Goal: Task Accomplishment & Management: Manage account settings

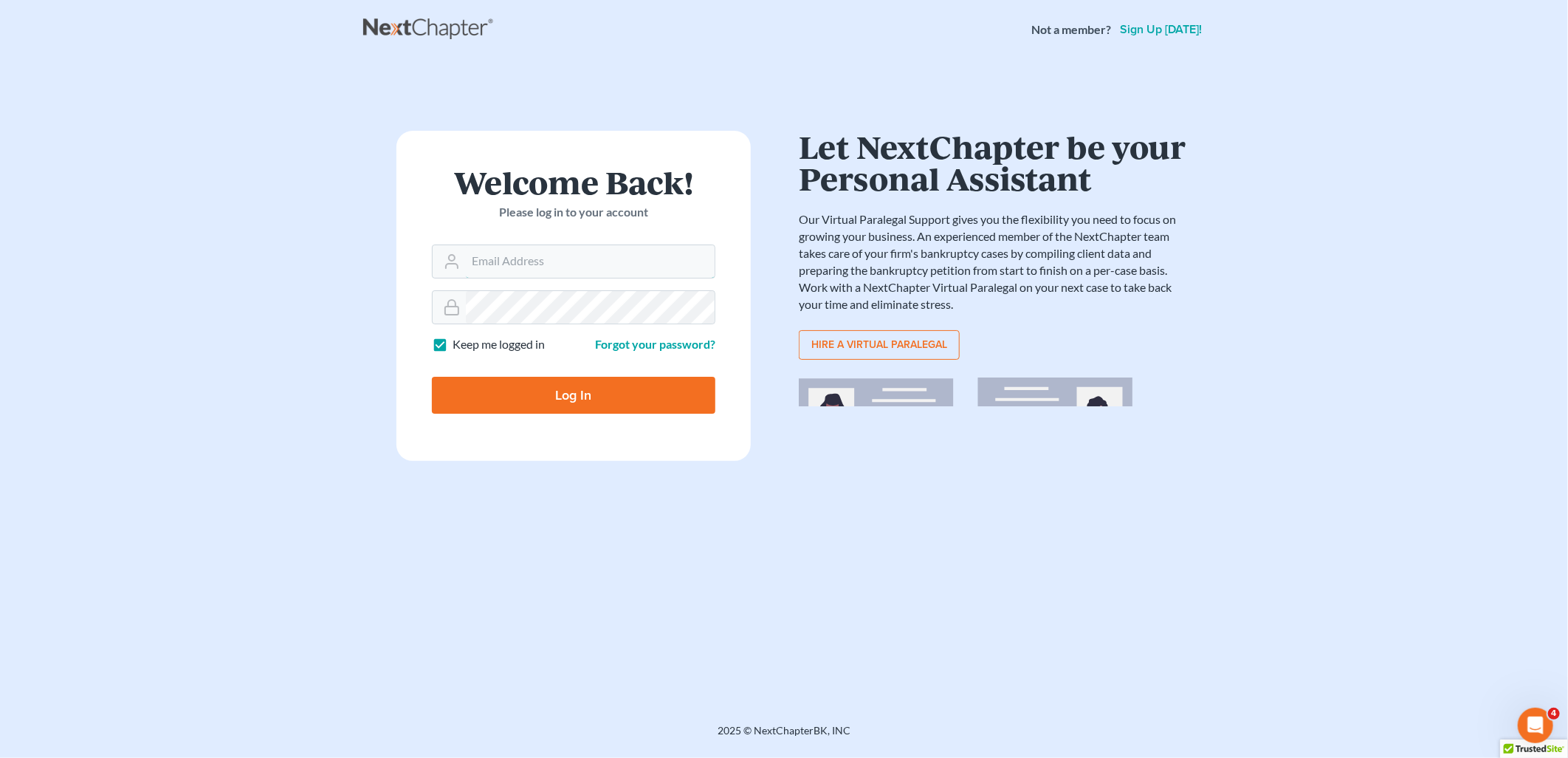
type input "[EMAIL_ADDRESS][DOMAIN_NAME]"
click at [579, 415] on form "Welcome Back! Please log in to your account Email Address [EMAIL_ADDRESS][DOMAI…" at bounding box center [573, 296] width 354 height 330
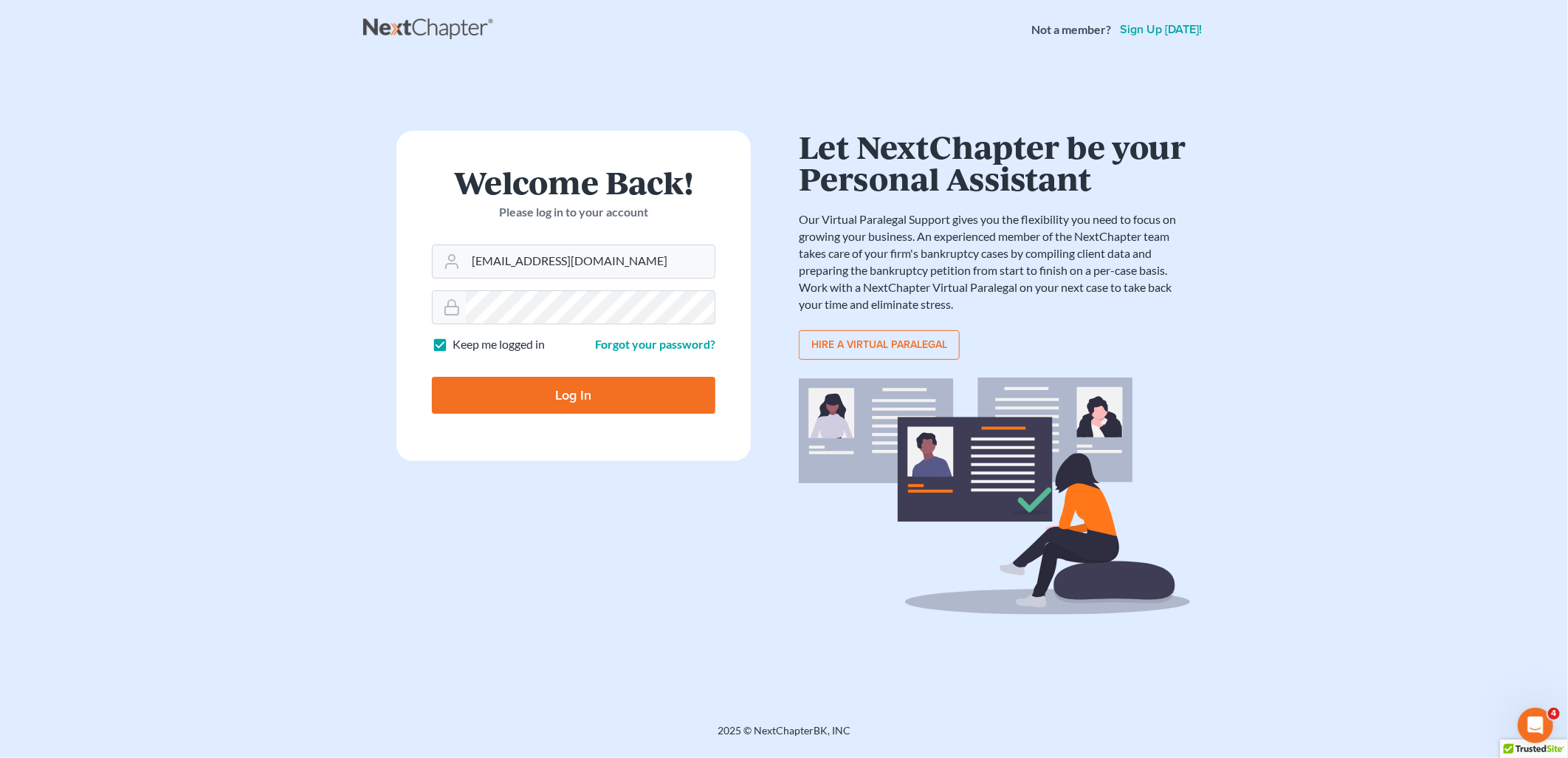
click at [584, 387] on input "Log In" at bounding box center [573, 395] width 283 height 37
type input "Thinking..."
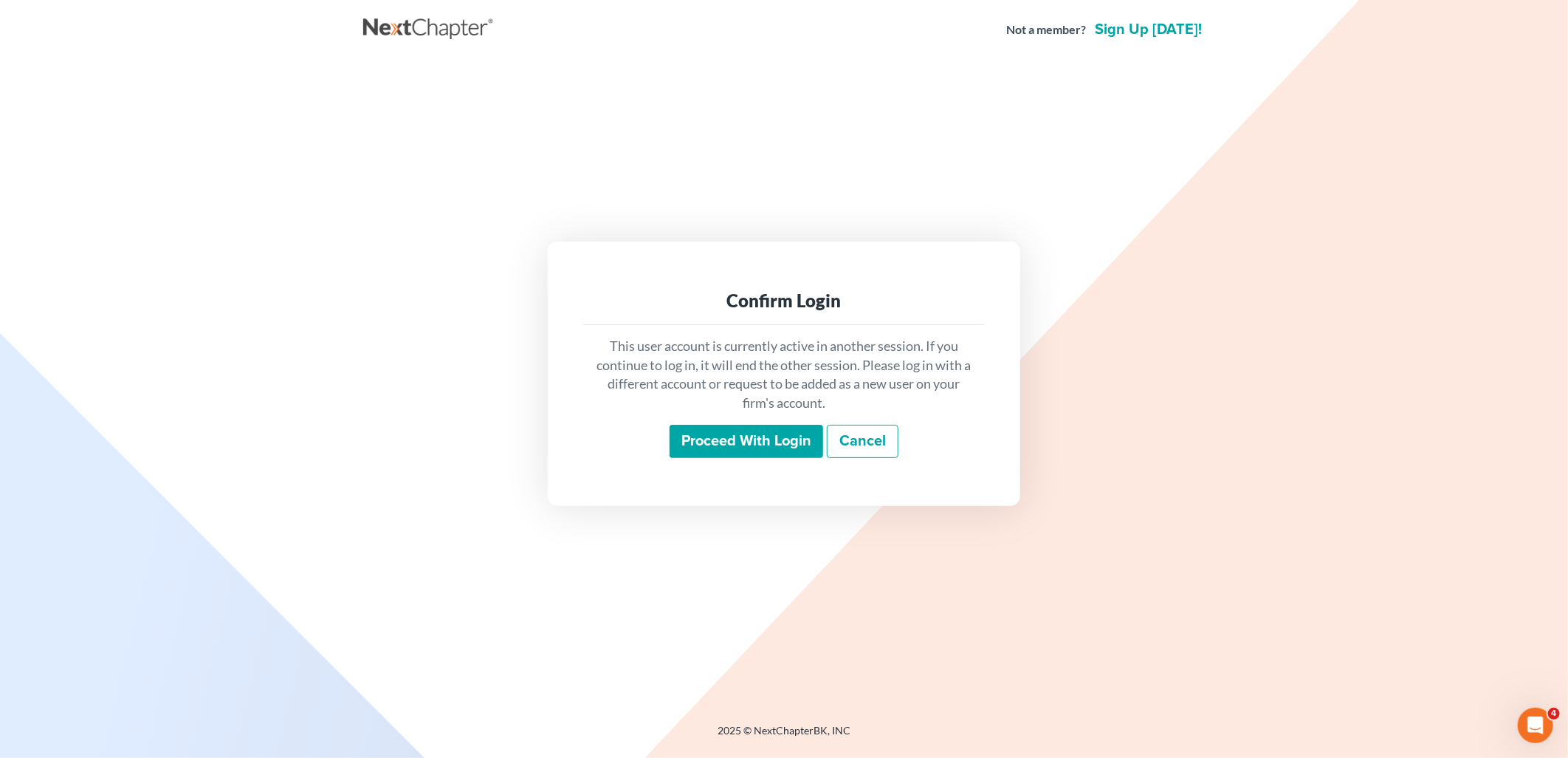
click at [736, 454] on input "Proceed with login" at bounding box center [746, 441] width 153 height 34
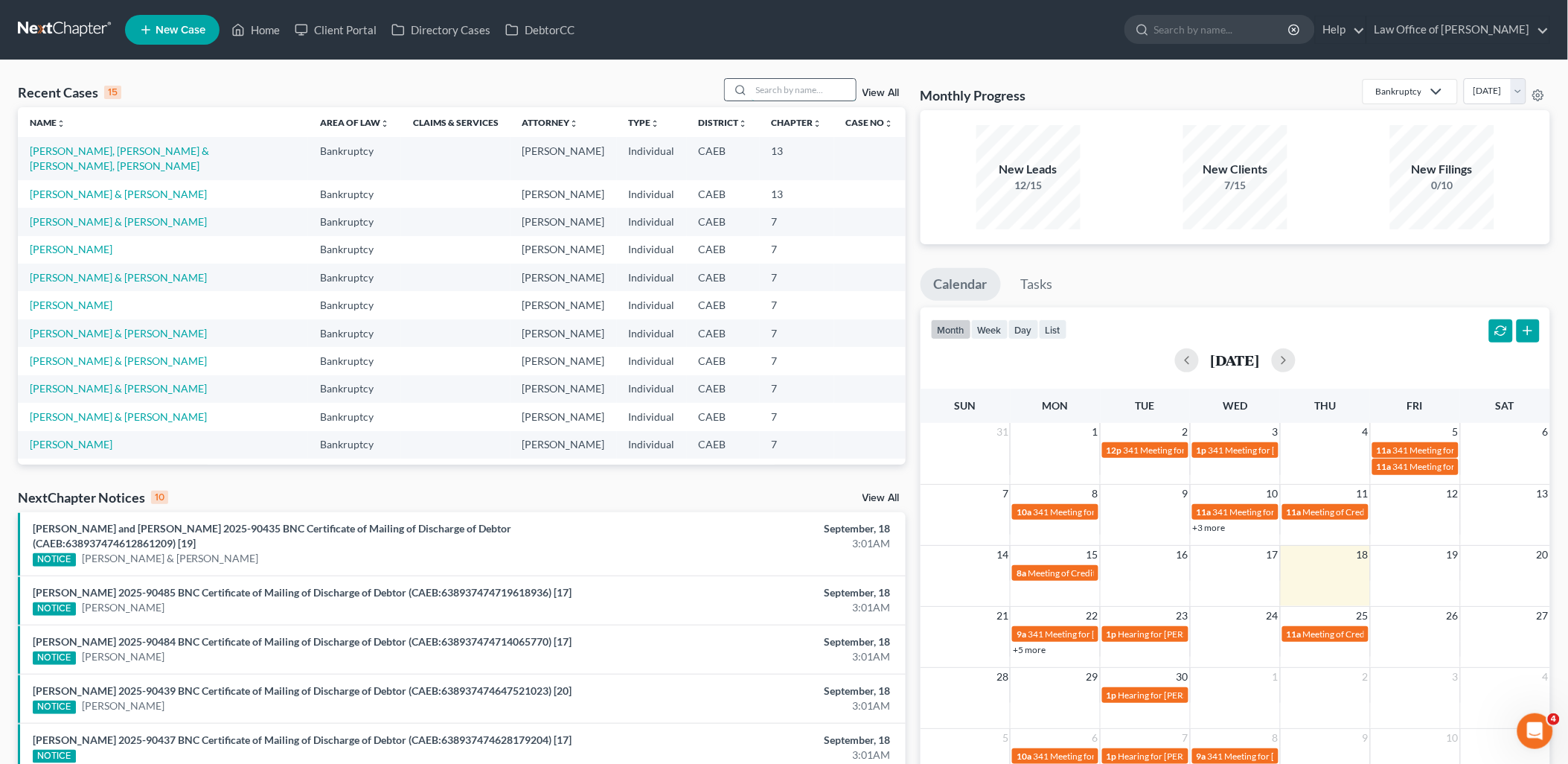
click at [792, 82] on input "search" at bounding box center [803, 90] width 104 height 22
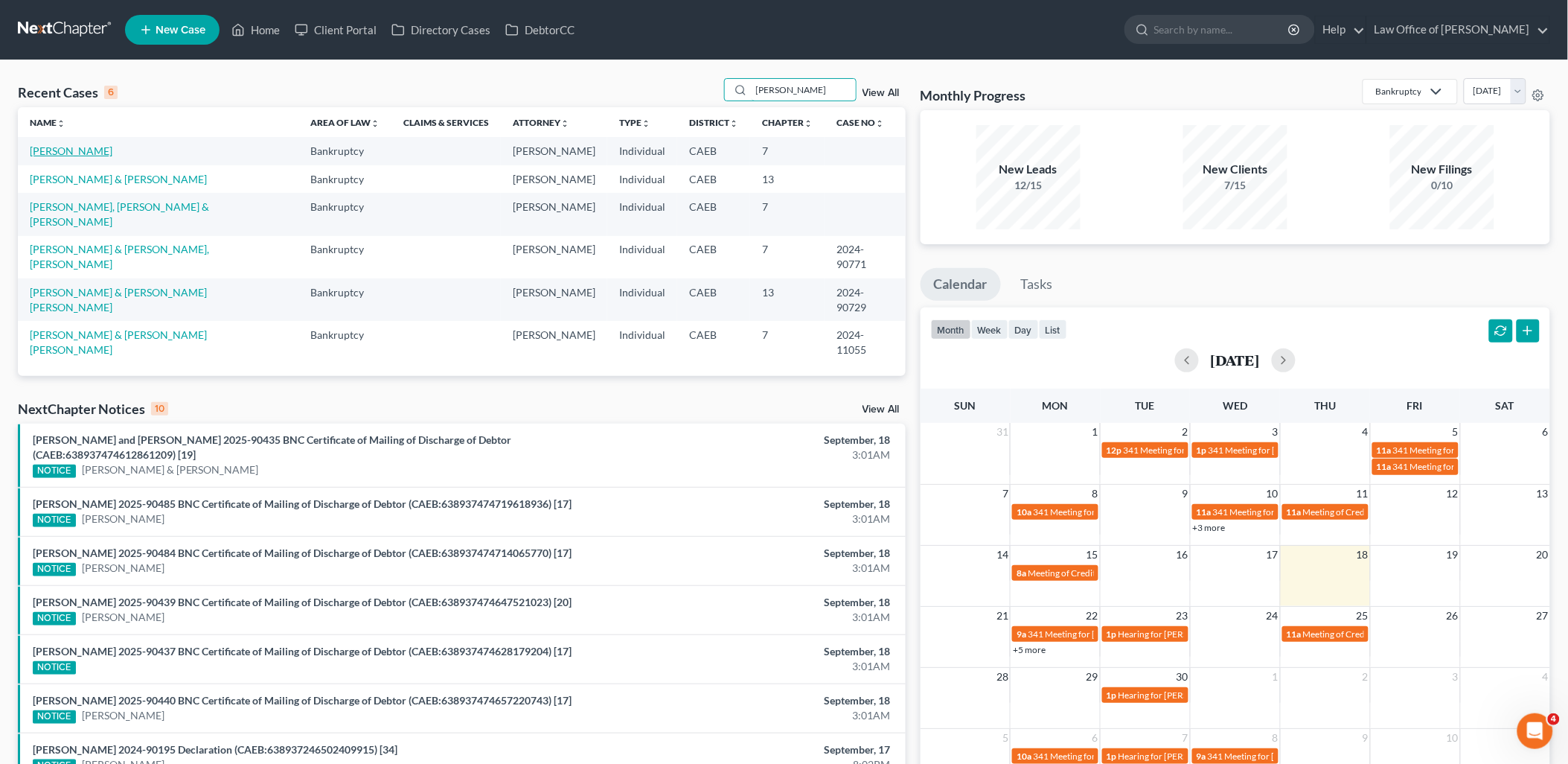
type input "lopez"
click at [52, 146] on link "Lopez, Silvia" at bounding box center [71, 150] width 83 height 13
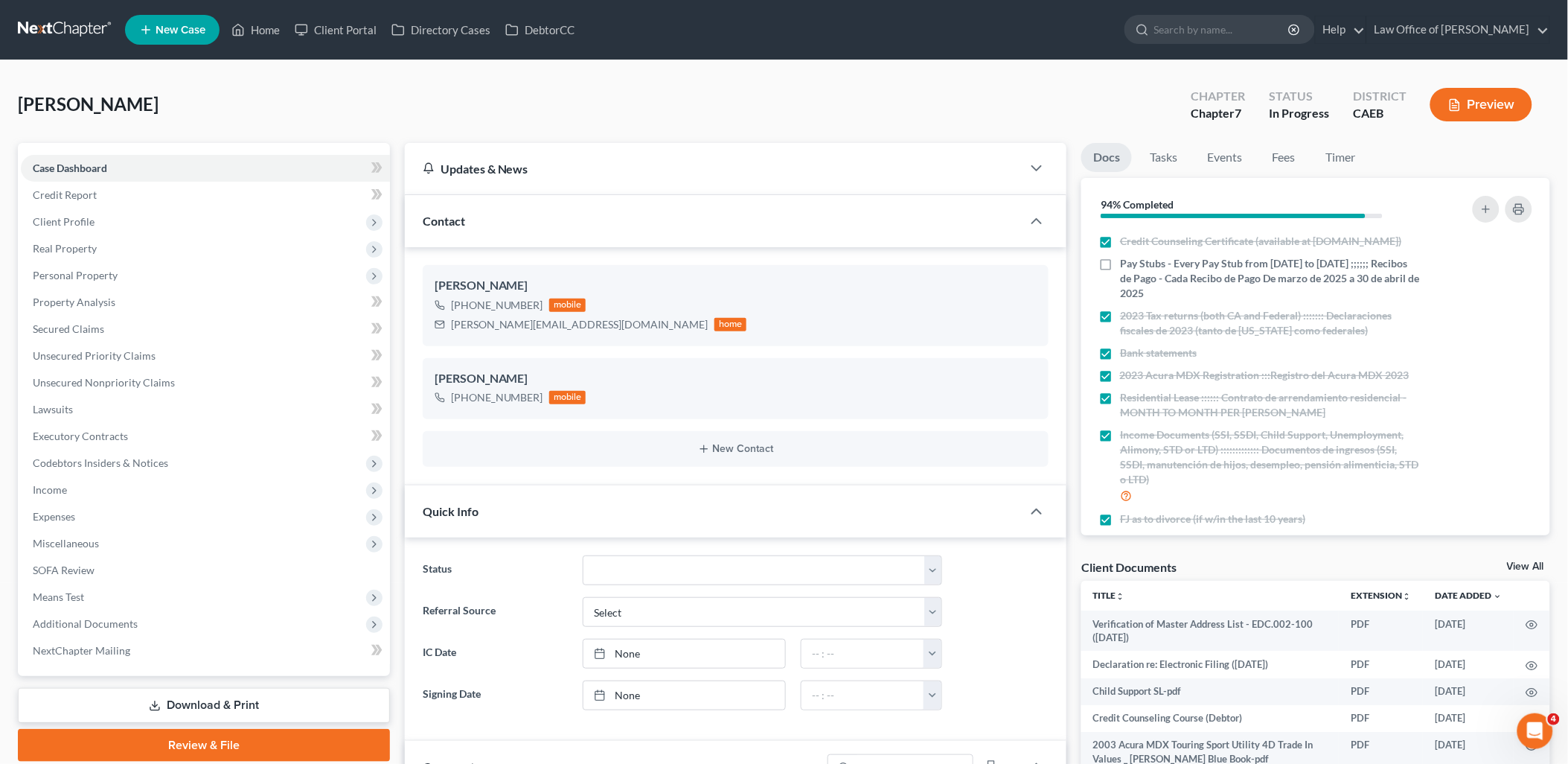
scroll to position [811, 0]
click at [1537, 565] on link "View All" at bounding box center [1525, 566] width 37 height 10
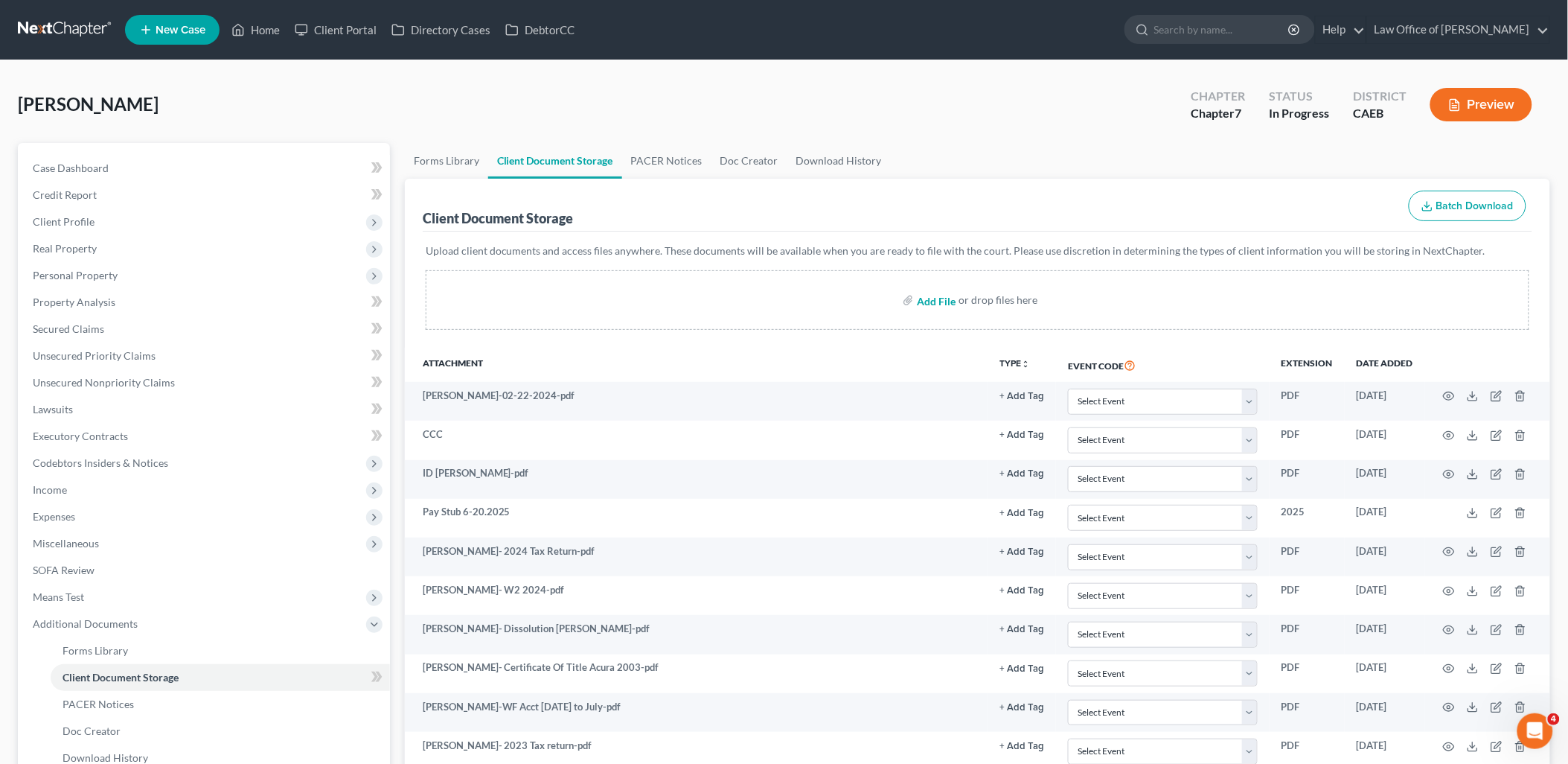
click at [939, 298] on input "file" at bounding box center [934, 300] width 35 height 27
type input "C:\fakepath\20250916_152415.pdf"
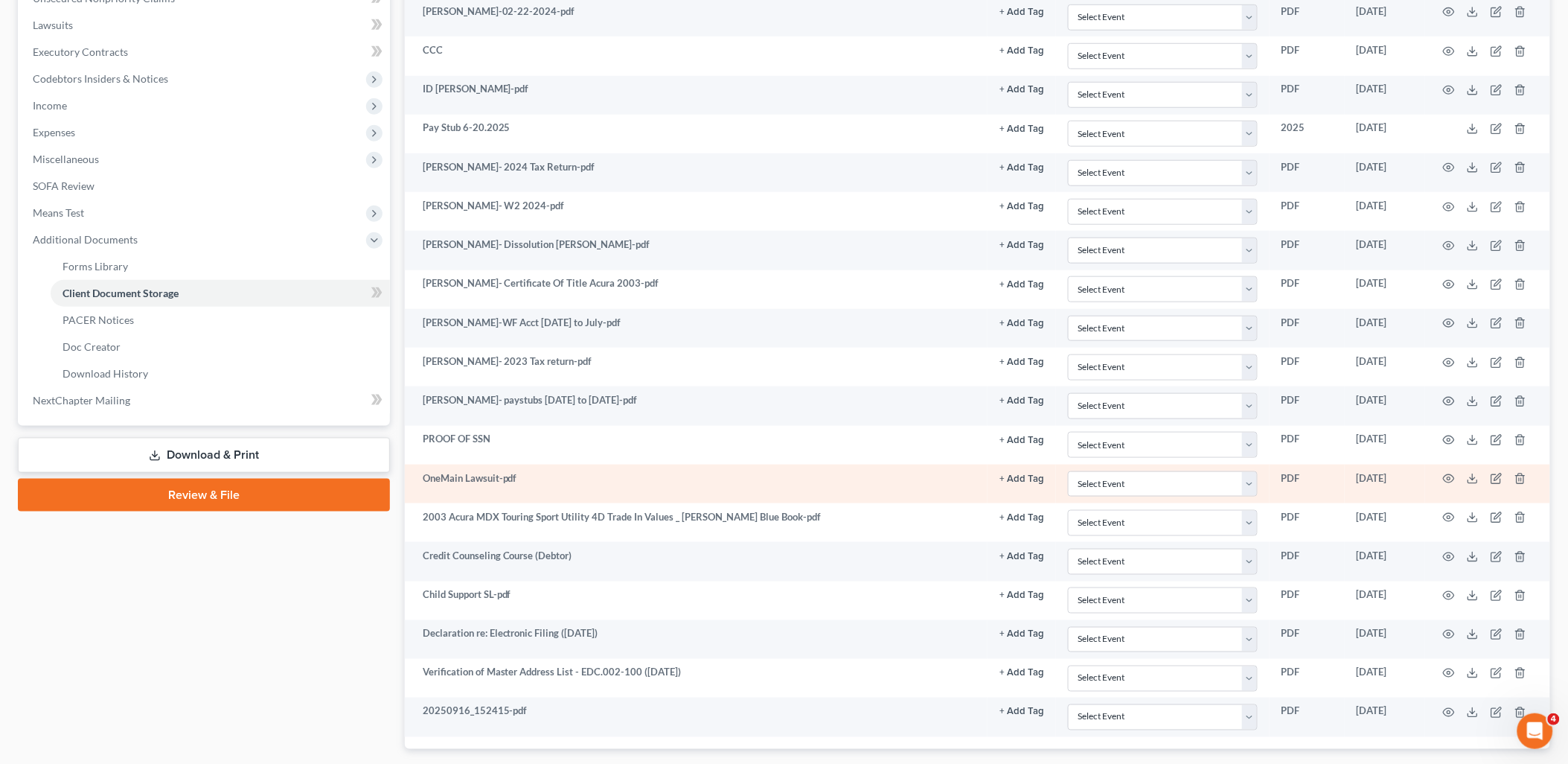
scroll to position [475, 0]
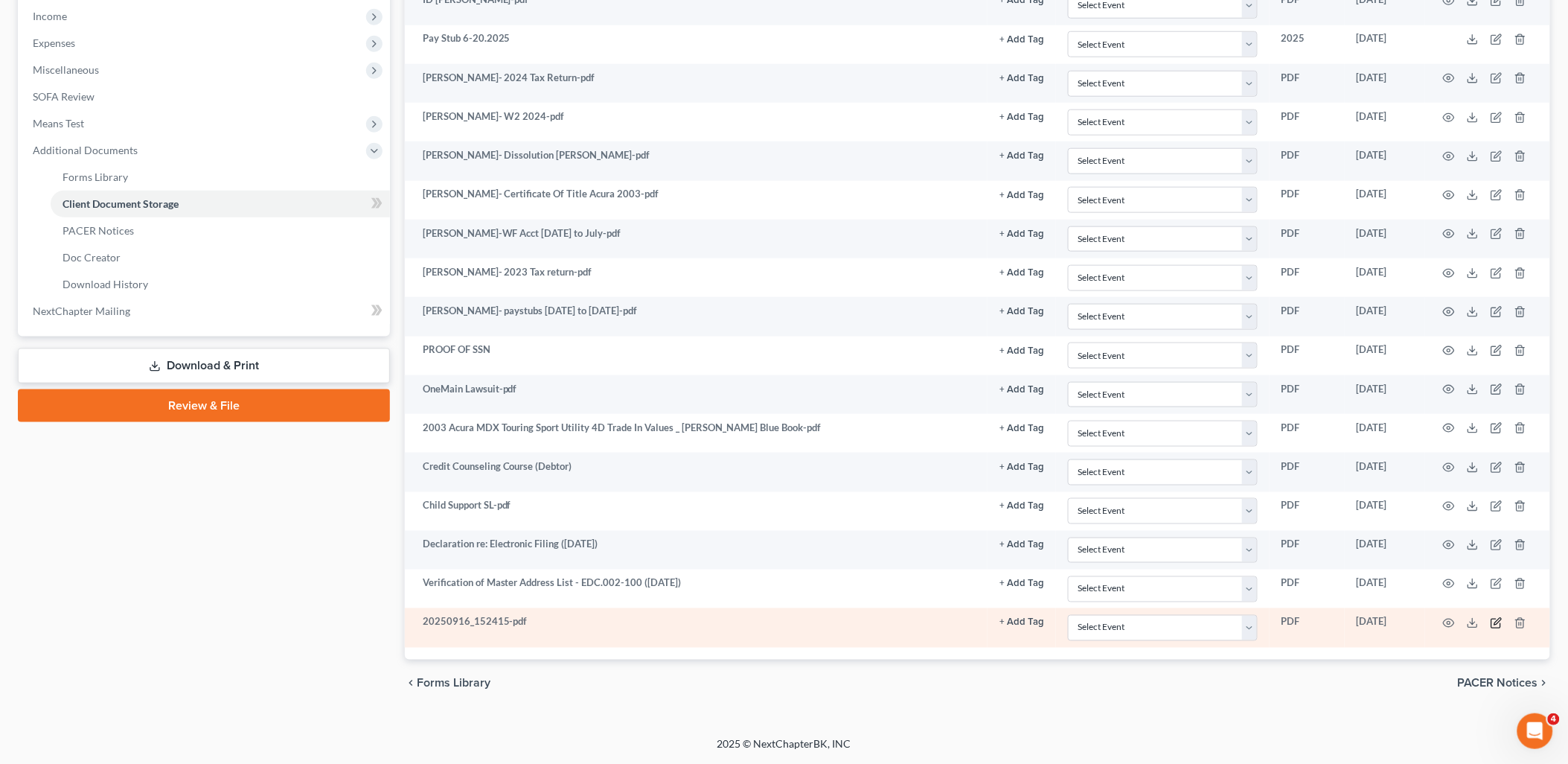
click at [1494, 626] on icon "button" at bounding box center [1496, 623] width 12 height 12
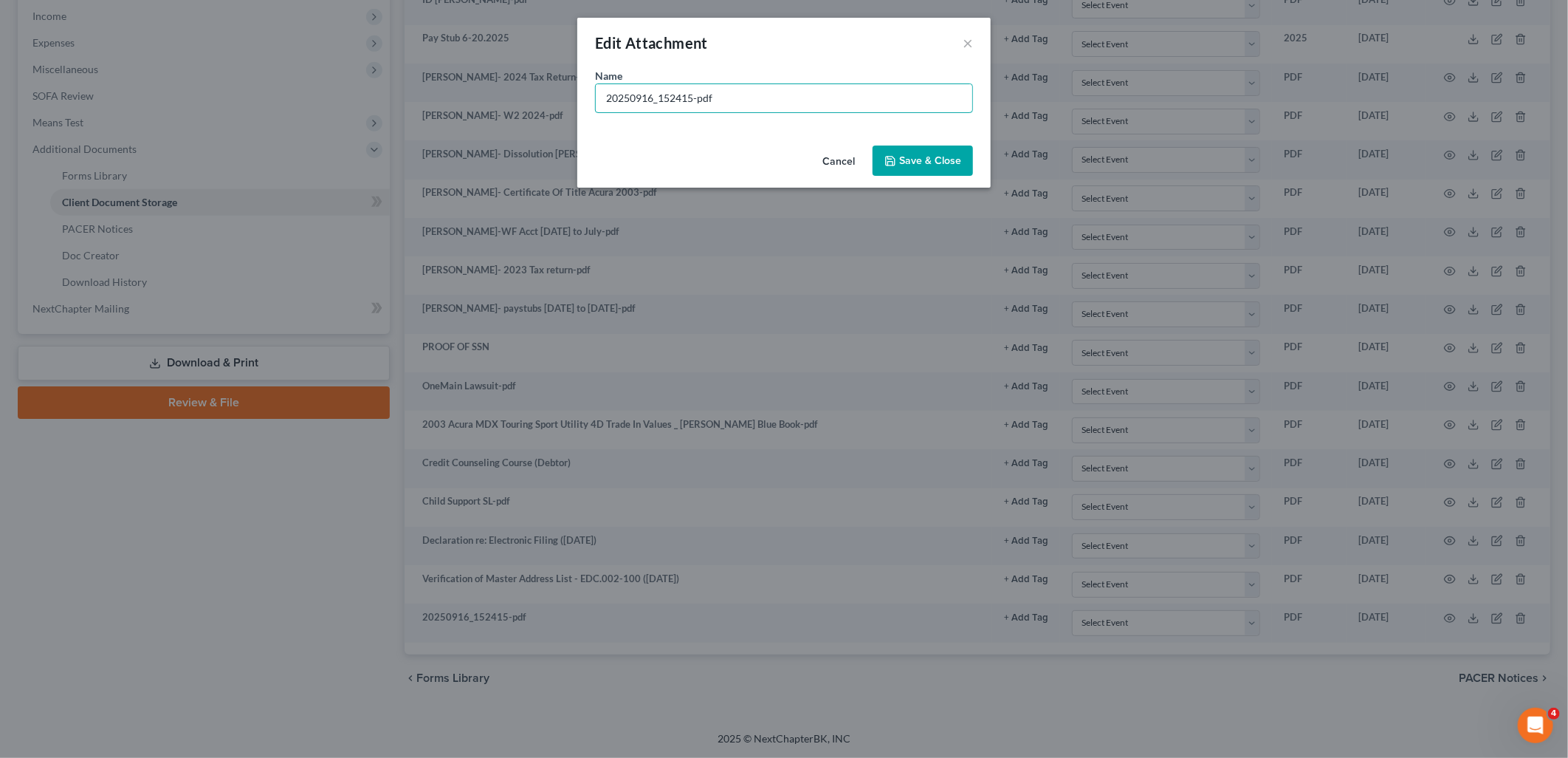
drag, startPoint x: 726, startPoint y: 96, endPoint x: 568, endPoint y: 101, distance: 158.1
click at [568, 101] on div "Edit Attachment × Name * 20250916_152415-pdf Cancel Save & Close" at bounding box center [784, 379] width 1568 height 758
type input "SIGNED PAGES SIGNED"
click at [960, 169] on button "Save & Close" at bounding box center [923, 160] width 101 height 31
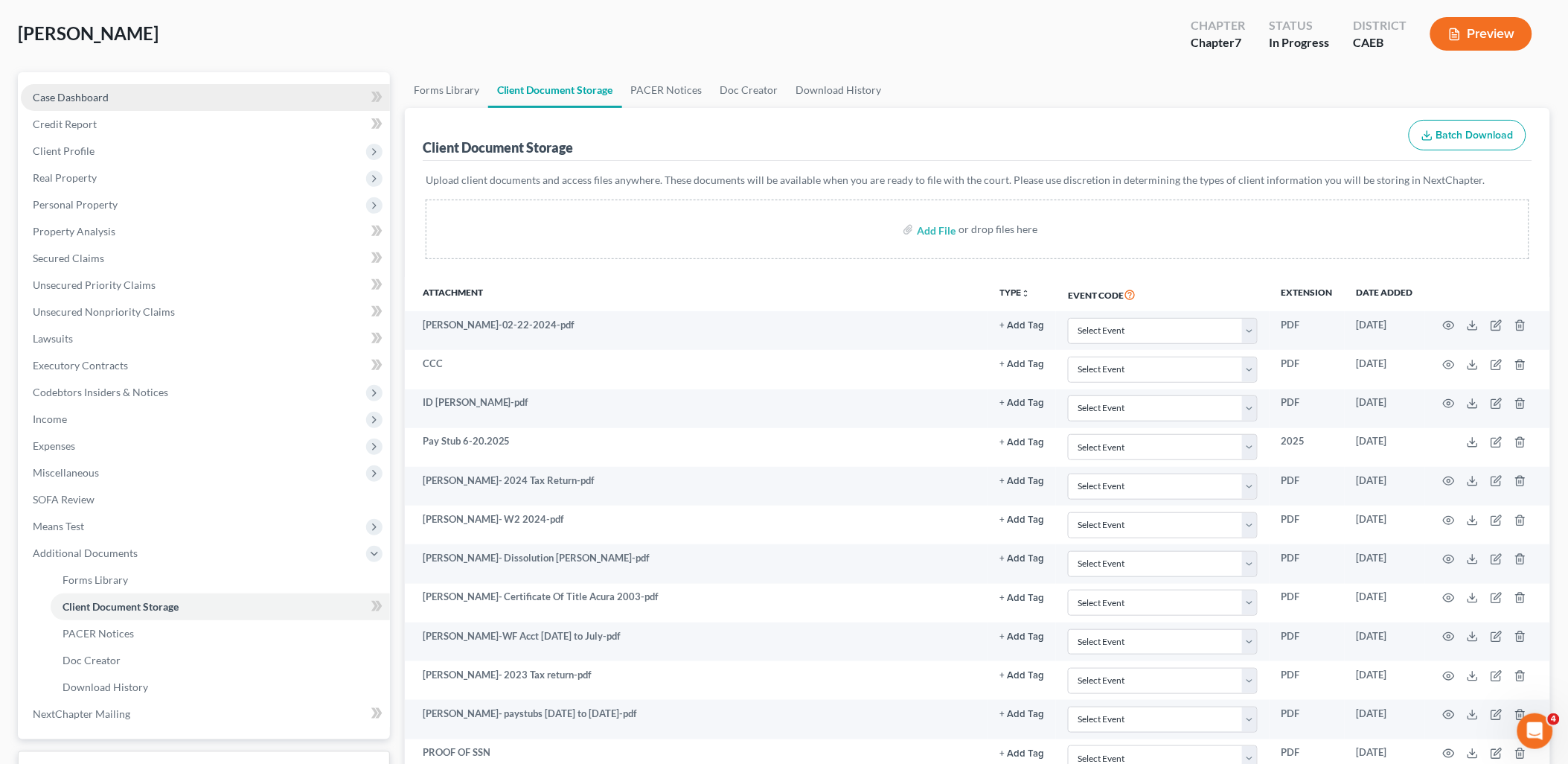
scroll to position [0, 0]
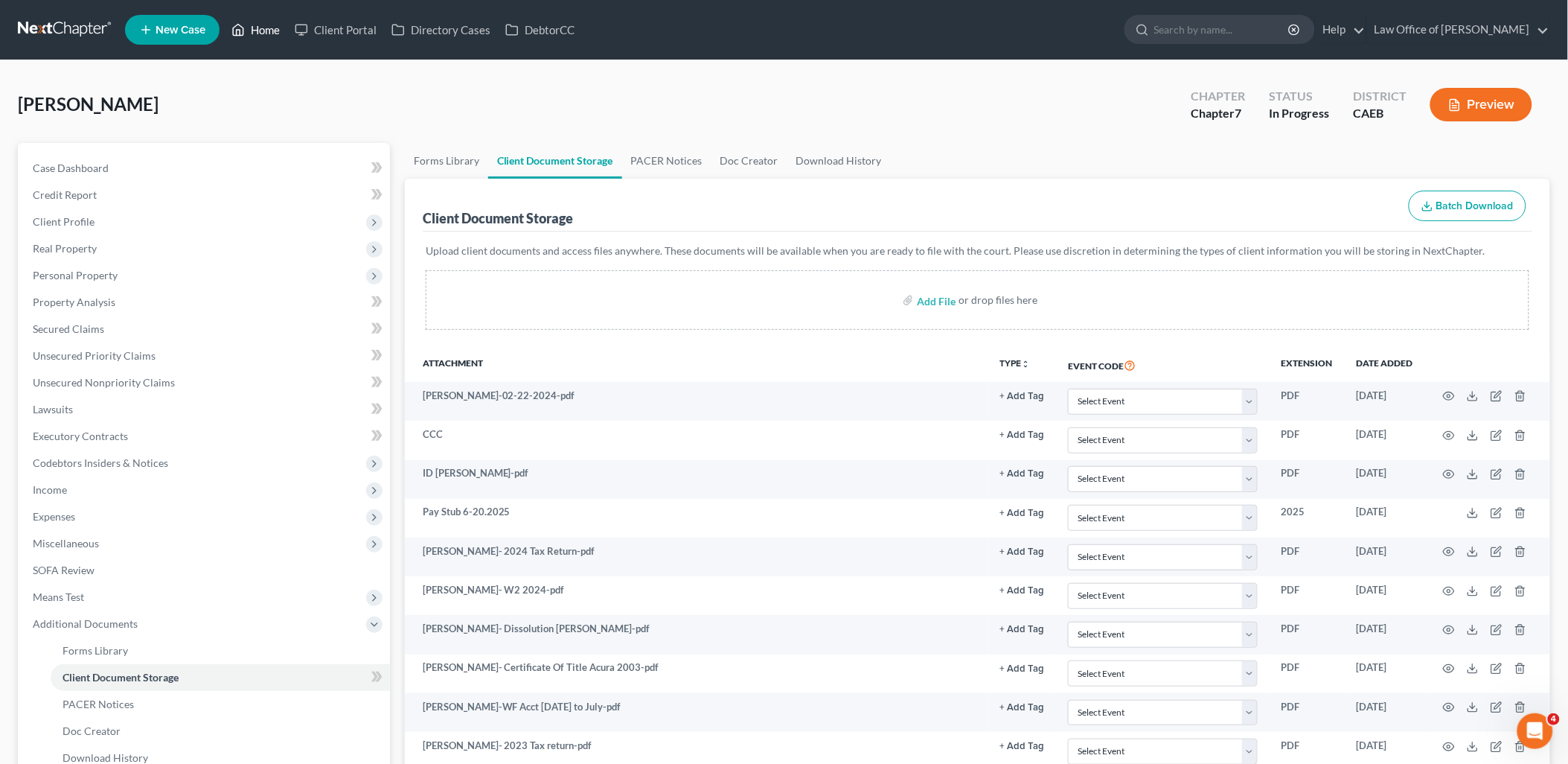
click at [270, 25] on link "Home" at bounding box center [255, 30] width 63 height 27
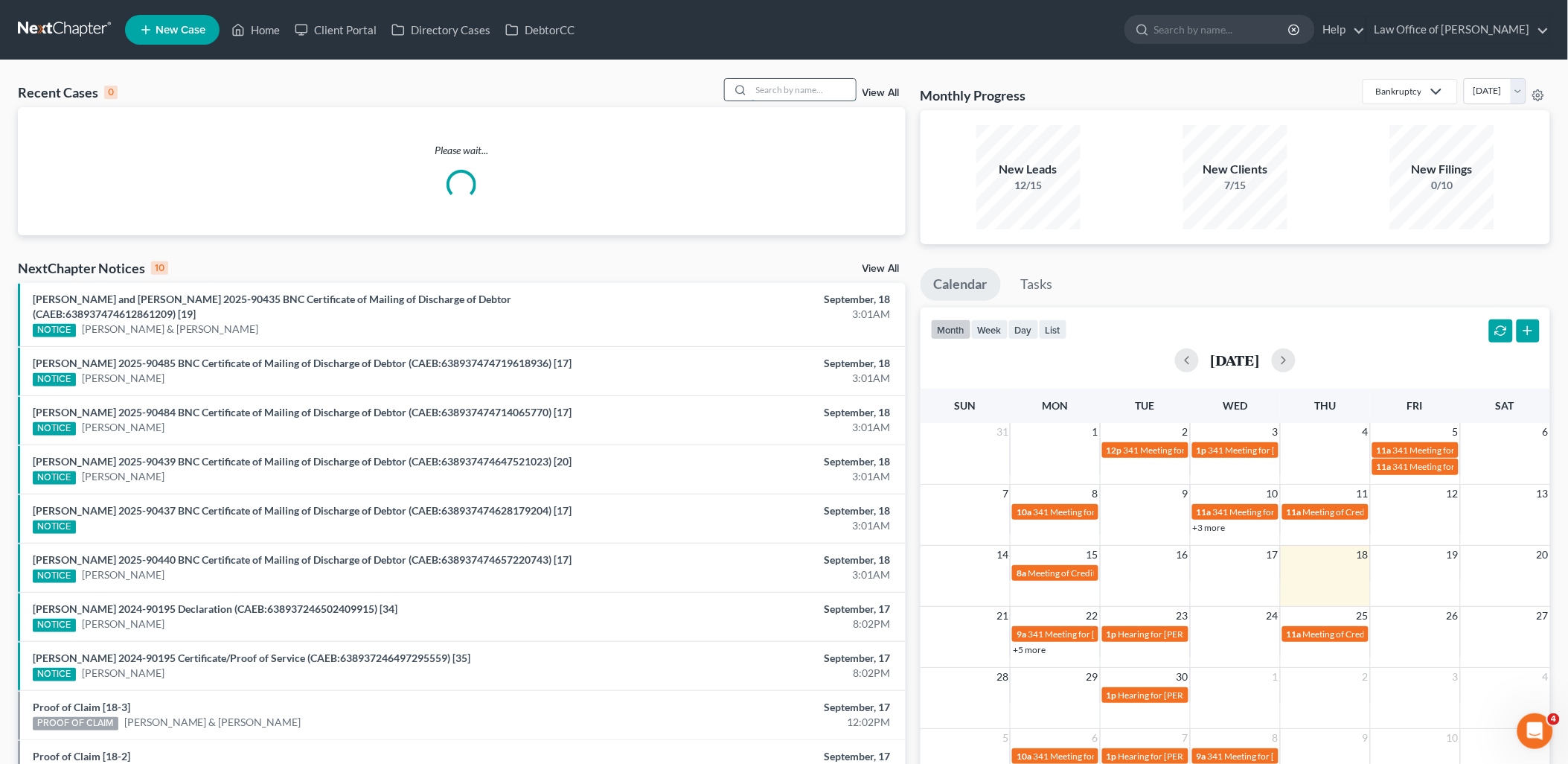
click at [782, 91] on input "search" at bounding box center [803, 90] width 104 height 22
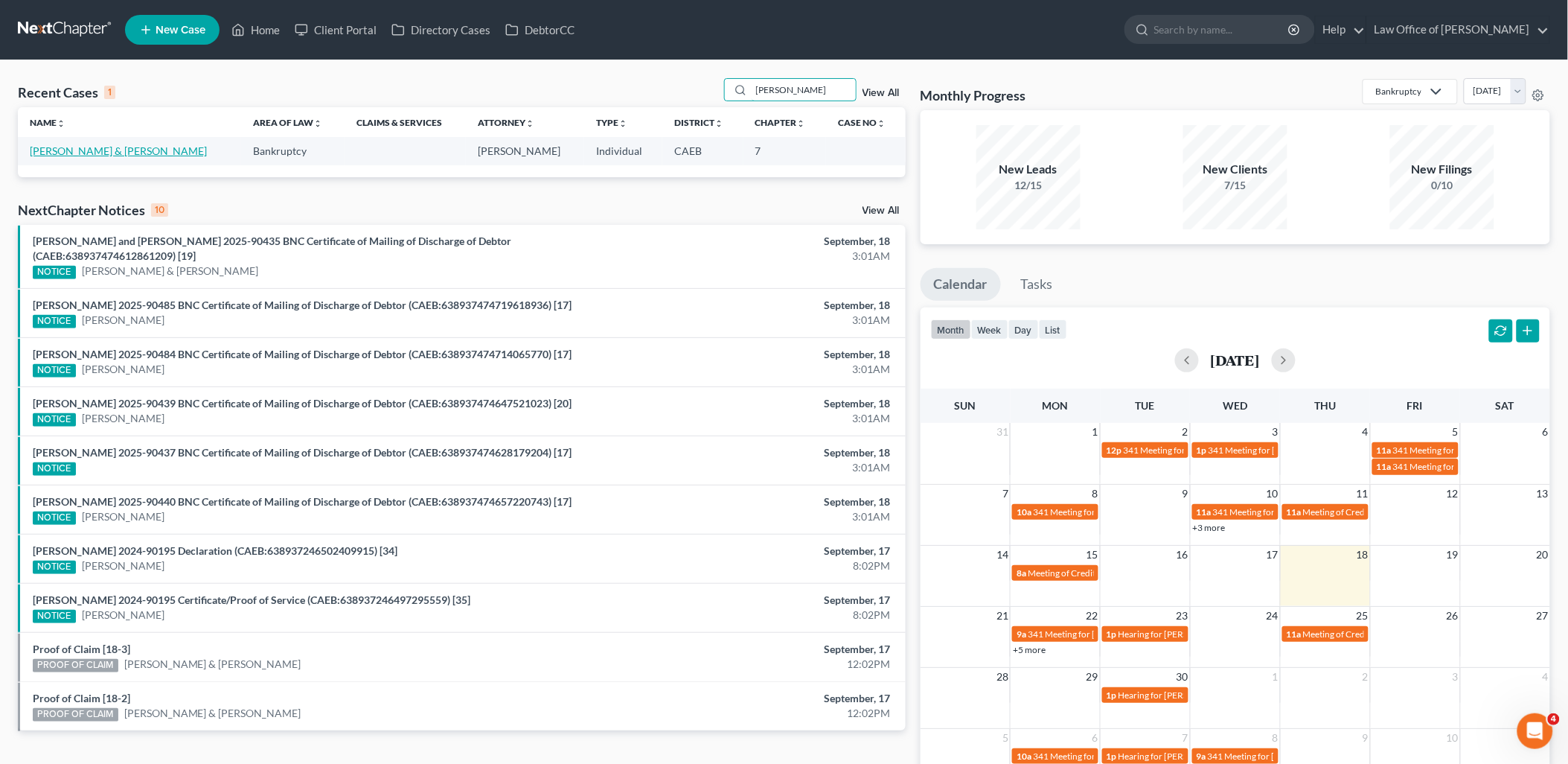
type input "PUTNAM"
click at [57, 150] on link "Putnam, Amanda & Marc" at bounding box center [118, 150] width 177 height 13
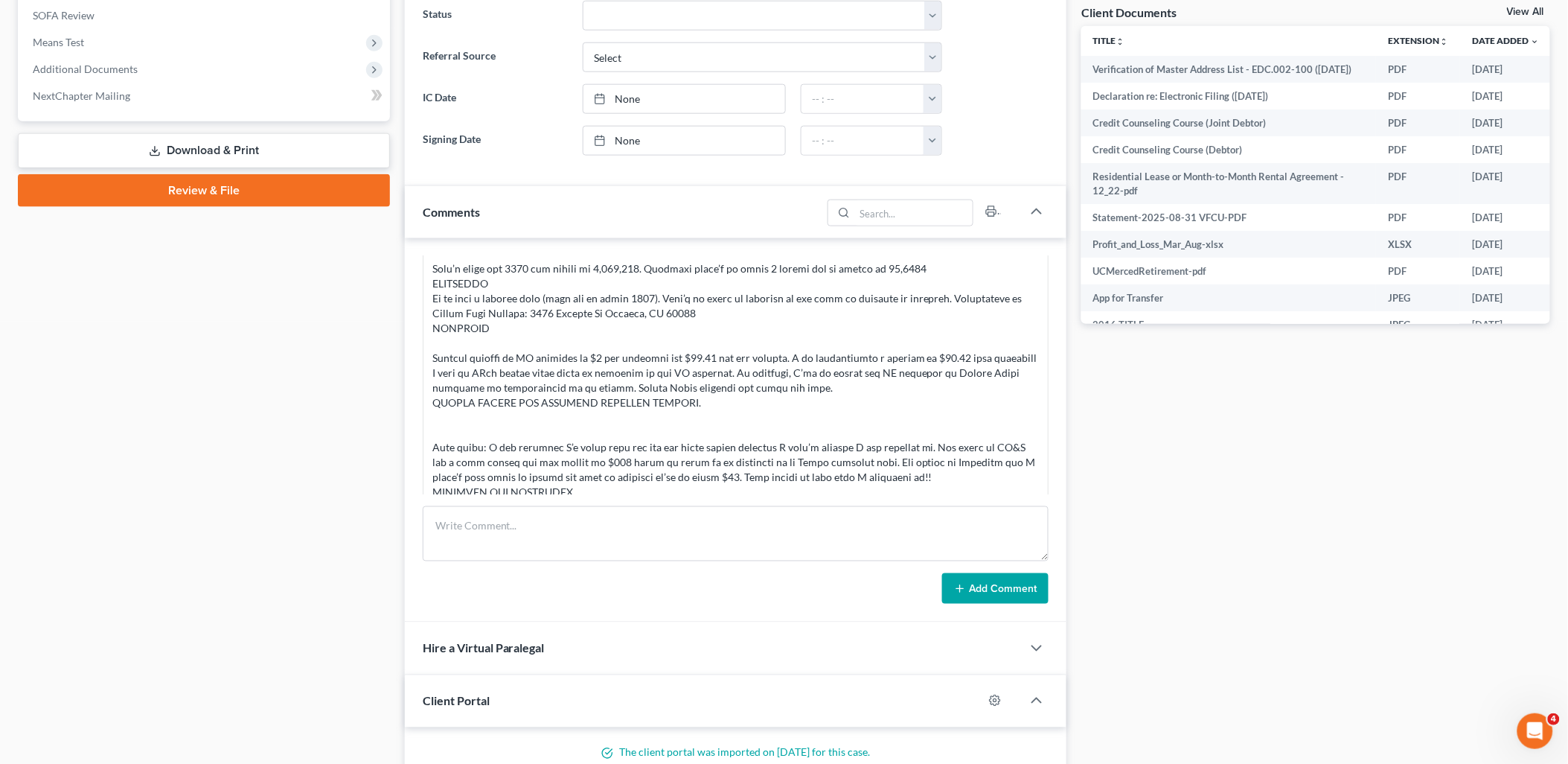
scroll to position [661, 0]
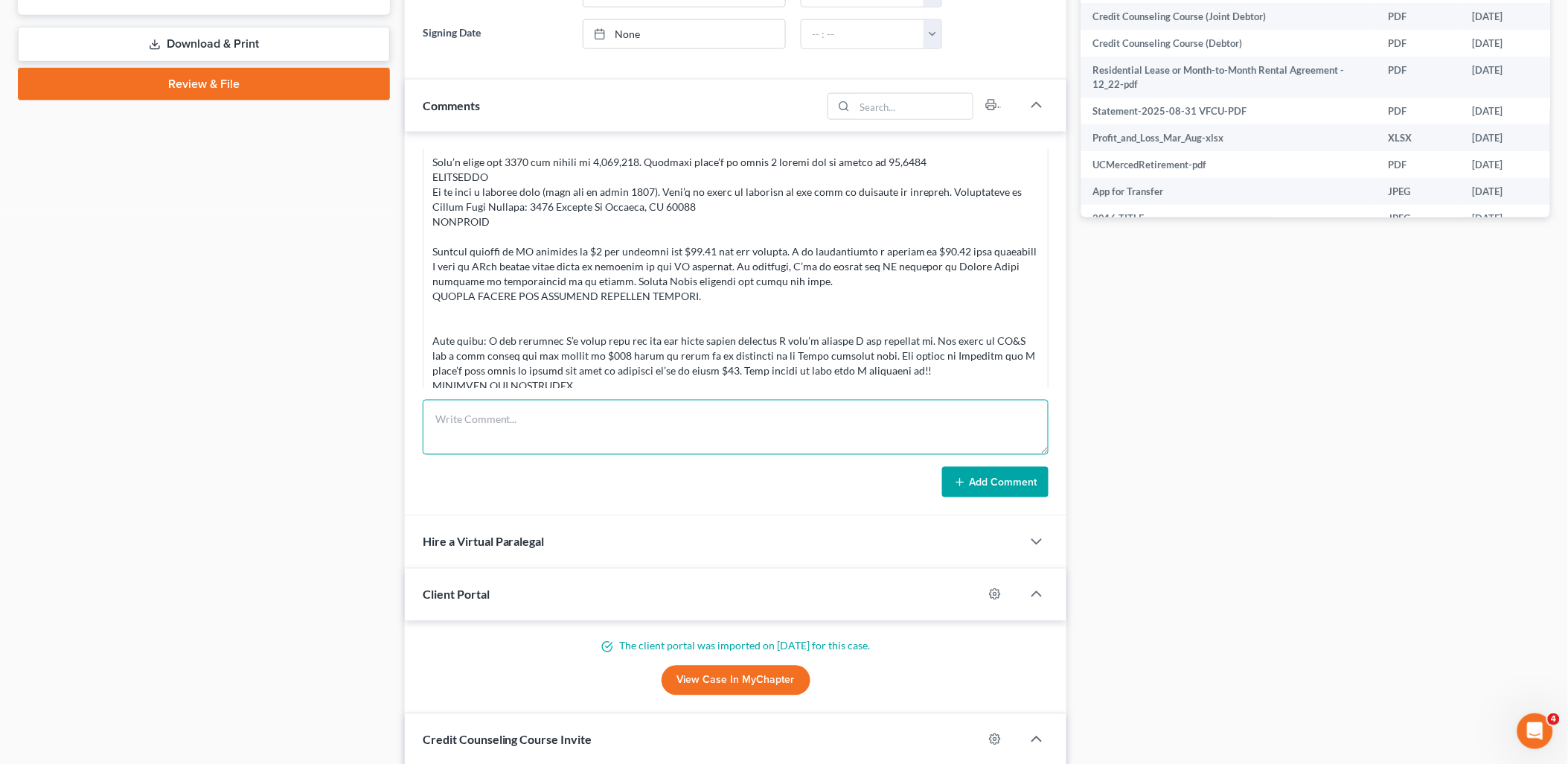
click at [634, 425] on textarea at bounding box center [736, 427] width 627 height 55
paste textarea "inal balance in the valley first checking account, 167.32 and savings is $25. W…"
click at [429, 418] on textarea "inal balance in the valley first checking account, 167.32 and savings is $25. W…" at bounding box center [736, 427] width 627 height 55
type textarea "final balance in the valley first checking account, 167.32 and savings is $25. …"
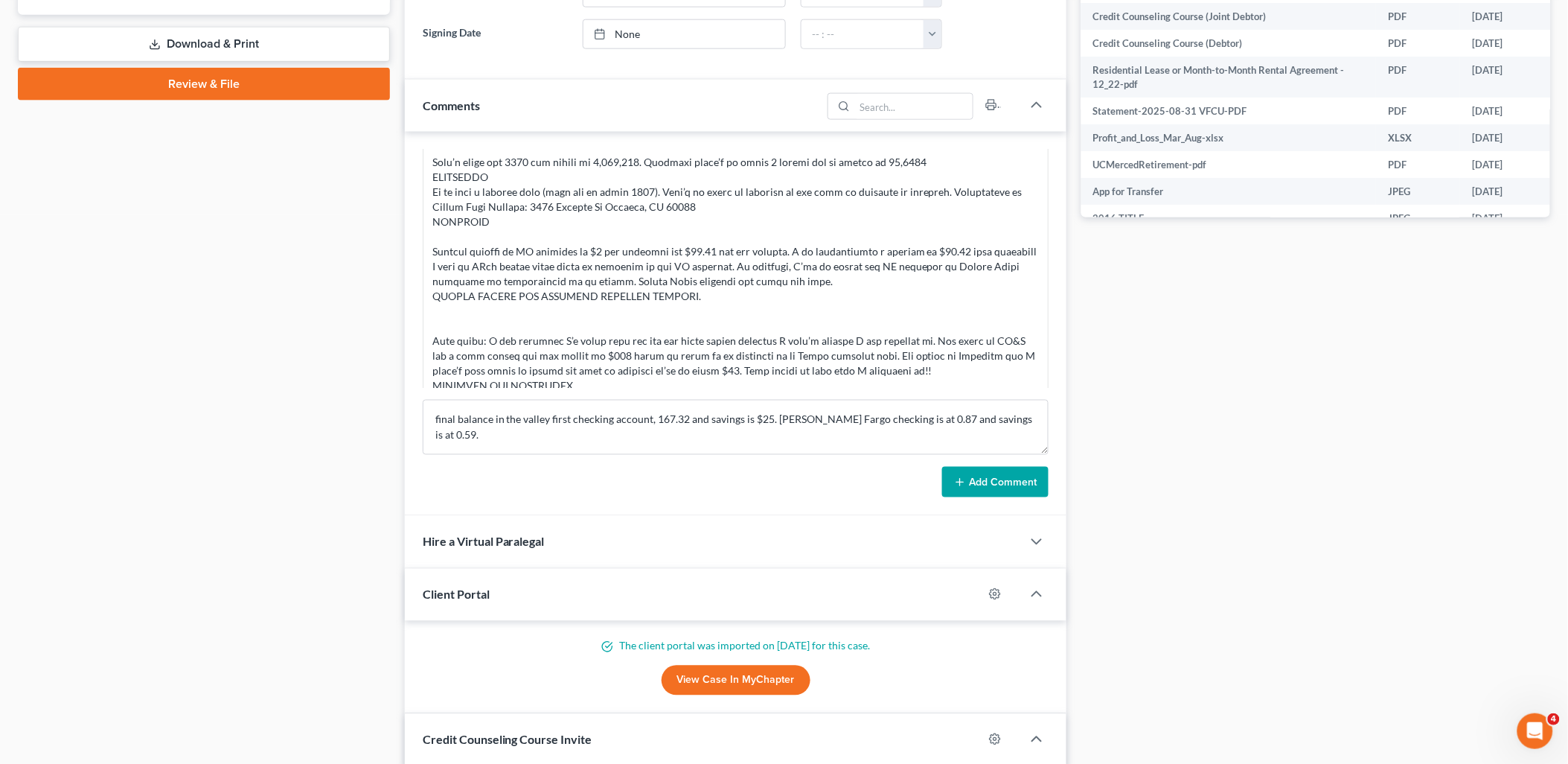
click at [966, 486] on icon at bounding box center [960, 483] width 12 height 12
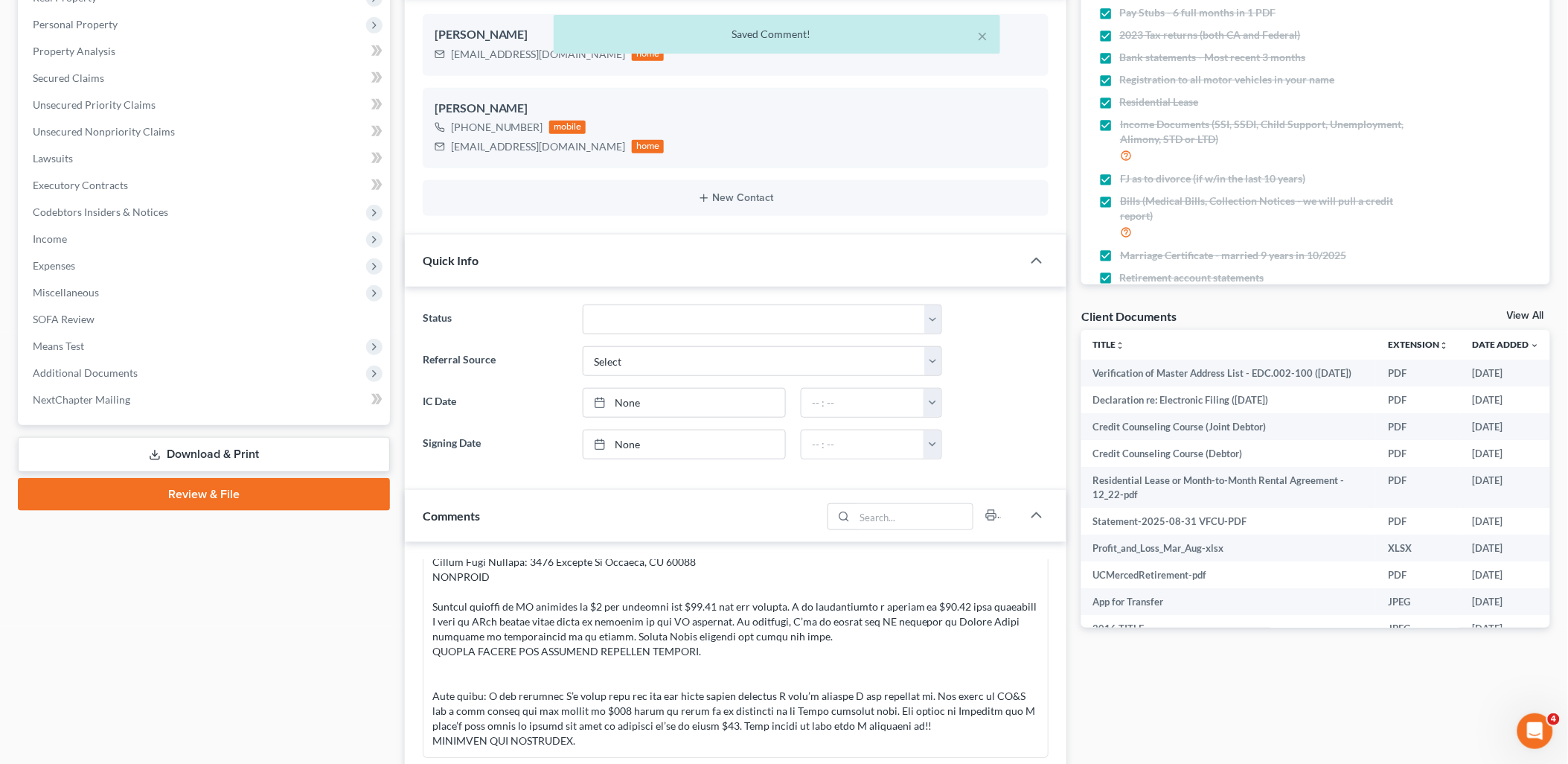
scroll to position [0, 0]
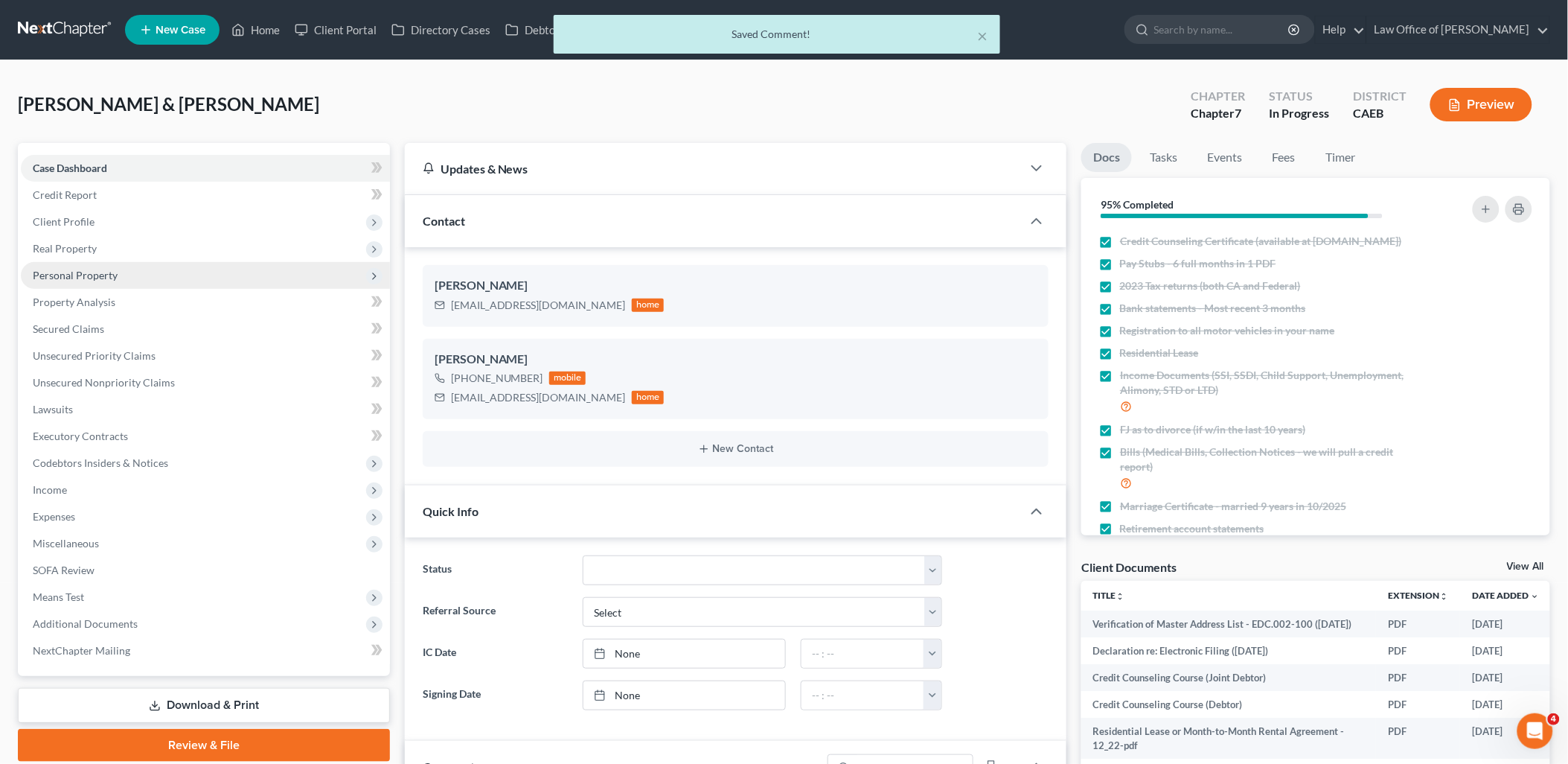
click at [62, 277] on span "Personal Property" at bounding box center [75, 275] width 84 height 13
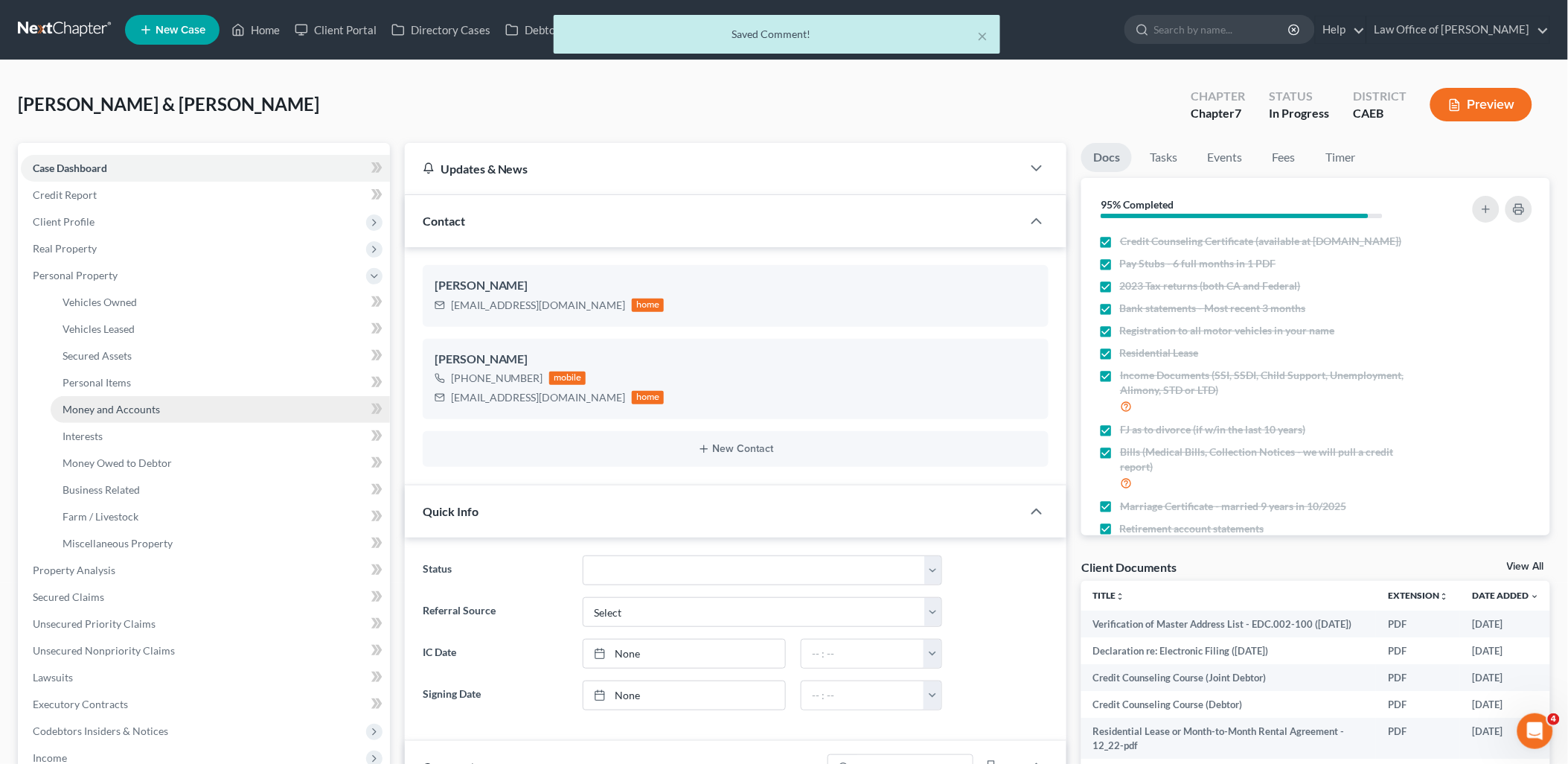
click at [84, 404] on span "Money and Accounts" at bounding box center [111, 408] width 97 height 13
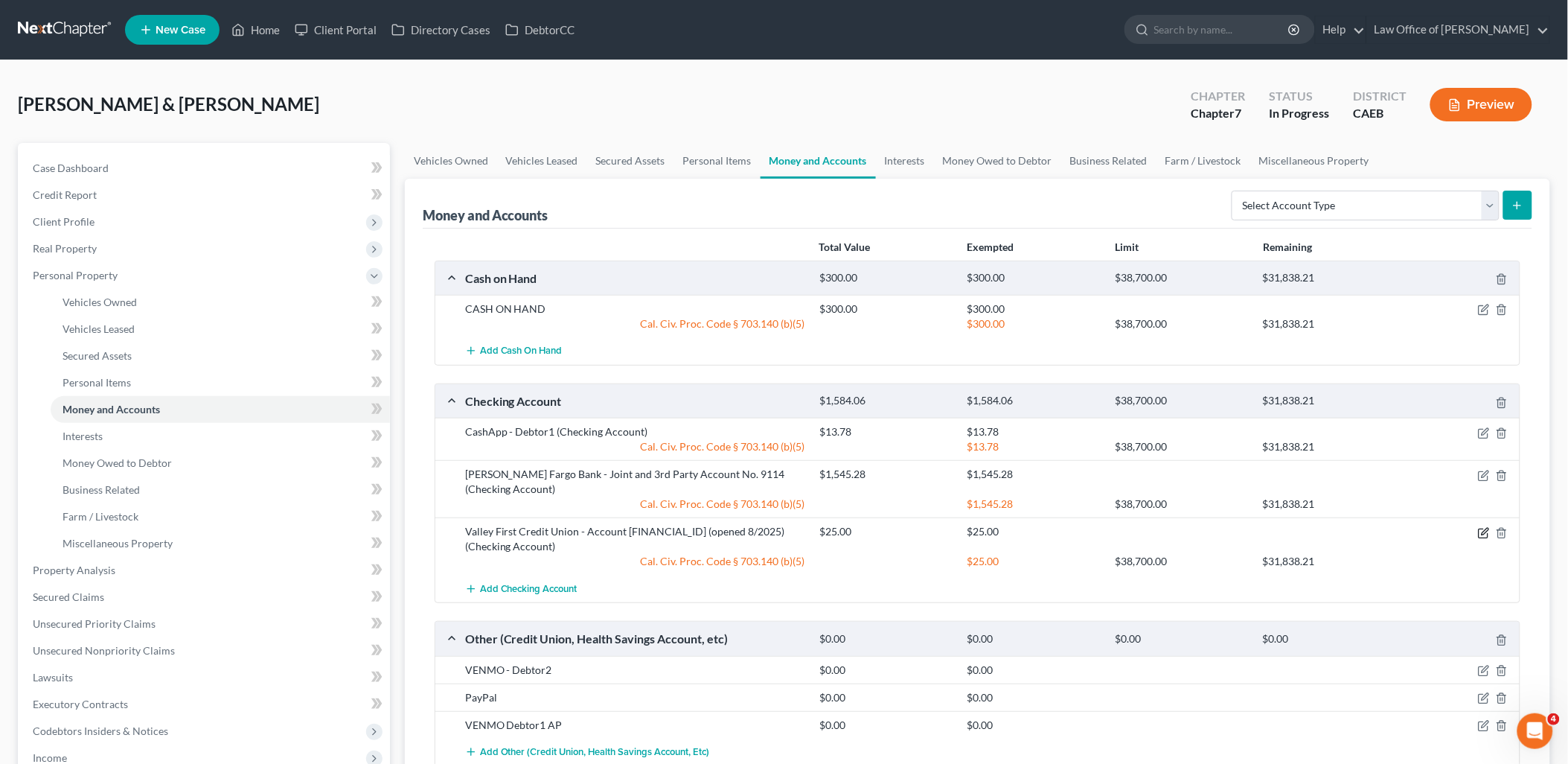
click at [1482, 534] on icon "button" at bounding box center [1484, 533] width 12 height 12
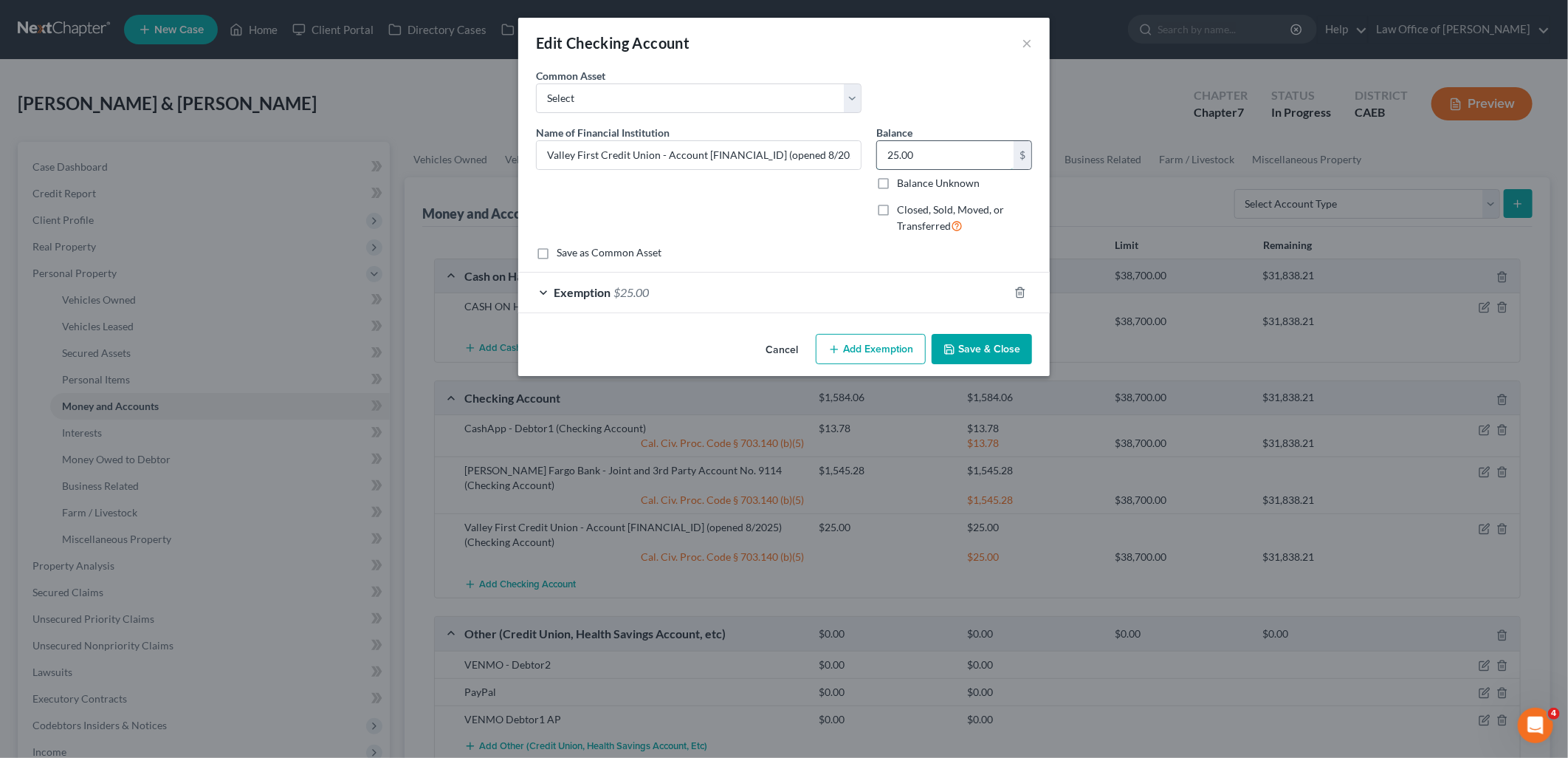
click at [954, 149] on input "25.00" at bounding box center [944, 154] width 137 height 28
type input "167.32"
click at [639, 292] on span "$25.00" at bounding box center [631, 292] width 35 height 14
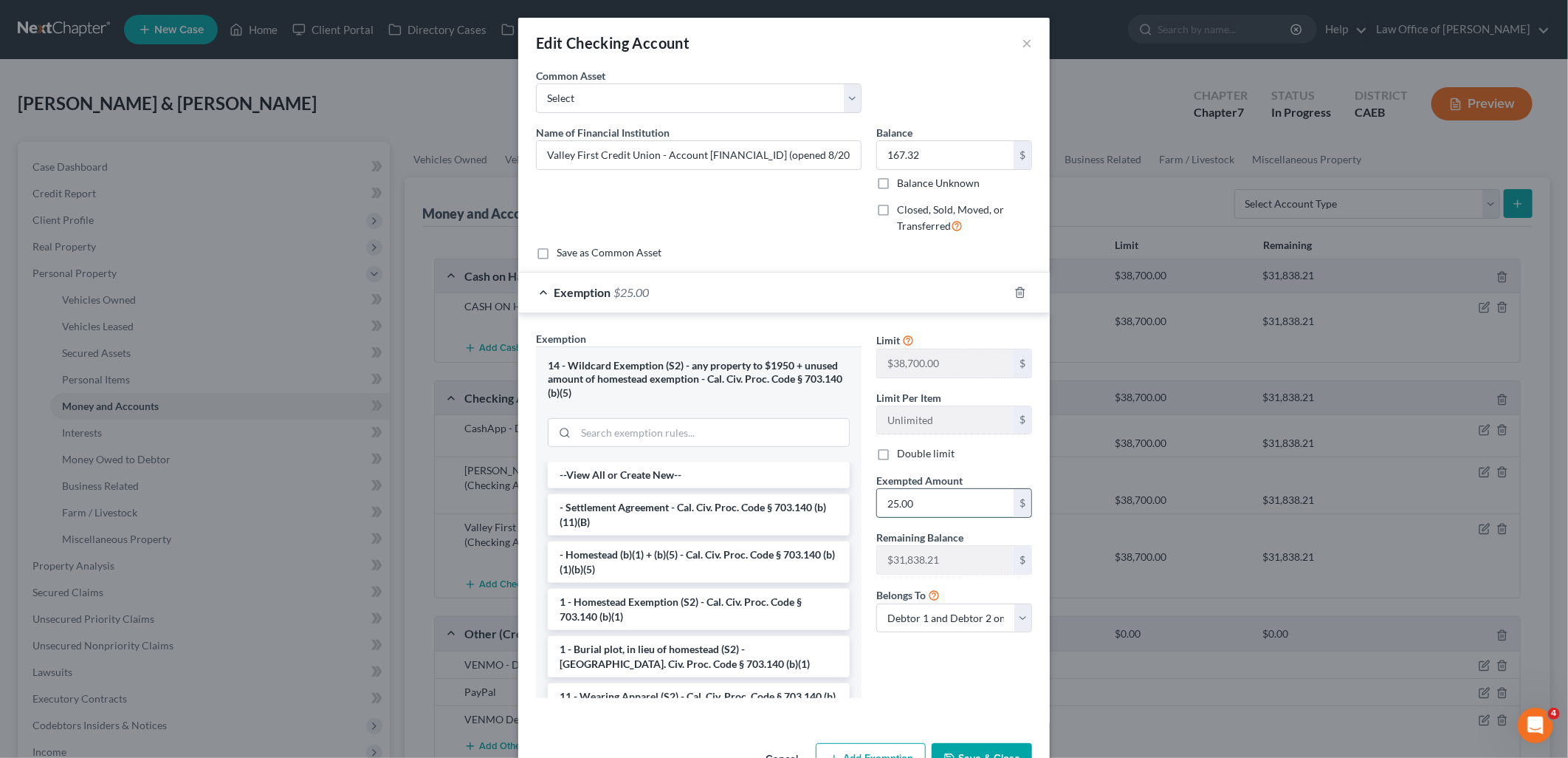
click at [930, 504] on input "25.00" at bounding box center [944, 502] width 137 height 28
type input "167.32"
click at [981, 750] on button "Save & Close" at bounding box center [981, 758] width 101 height 31
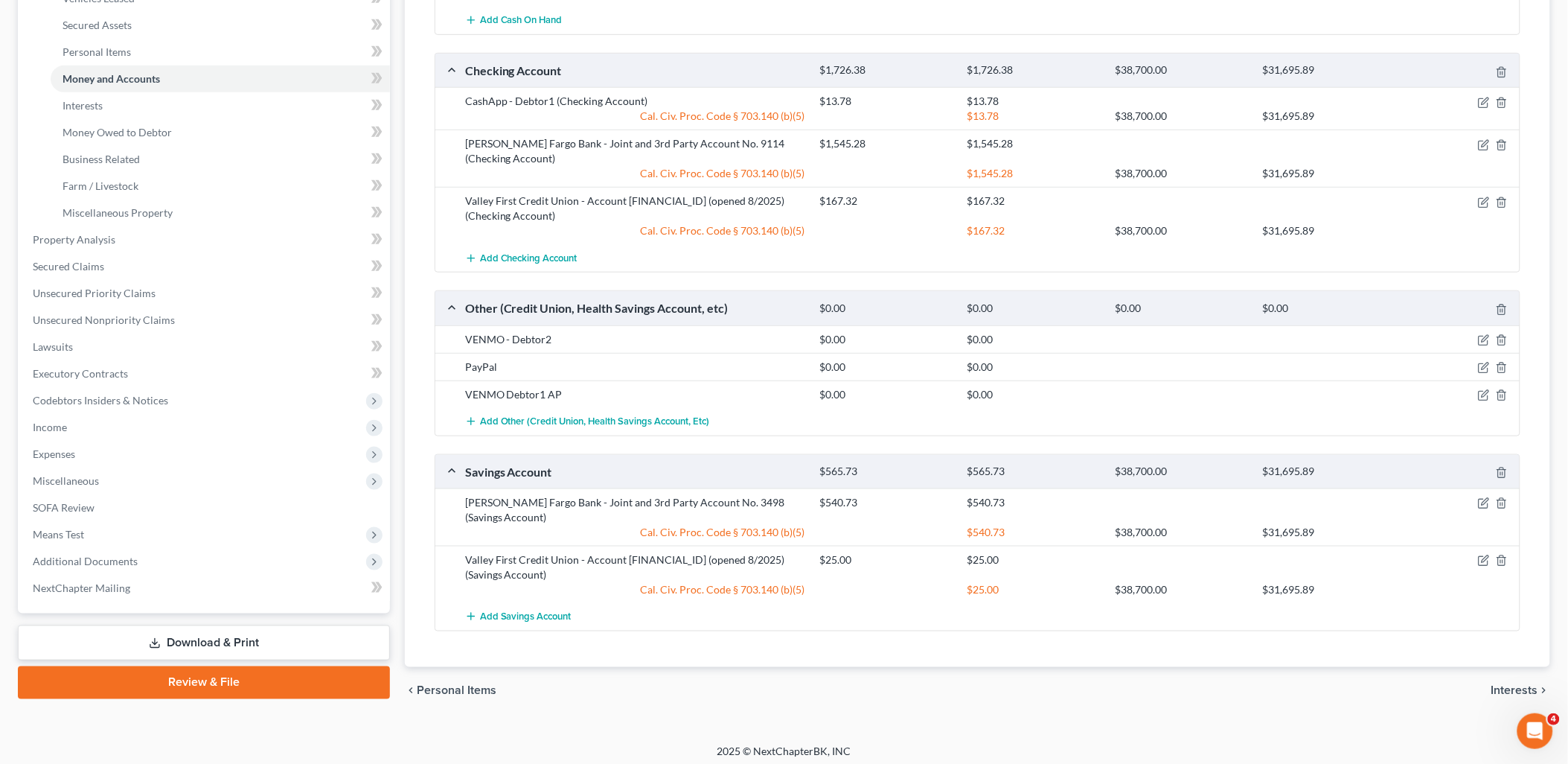
scroll to position [338, 0]
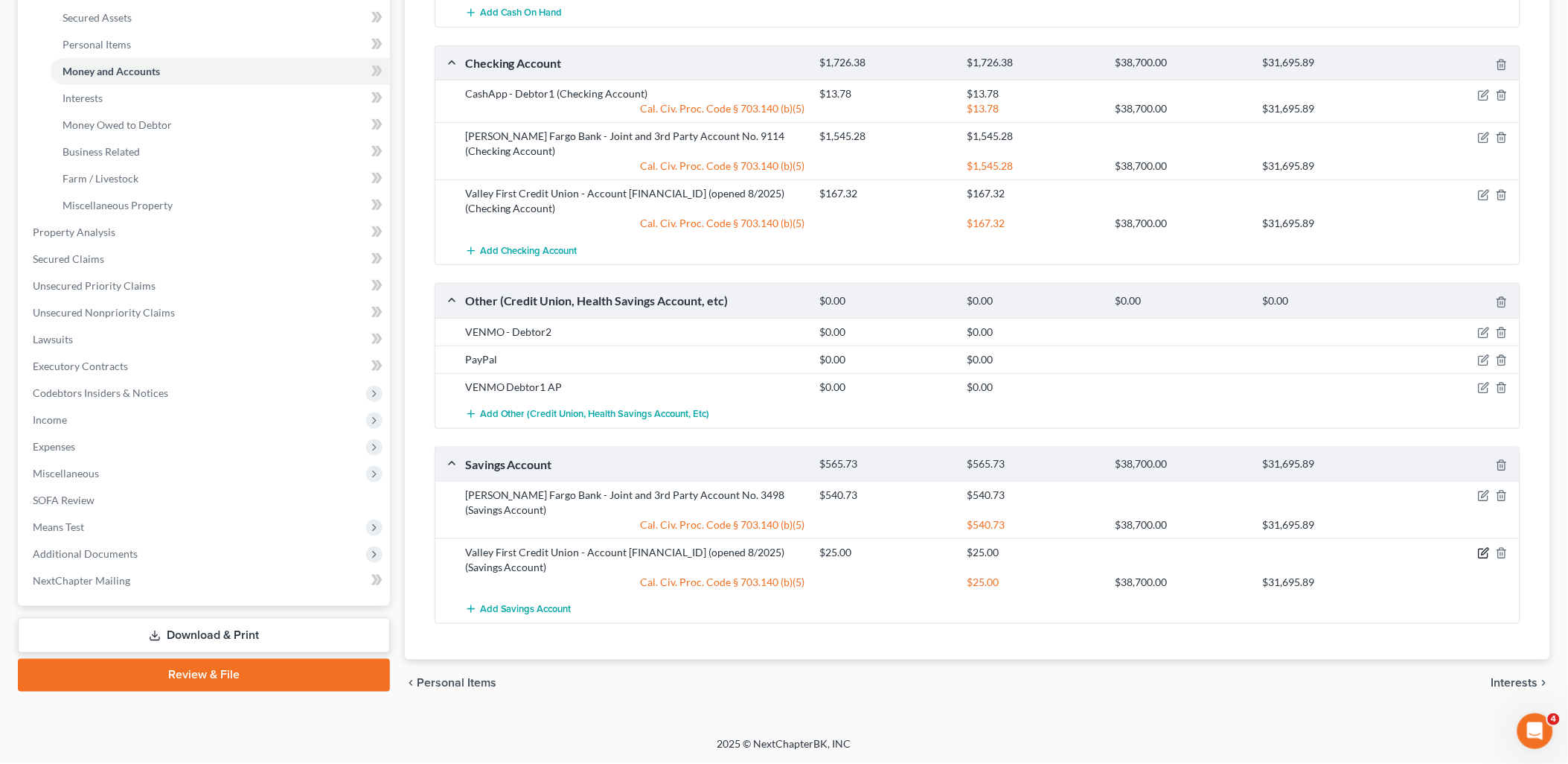
click at [1483, 549] on icon "button" at bounding box center [1484, 553] width 12 height 12
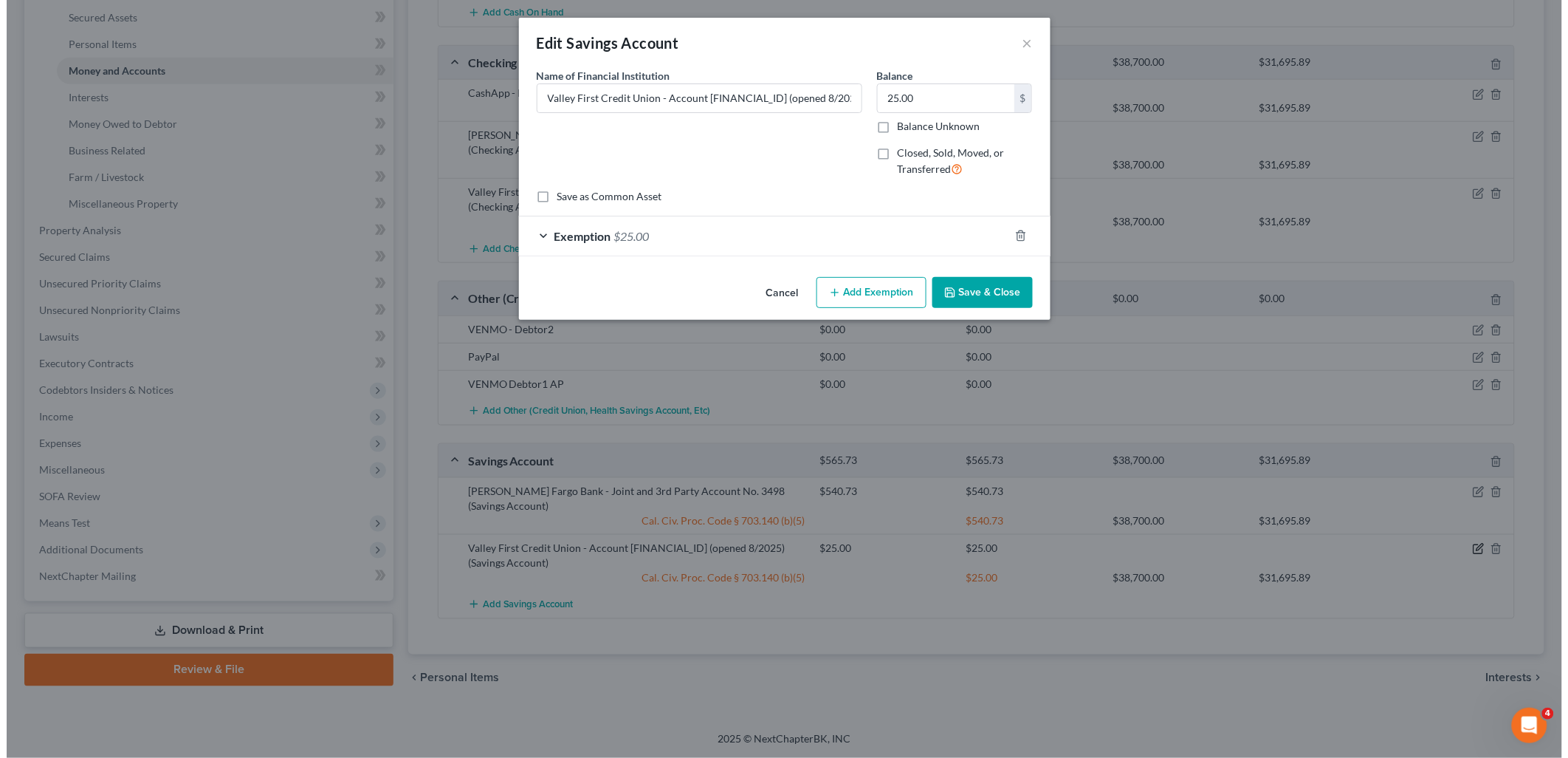
scroll to position [320, 0]
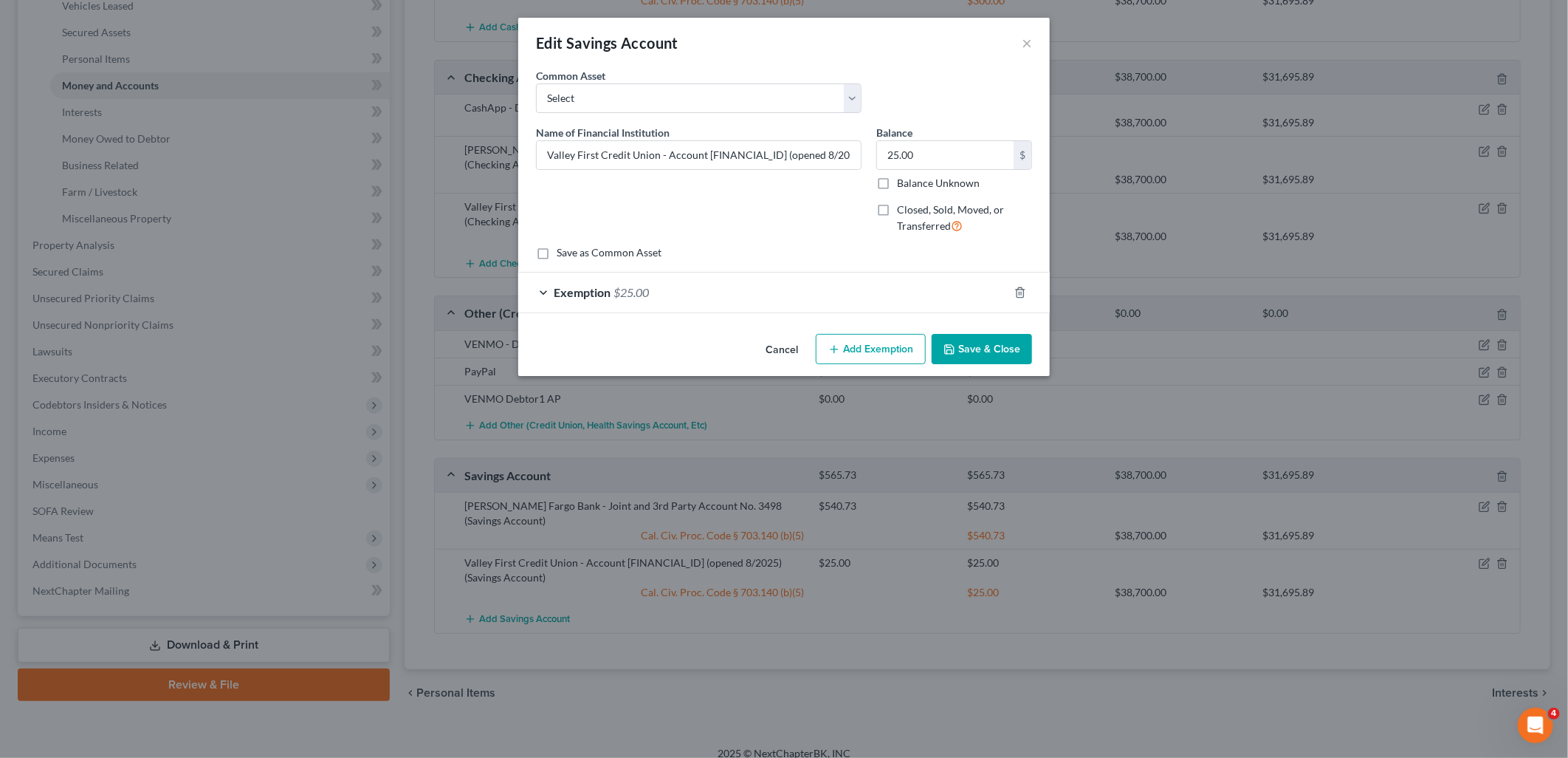
click at [1006, 356] on button "Save & Close" at bounding box center [981, 349] width 101 height 31
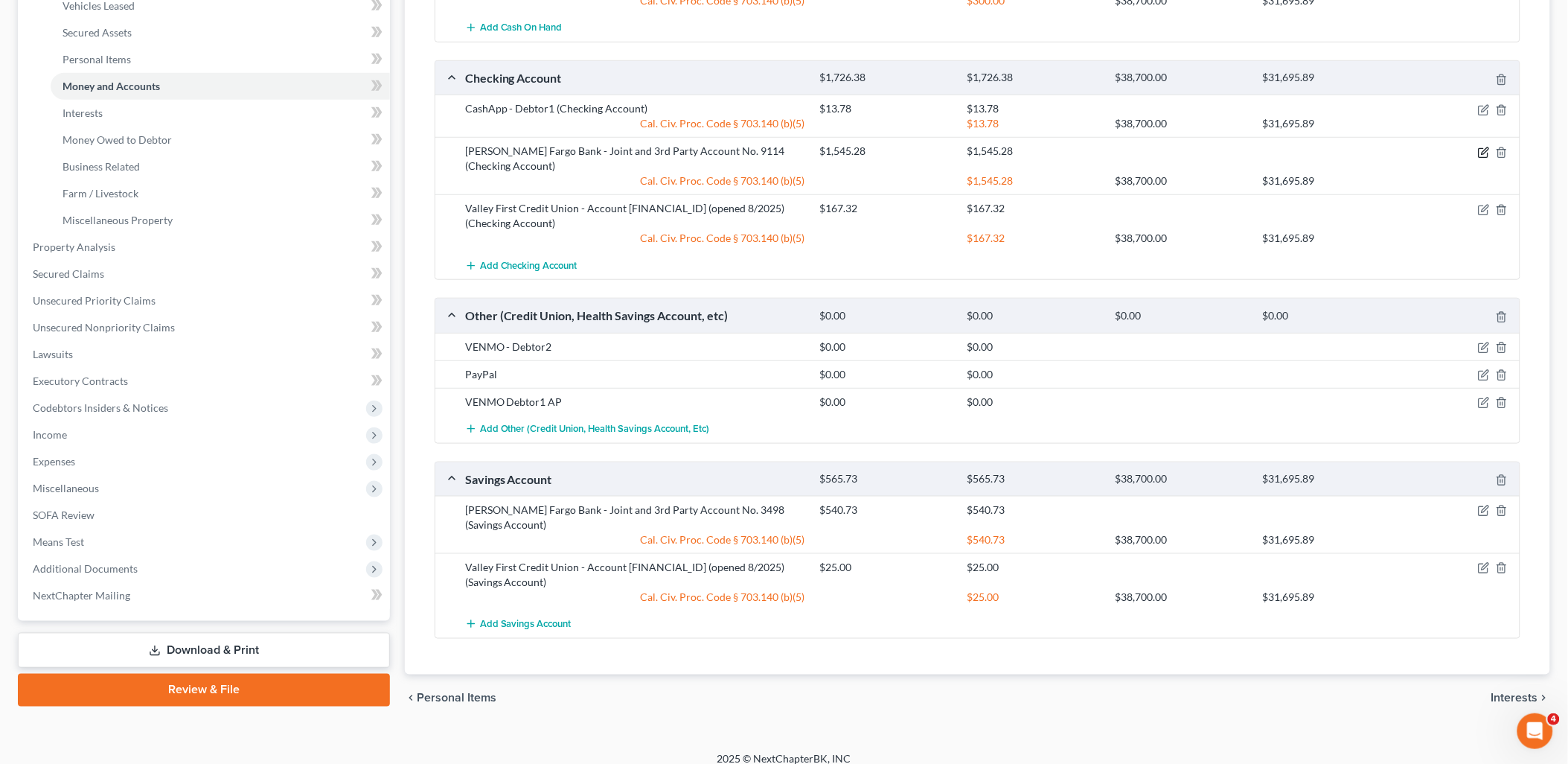
click at [1488, 150] on icon "button" at bounding box center [1484, 150] width 7 height 7
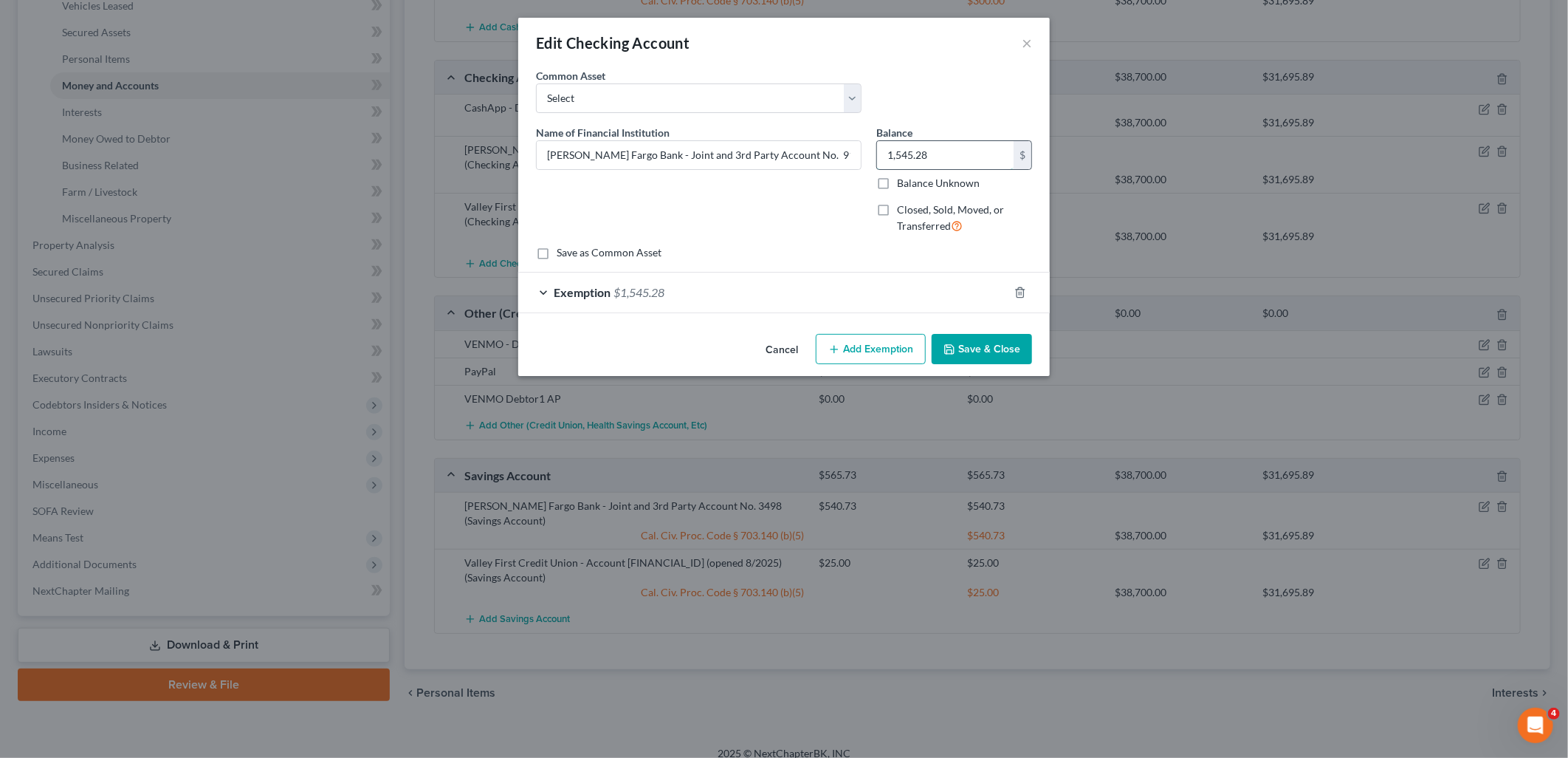
click at [962, 157] on input "1,545.28" at bounding box center [944, 154] width 137 height 28
type input "0.87"
click at [652, 287] on span "$1,545.28" at bounding box center [639, 292] width 51 height 14
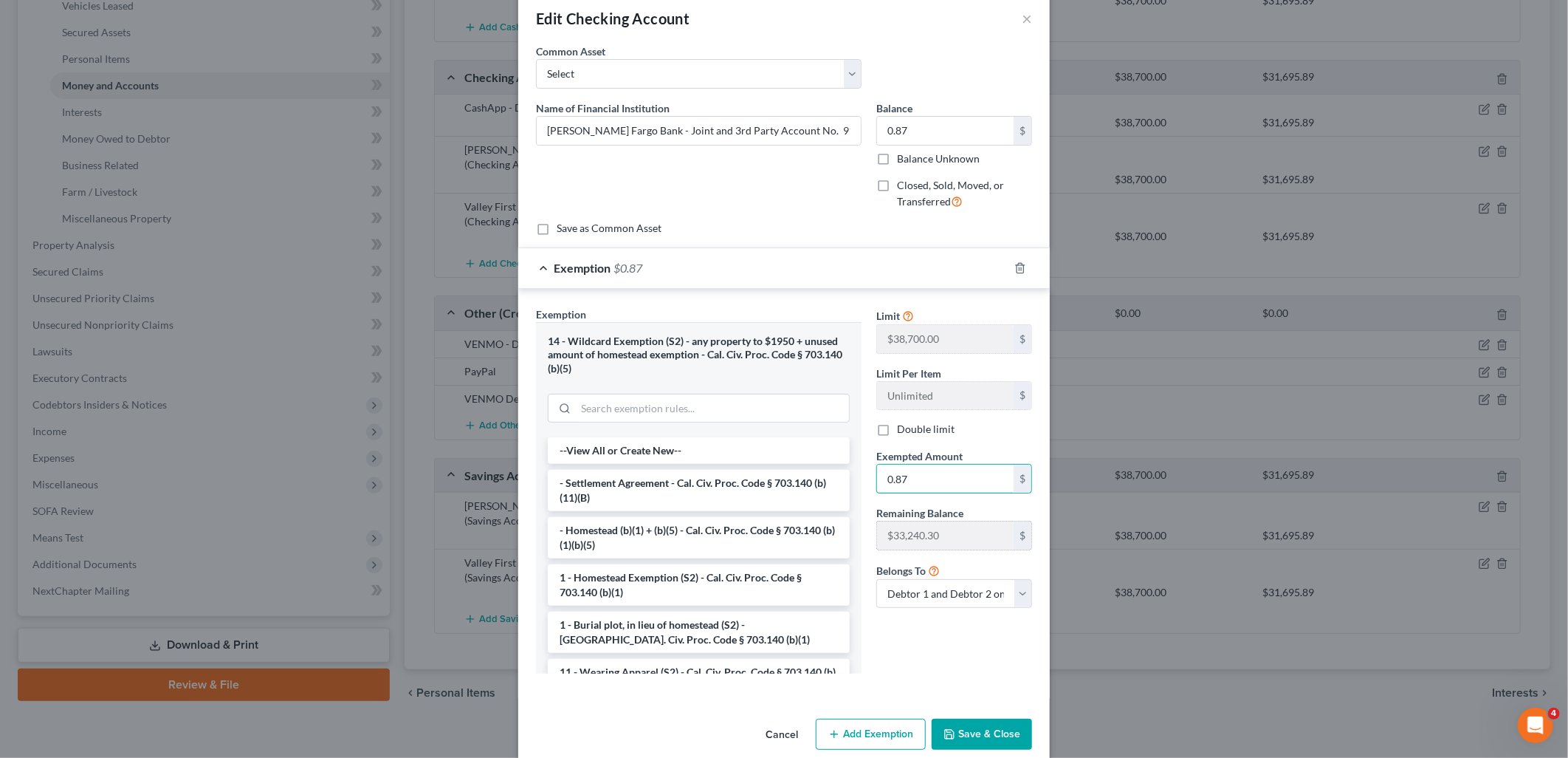
scroll to position [46, 0]
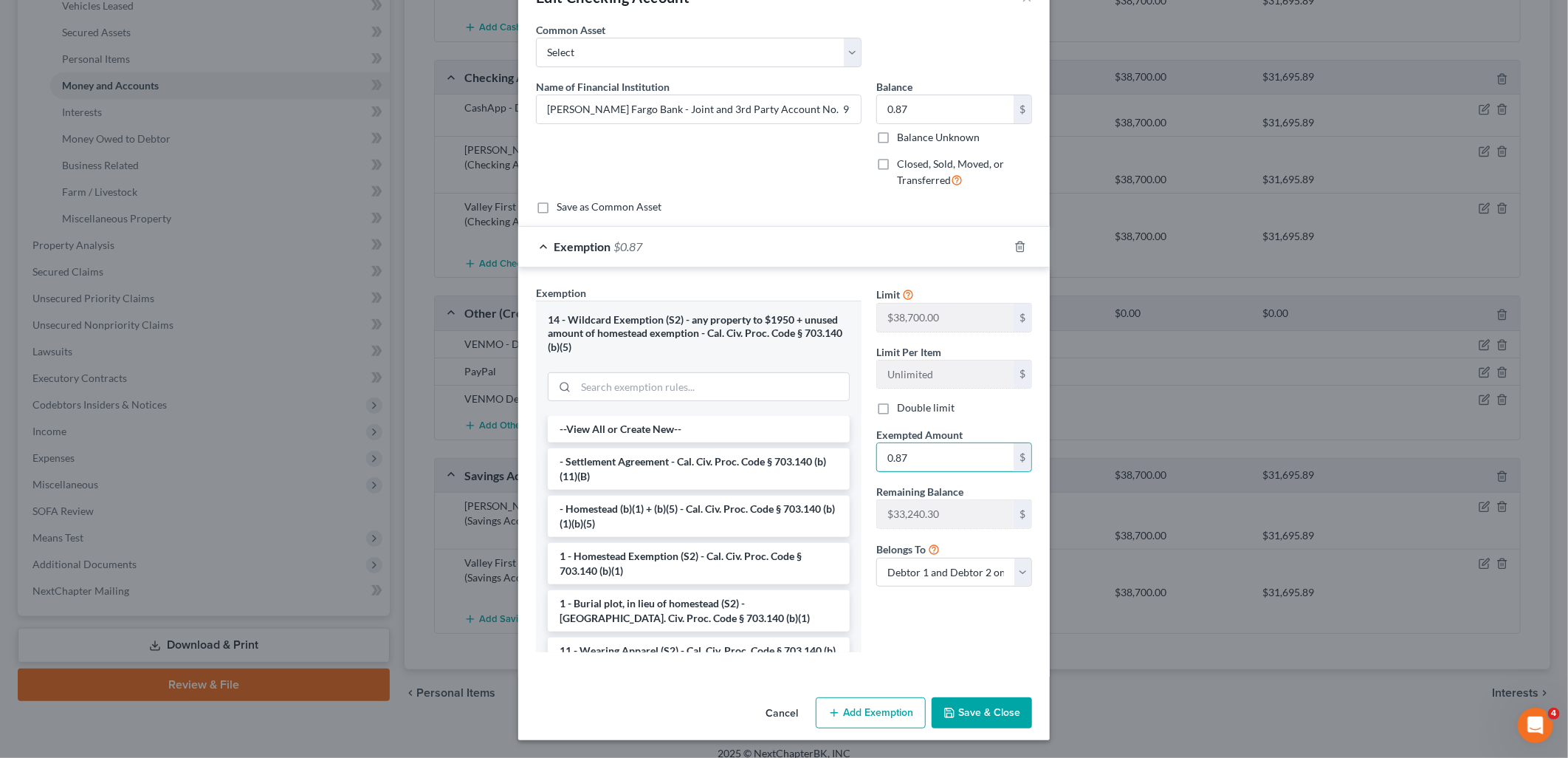
type input "0.87"
click at [943, 721] on button "Save & Close" at bounding box center [981, 712] width 101 height 31
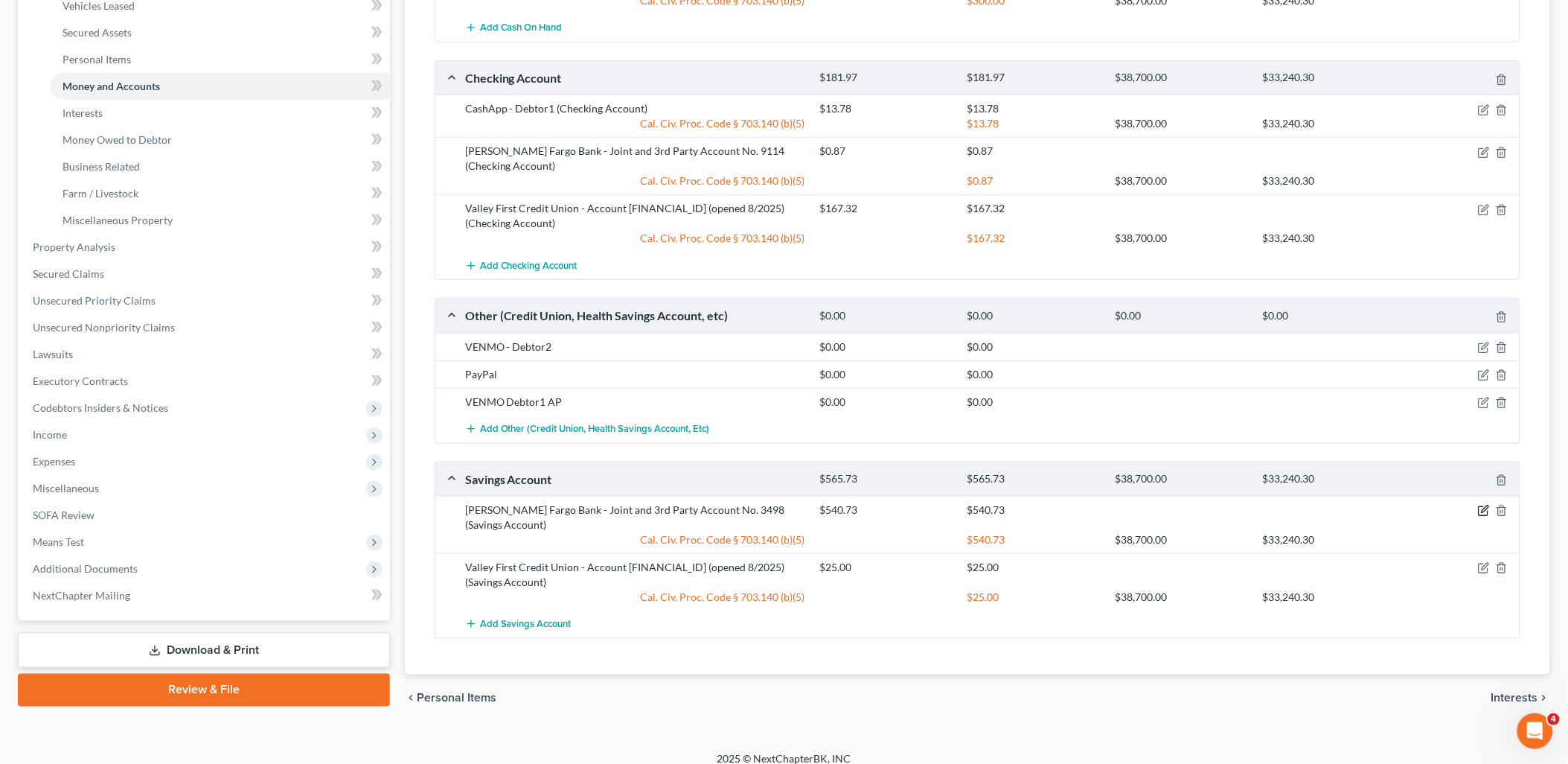
click at [1489, 512] on icon "button" at bounding box center [1484, 510] width 12 height 12
select select "2"
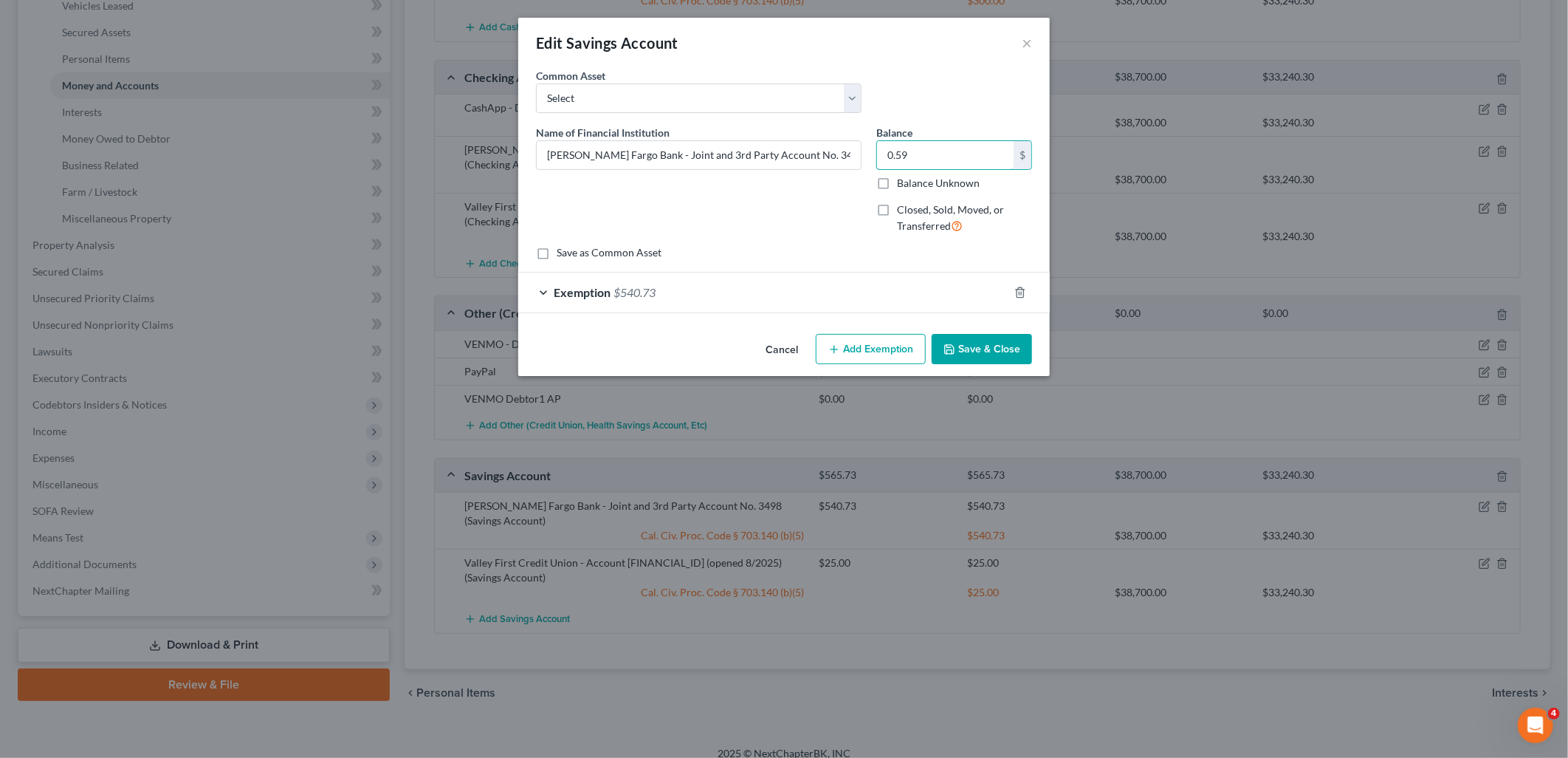
type input "0.59"
click at [635, 292] on span "$540.73" at bounding box center [634, 292] width 42 height 14
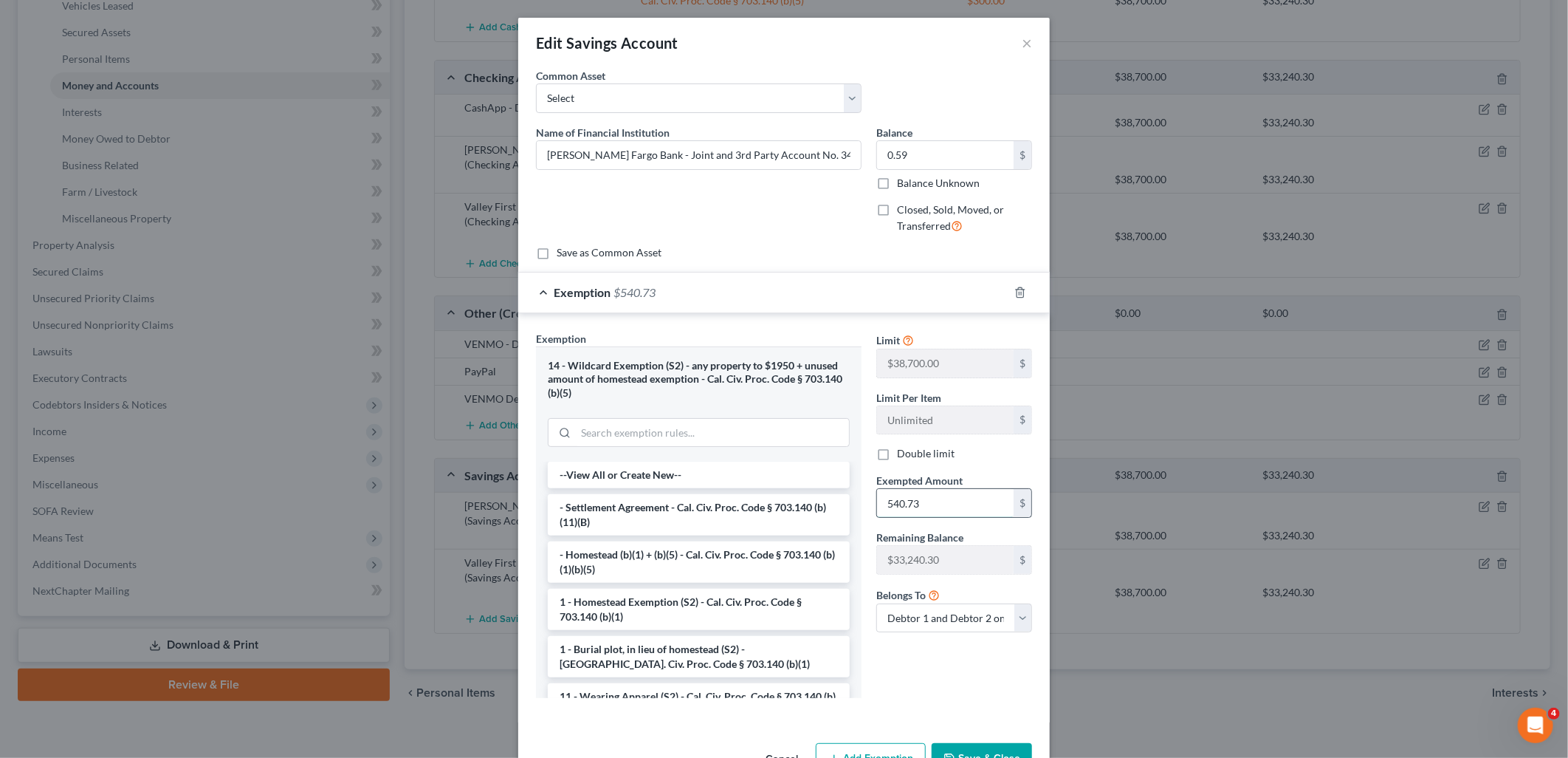
click at [936, 504] on input "540.73" at bounding box center [944, 502] width 137 height 28
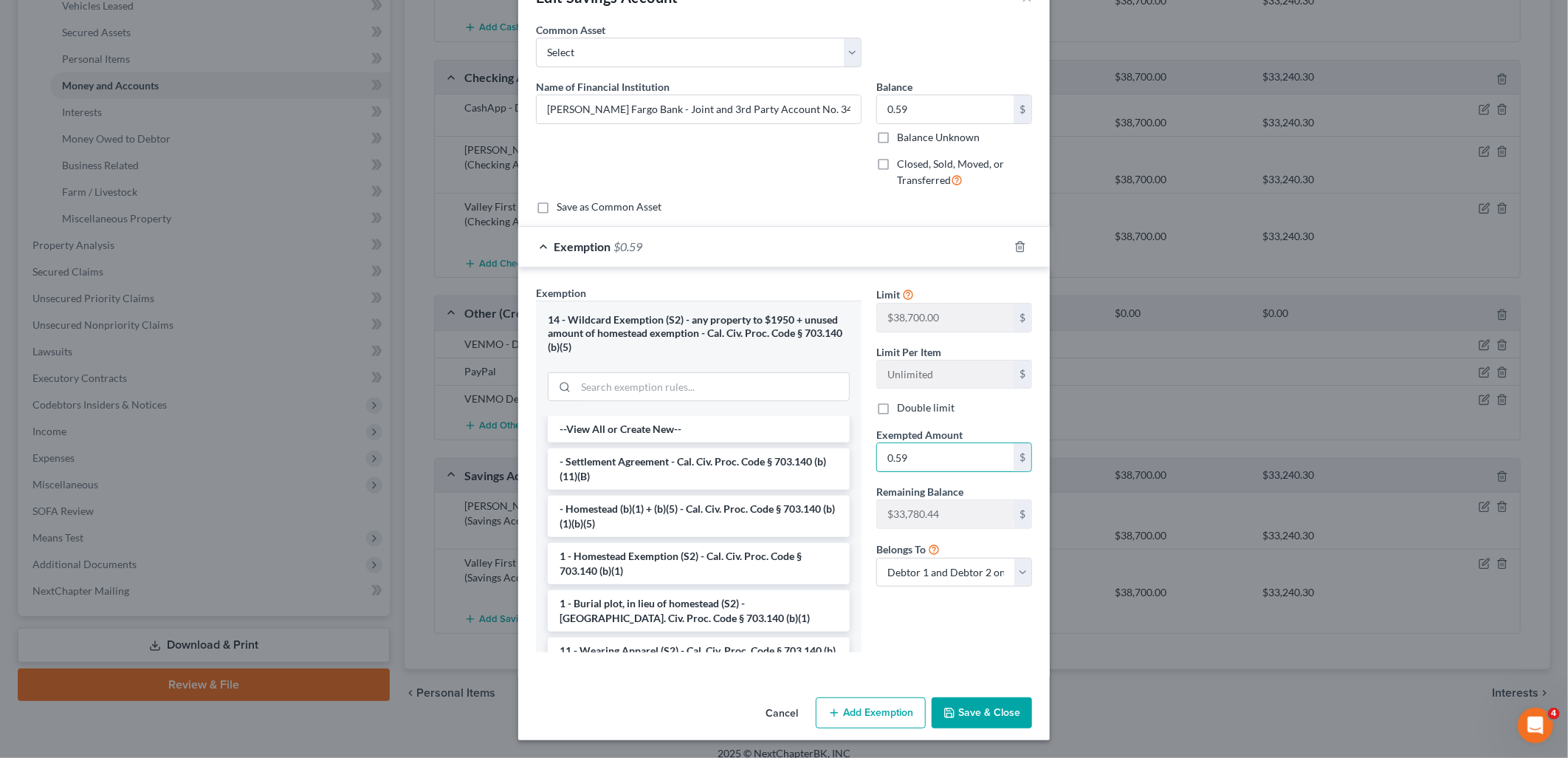
type input "0.59"
click at [956, 696] on div "Cancel Add Exemption Save & Close" at bounding box center [784, 715] width 531 height 49
click at [960, 708] on button "Save & Close" at bounding box center [981, 712] width 101 height 31
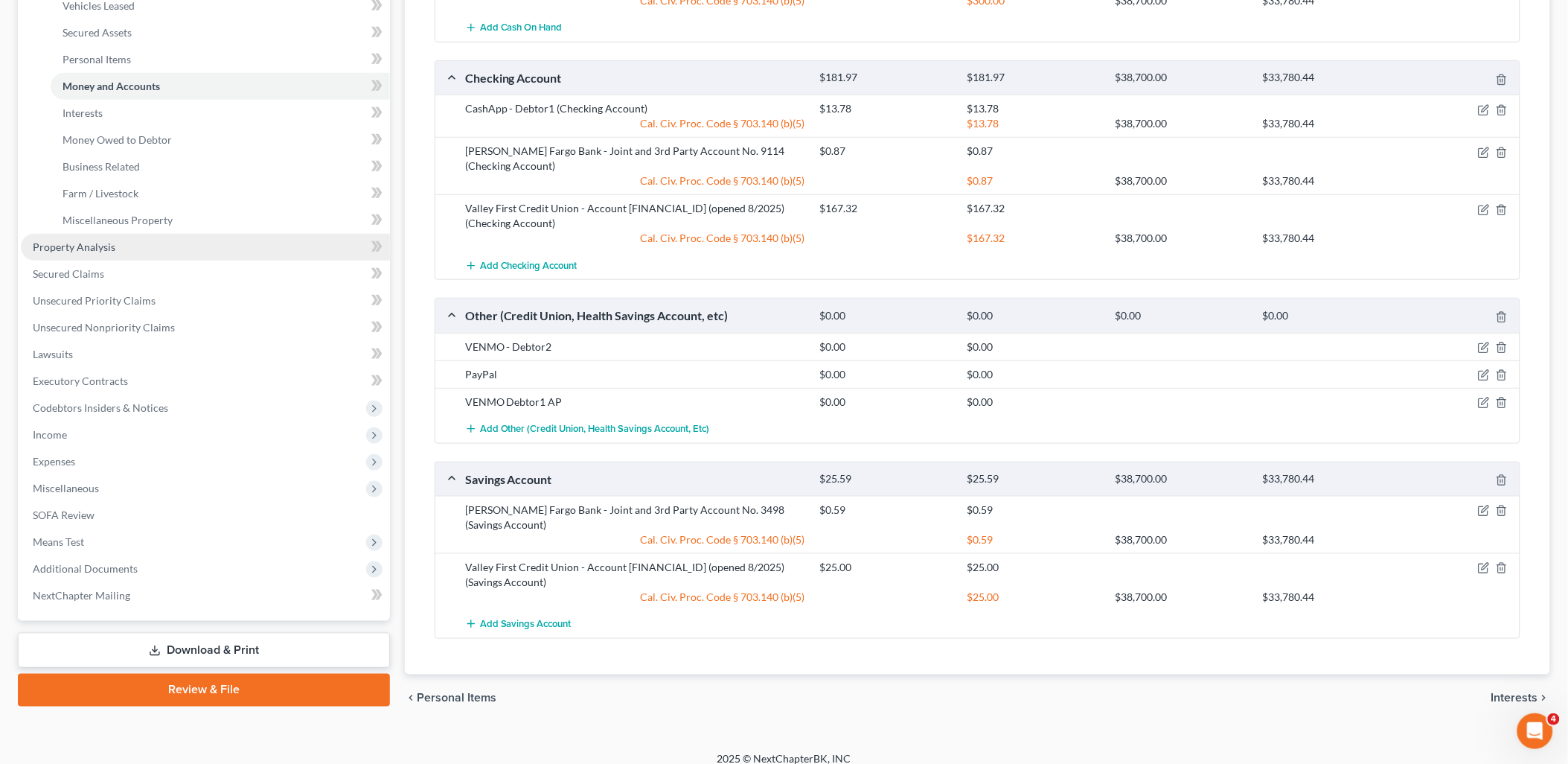
scroll to position [0, 0]
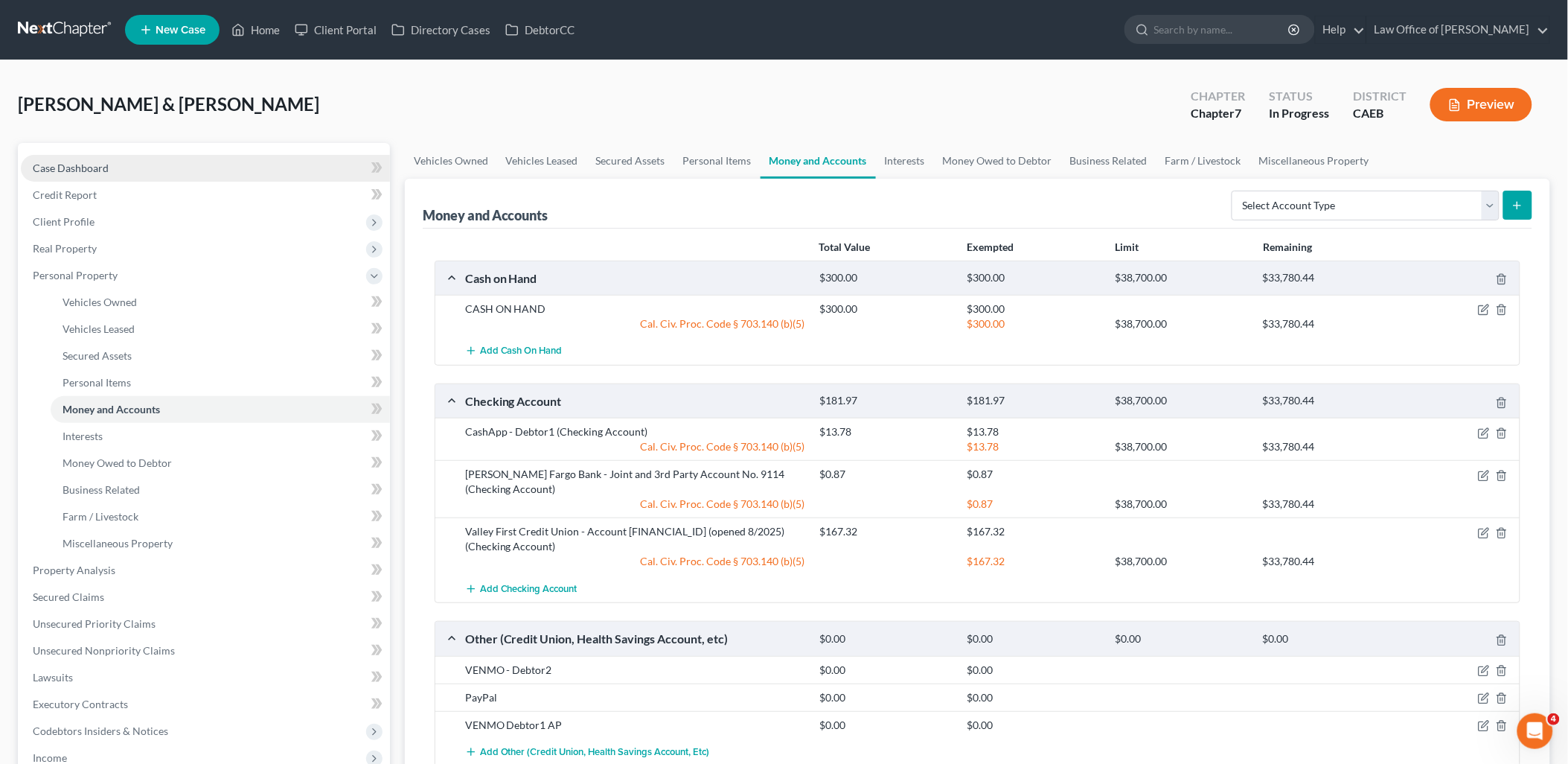
click at [54, 172] on span "Case Dashboard" at bounding box center [71, 167] width 76 height 13
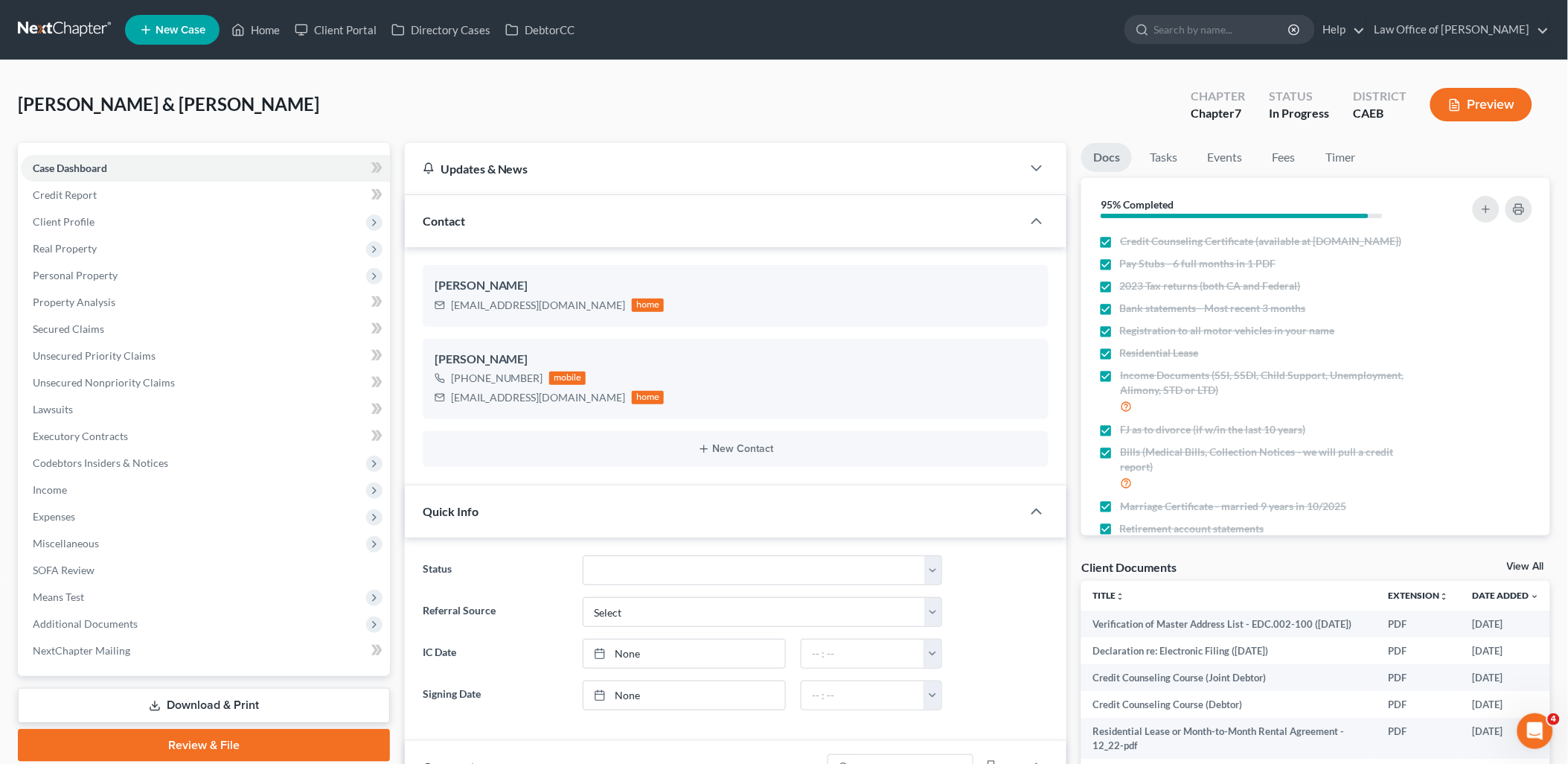
scroll to position [1953, 0]
click at [1529, 561] on link "View All" at bounding box center [1525, 566] width 37 height 10
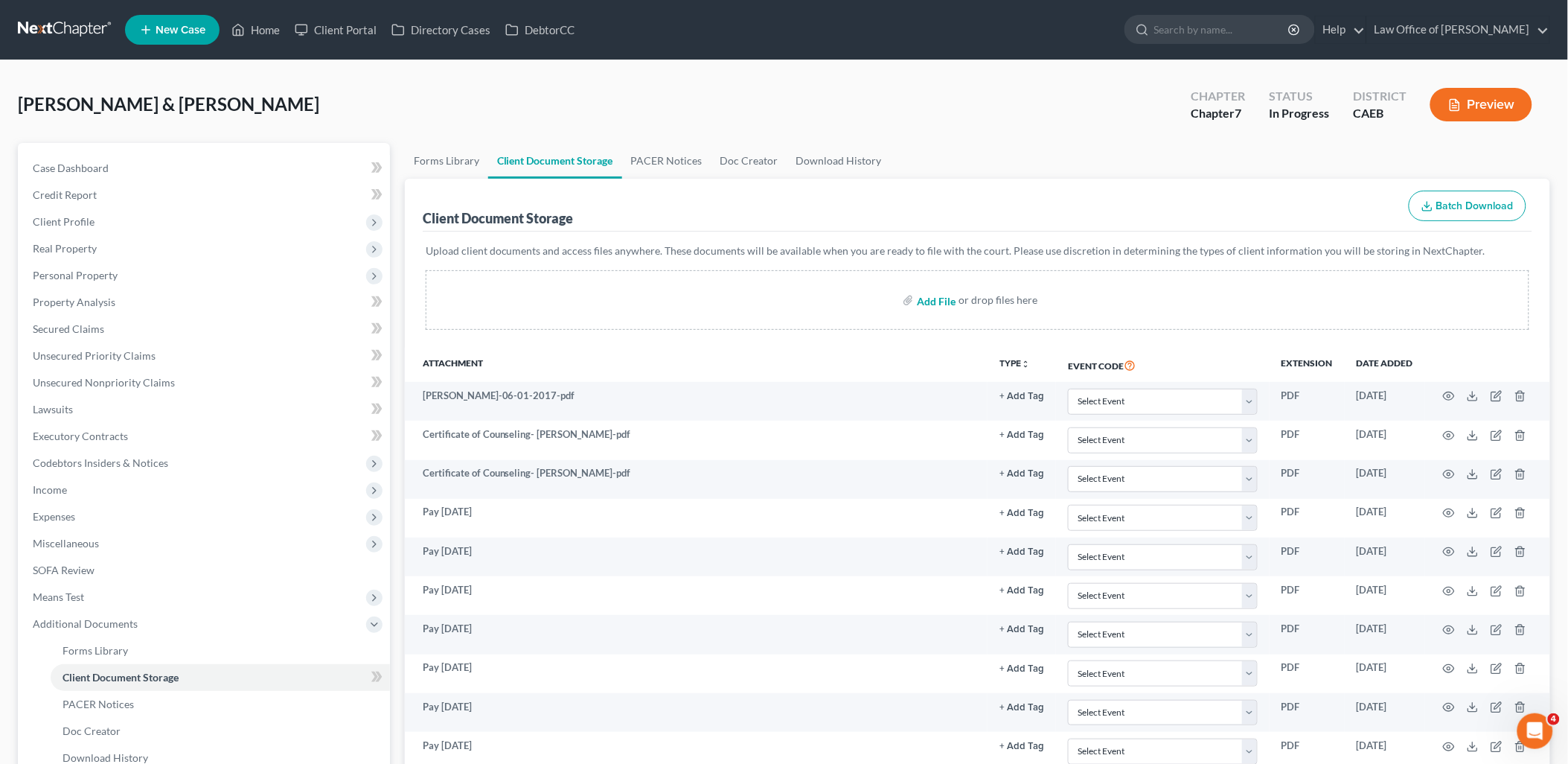
click at [928, 296] on input "file" at bounding box center [934, 300] width 35 height 27
type input "C:\fakepath\Download.PDF"
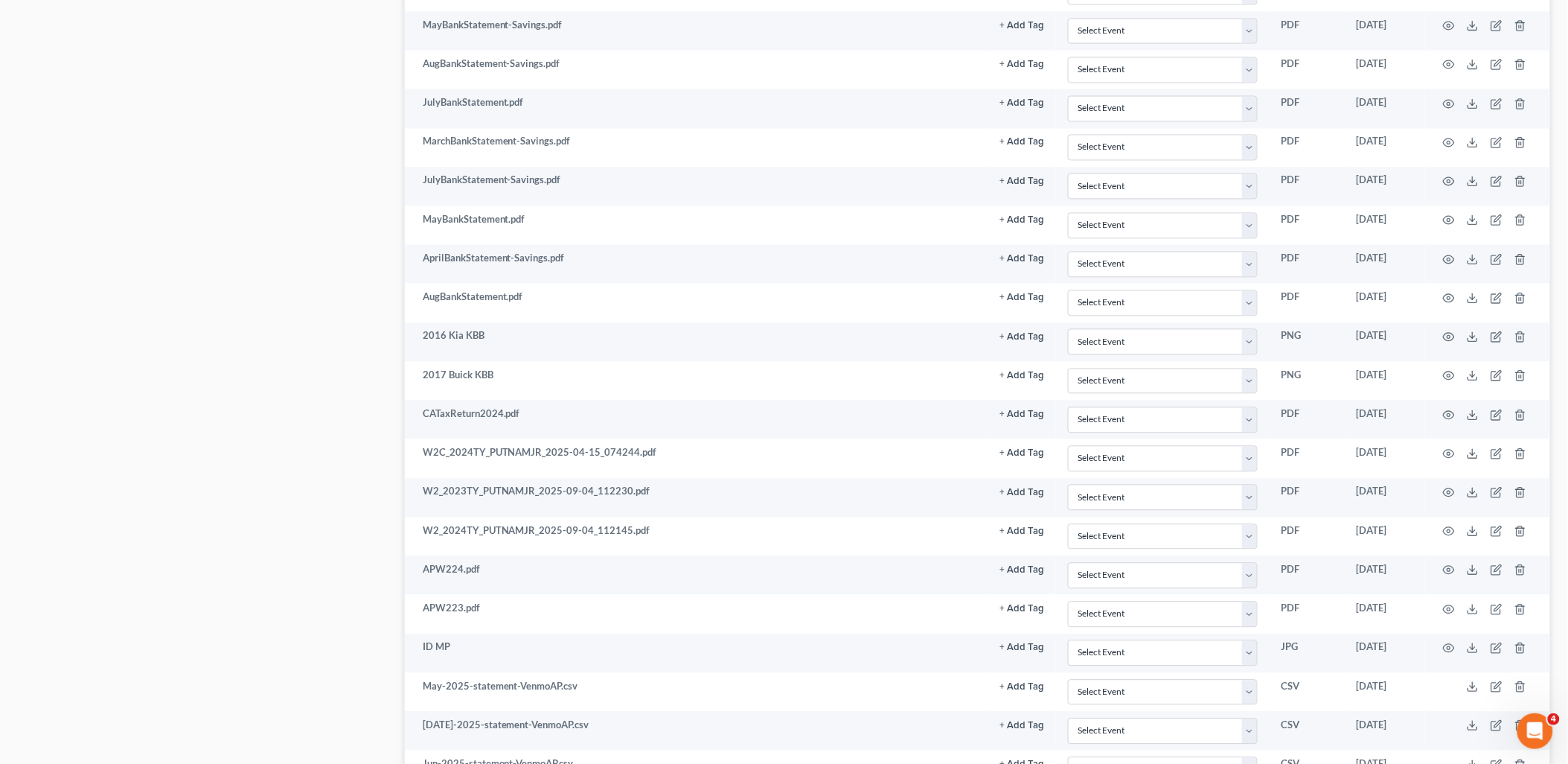
scroll to position [2271, 0]
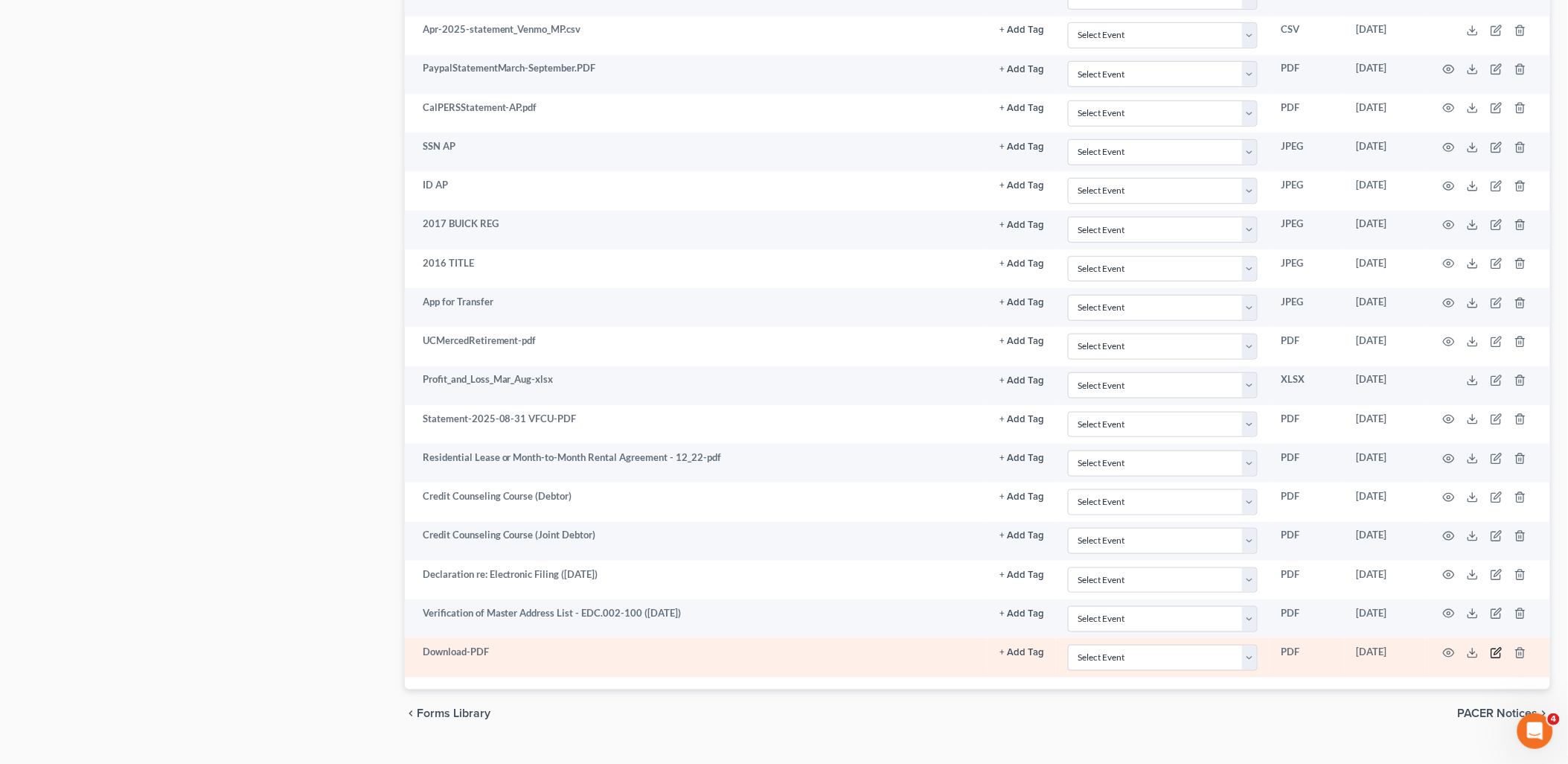
click at [1500, 654] on icon "button" at bounding box center [1497, 651] width 7 height 7
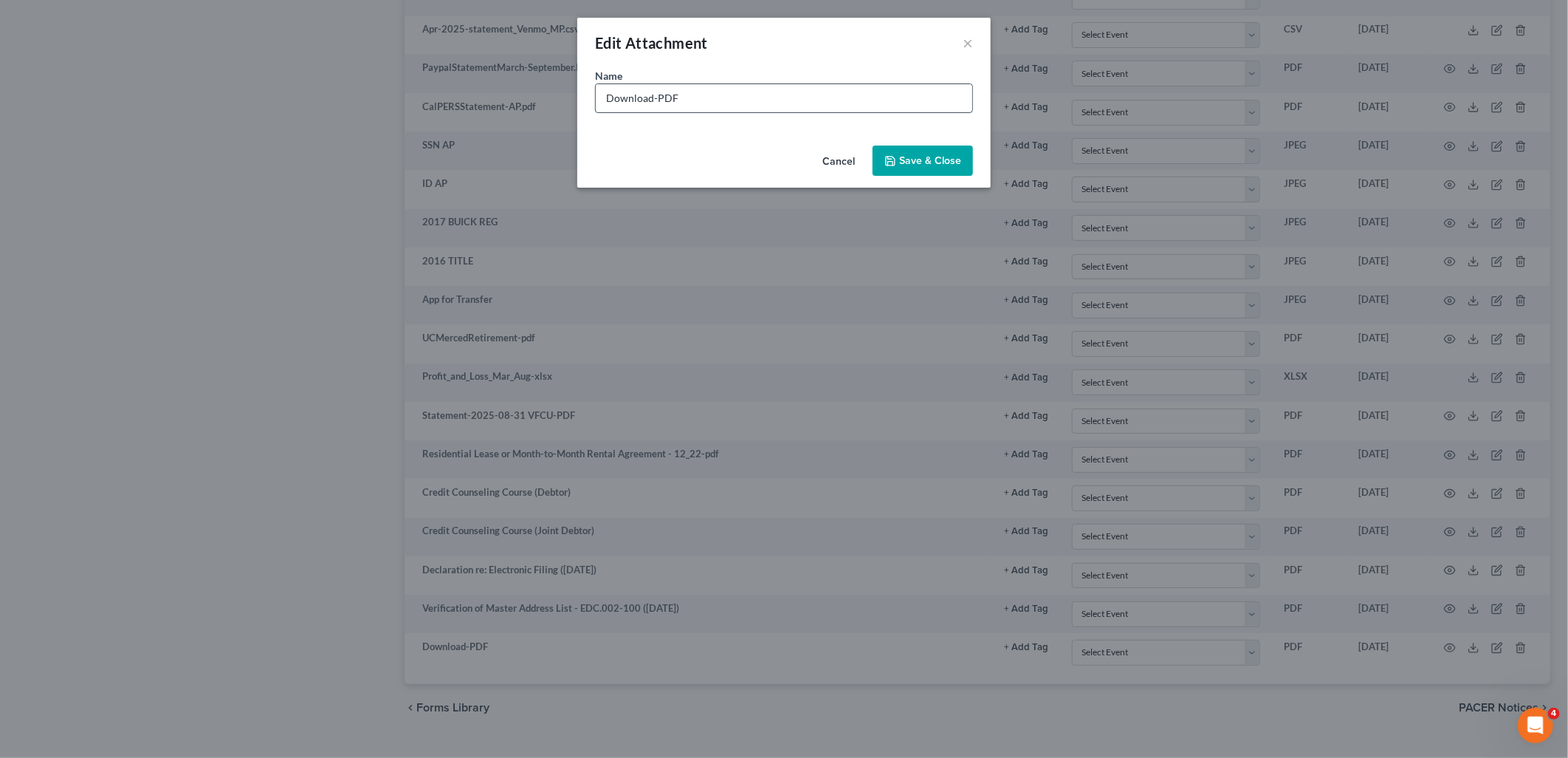
drag, startPoint x: 789, startPoint y: 90, endPoint x: 760, endPoint y: 94, distance: 29.3
click at [760, 94] on input "Download-PDF" at bounding box center [784, 97] width 376 height 28
drag, startPoint x: 760, startPoint y: 94, endPoint x: 549, endPoint y: 96, distance: 211.0
click at [550, 96] on div "Edit Attachment × Name * Download-PDF Cancel Save & Close" at bounding box center [784, 379] width 1568 height 758
type input "p"
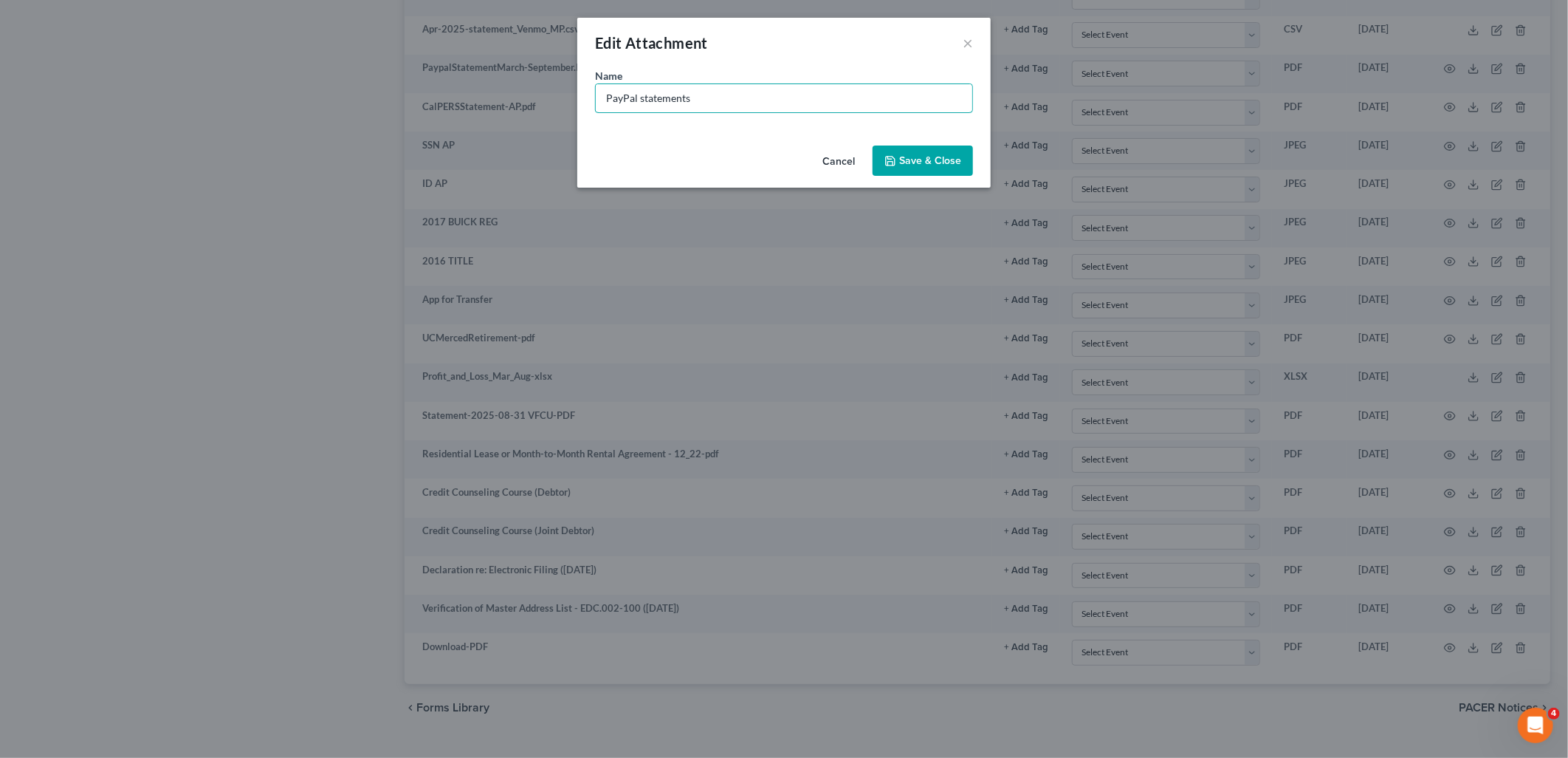
type input "PayPal statements"
click at [919, 165] on span "Save & Close" at bounding box center [930, 160] width 62 height 13
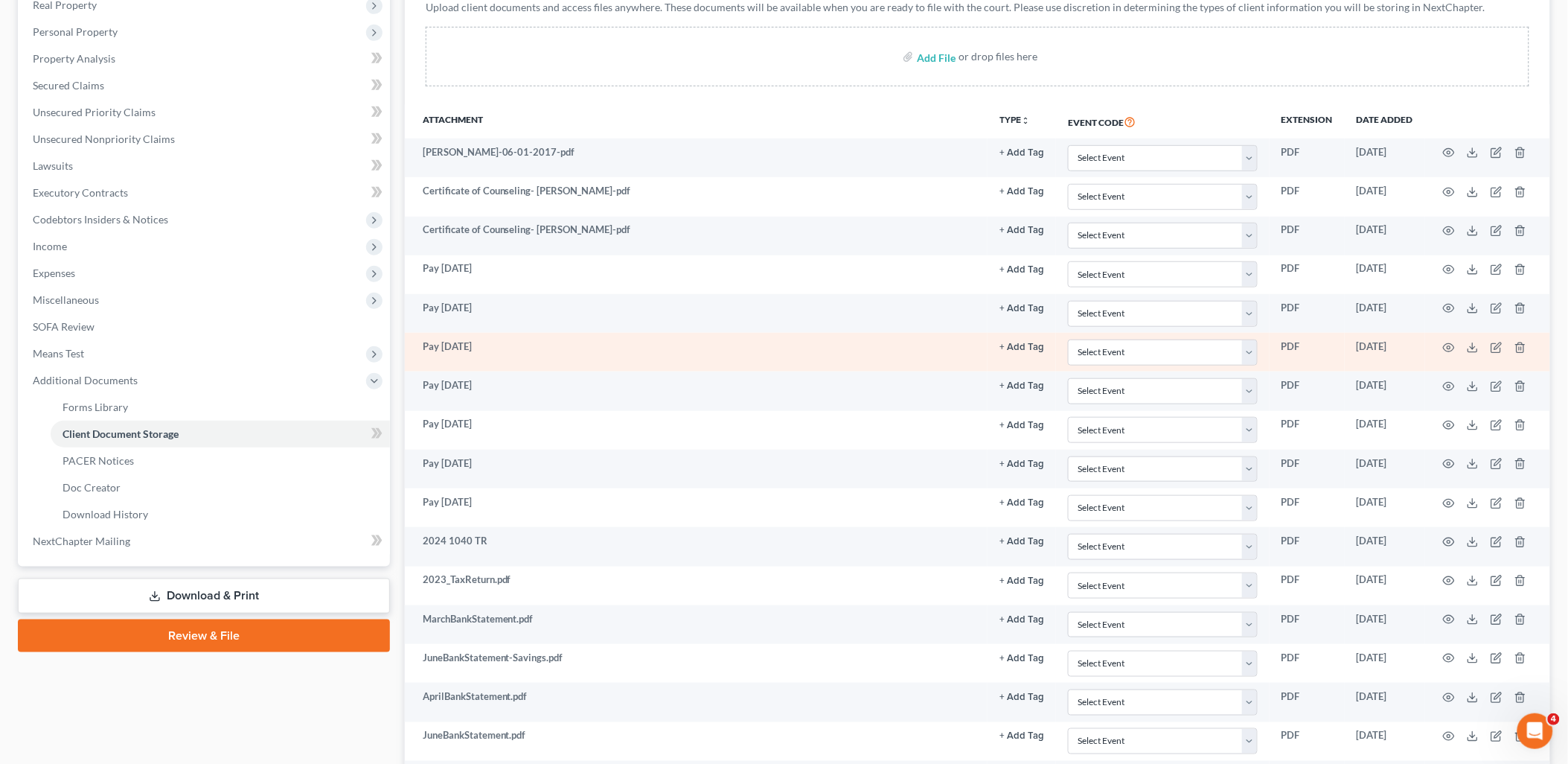
scroll to position [0, 0]
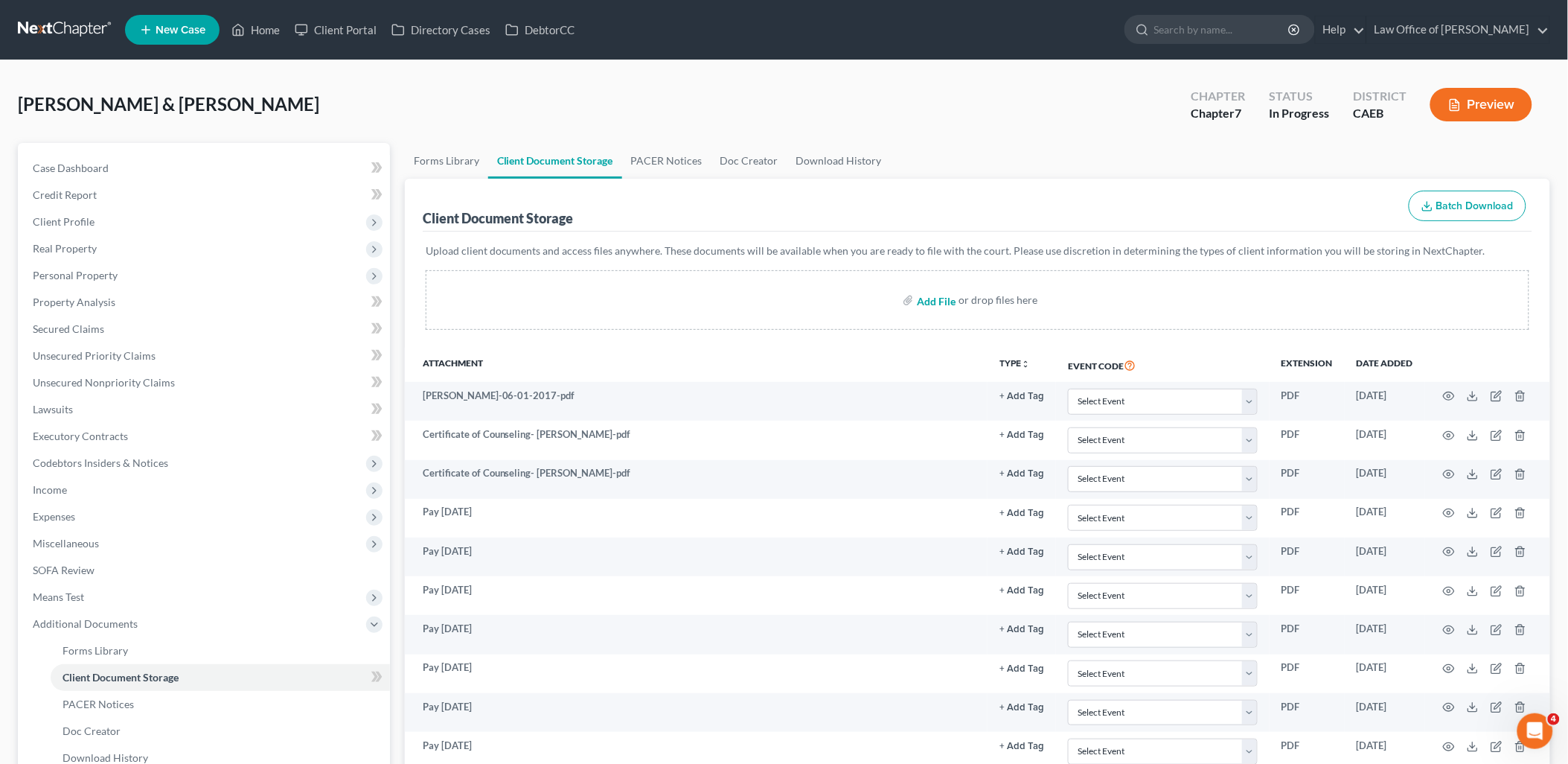
click at [939, 298] on input "file" at bounding box center [934, 300] width 35 height 27
type input "C:\fakepath\Putnam signatures.pdf"
click at [65, 280] on span "Personal Property" at bounding box center [75, 275] width 84 height 13
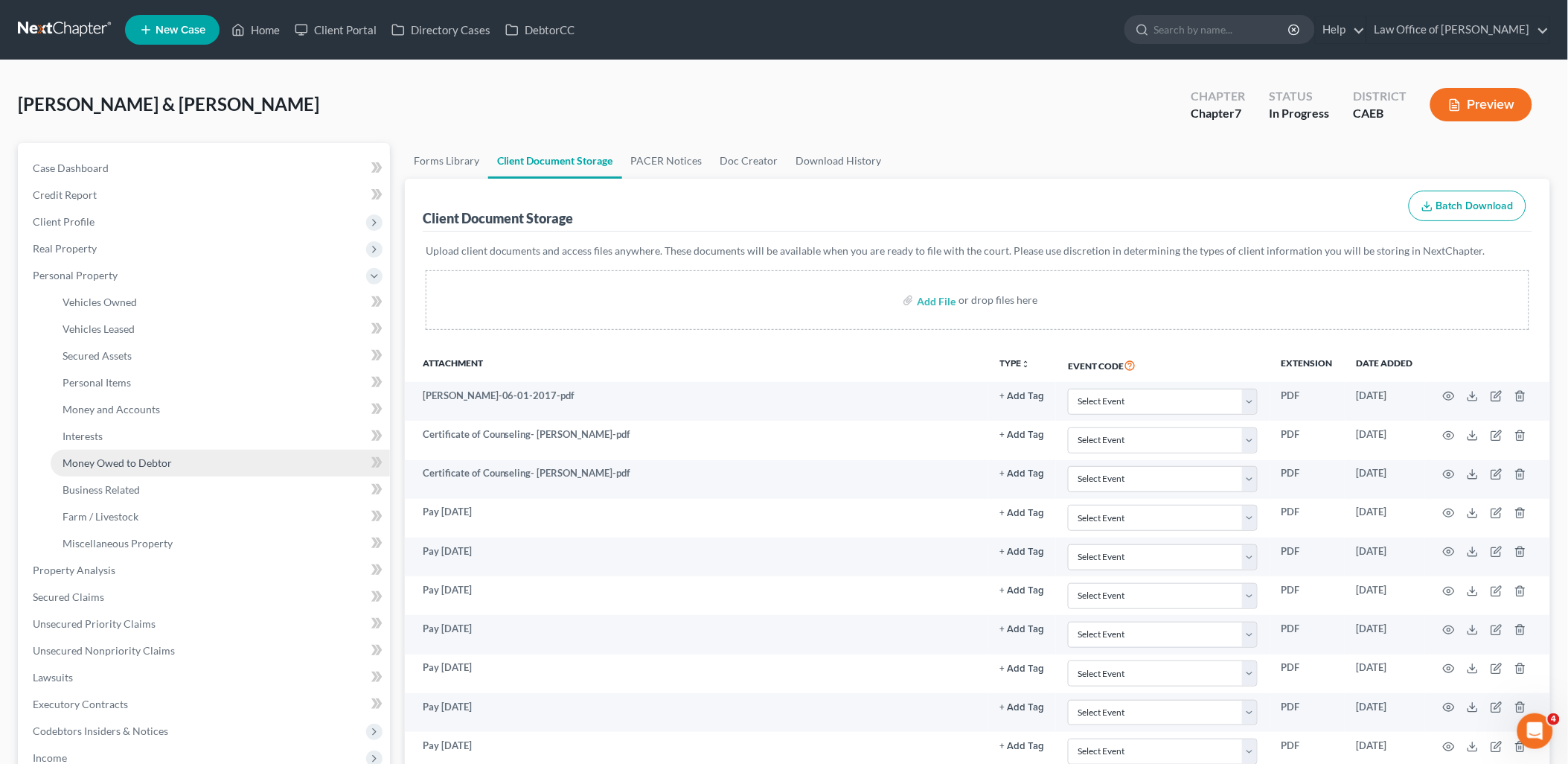
click at [74, 471] on link "Money Owed to Debtor" at bounding box center [220, 463] width 340 height 27
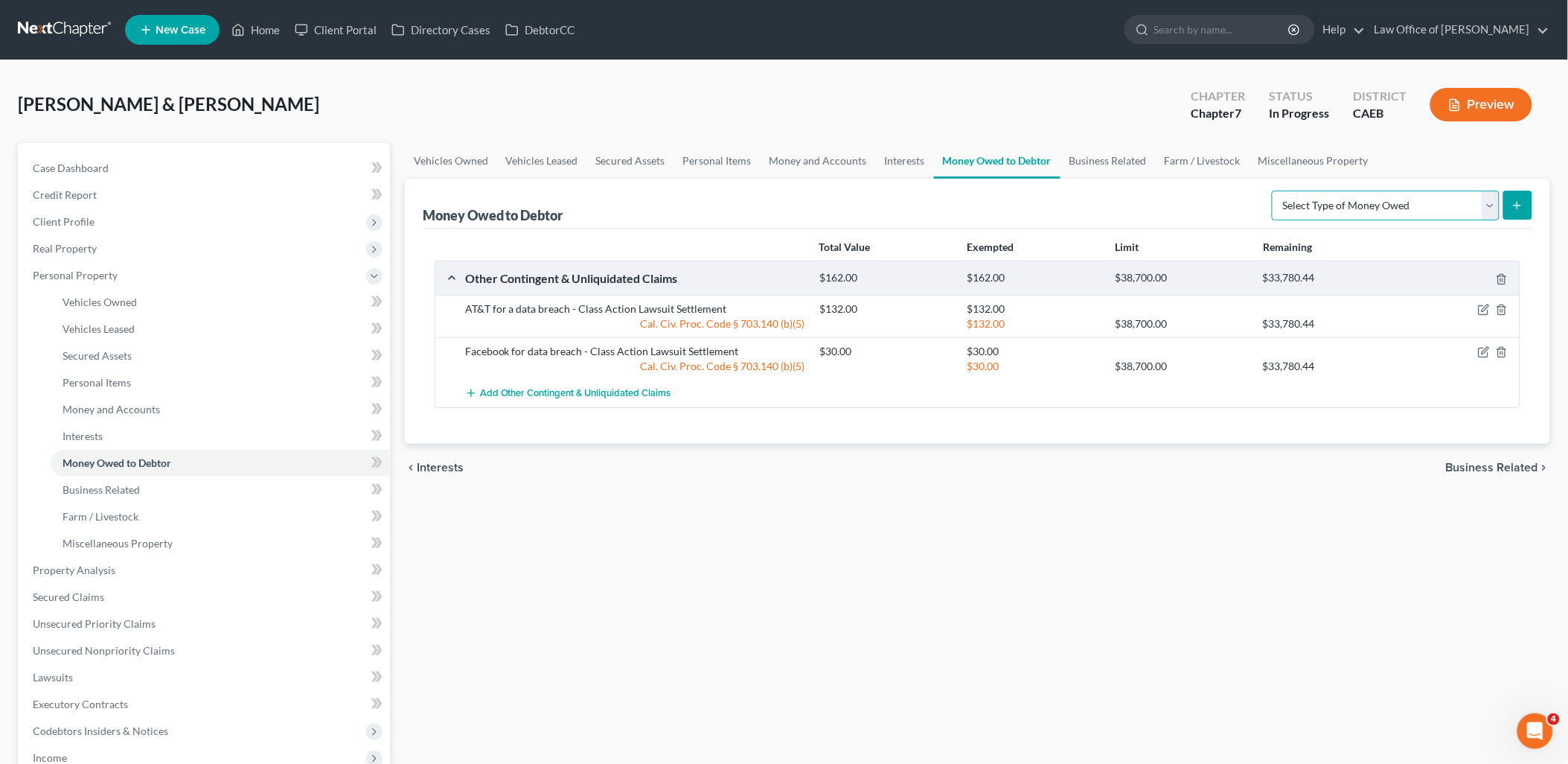
click at [1387, 199] on select "Select Type of Money Owed Accounts Receivable Alimony Child Support Claims Agai…" at bounding box center [1385, 205] width 227 height 30
select select "expected_tax_refund"
click at [1275, 190] on select "Select Type of Money Owed Accounts Receivable Alimony Child Support Claims Agai…" at bounding box center [1385, 205] width 227 height 30
click at [1516, 201] on icon "submit" at bounding box center [1517, 205] width 12 height 12
select select "0"
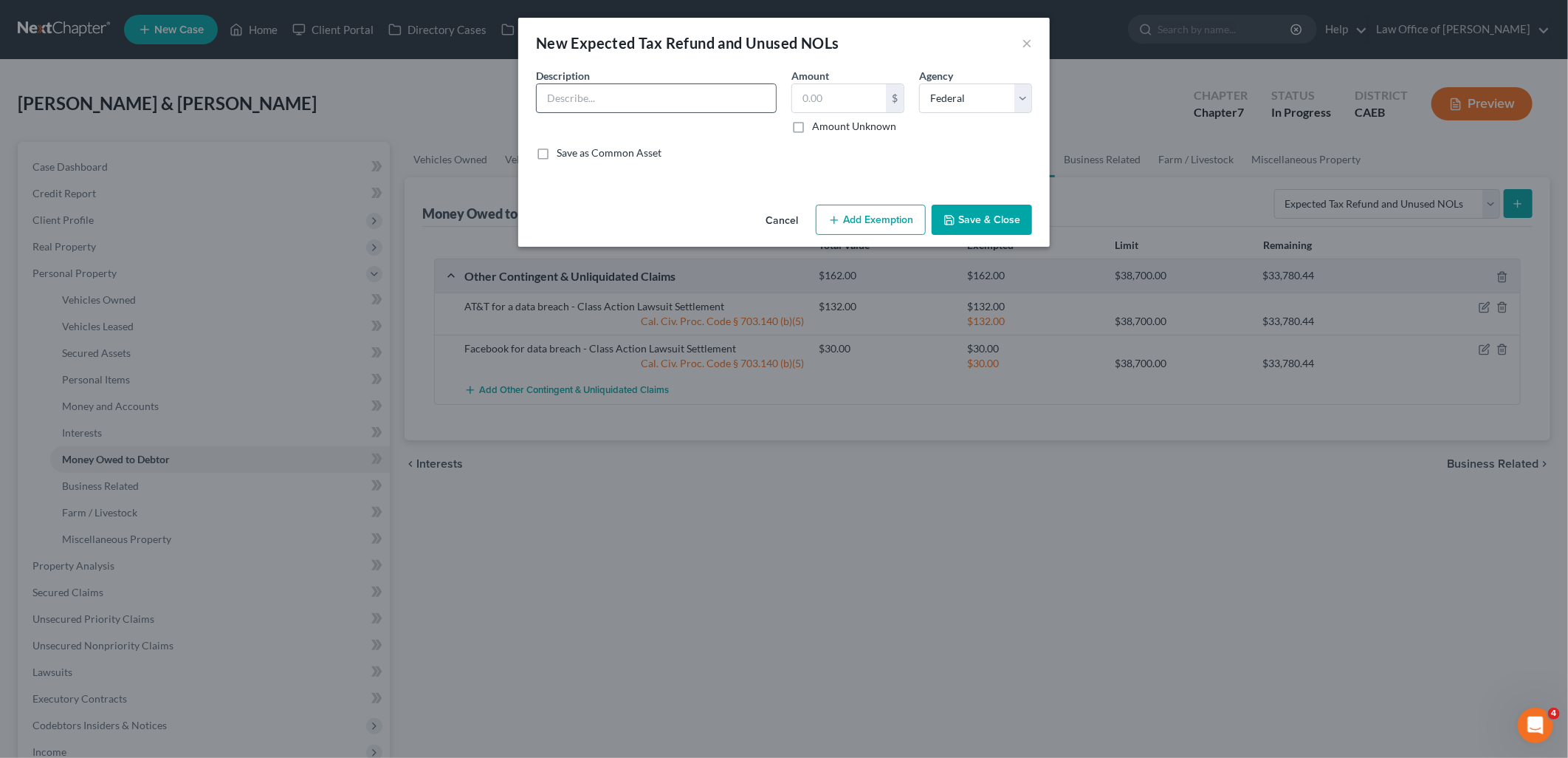
click at [679, 100] on input "text" at bounding box center [655, 97] width 239 height 28
type input "2024 Tax Refund - Anticipated"
type input "5,000"
drag, startPoint x: 702, startPoint y: 95, endPoint x: 541, endPoint y: 90, distance: 161.1
click at [529, 84] on div "Description * 2024 Tax Refund - Anticipated" at bounding box center [656, 101] width 256 height 65
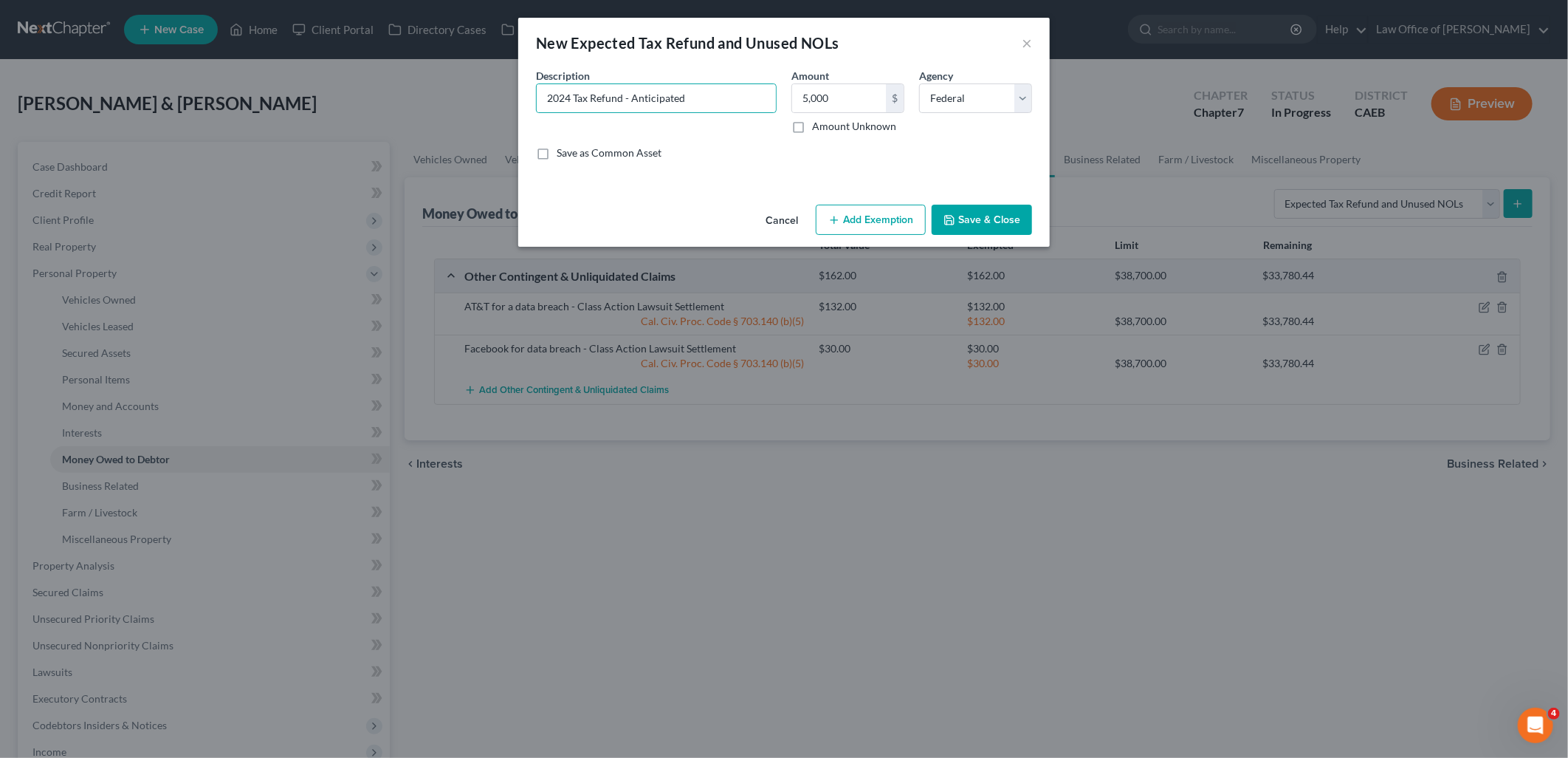
click at [913, 217] on button "Add Exemption" at bounding box center [870, 220] width 110 height 31
select select "2"
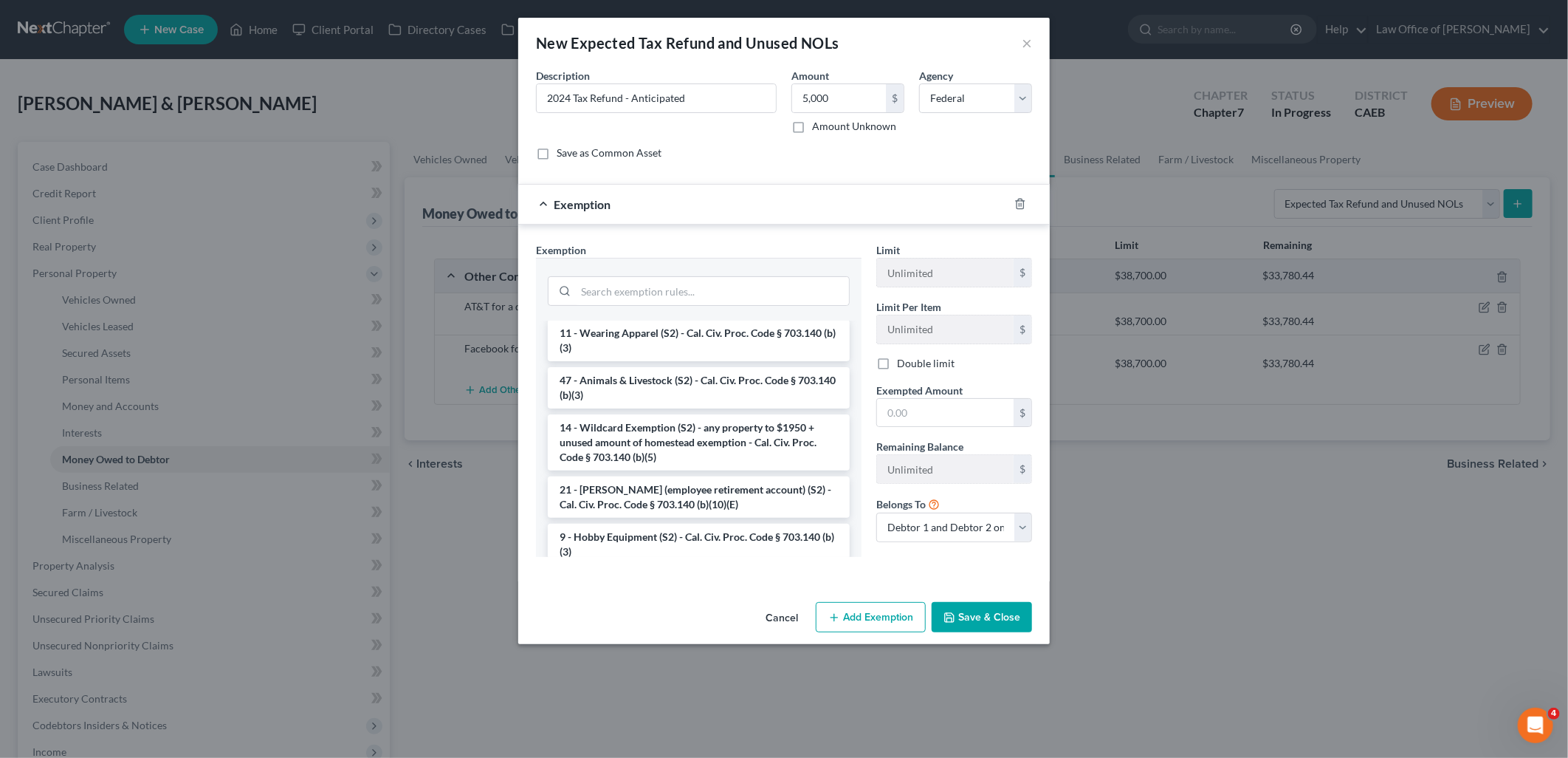
scroll to position [820, 0]
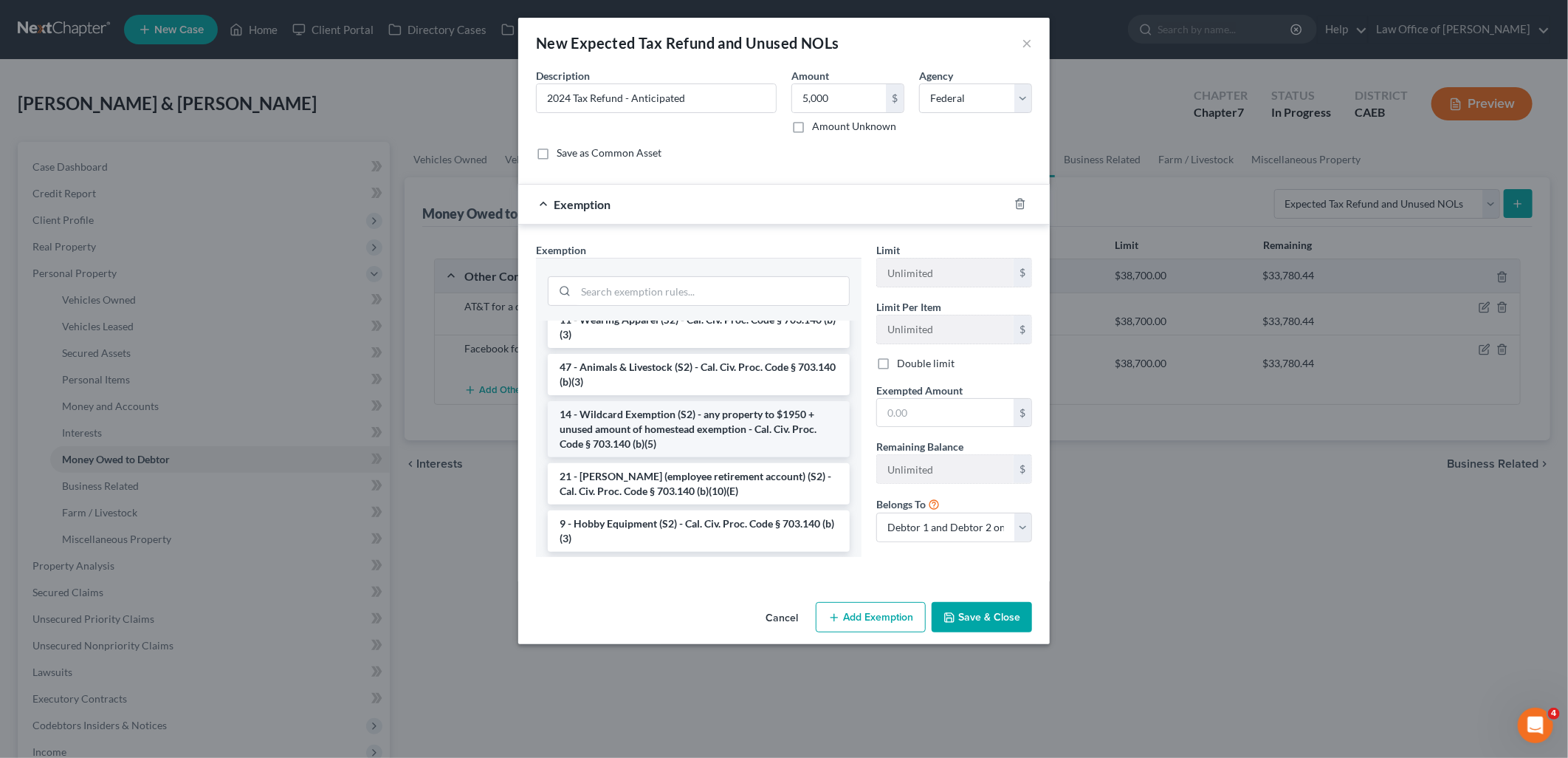
click at [679, 451] on li "14 - Wildcard Exemption (S2) - any property to $1950 + unused amount of homeste…" at bounding box center [698, 428] width 302 height 56
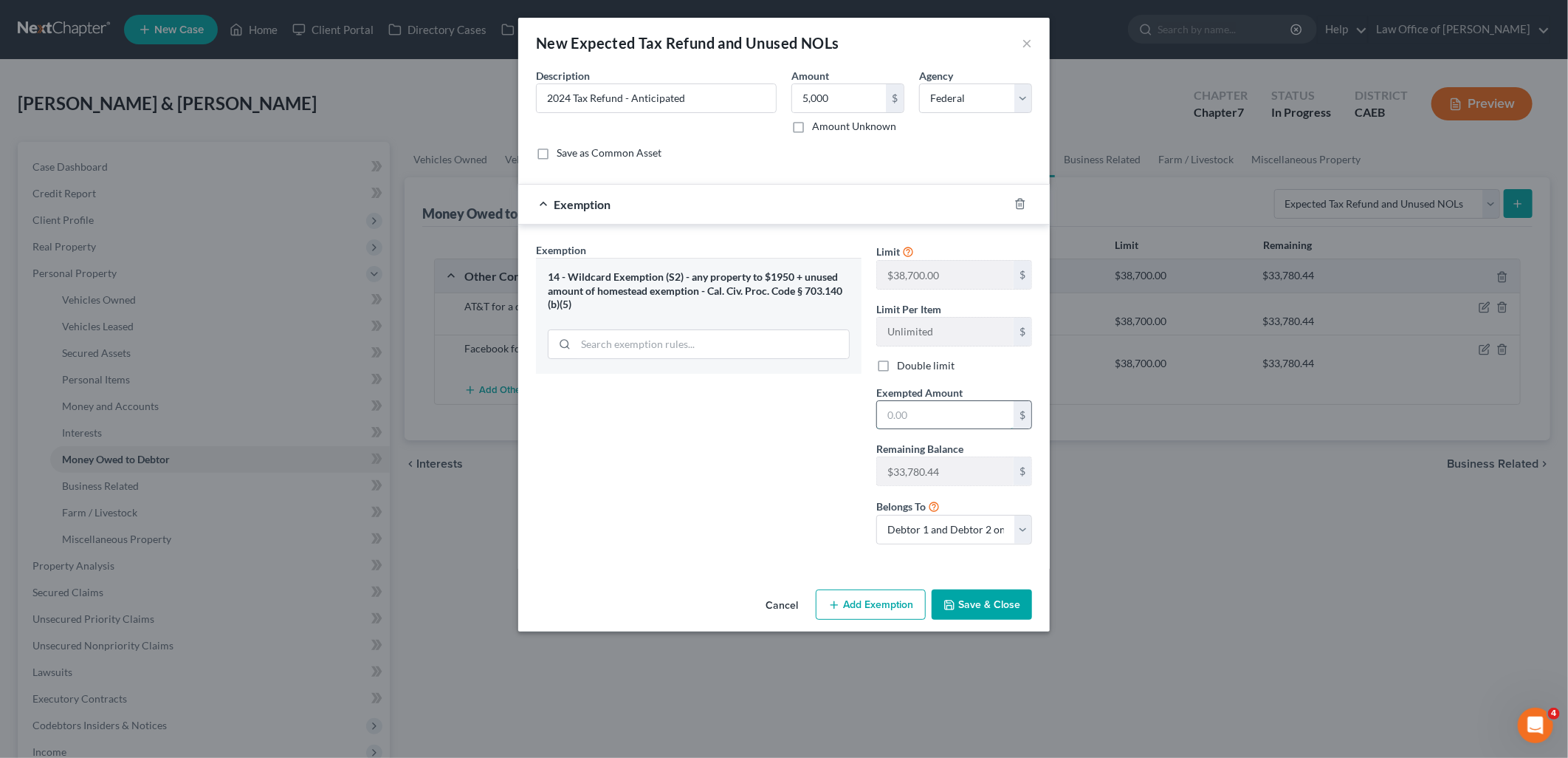
click at [938, 418] on input "text" at bounding box center [944, 414] width 137 height 28
type input "5,000"
click at [1002, 610] on button "Save & Close" at bounding box center [981, 605] width 101 height 31
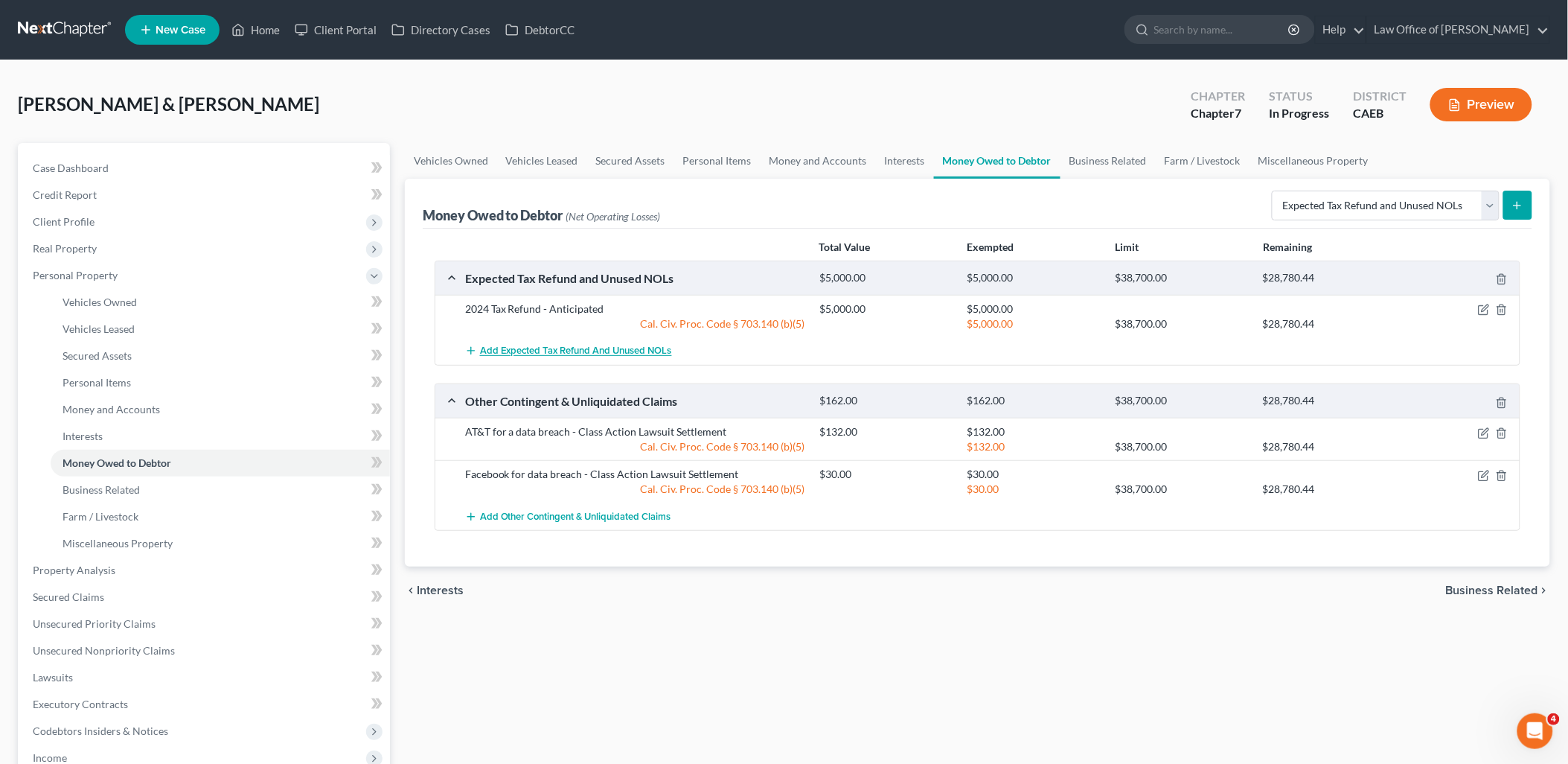
click at [549, 351] on span "Add Expected Tax Refund and Unused NOLs" at bounding box center [575, 352] width 192 height 12
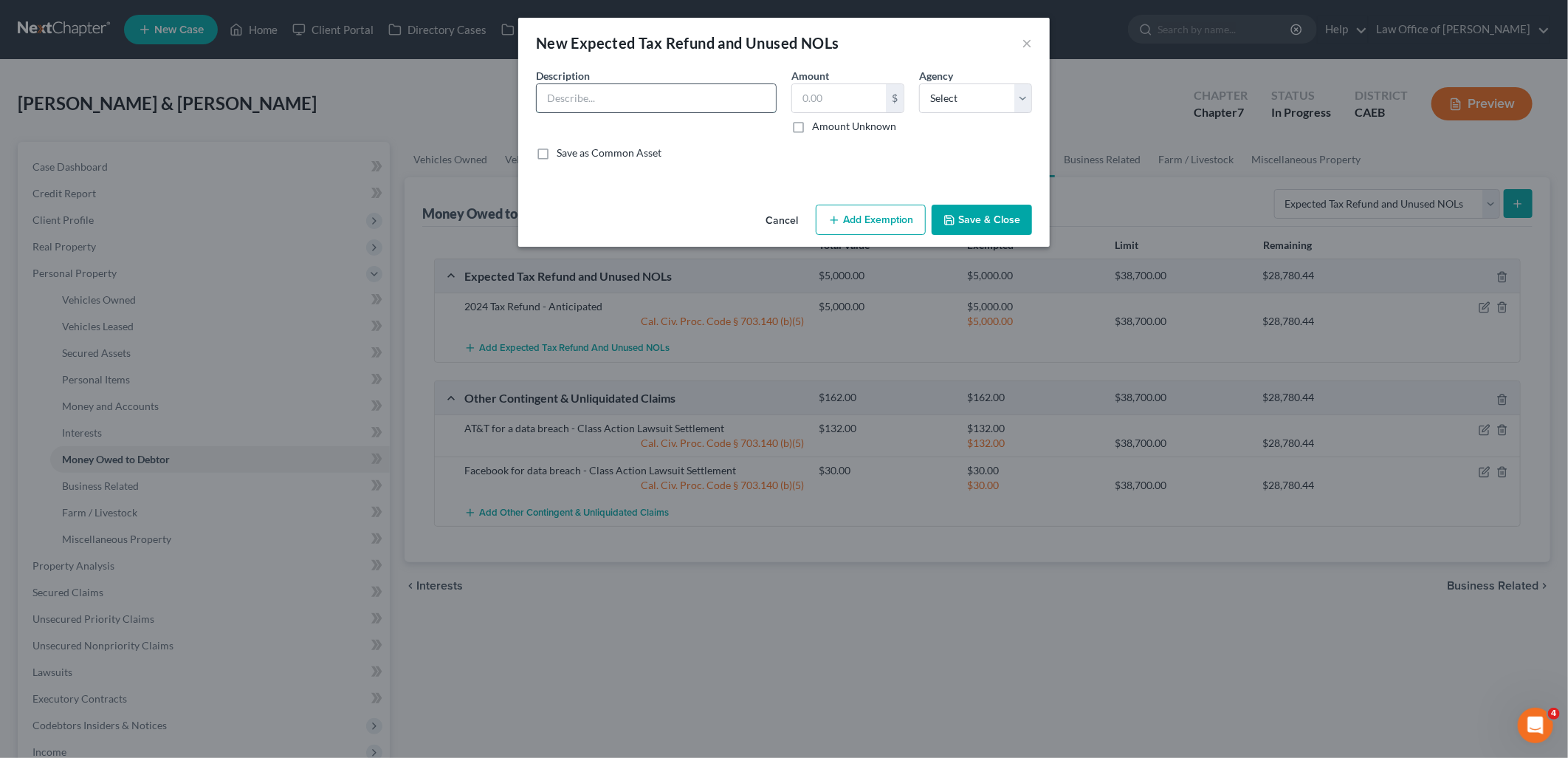
click at [657, 93] on input "text" at bounding box center [655, 97] width 239 height 28
paste input "2024 Tax Refund - Anticipated"
type input "2024 Tax Refund - Anticipated"
click at [874, 96] on input "text" at bounding box center [839, 97] width 94 height 28
type input "1,000"
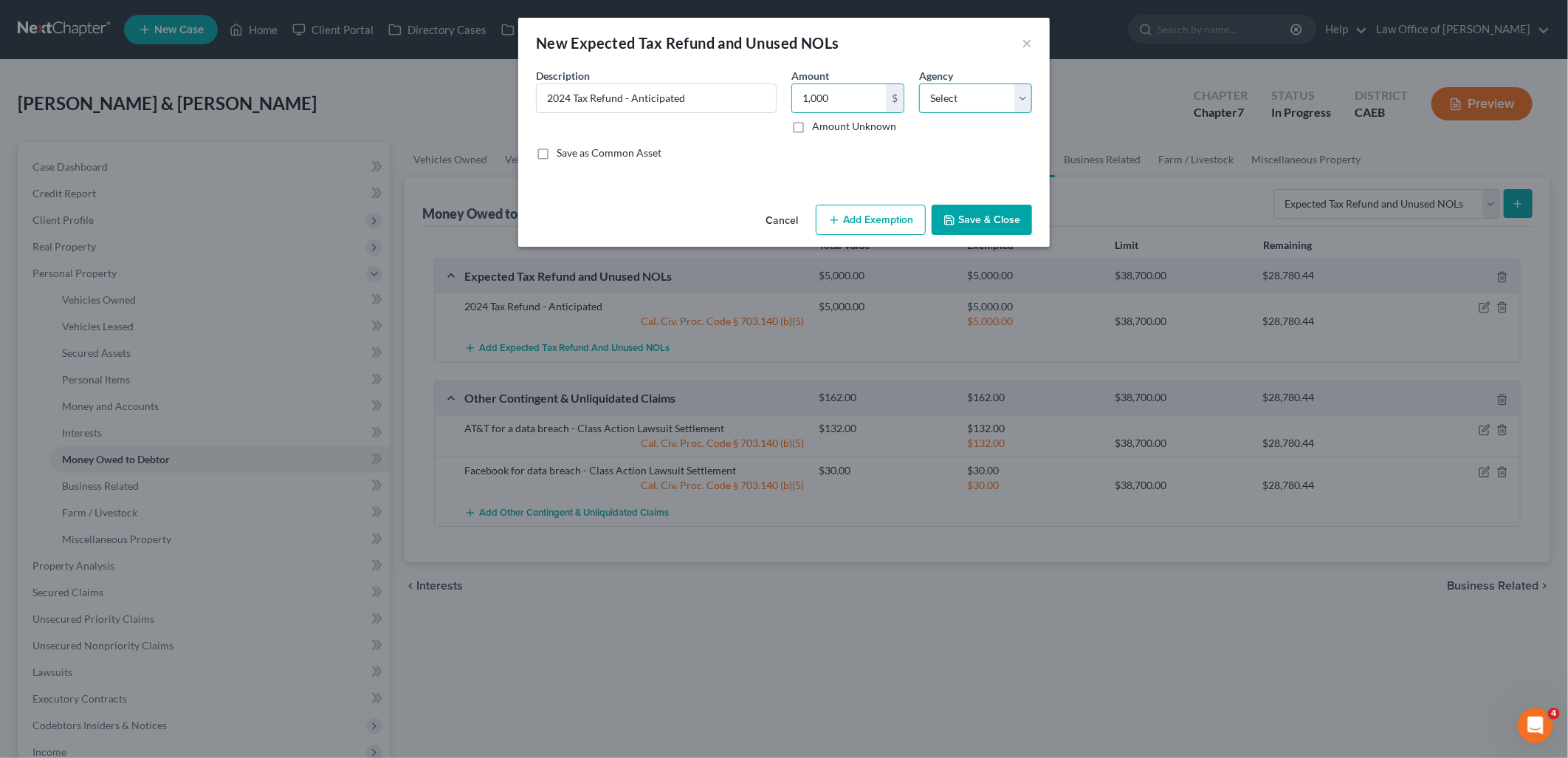
click at [944, 107] on select "Select Federal State Local" at bounding box center [975, 98] width 113 height 29
select select "1"
click at [919, 84] on select "Select Federal State Local" at bounding box center [975, 98] width 113 height 29
click at [856, 214] on button "Add Exemption" at bounding box center [870, 220] width 110 height 31
select select "2"
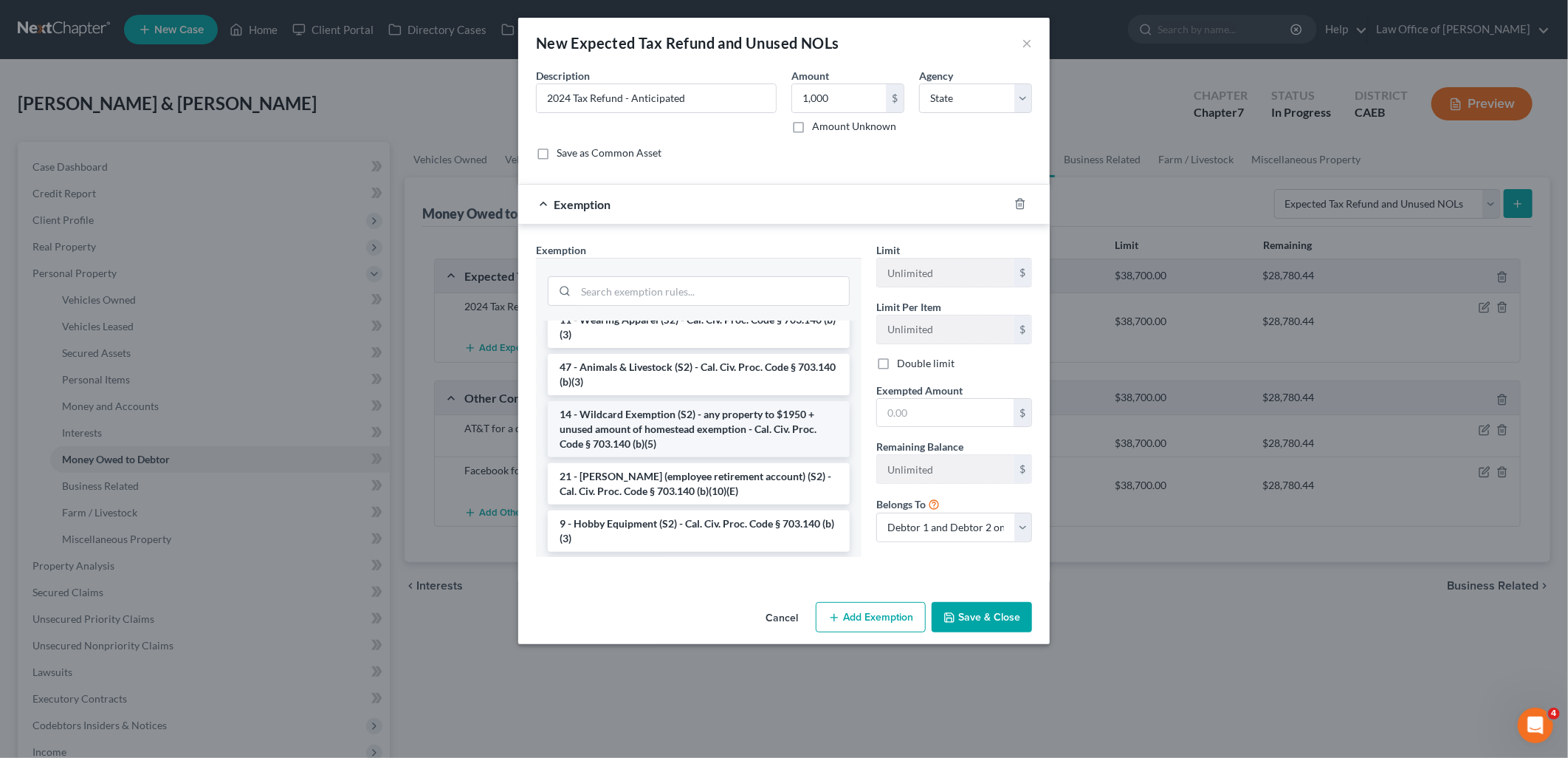
click at [653, 449] on li "14 - Wildcard Exemption (S2) - any property to $1950 + unused amount of homeste…" at bounding box center [698, 428] width 302 height 56
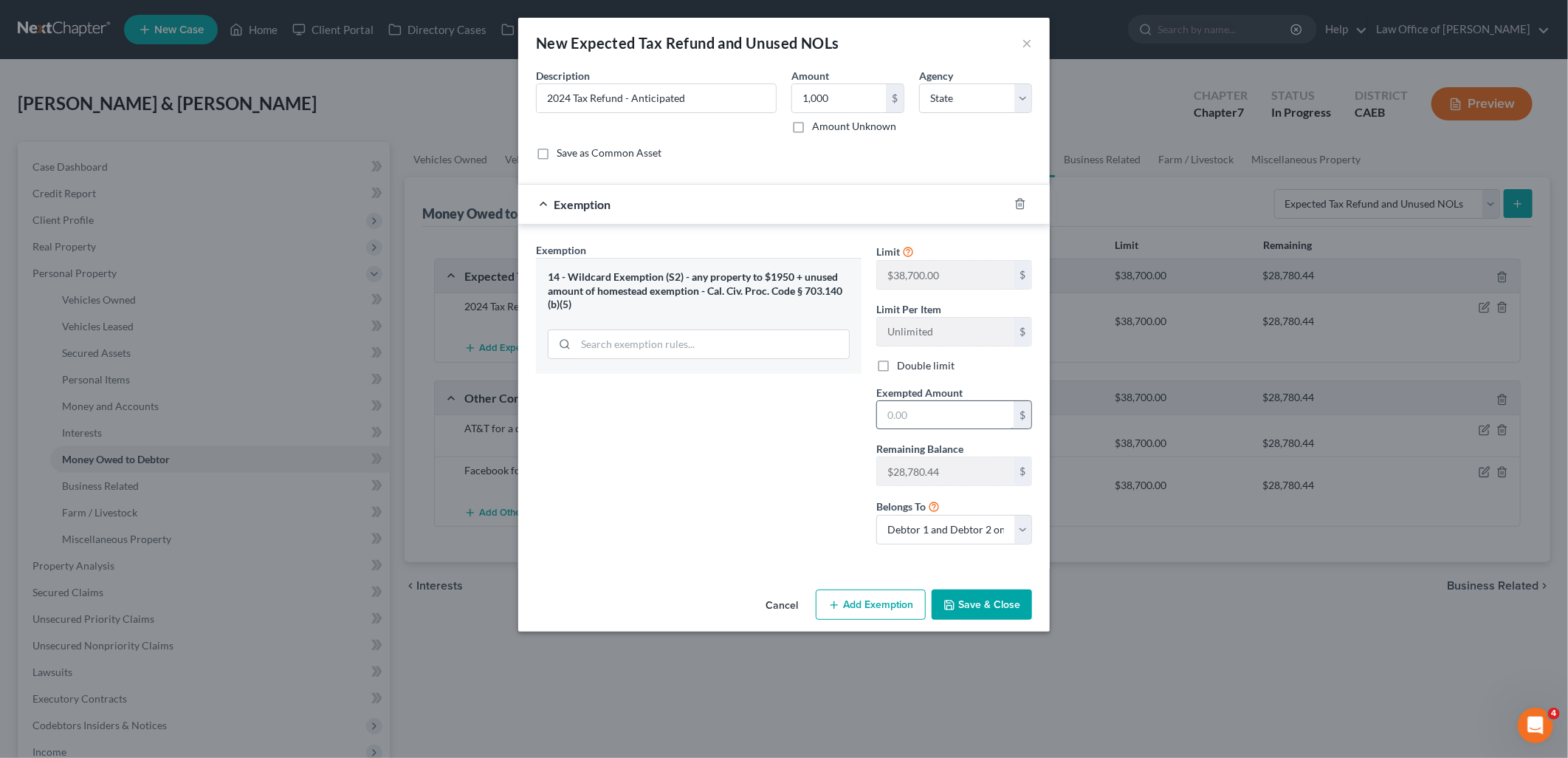
click at [917, 418] on input "text" at bounding box center [944, 414] width 137 height 28
type input "1,000"
click at [991, 610] on button "Save & Close" at bounding box center [981, 605] width 101 height 31
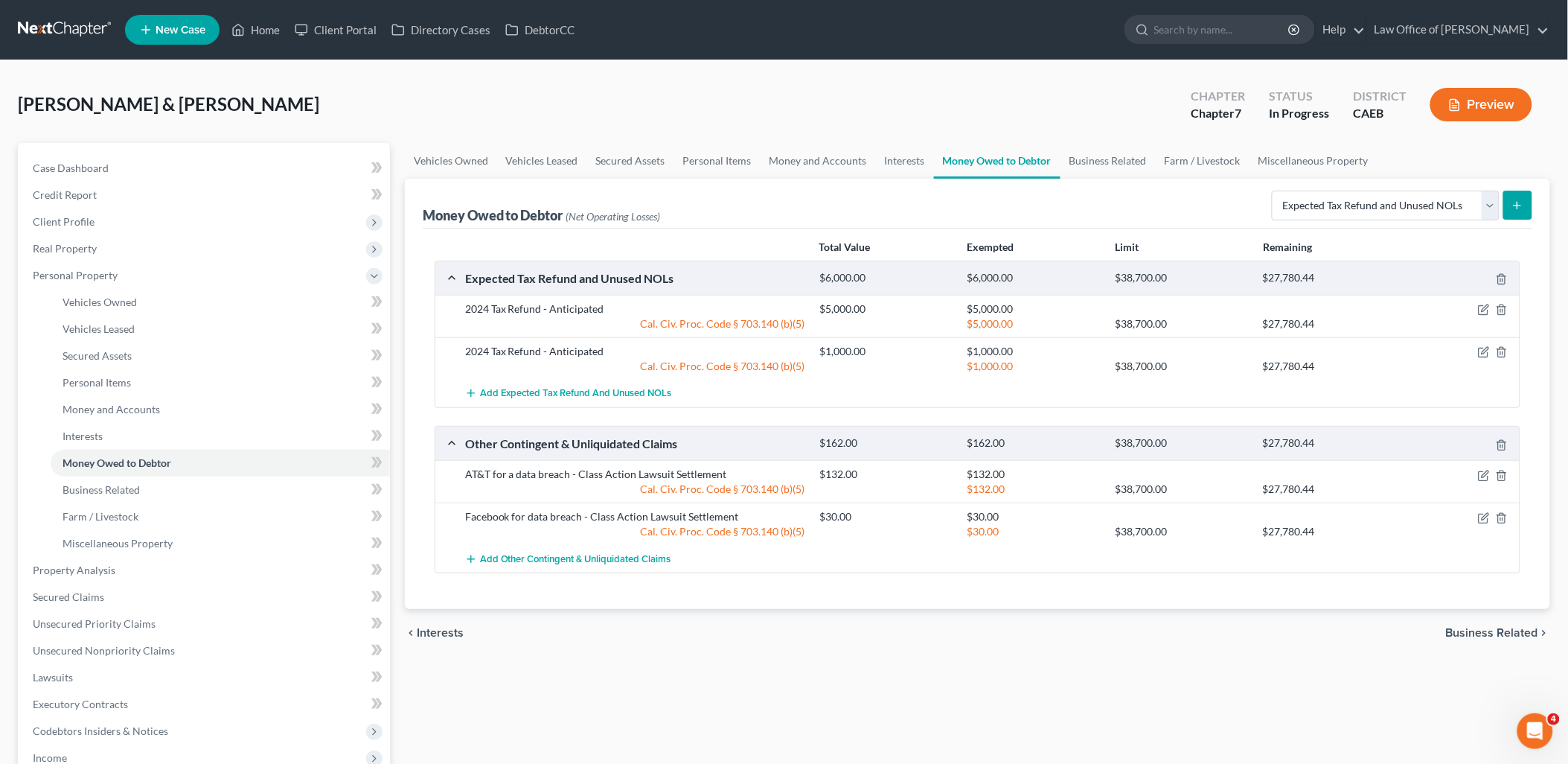
drag, startPoint x: 43, startPoint y: 755, endPoint x: 51, endPoint y: 746, distance: 12.0
click at [43, 755] on span "Income" at bounding box center [50, 757] width 35 height 13
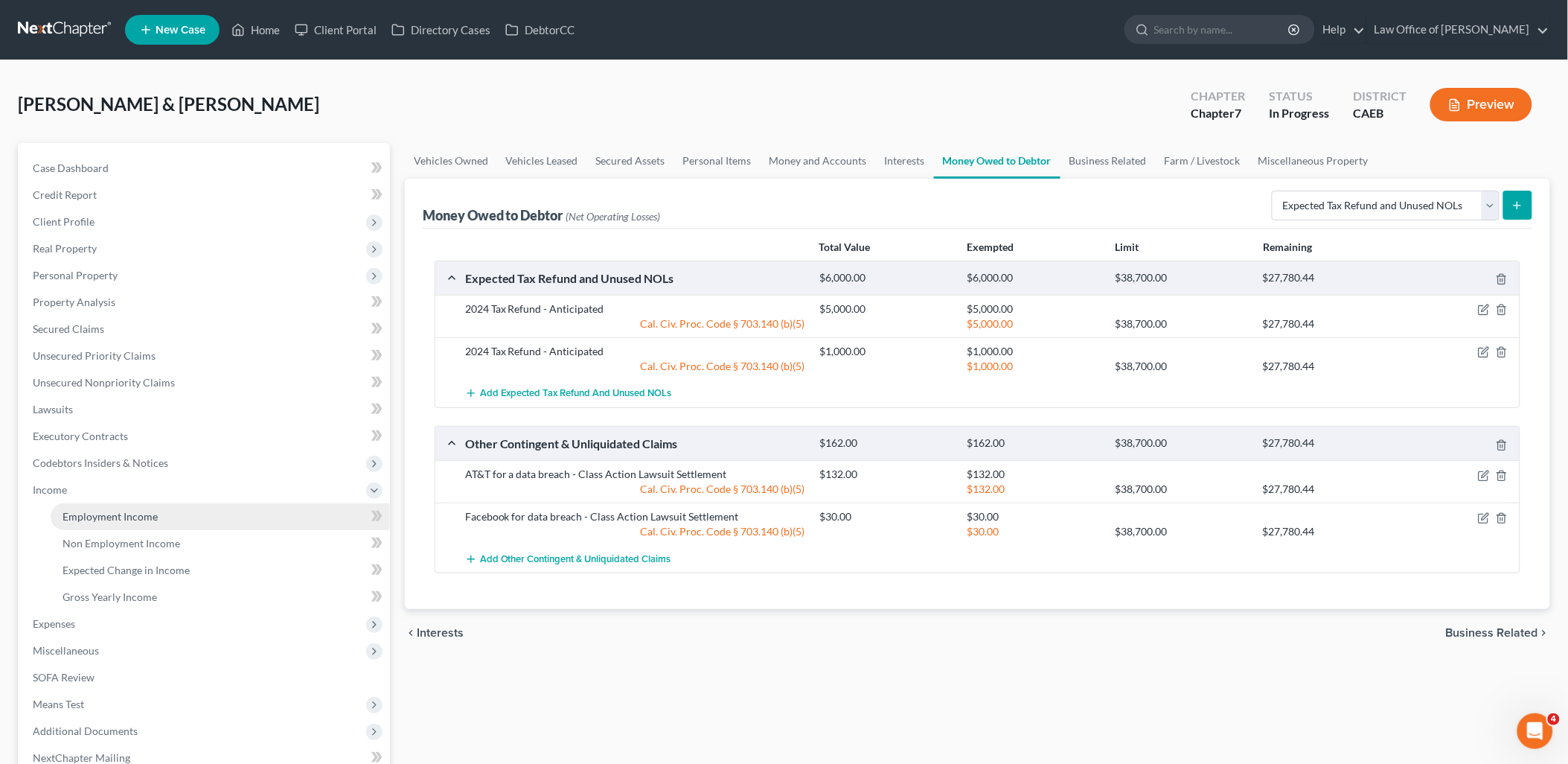
click at [96, 519] on span "Employment Income" at bounding box center [110, 516] width 95 height 13
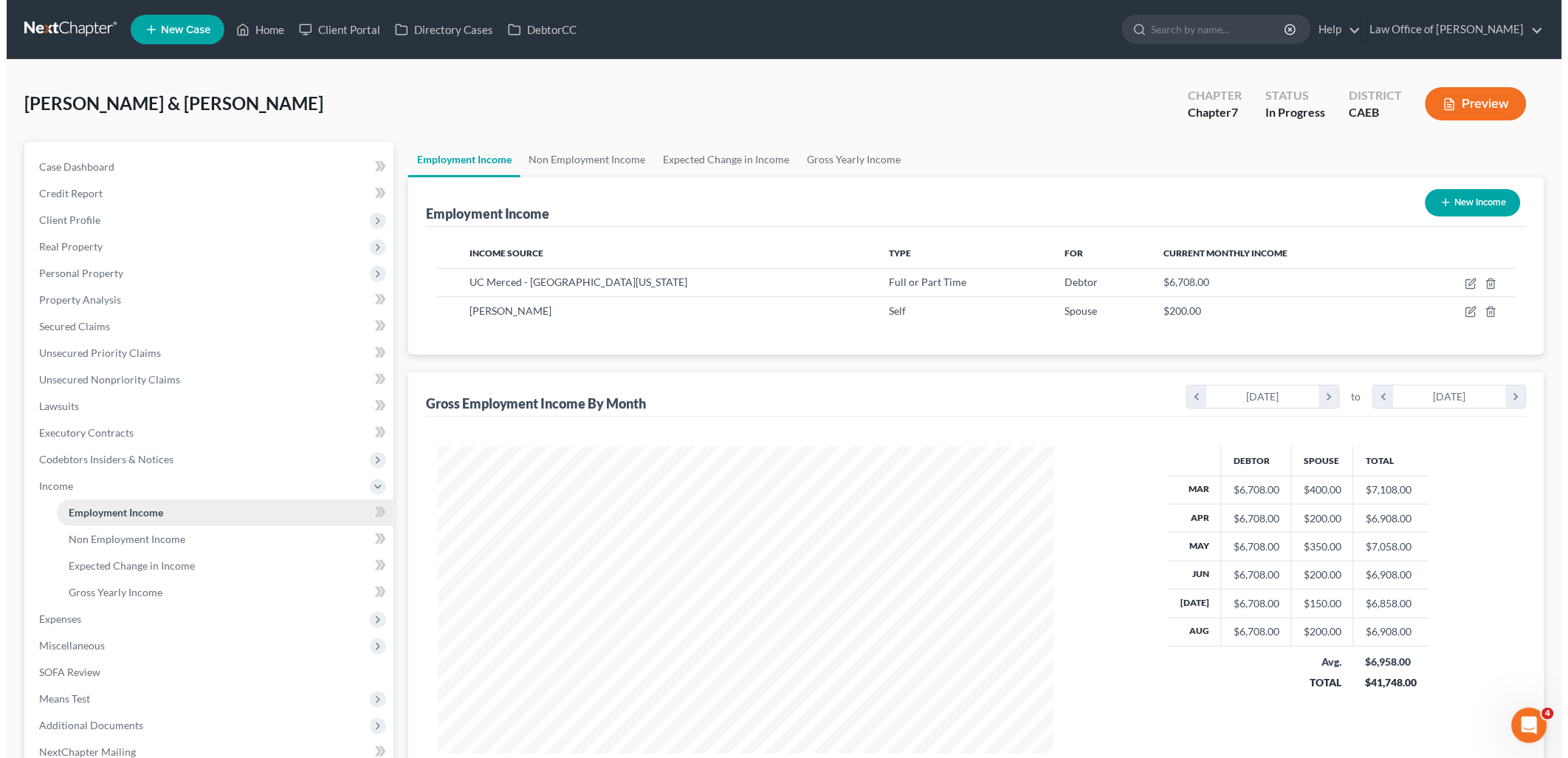
scroll to position [308, 646]
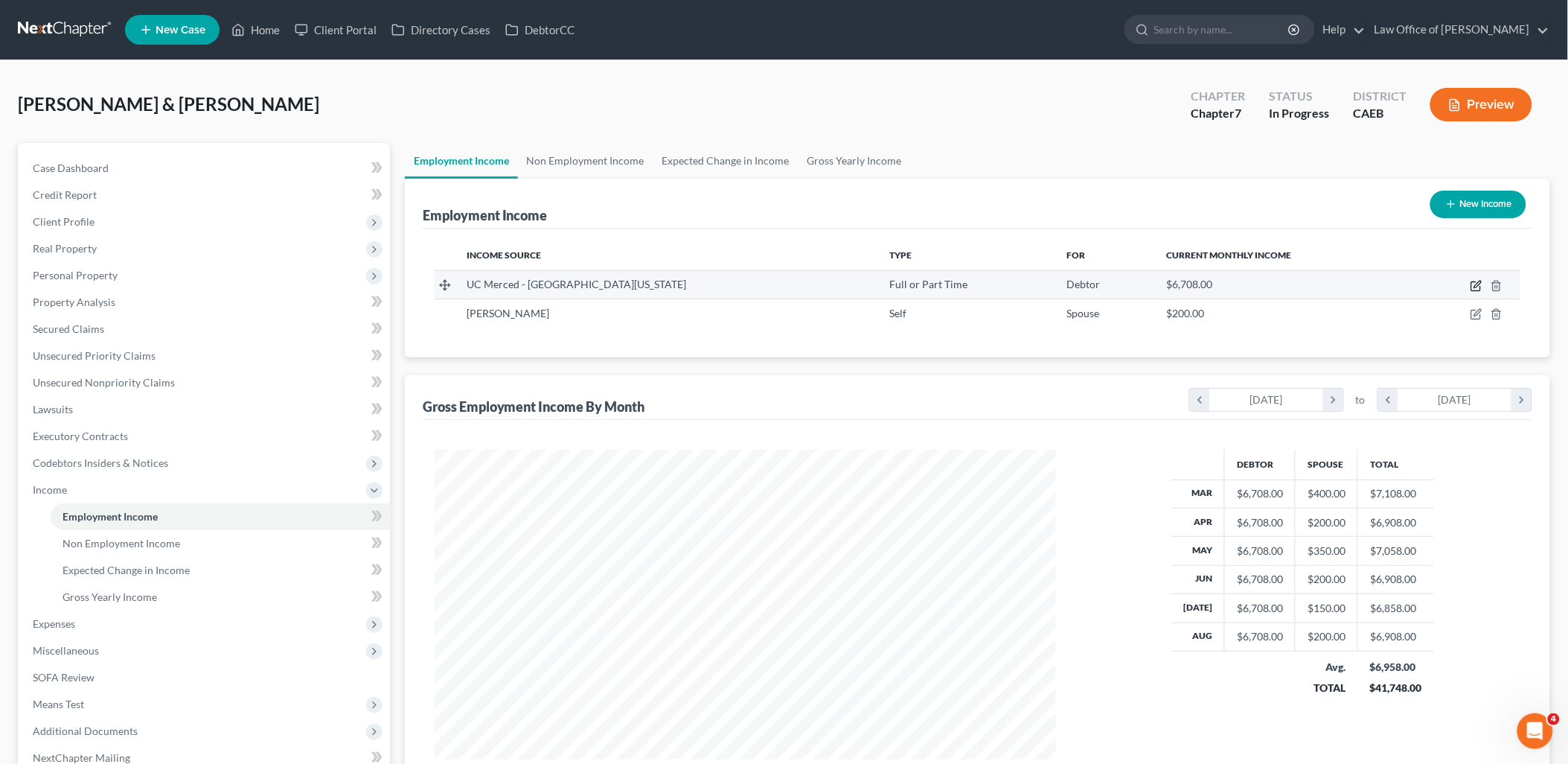
click at [1477, 285] on icon "button" at bounding box center [1476, 286] width 12 height 12
select select "0"
select select "4"
select select "0"
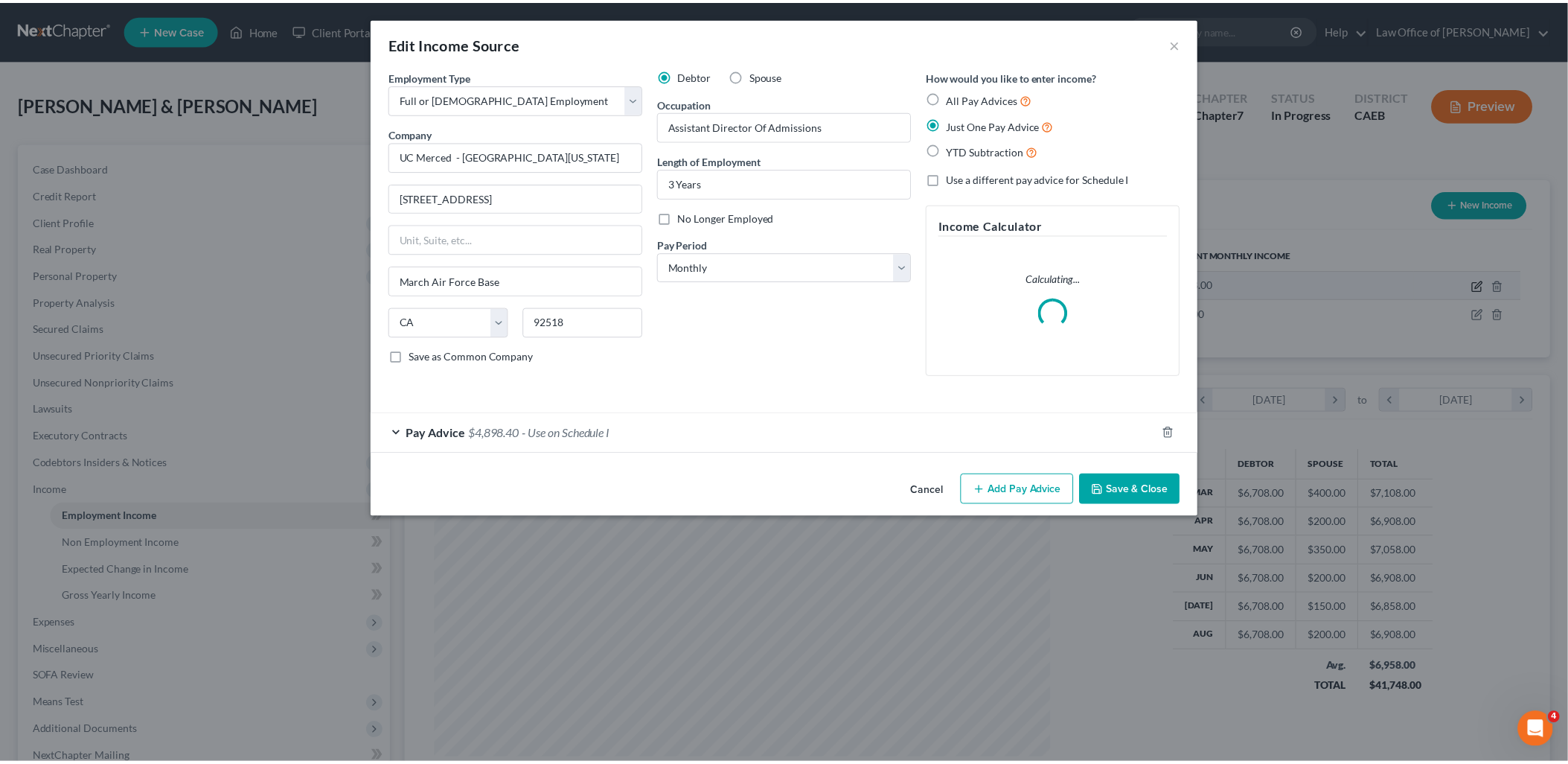
scroll to position [314, 656]
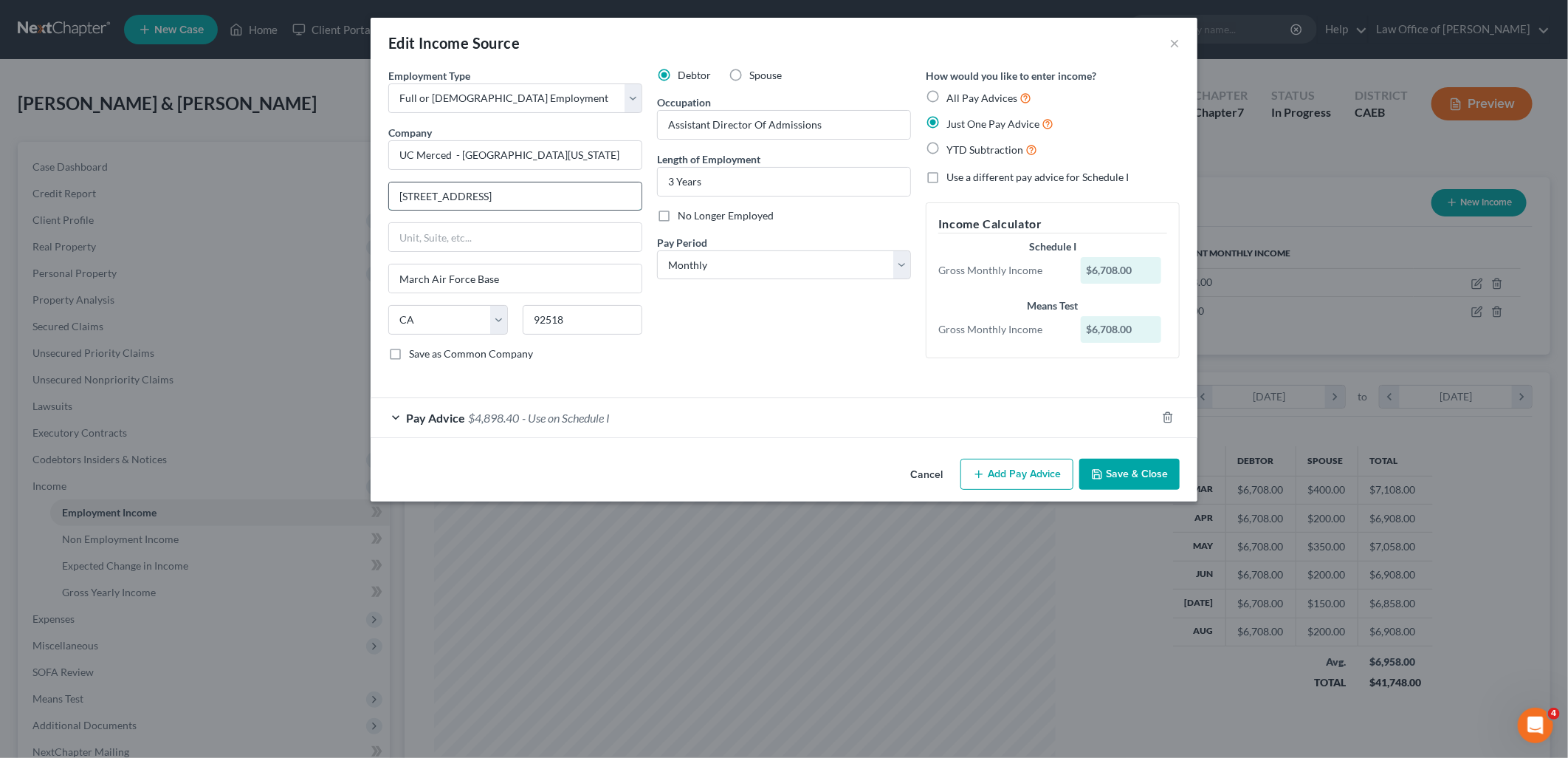
click at [555, 195] on input "14350-1 Meridian Parkway" at bounding box center [515, 196] width 252 height 28
drag, startPoint x: 555, startPoint y: 190, endPoint x: 353, endPoint y: 201, distance: 202.3
click at [353, 201] on div "Edit Income Source × Employment Type * Select Full or Part Time Employment Self…" at bounding box center [784, 379] width 1568 height 758
paste input "5200 N Lake Road"
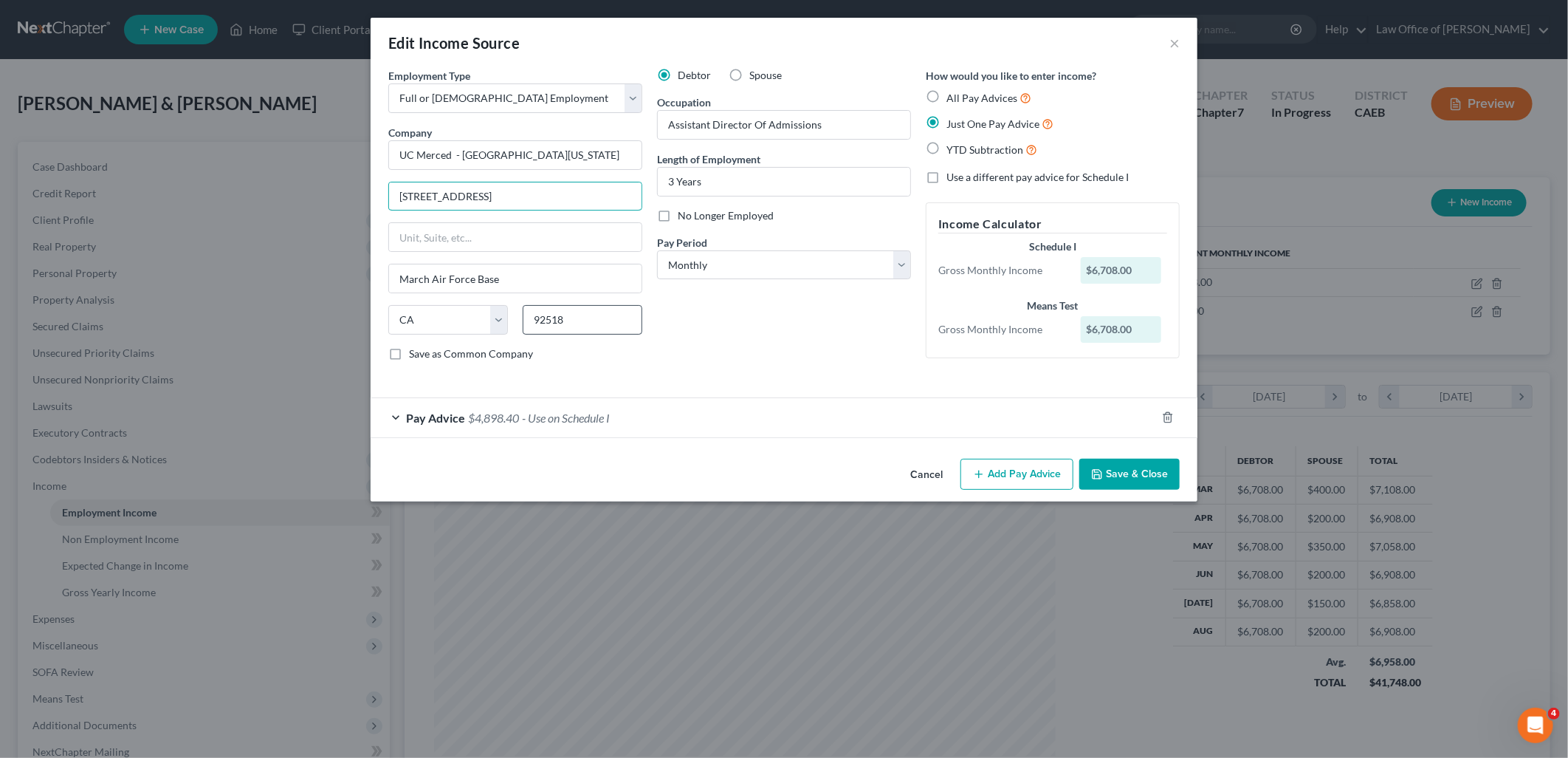
type input "5200 N Lake Road"
type input "95343"
type input "Merced"
click at [1133, 480] on button "Save & Close" at bounding box center [1130, 474] width 101 height 31
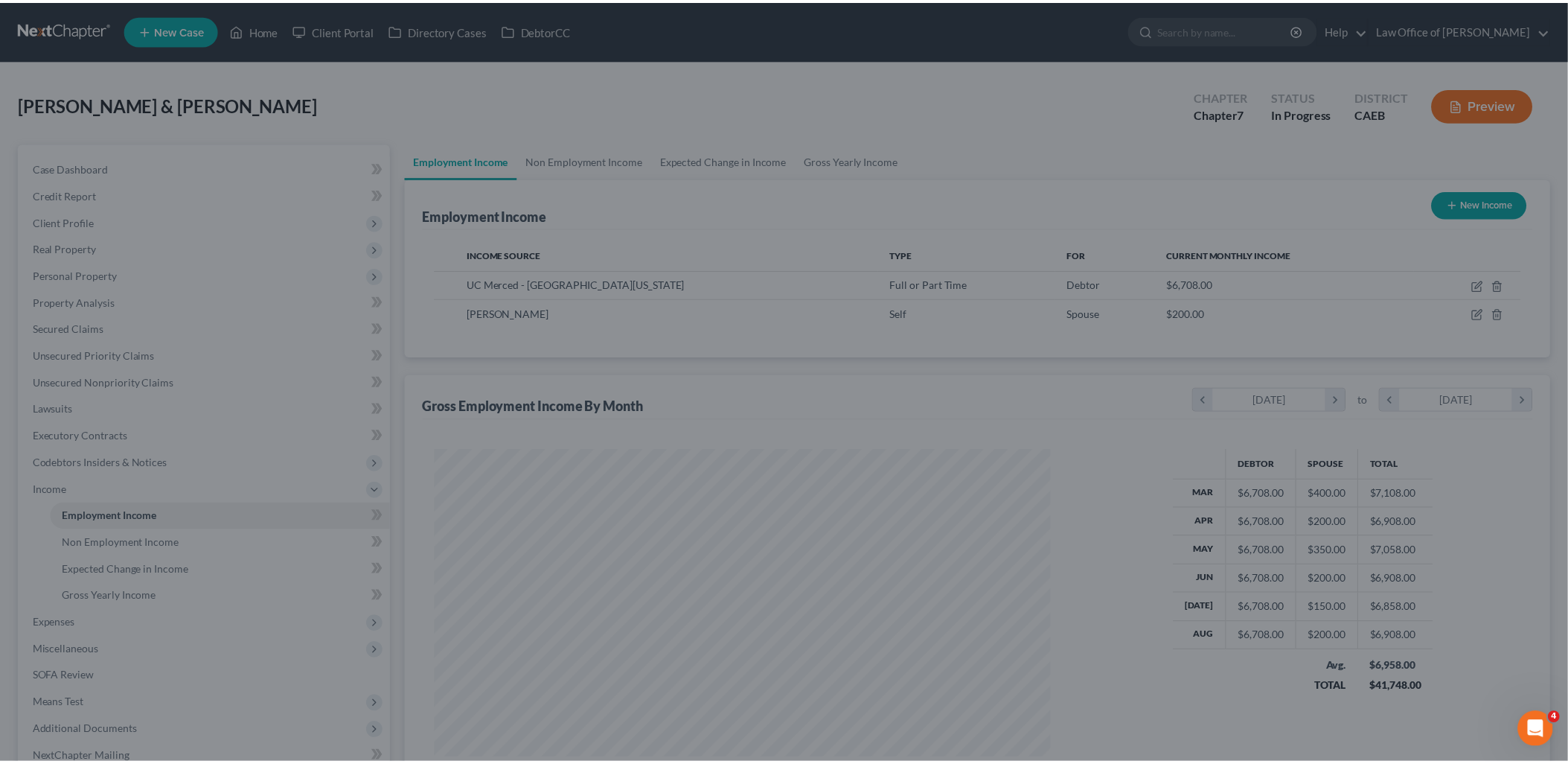
scroll to position [743991, 743382]
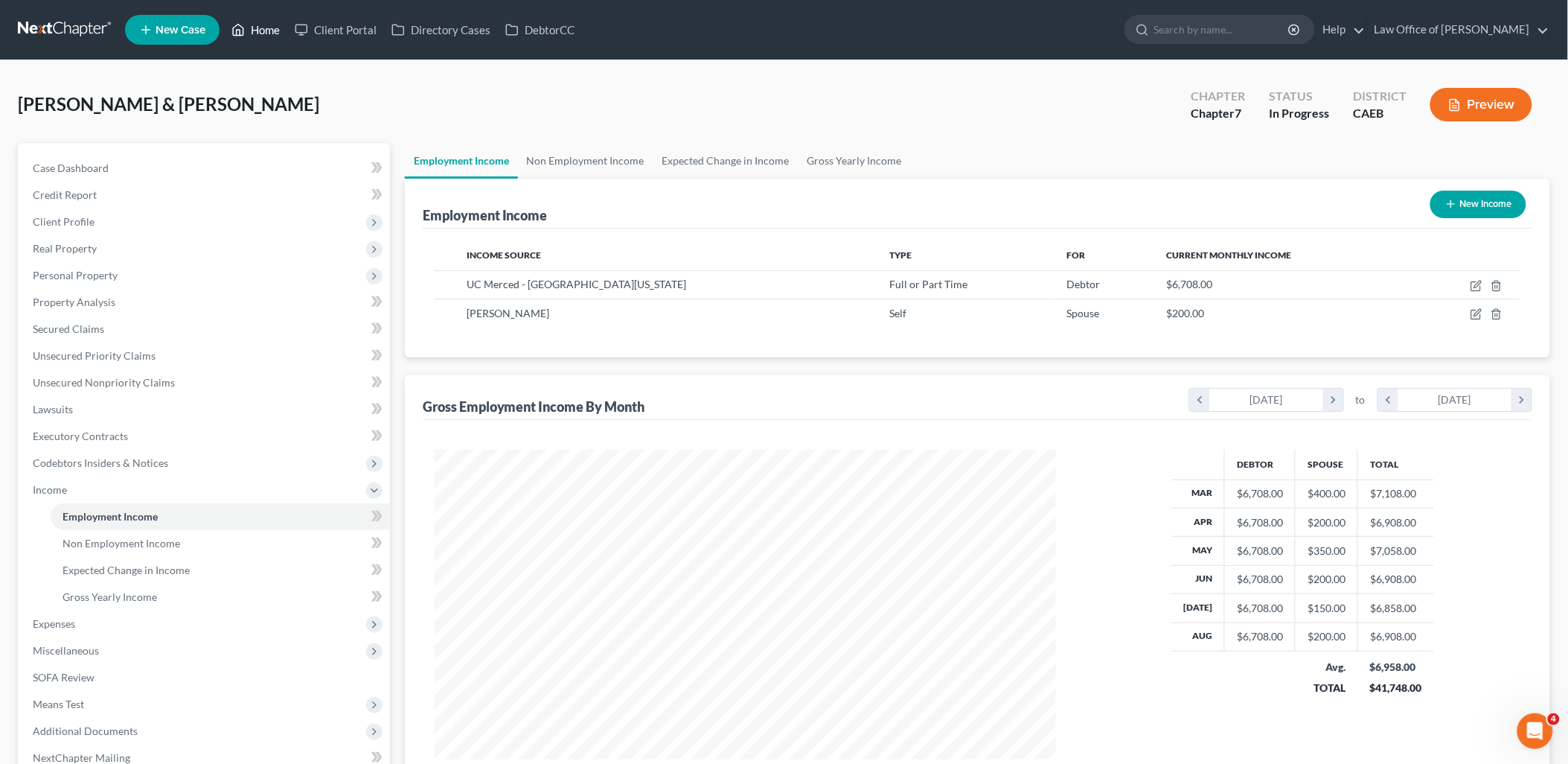
click at [272, 25] on link "Home" at bounding box center [255, 30] width 63 height 27
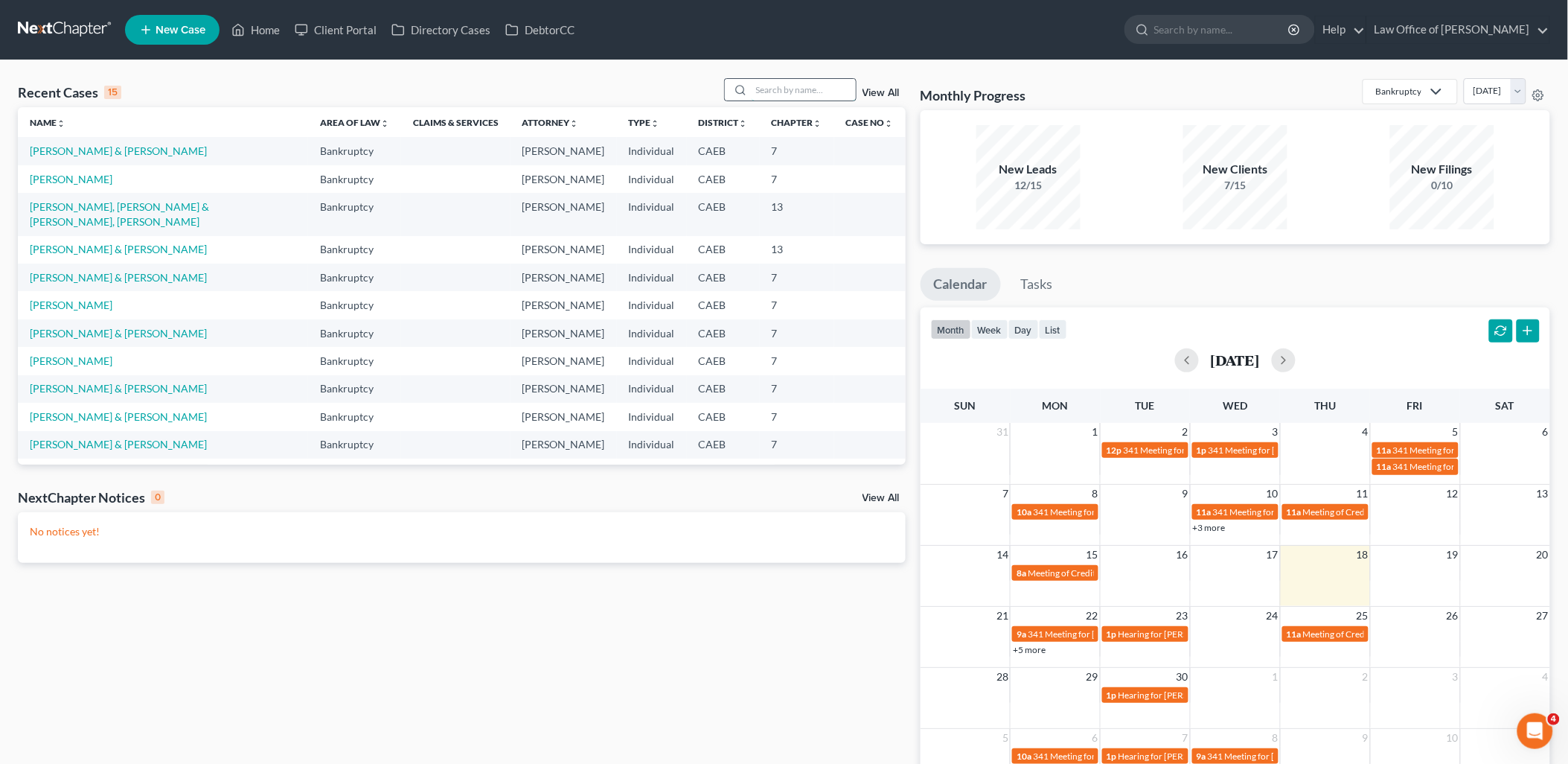
click at [779, 90] on input "search" at bounding box center [803, 90] width 104 height 22
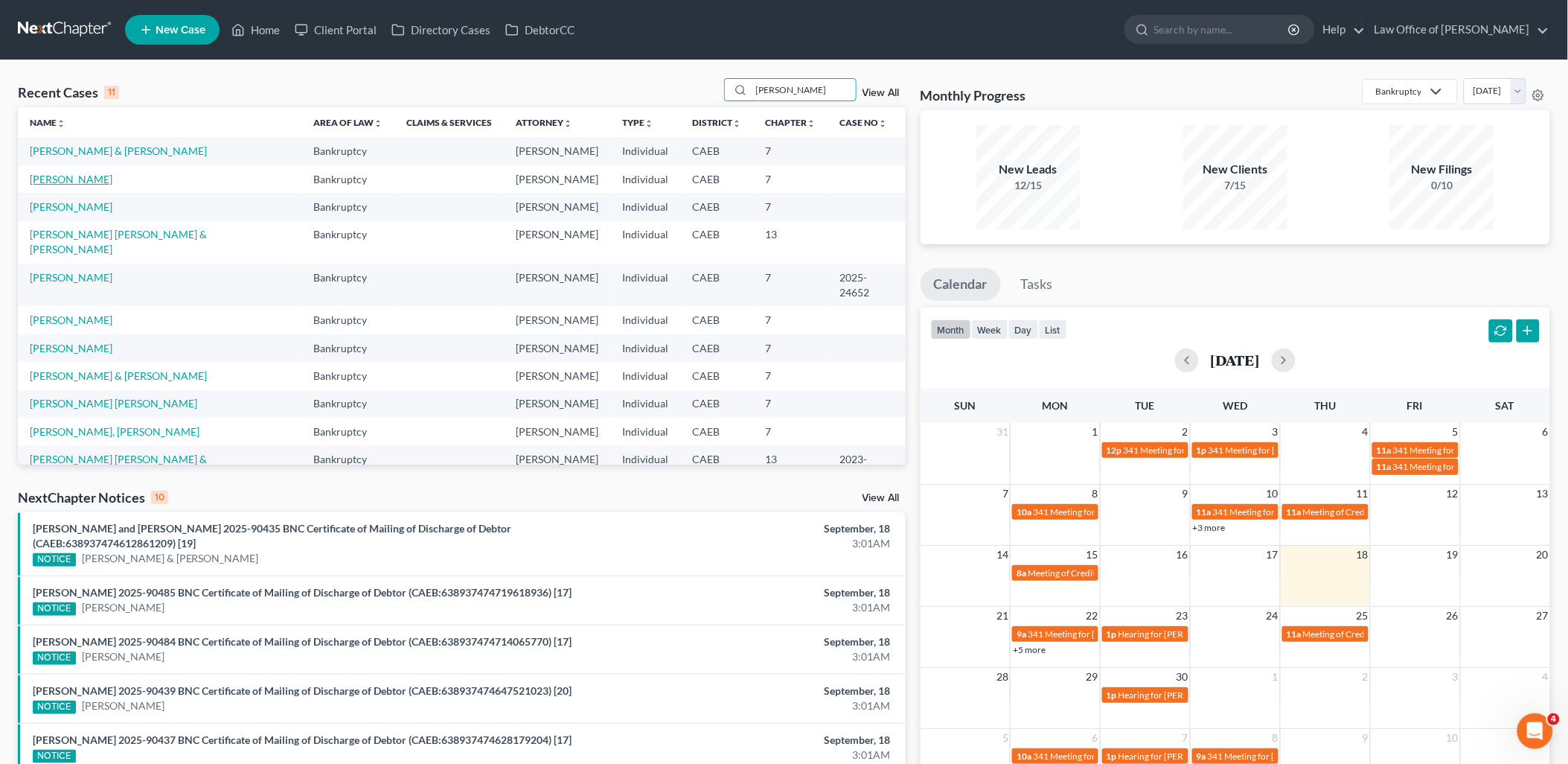
type input "sanchez"
click at [90, 182] on link "Sanchez, Alejandra" at bounding box center [71, 178] width 83 height 13
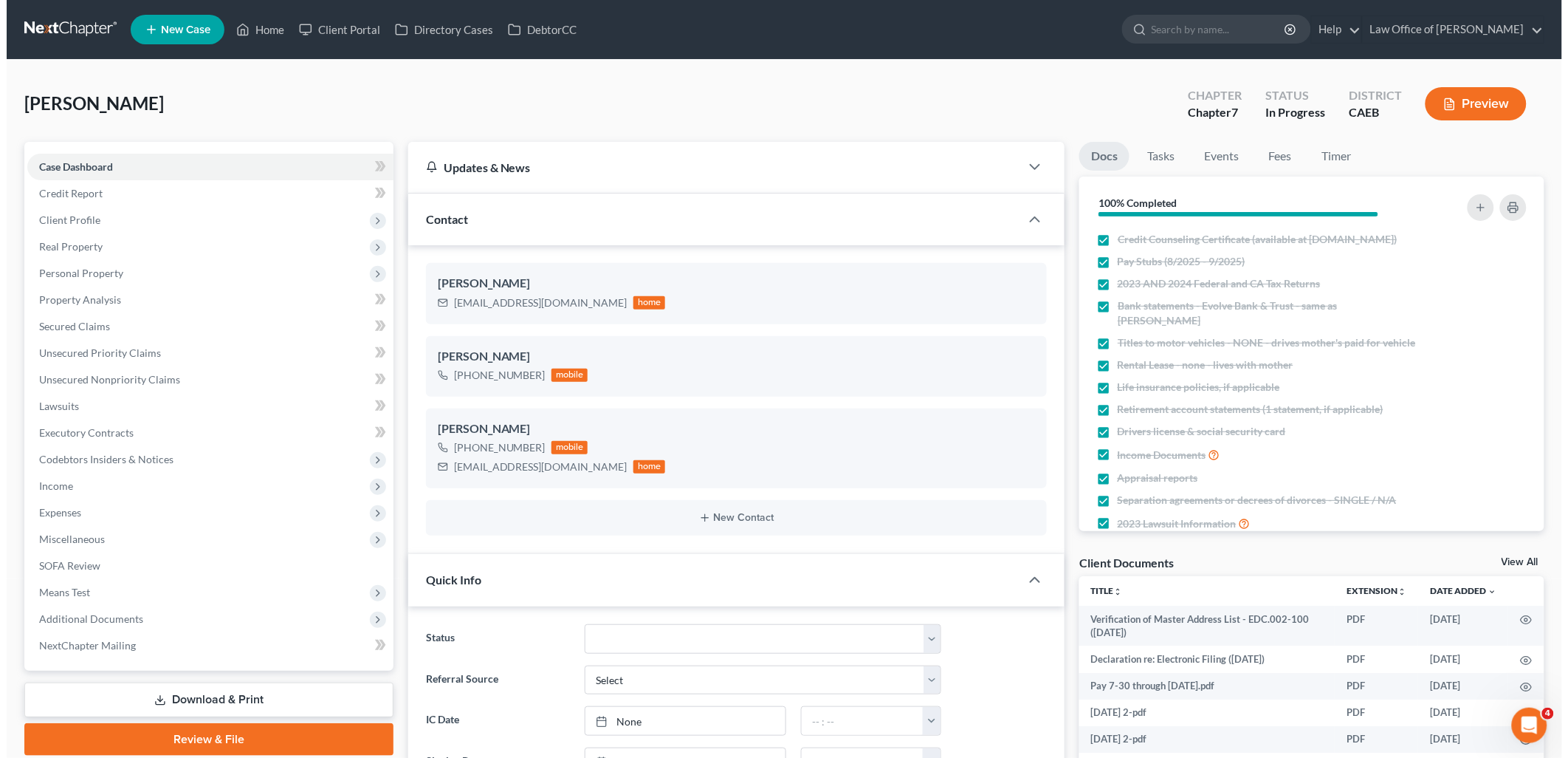
scroll to position [2157, 0]
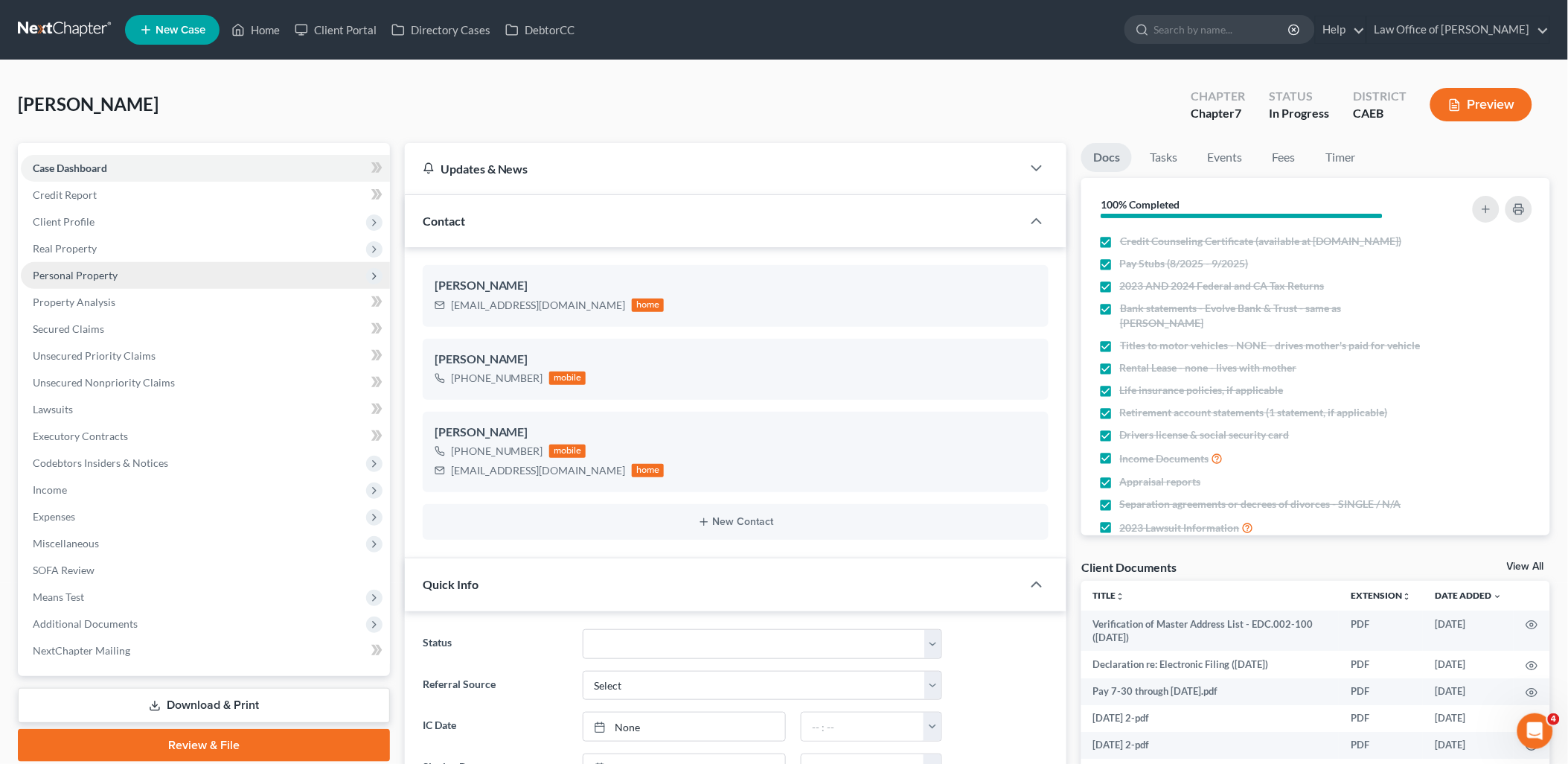
click at [101, 266] on span "Personal Property" at bounding box center [205, 276] width 369 height 27
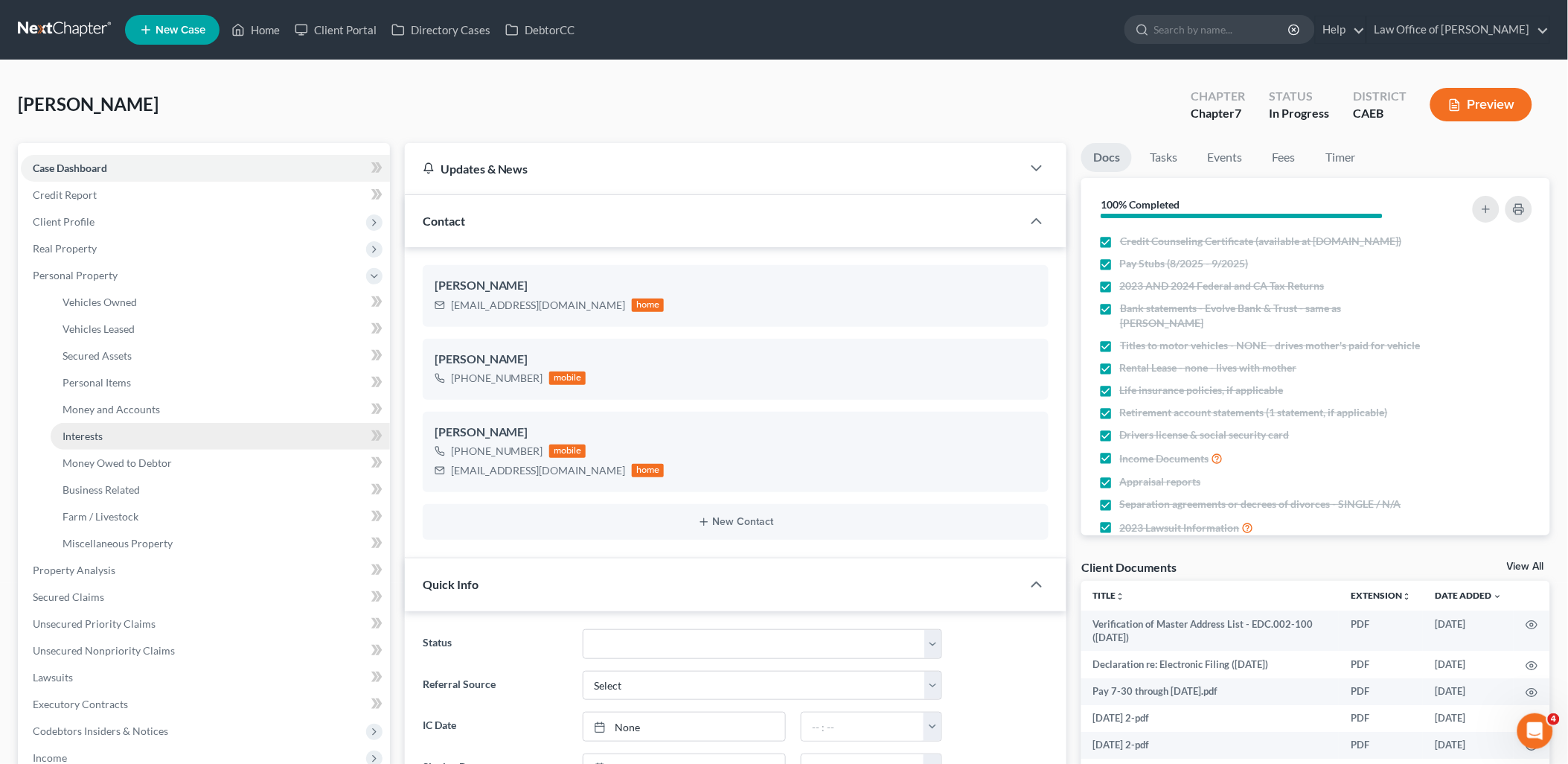
drag, startPoint x: 94, startPoint y: 434, endPoint x: 155, endPoint y: 421, distance: 62.4
click at [94, 434] on span "Interests" at bounding box center [83, 435] width 41 height 13
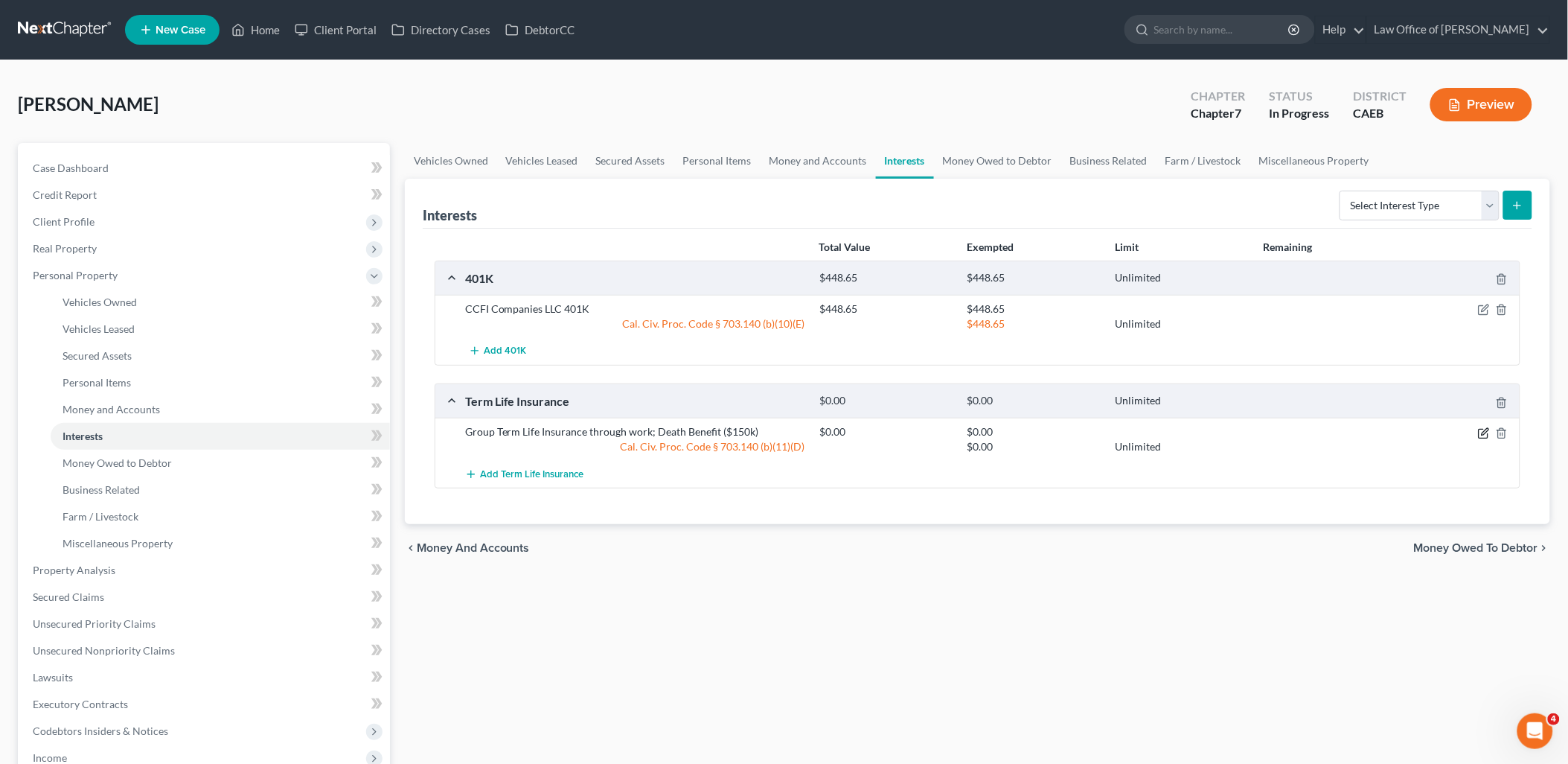
click at [1482, 429] on icon "button" at bounding box center [1484, 434] width 12 height 12
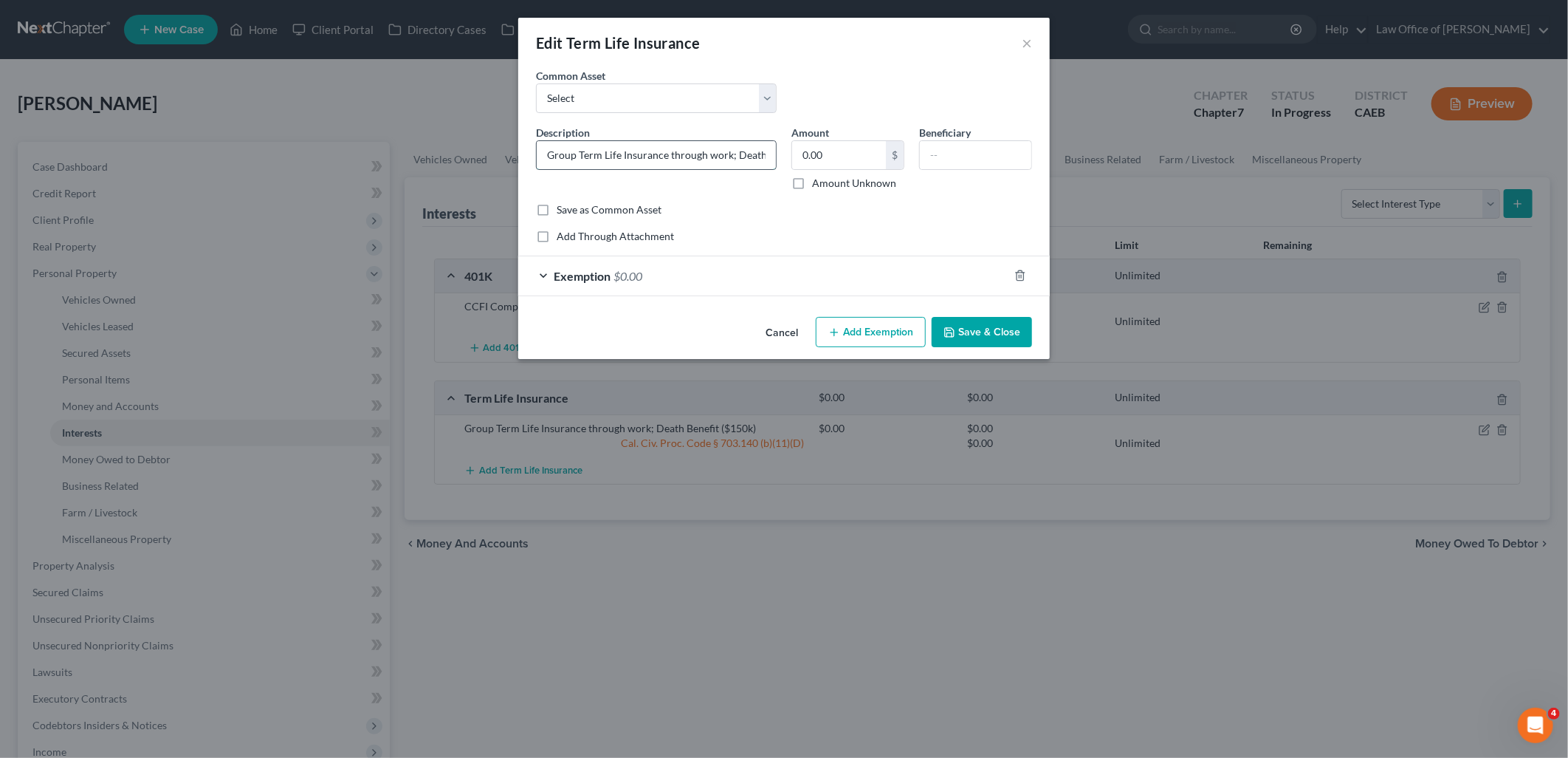
click at [740, 158] on input "Group Term Life Insurance through work; Death Benefit ($150k)" at bounding box center [655, 154] width 239 height 28
click at [739, 152] on input "Group Term Life Insurance through work; Death Benefit ($150k)" at bounding box center [655, 154] width 239 height 28
drag, startPoint x: 737, startPoint y: 155, endPoint x: 747, endPoint y: 153, distance: 10.2
click at [739, 155] on input "Group Term Life Insurance through work; Death Benefit ($150k)" at bounding box center [655, 154] width 239 height 28
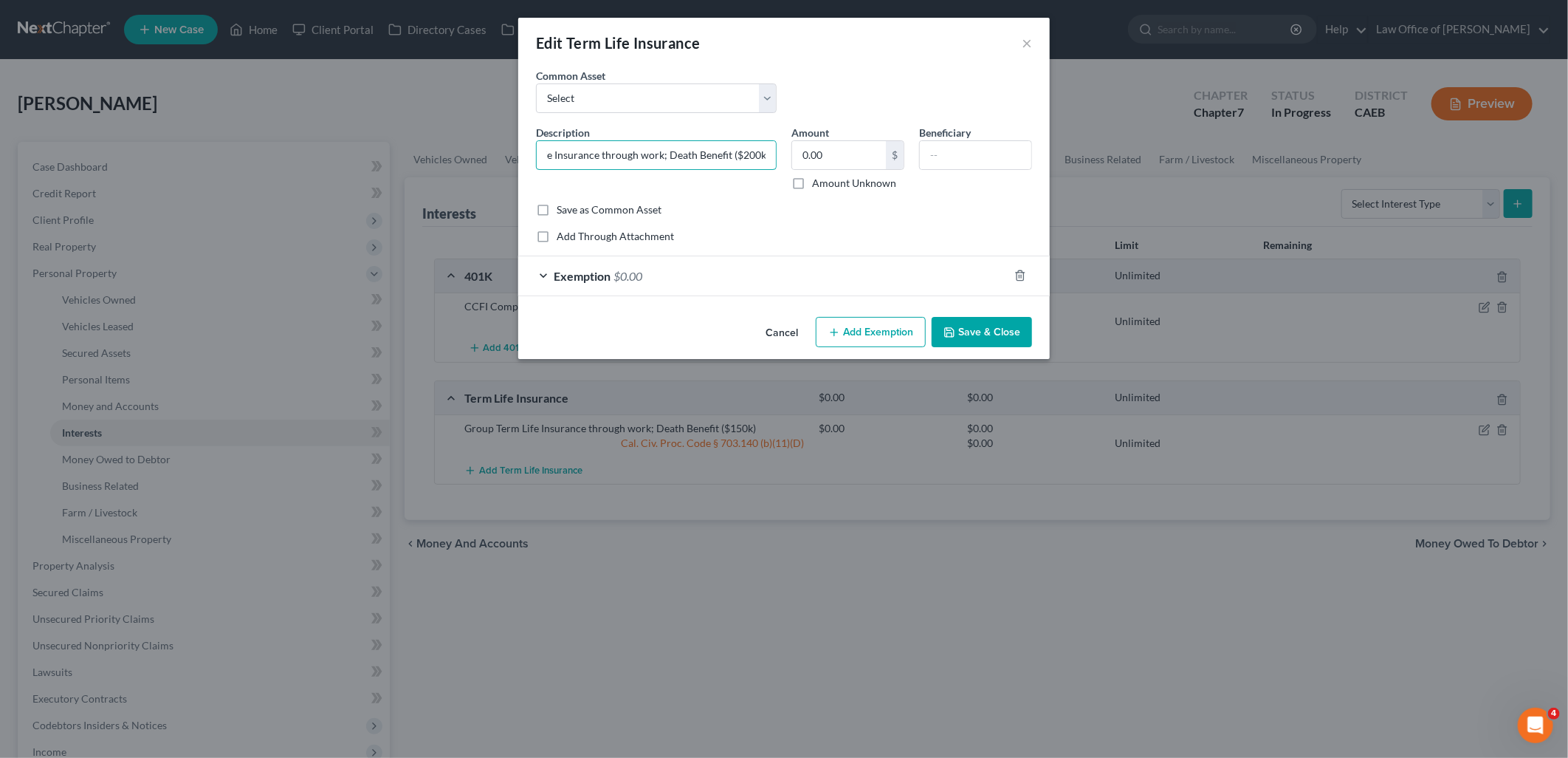
type input "Group Term Life Insurance through work; Death Benefit ($200k)"
click at [1017, 335] on button "Save & Close" at bounding box center [981, 332] width 101 height 31
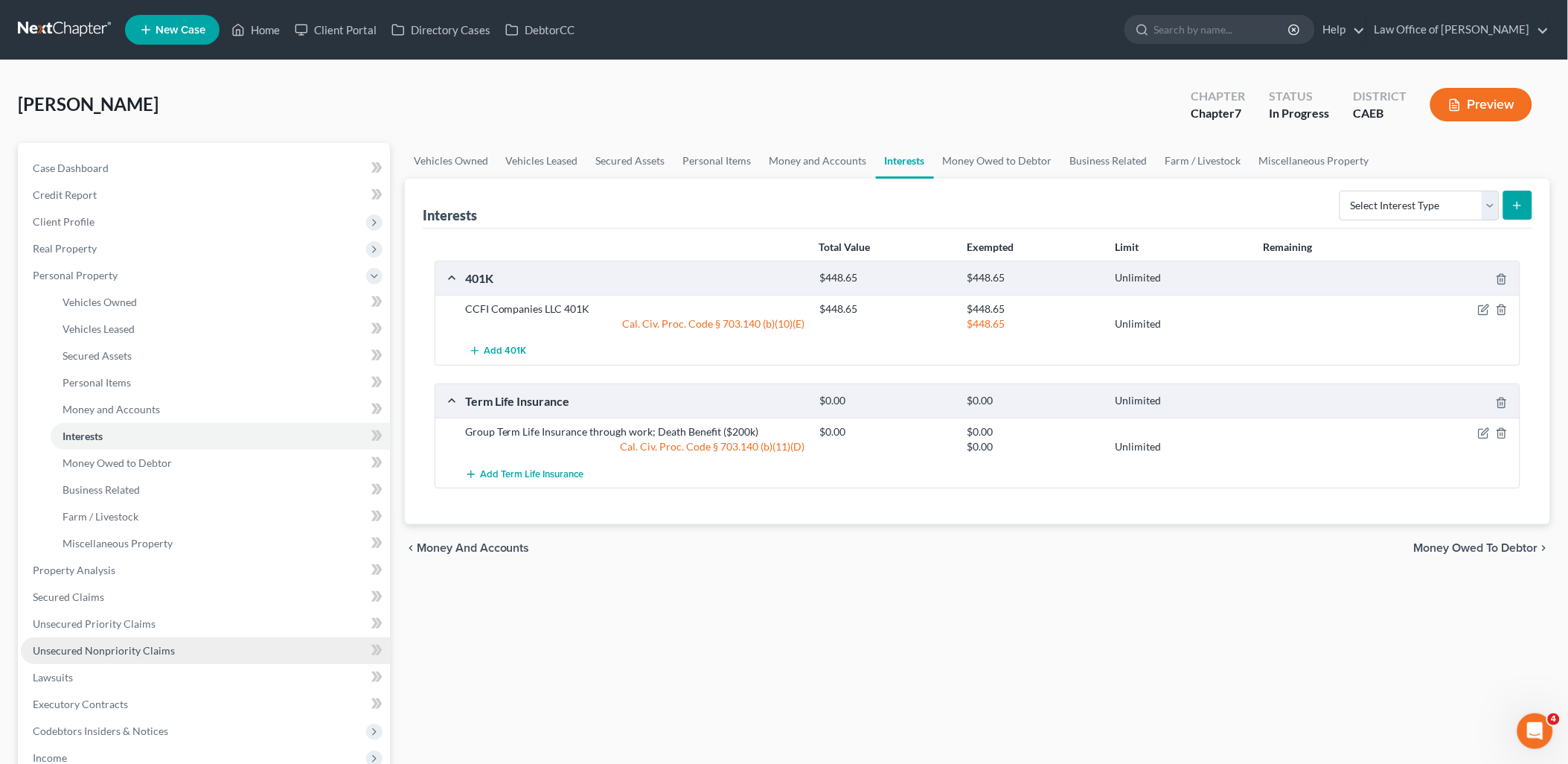
click at [88, 655] on span "Unsecured Nonpriority Claims" at bounding box center [104, 650] width 142 height 13
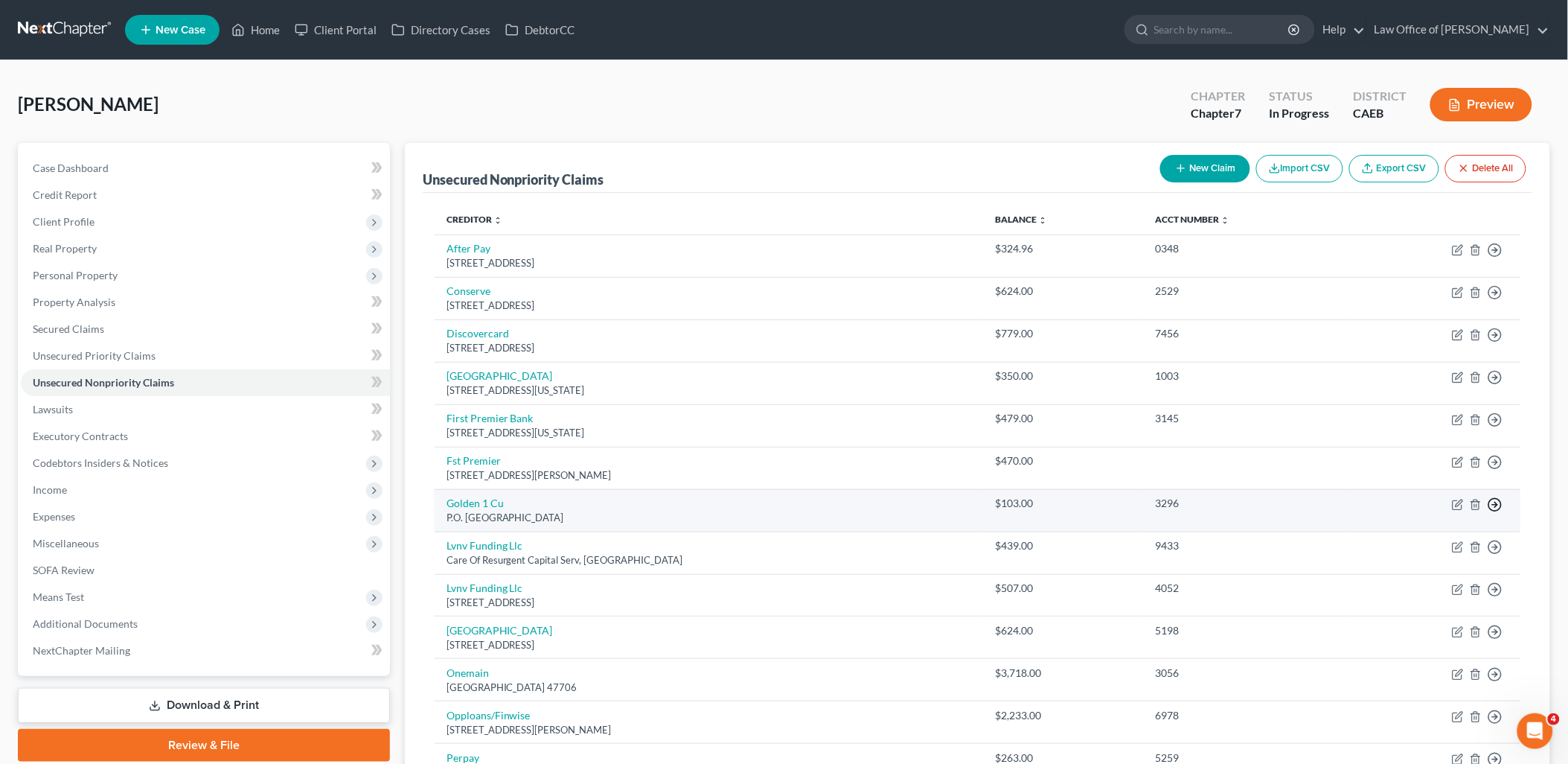
click at [1494, 506] on icon "button" at bounding box center [1495, 505] width 15 height 15
click at [1429, 510] on link "Move to D" at bounding box center [1426, 515] width 124 height 25
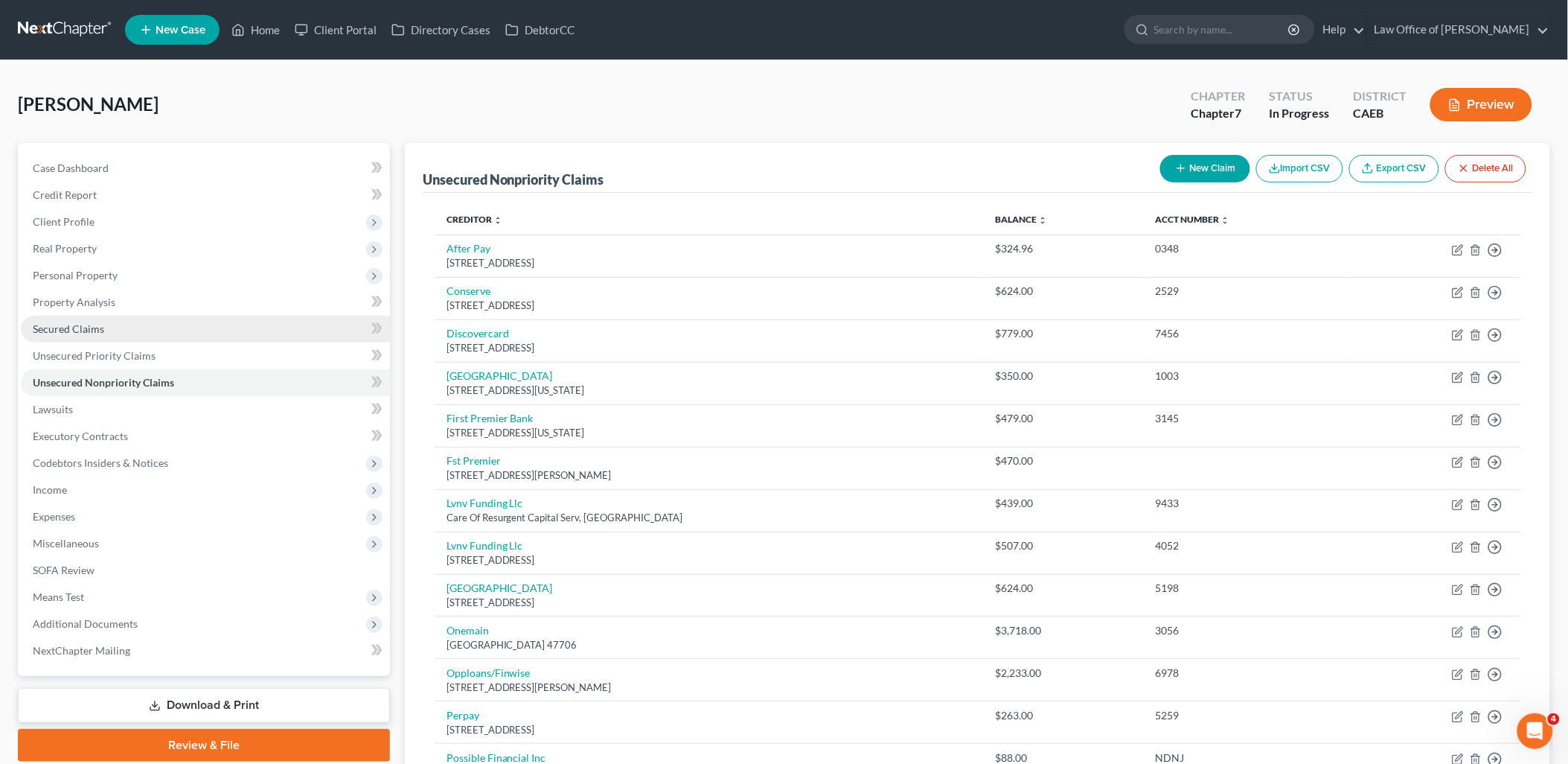
click at [57, 328] on span "Secured Claims" at bounding box center [68, 328] width 72 height 13
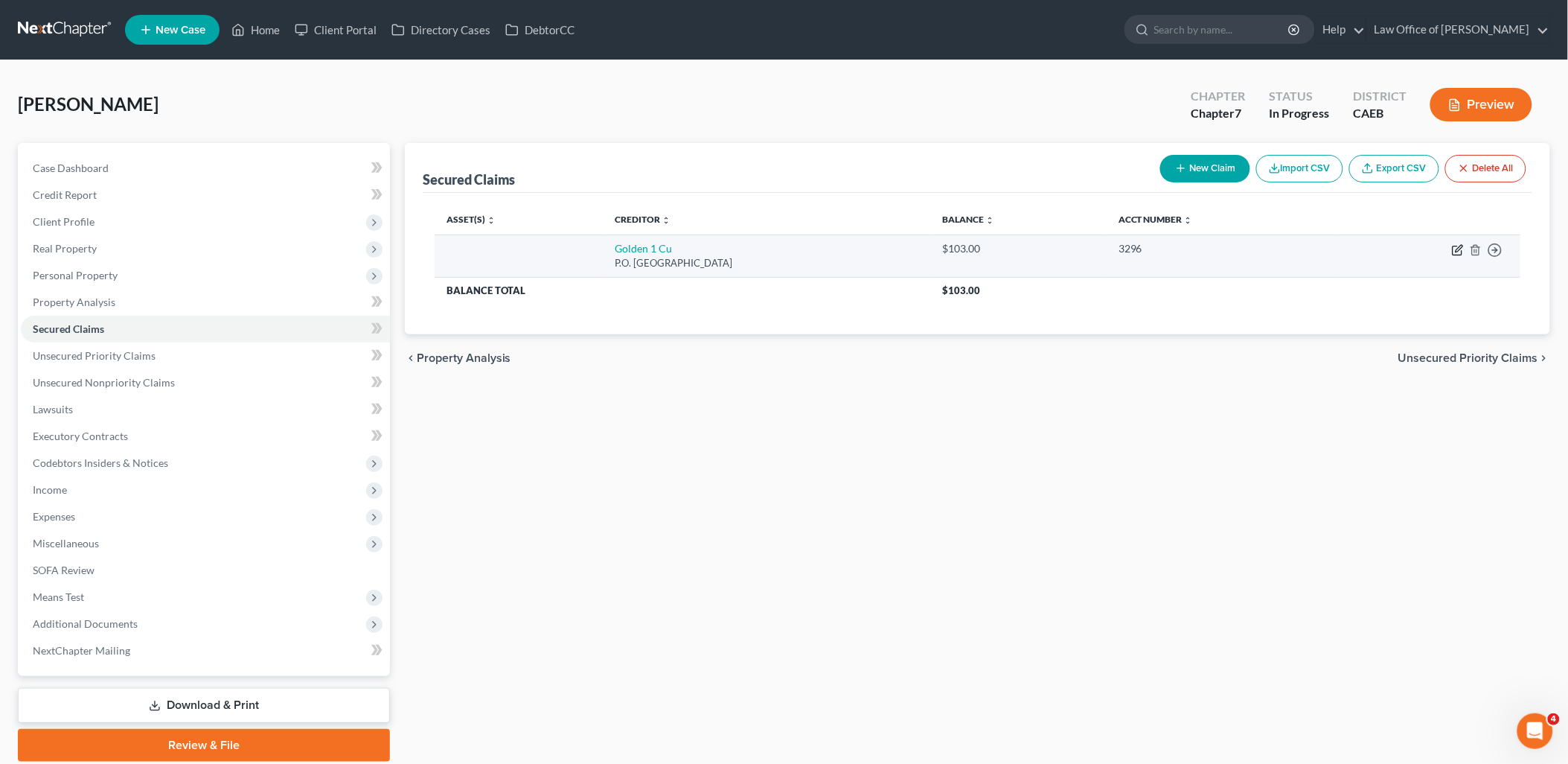
click at [1459, 252] on icon "button" at bounding box center [1457, 250] width 12 height 12
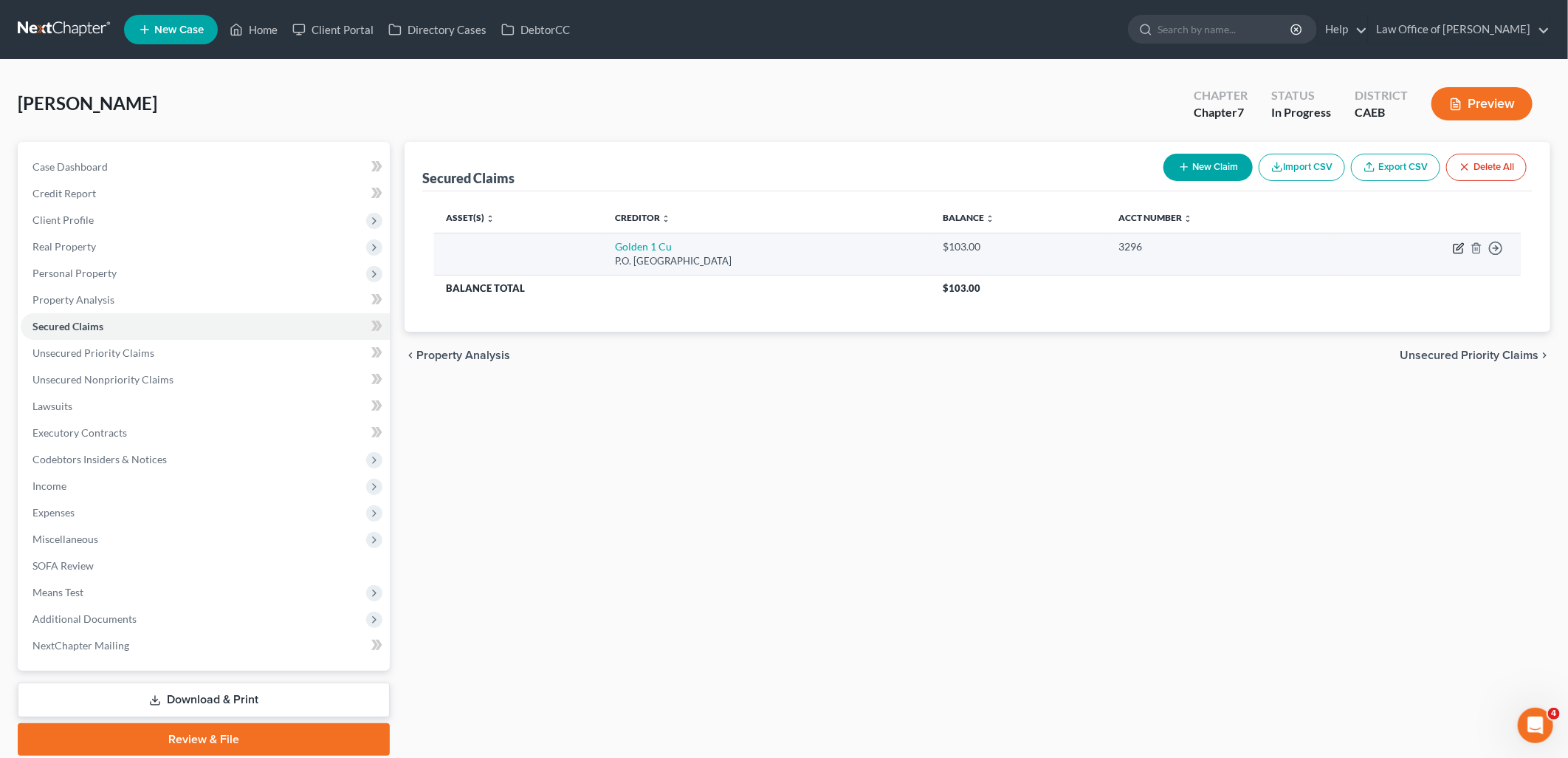
select select "4"
select select "0"
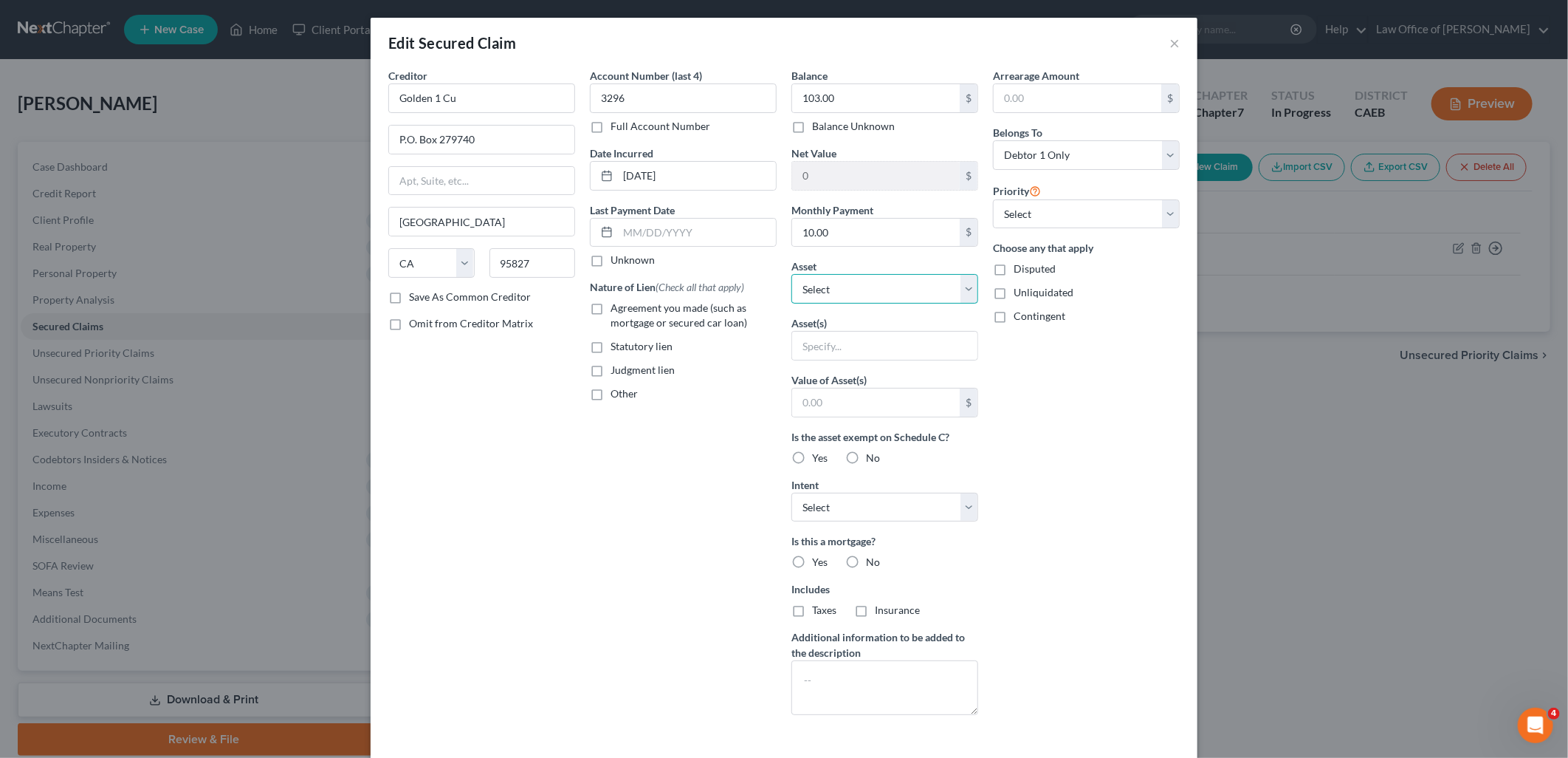
click at [869, 299] on select "Select Other Multiple Assets Dave Checking/Evolve Bank & Trust - Account No. 95…" at bounding box center [884, 288] width 187 height 29
select select "10"
click at [791, 274] on select "Select Other Multiple Assets Dave Checking/Evolve Bank & Trust - Account No. 95…" at bounding box center [884, 288] width 187 height 29
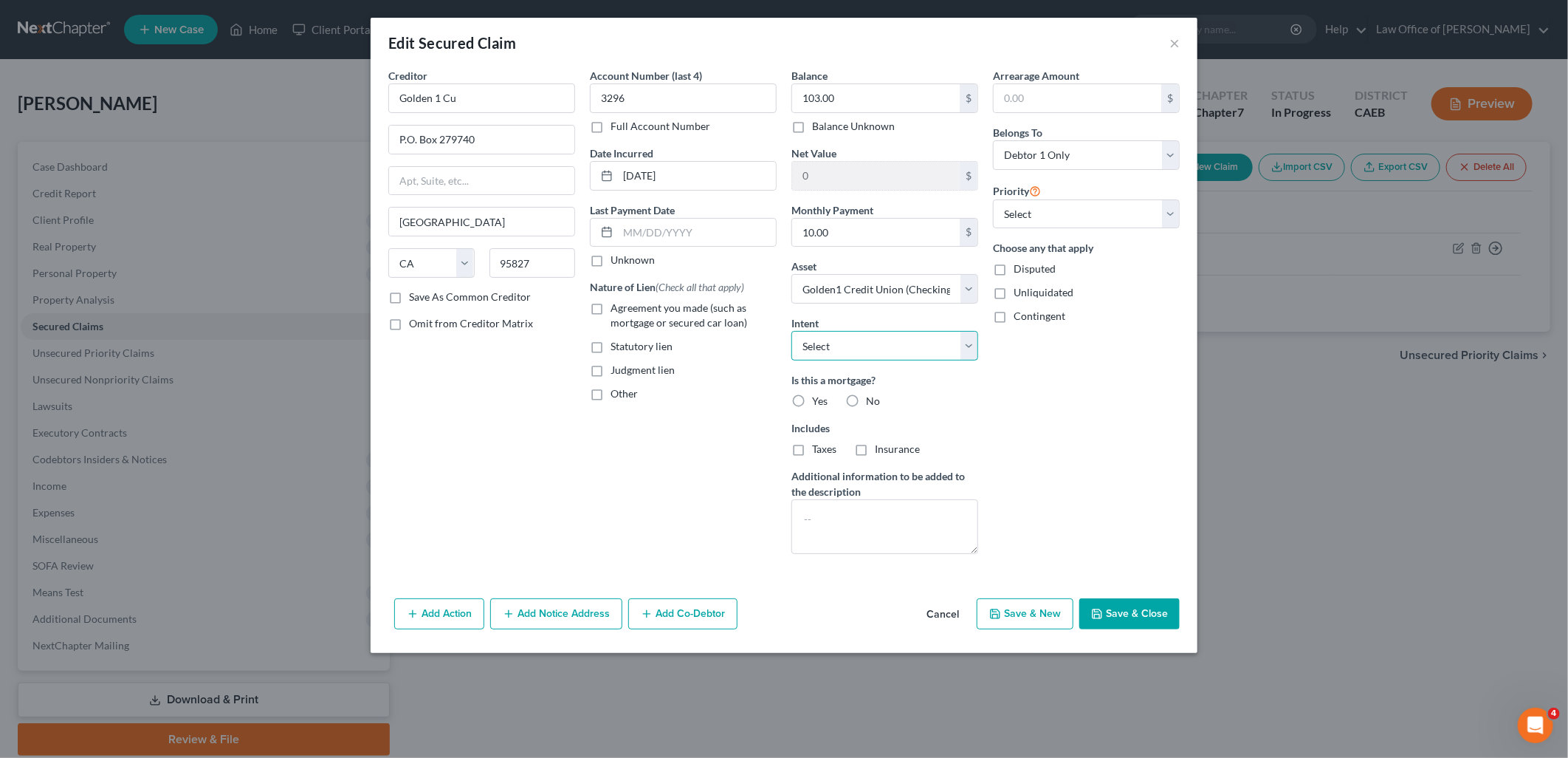
click at [869, 352] on select "Select Surrender Redeem Reaffirm Avoid Other" at bounding box center [884, 345] width 187 height 29
select select "0"
click at [791, 331] on select "Select Surrender Redeem Reaffirm Avoid Other" at bounding box center [884, 345] width 187 height 29
click at [610, 310] on label "Agreement you made (such as mortgage or secured car loan)" at bounding box center [693, 314] width 166 height 29
click at [616, 310] on input "Agreement you made (such as mortgage or secured car loan)" at bounding box center [620, 304] width 9 height 9
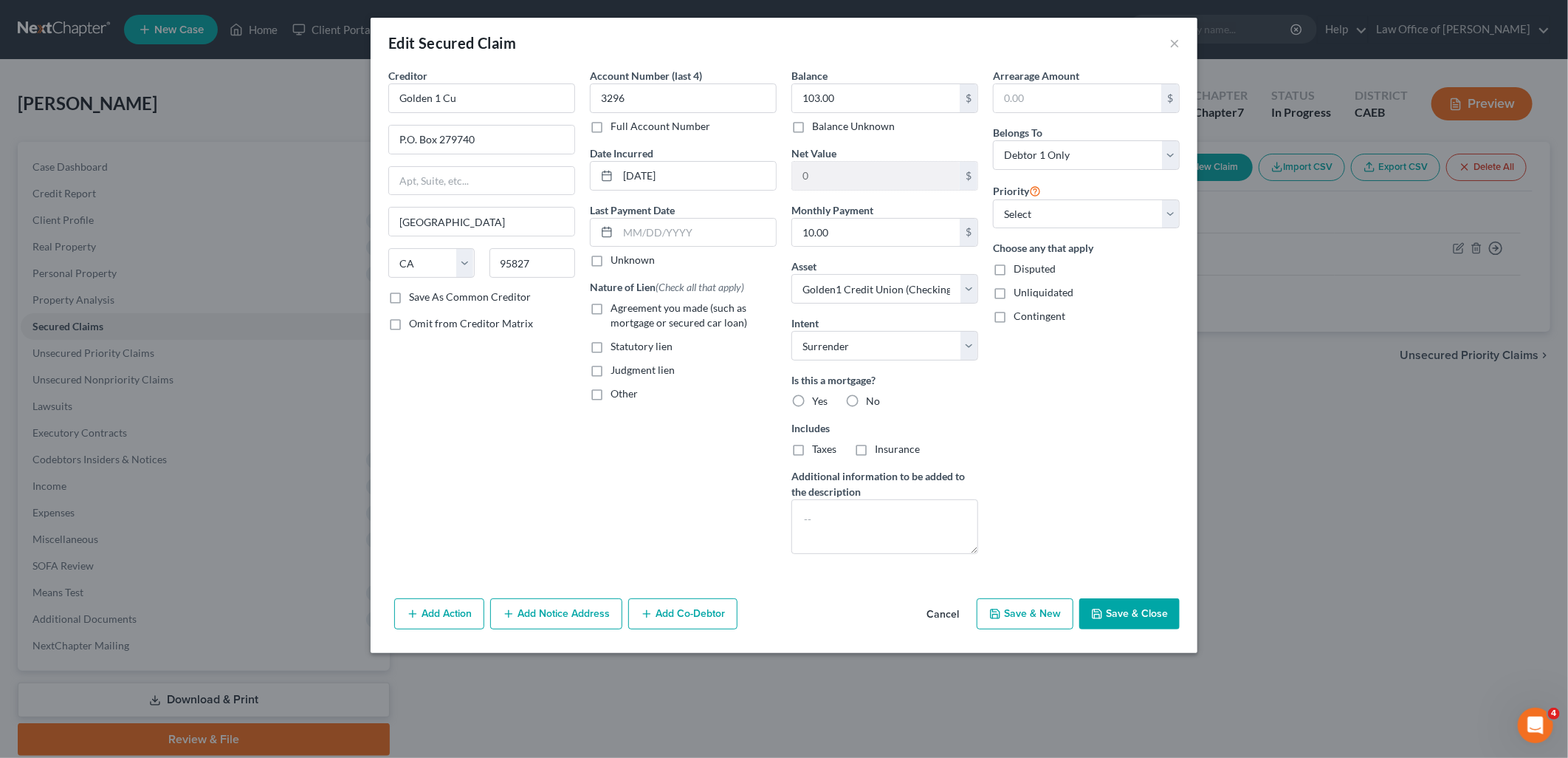
checkbox input "true"
drag, startPoint x: 851, startPoint y: 399, endPoint x: 862, endPoint y: 417, distance: 21.1
click at [866, 399] on label "No" at bounding box center [872, 401] width 14 height 15
click at [872, 399] on input "No" at bounding box center [876, 397] width 9 height 9
radio input "true"
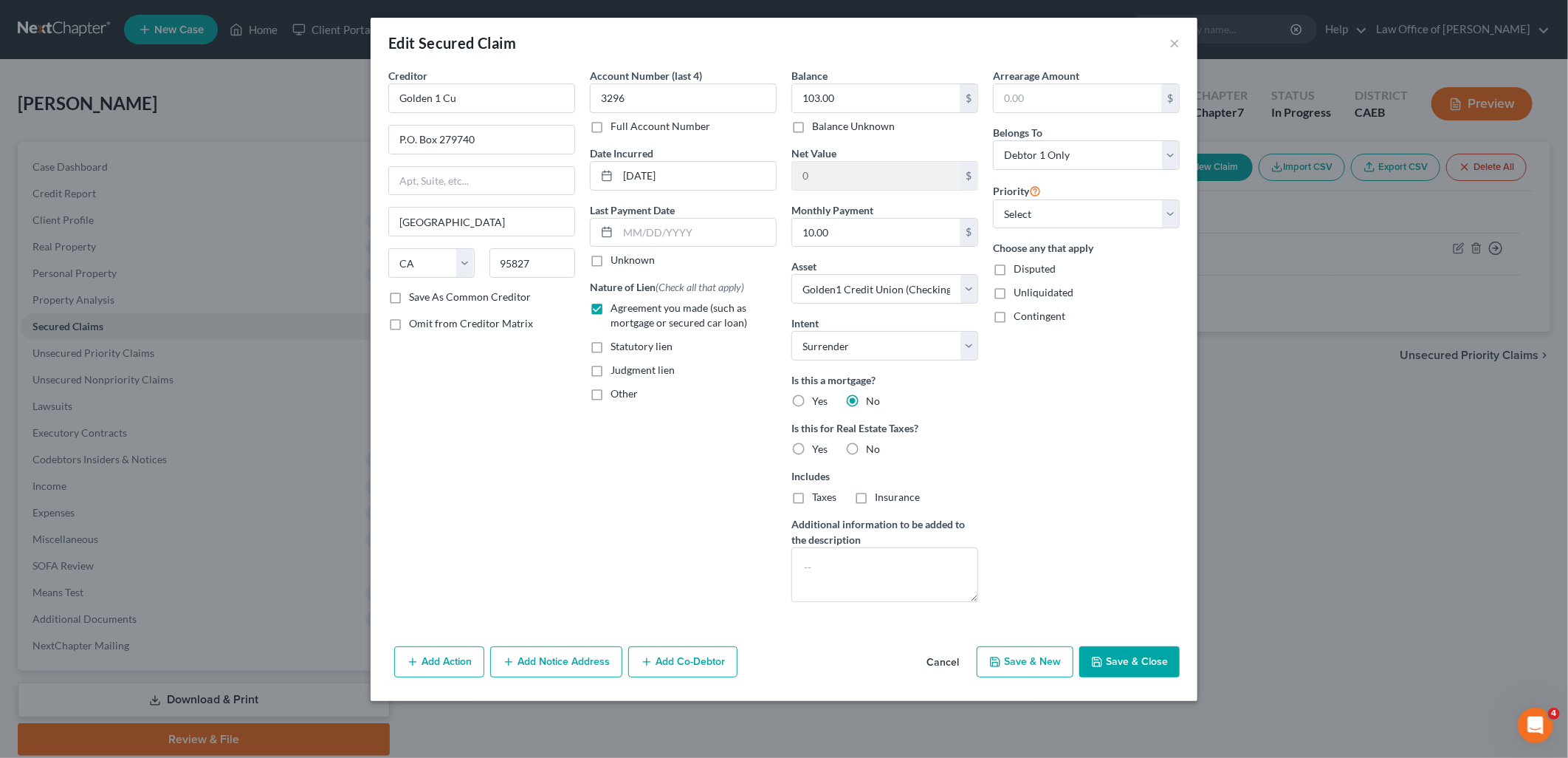
click at [866, 453] on label "No" at bounding box center [872, 449] width 14 height 15
click at [872, 451] on input "No" at bounding box center [876, 446] width 9 height 9
radio input "true"
click at [1052, 216] on select "Select 1st 2nd 3rd 4th 5th 6th 7th 8th 9th 10th 11th 12th 13th 14th 15th 16th 1…" at bounding box center [1086, 214] width 187 height 29
click at [993, 200] on select "Select 1st 2nd 3rd 4th 5th 6th 7th 8th 9th 10th 11th 12th 13th 14th 15th 16th 1…" at bounding box center [1086, 214] width 187 height 29
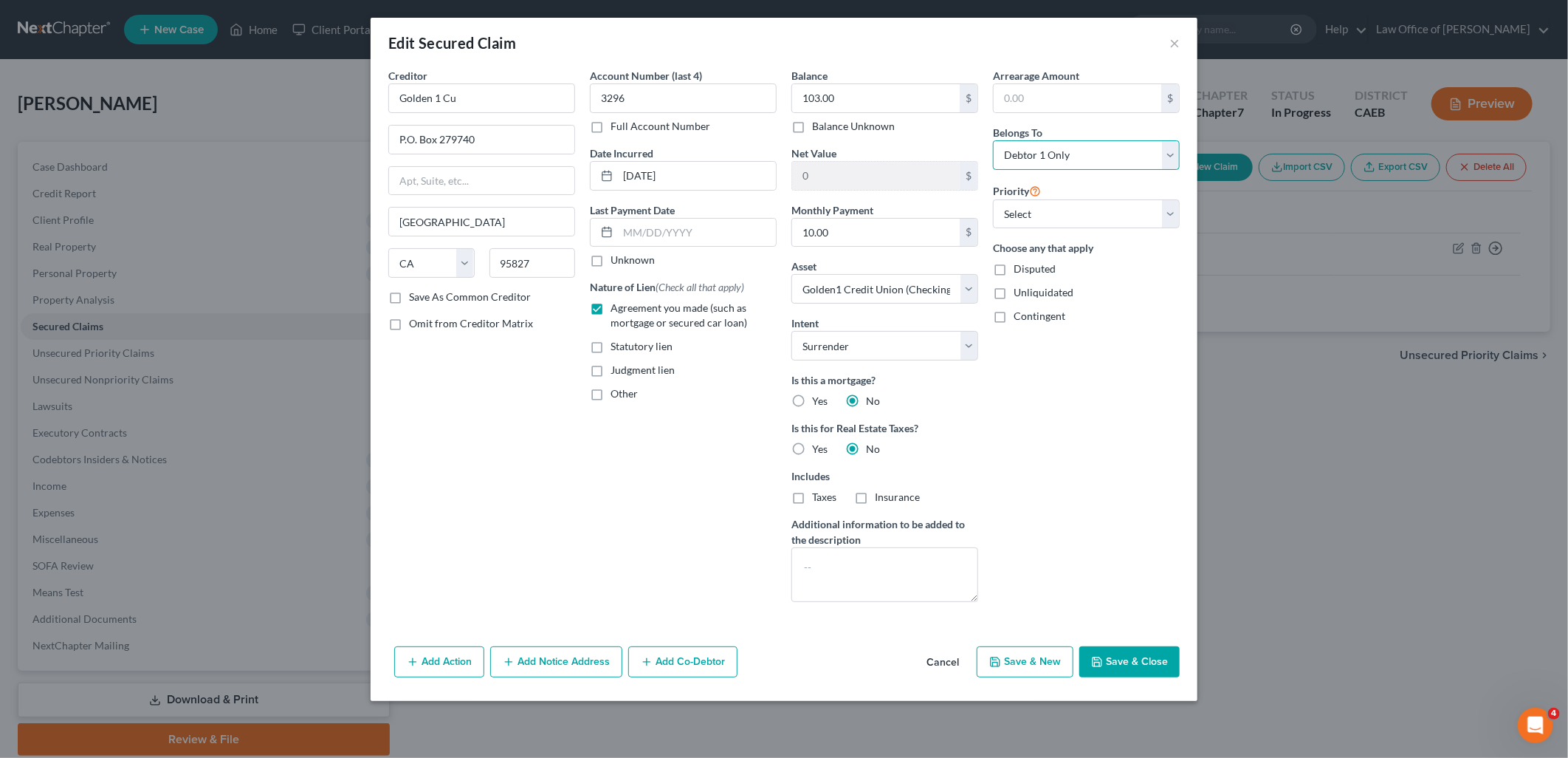
click at [1043, 158] on select "Select Debtor 1 Only Debtor 2 Only Debtor 1 And Debtor 2 Only At Least One Of T…" at bounding box center [1086, 154] width 187 height 29
select select "4"
click at [993, 140] on select "Select Debtor 1 Only Debtor 2 Only Debtor 1 And Debtor 2 Only At Least One Of T…" at bounding box center [1086, 154] width 187 height 29
click at [1135, 662] on button "Save & Close" at bounding box center [1130, 662] width 101 height 31
select select
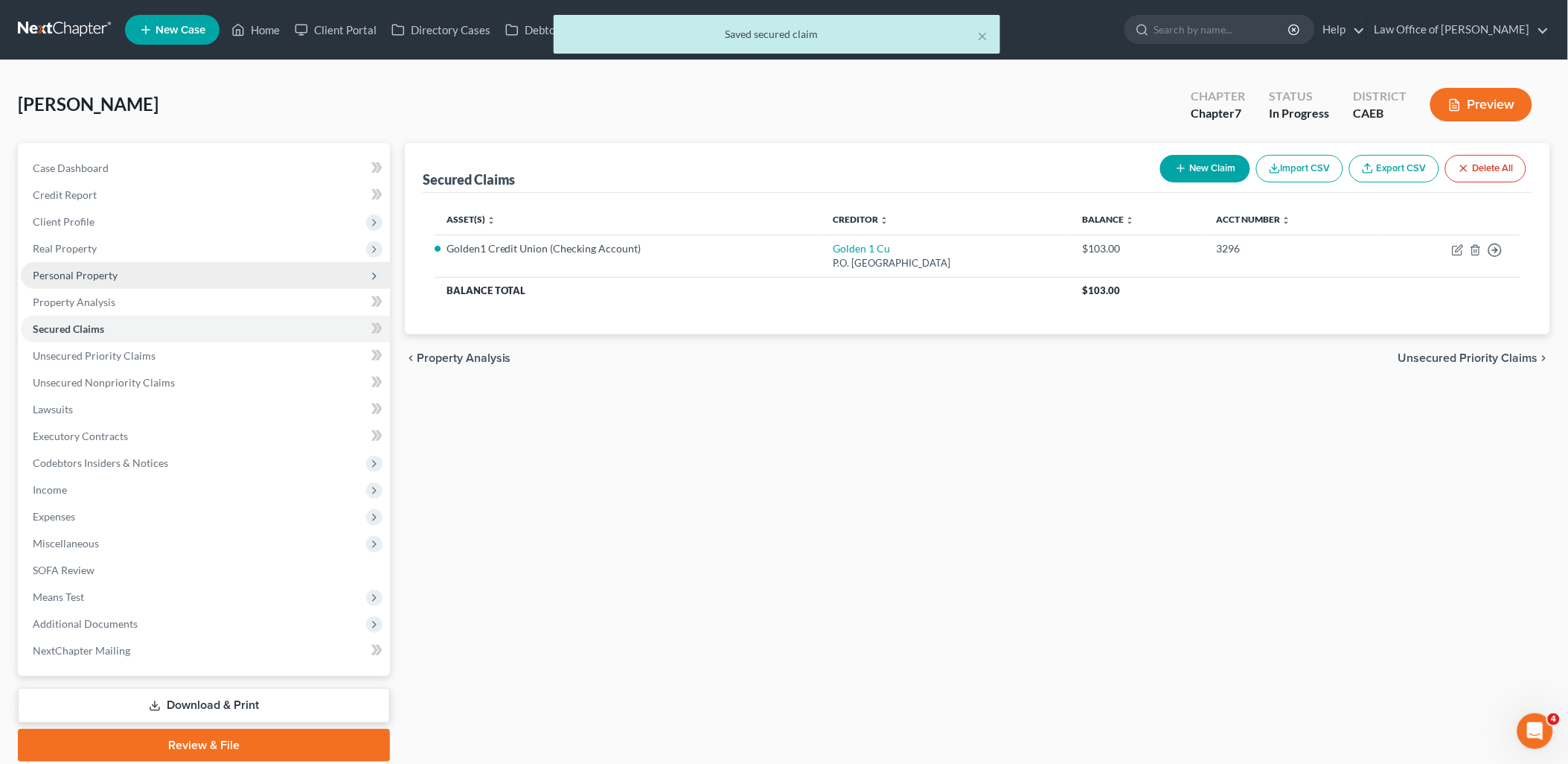
click at [68, 271] on span "Personal Property" at bounding box center [75, 275] width 84 height 13
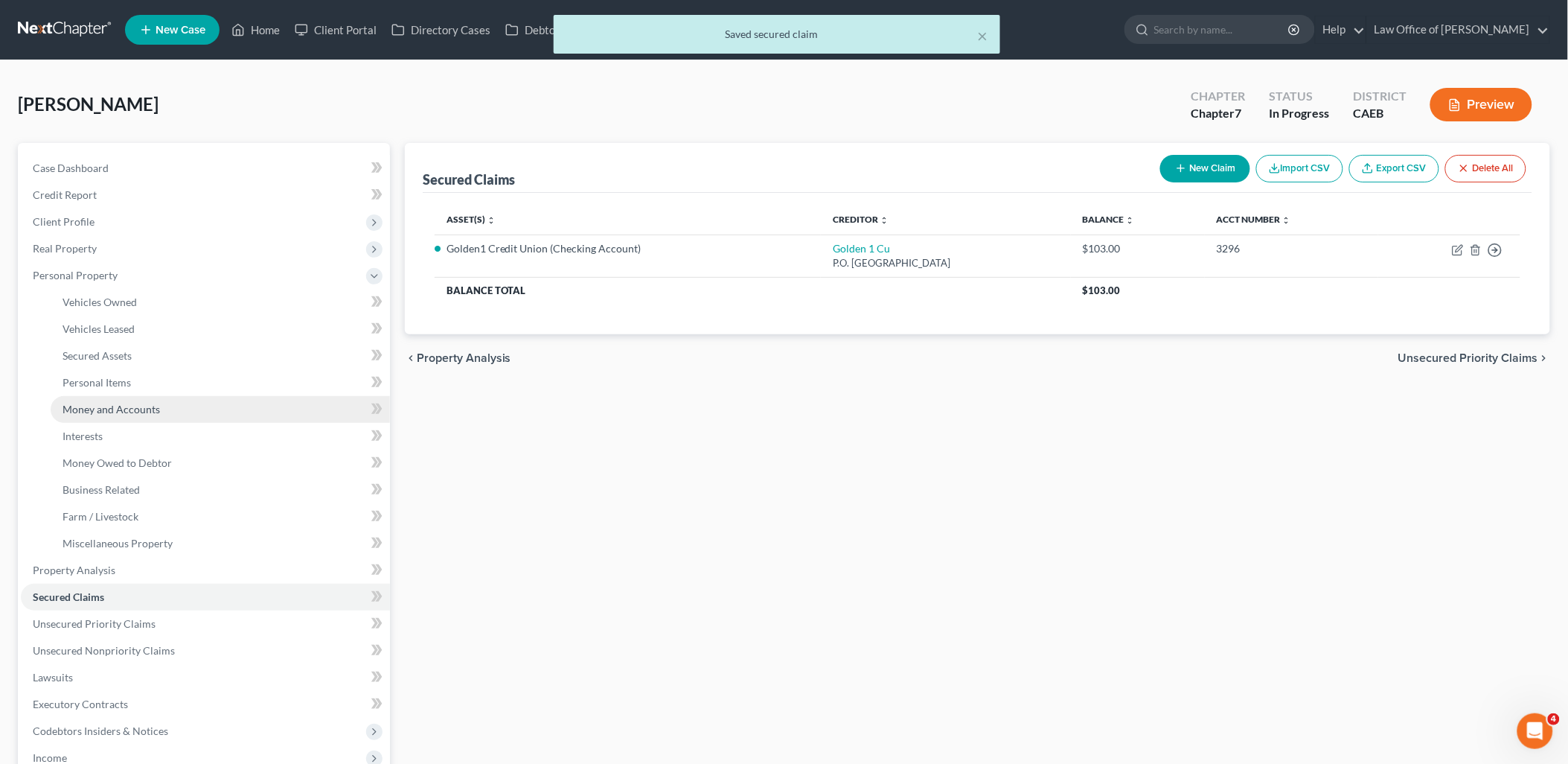
click at [83, 407] on span "Money and Accounts" at bounding box center [111, 408] width 97 height 13
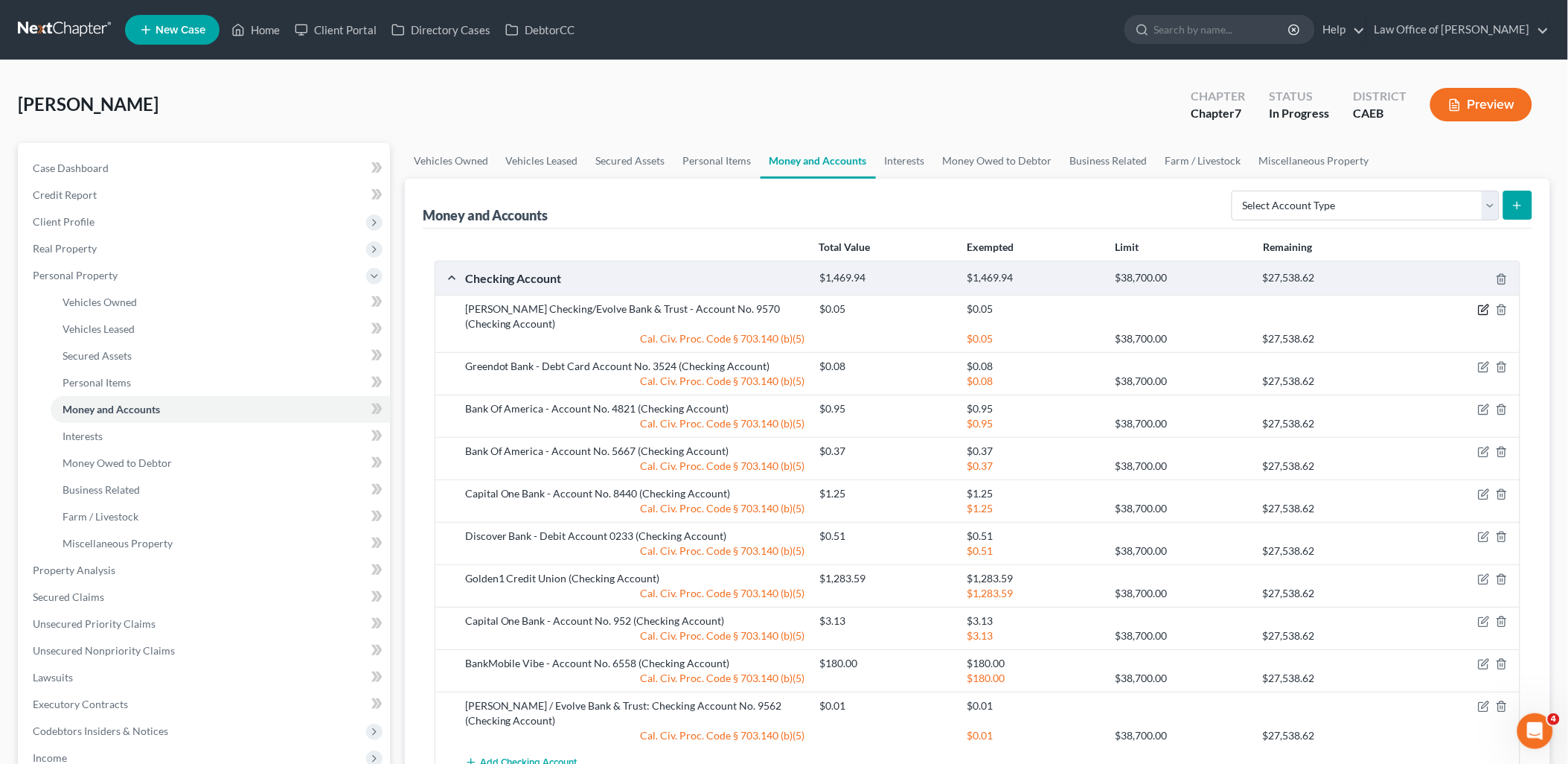
click at [1481, 310] on icon "button" at bounding box center [1484, 309] width 12 height 12
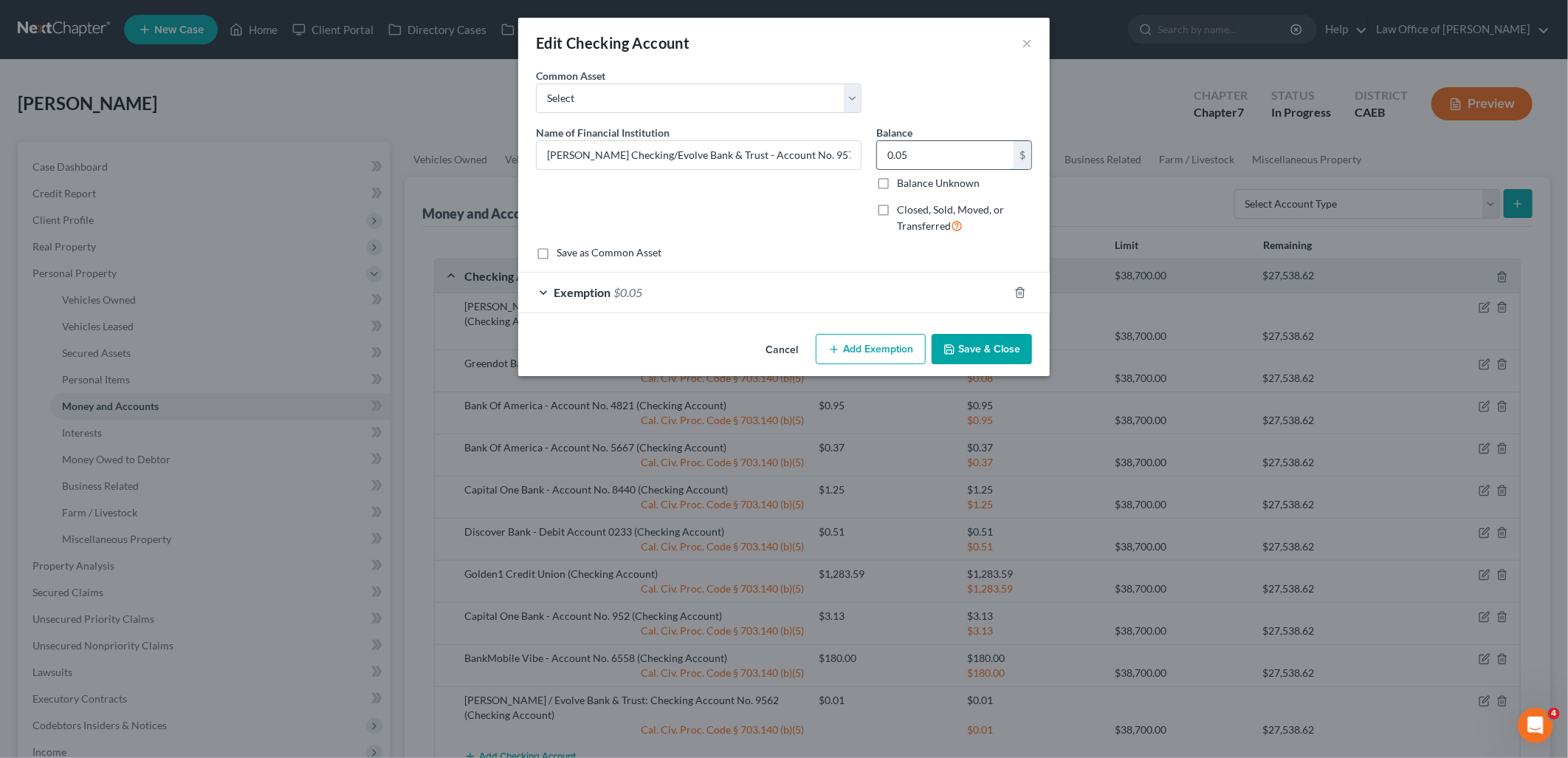
click at [978, 149] on input "0.05" at bounding box center [944, 154] width 137 height 28
type input "0.81"
click at [617, 288] on span "$0.05" at bounding box center [628, 292] width 28 height 14
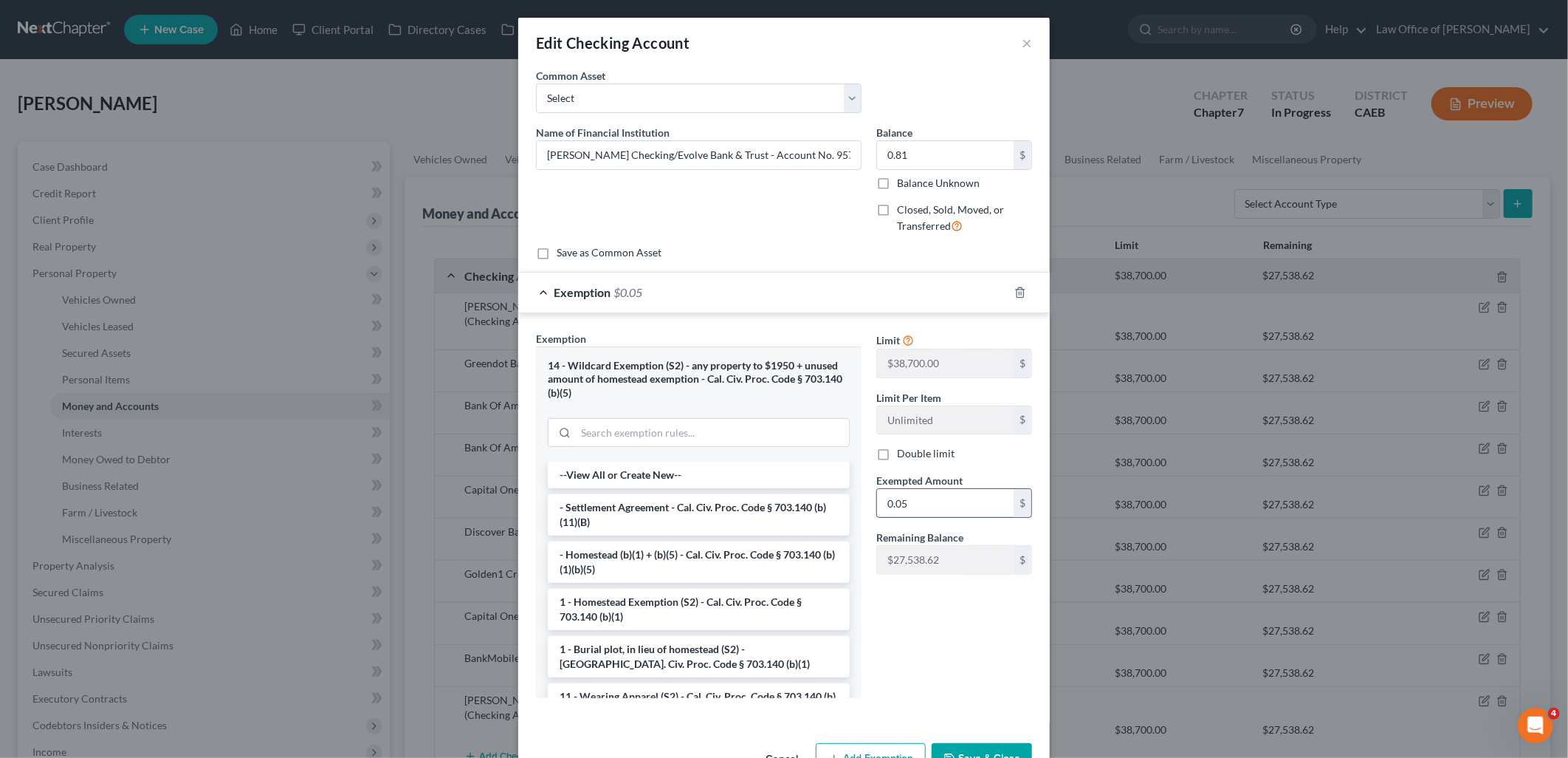
click at [934, 500] on input "0.05" at bounding box center [944, 502] width 137 height 28
type input "0.81"
click at [962, 746] on button "Save & Close" at bounding box center [981, 758] width 101 height 31
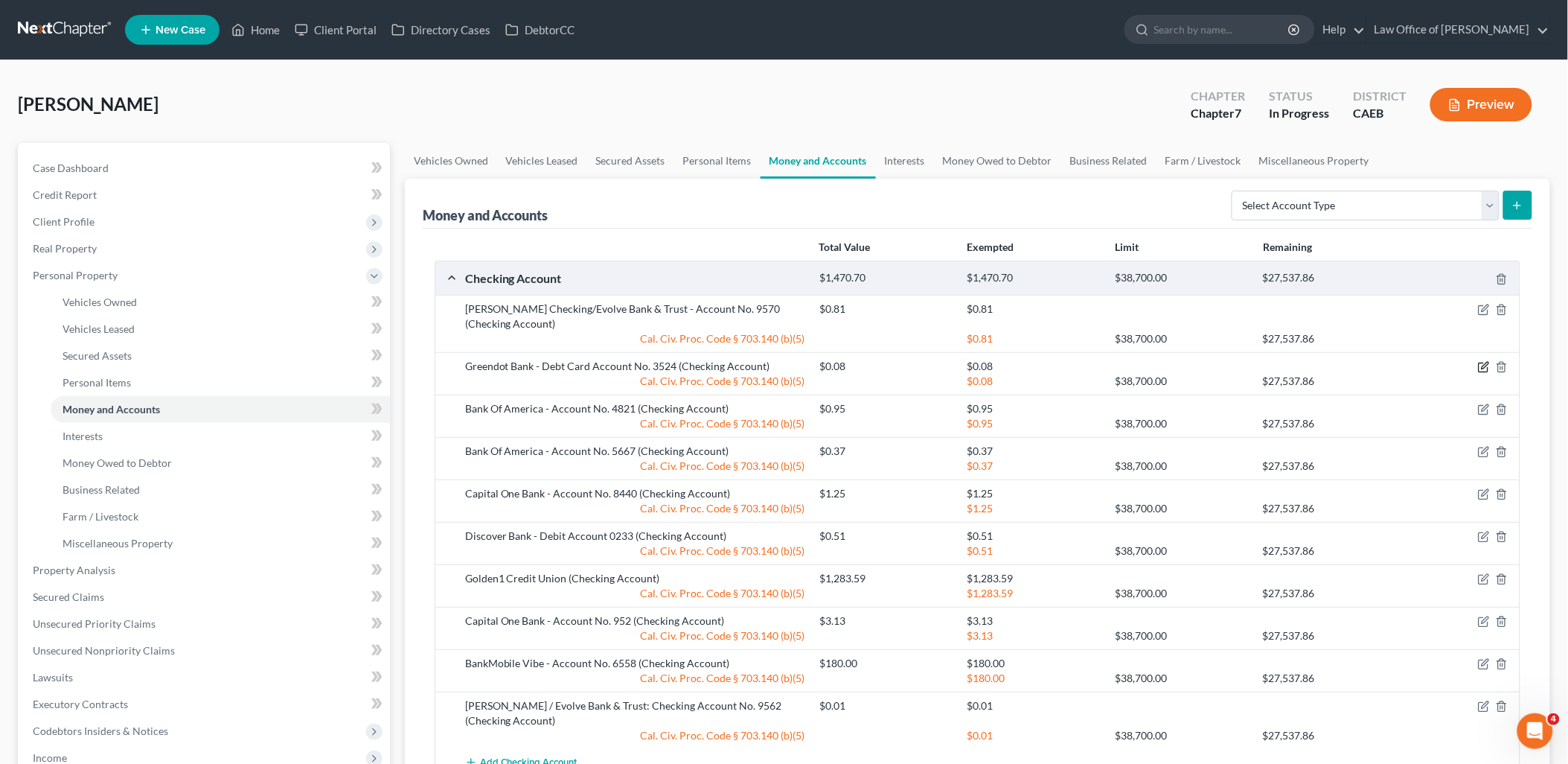
click at [1487, 363] on icon "button" at bounding box center [1484, 367] width 12 height 12
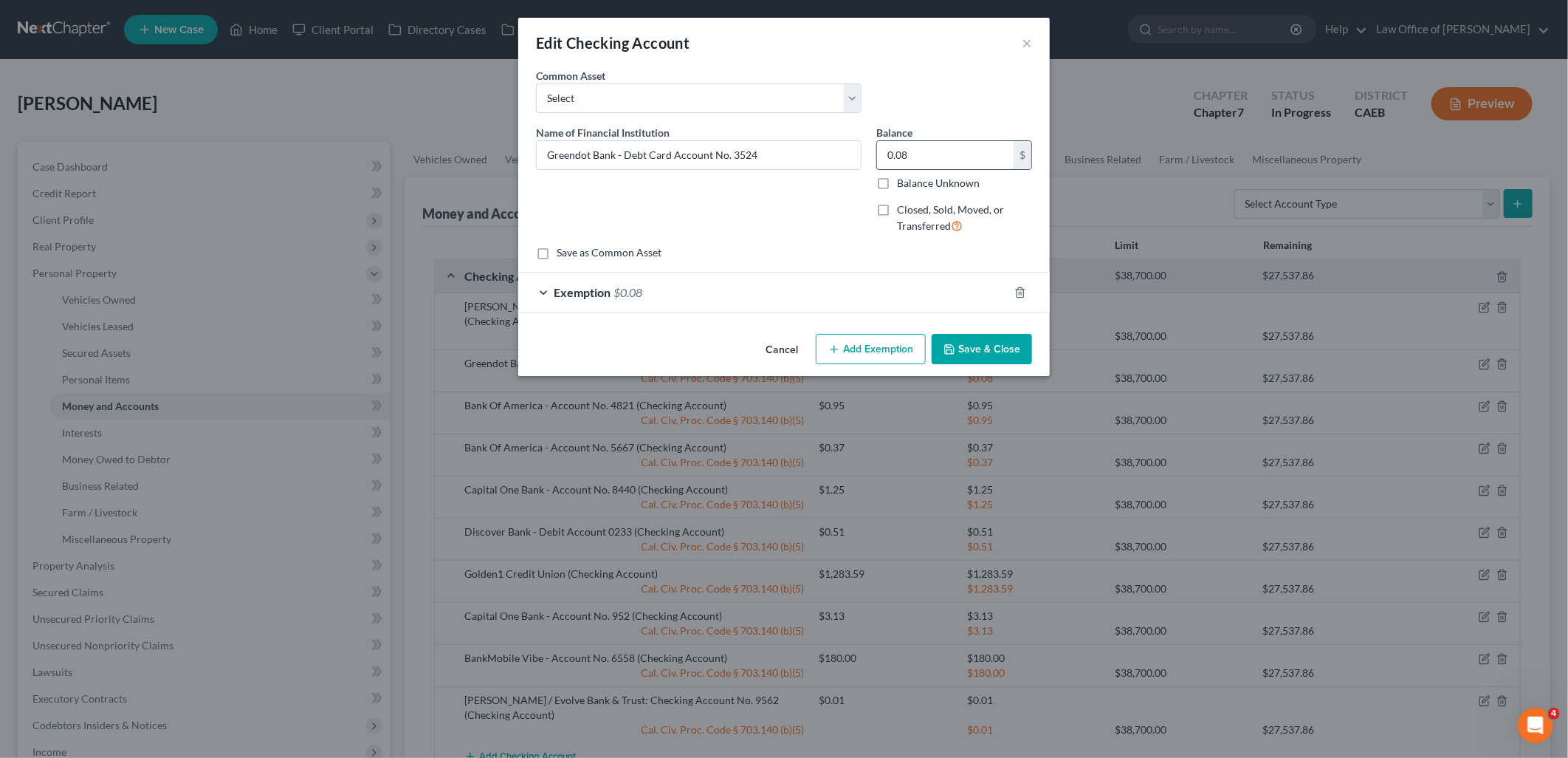
click at [927, 152] on input "0.08" at bounding box center [944, 154] width 137 height 28
type input "3.09"
click at [614, 295] on span "$0.08" at bounding box center [628, 292] width 28 height 14
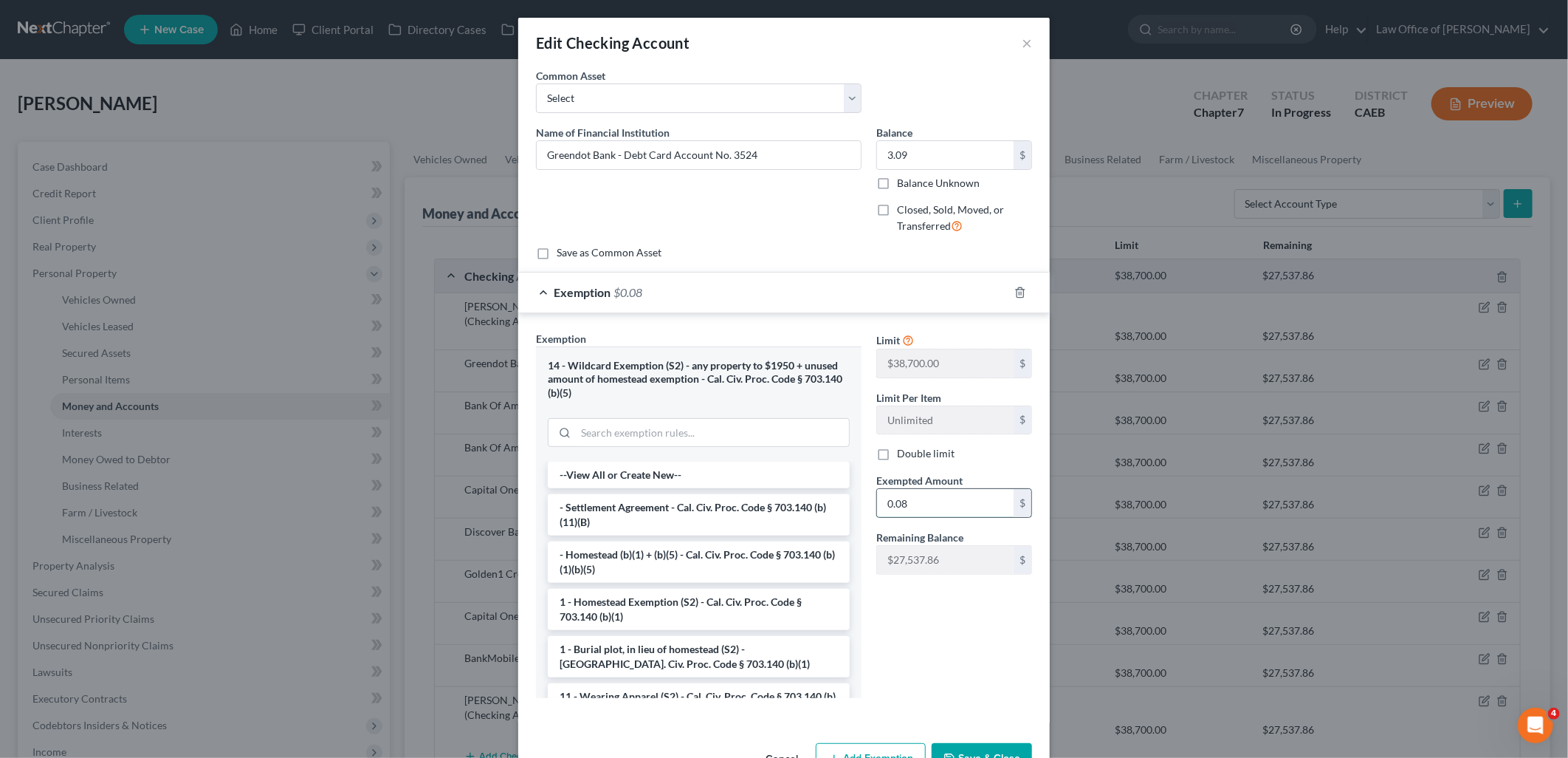
click at [938, 511] on input "0.08" at bounding box center [944, 502] width 137 height 28
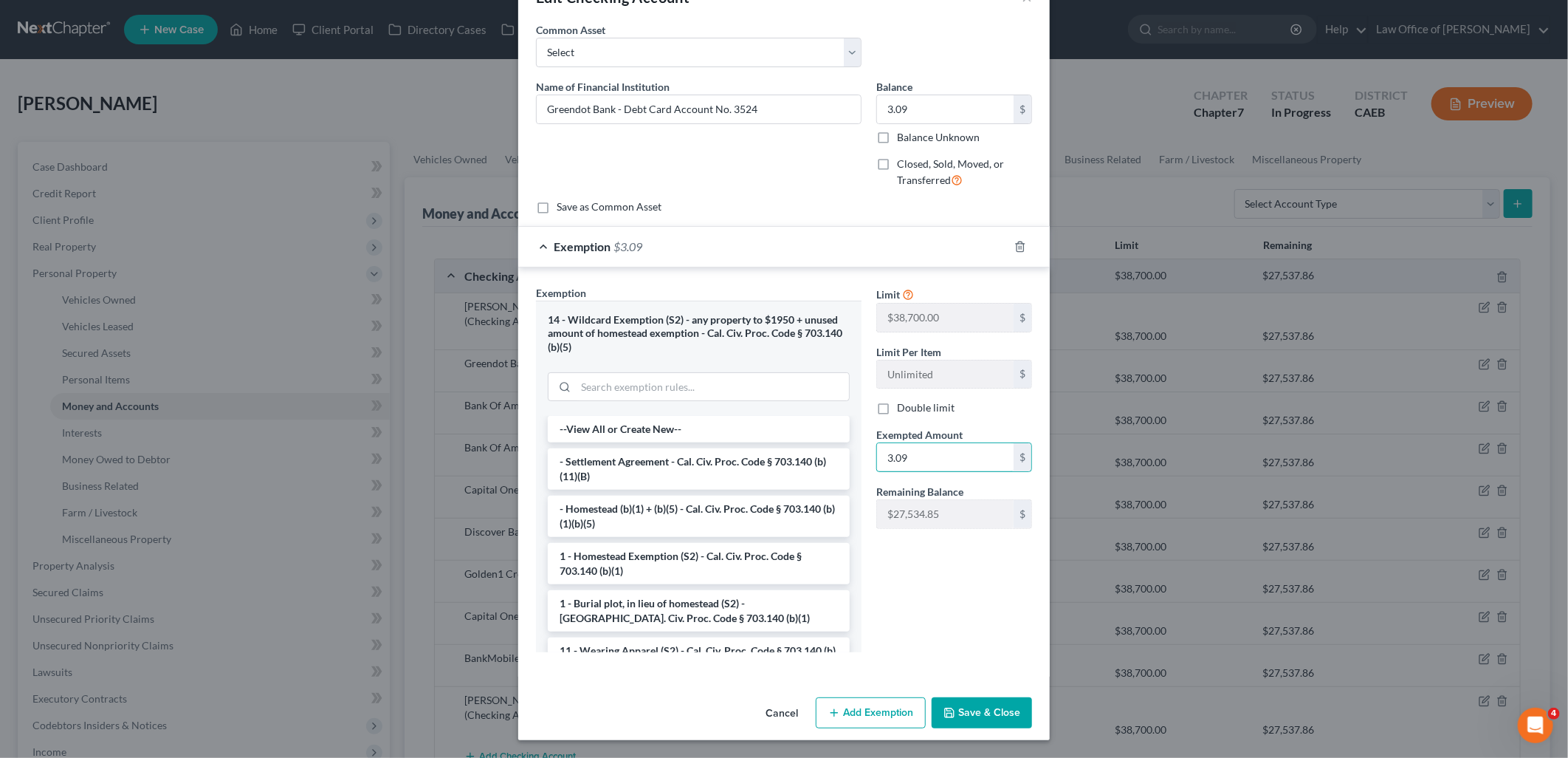
type input "3.09"
click at [975, 721] on button "Save & Close" at bounding box center [981, 712] width 101 height 31
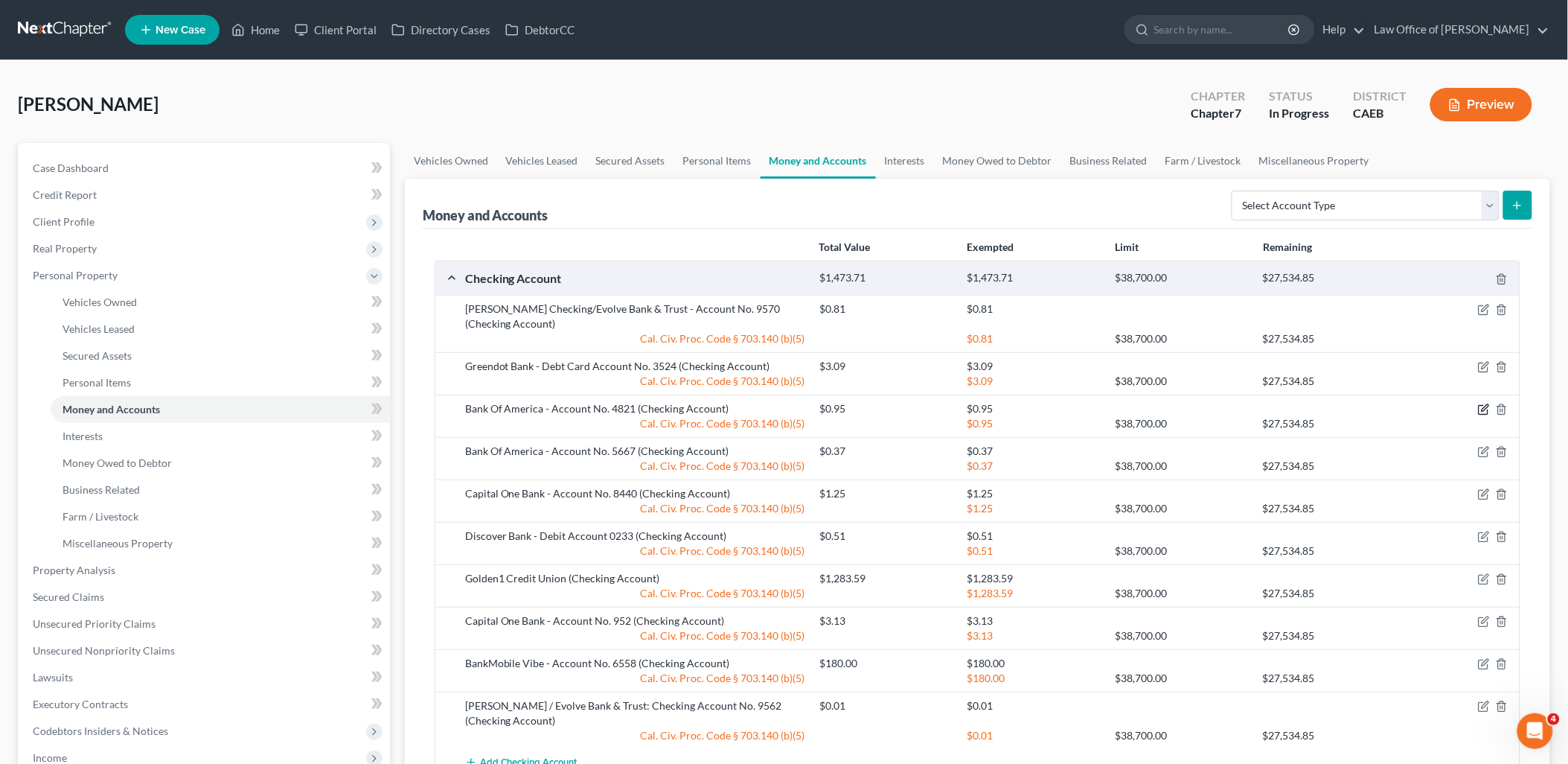
click at [1484, 407] on icon "button" at bounding box center [1484, 408] width 7 height 7
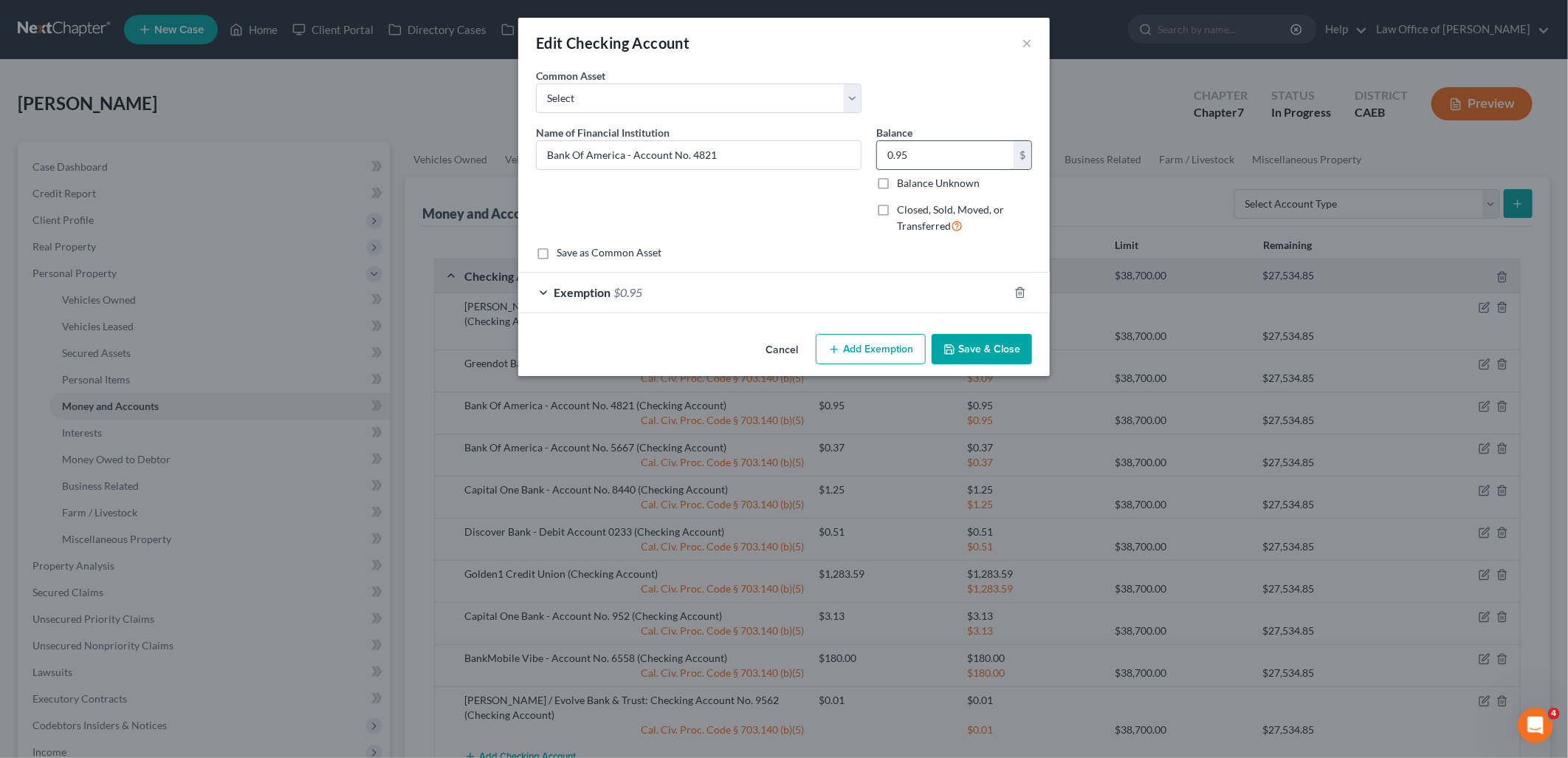
click at [938, 153] on input "0.95" at bounding box center [944, 154] width 137 height 28
type input "0.37"
click at [636, 288] on span "$0.95" at bounding box center [628, 292] width 28 height 14
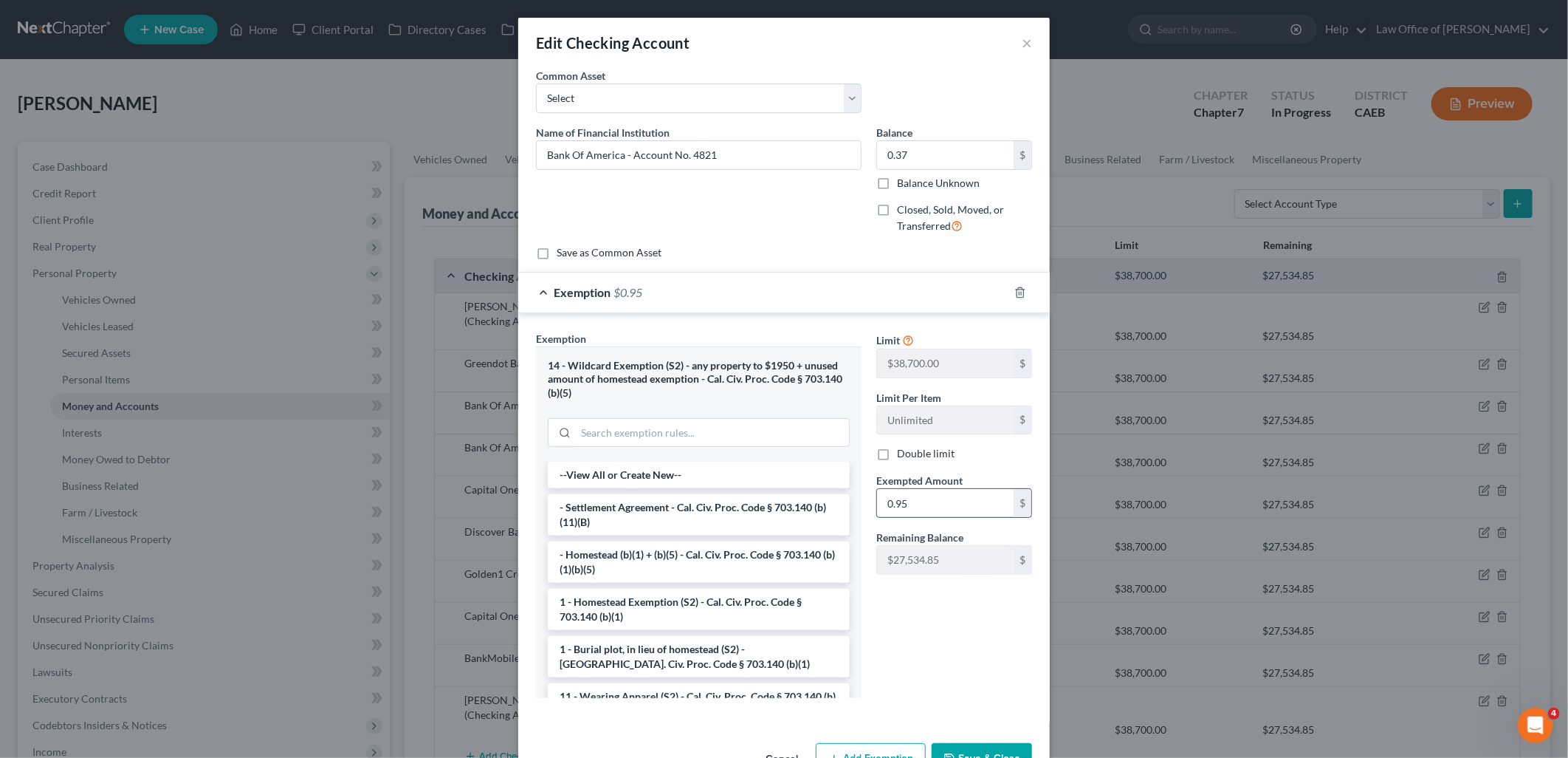
click at [970, 503] on input "0.95" at bounding box center [944, 502] width 137 height 28
type input "0.37"
click at [980, 749] on button "Save & Close" at bounding box center [981, 758] width 101 height 31
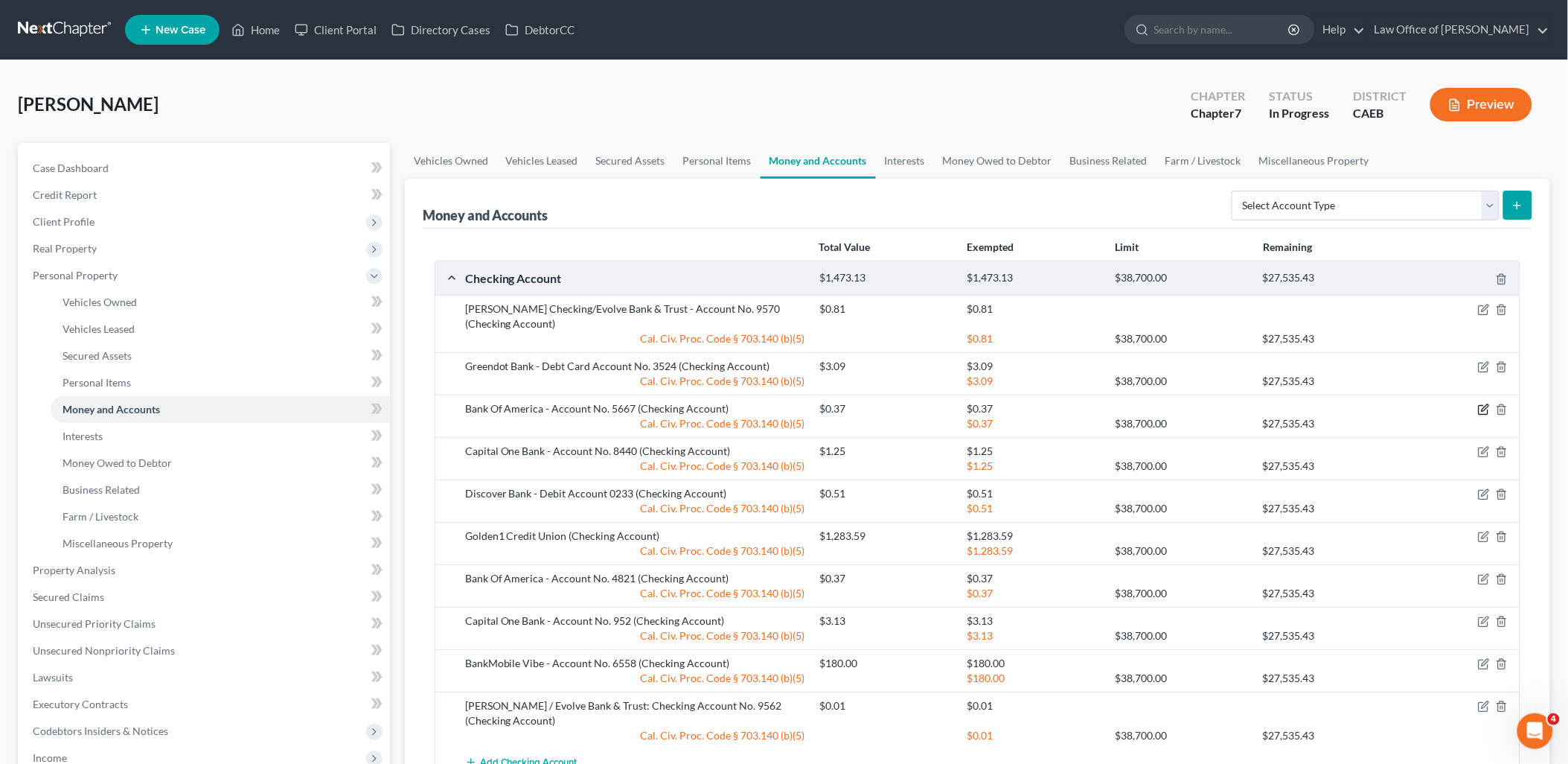
click at [1484, 411] on icon "button" at bounding box center [1484, 408] width 7 height 7
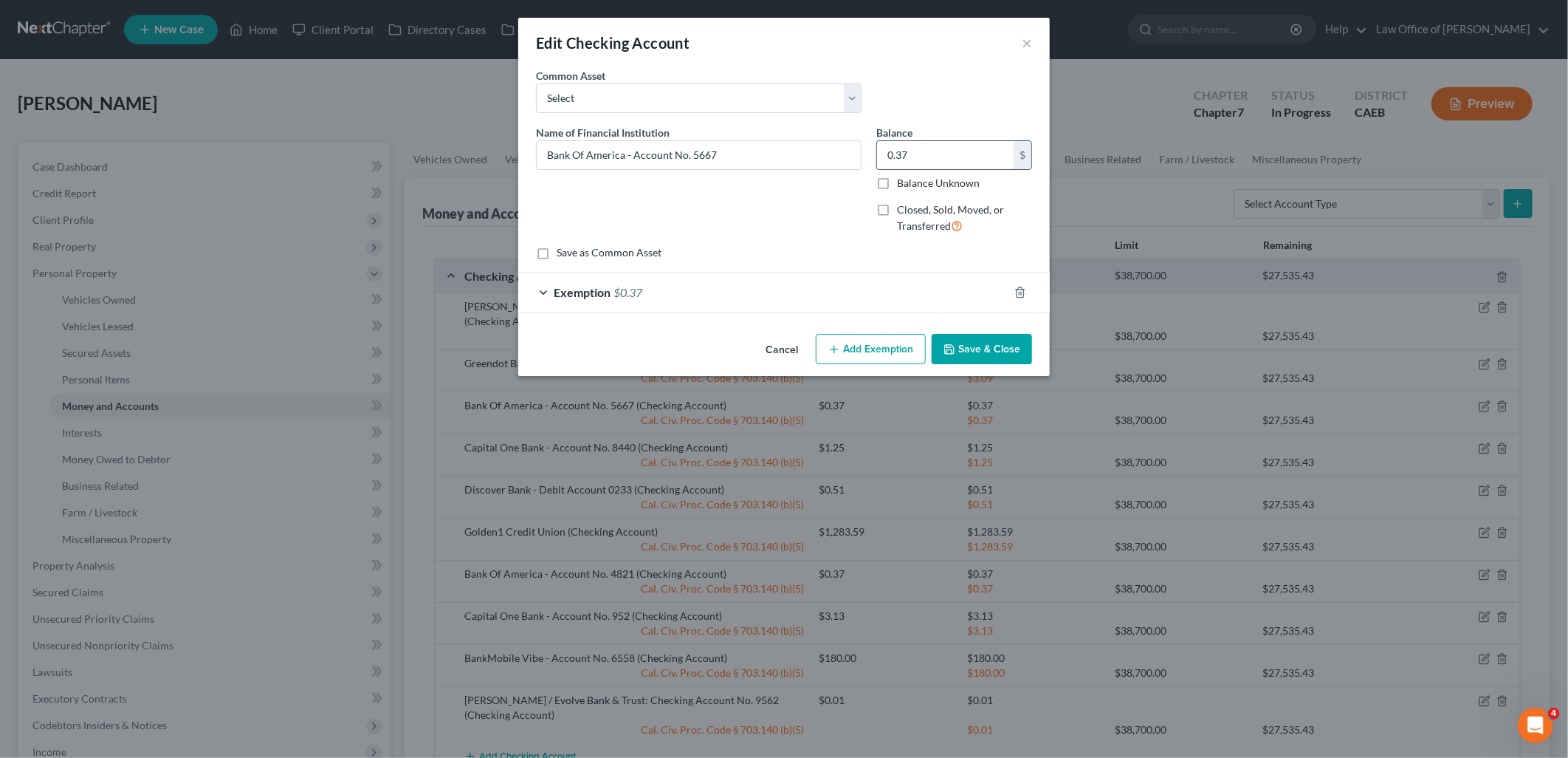
click at [985, 158] on input "0.37" at bounding box center [944, 154] width 137 height 28
type input "0.37"
click at [955, 348] on icon "button" at bounding box center [950, 350] width 12 height 12
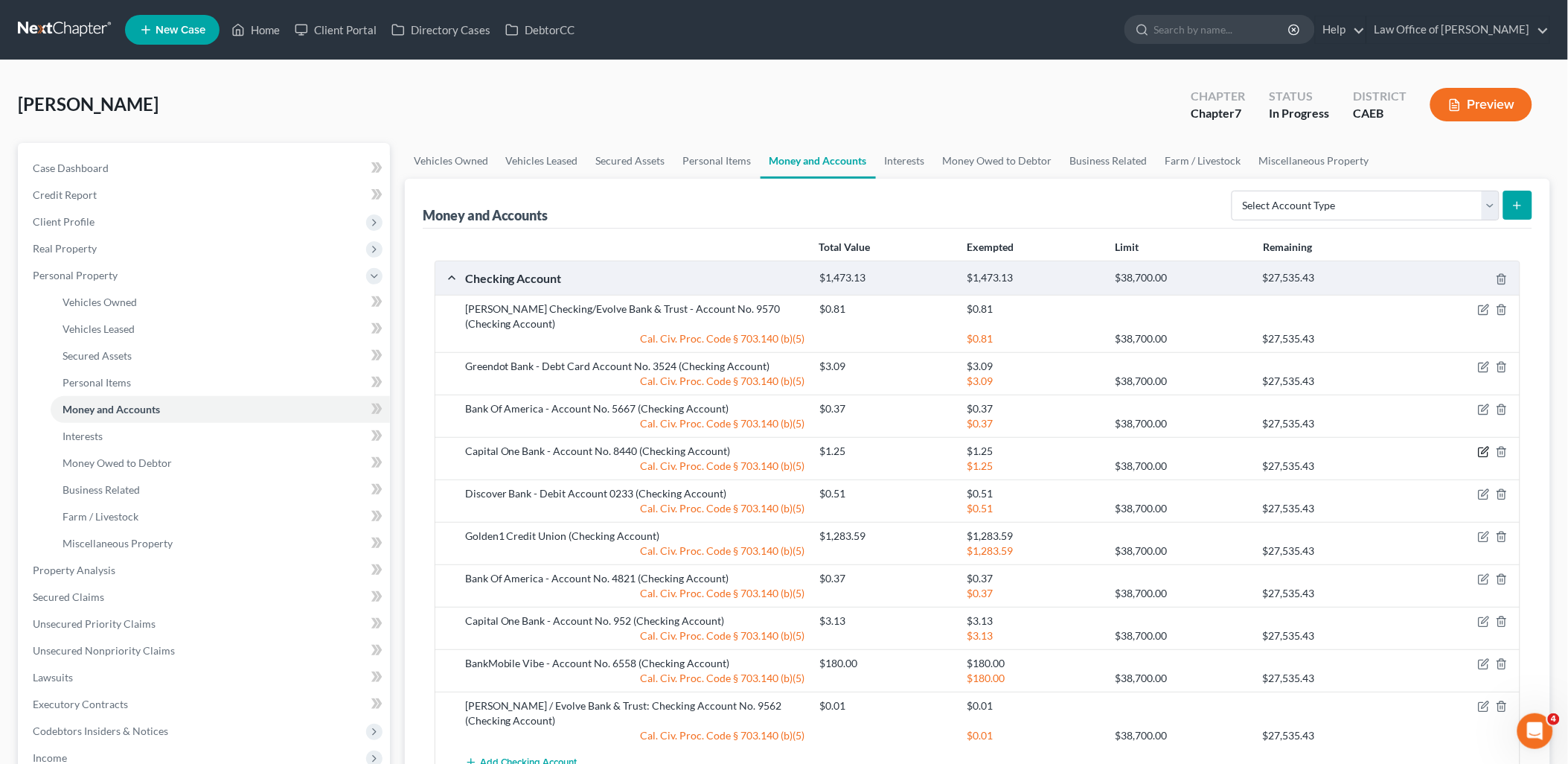
click at [1484, 449] on icon "button" at bounding box center [1484, 452] width 12 height 12
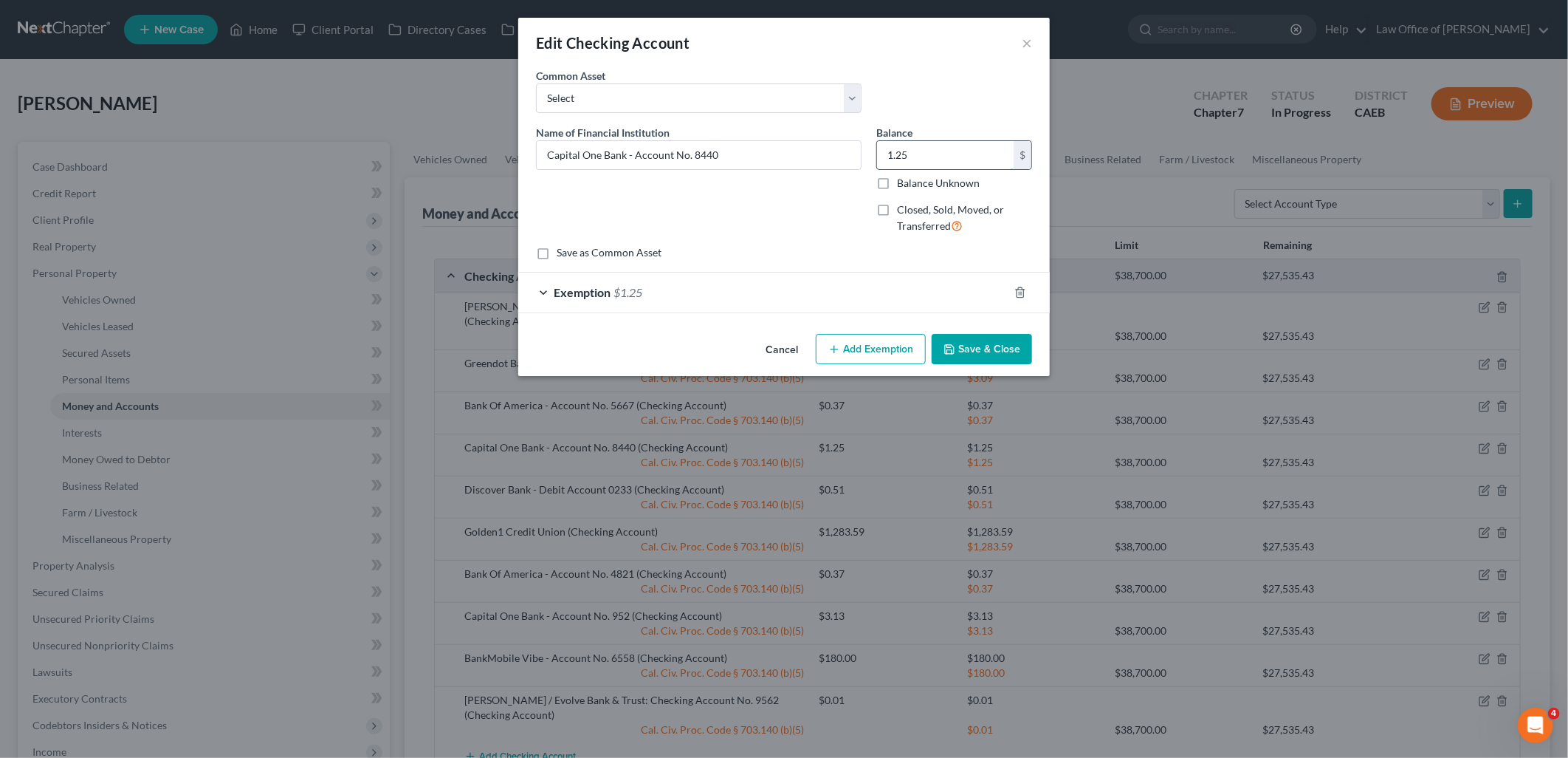
click at [972, 153] on input "1.25" at bounding box center [944, 154] width 137 height 28
click at [625, 291] on span "$1.25" at bounding box center [628, 292] width 28 height 14
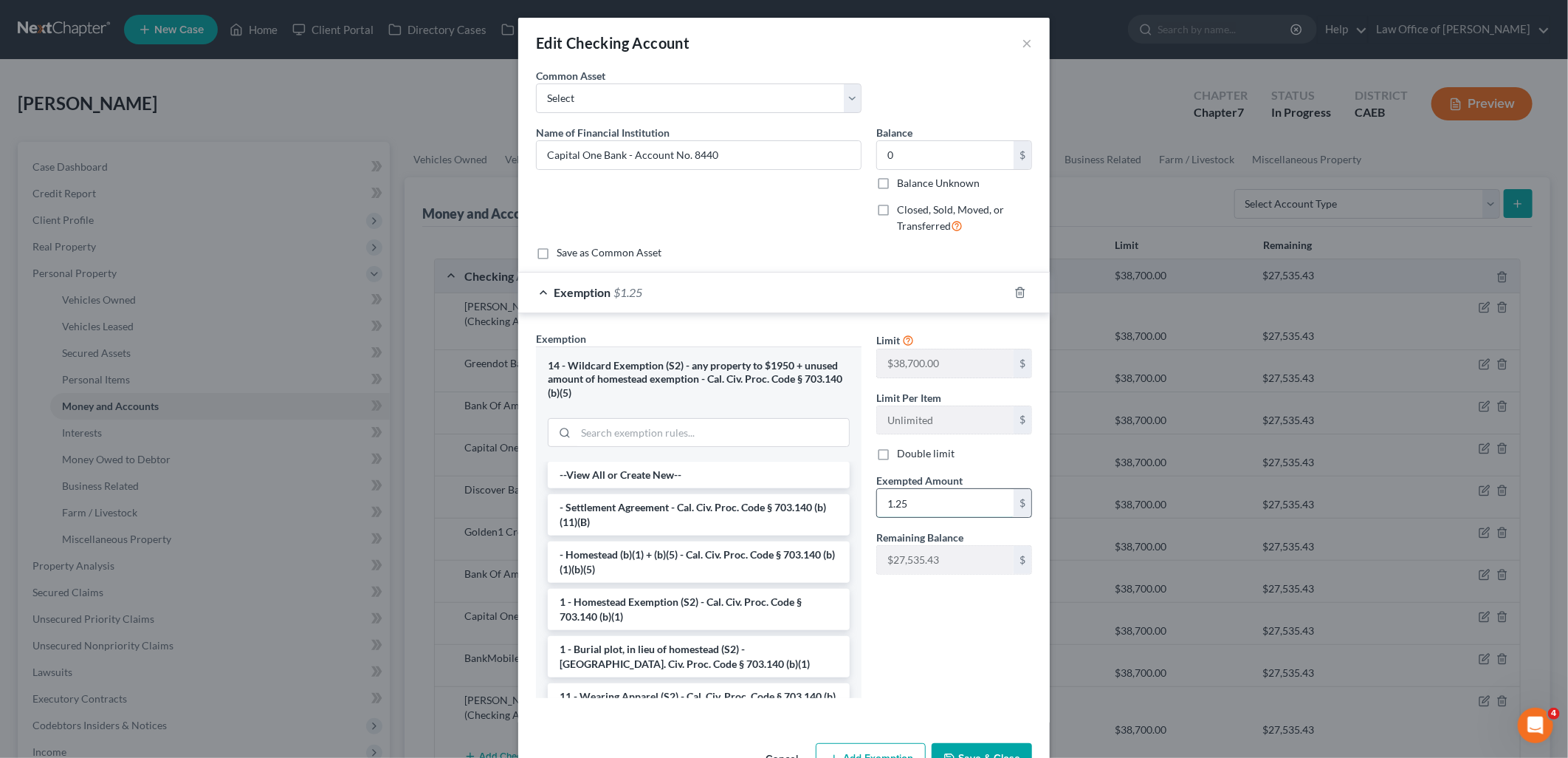
click at [917, 496] on input "1.25" at bounding box center [944, 502] width 137 height 28
click at [906, 153] on input "0" at bounding box center [944, 154] width 137 height 28
type input "0.01"
click at [932, 500] on input "1.25" at bounding box center [944, 502] width 137 height 28
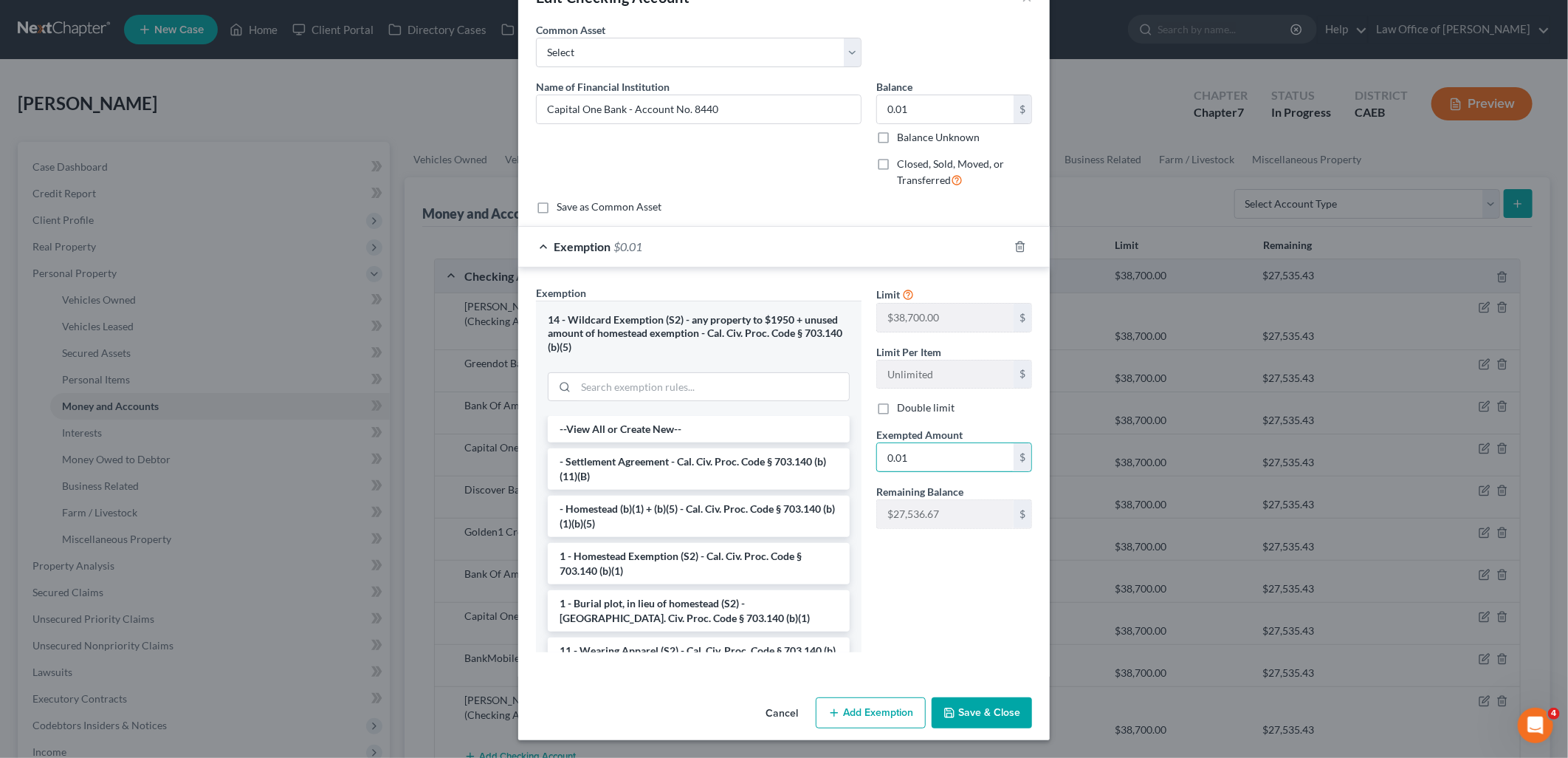
type input "0.01"
click at [967, 720] on button "Save & Close" at bounding box center [981, 712] width 101 height 31
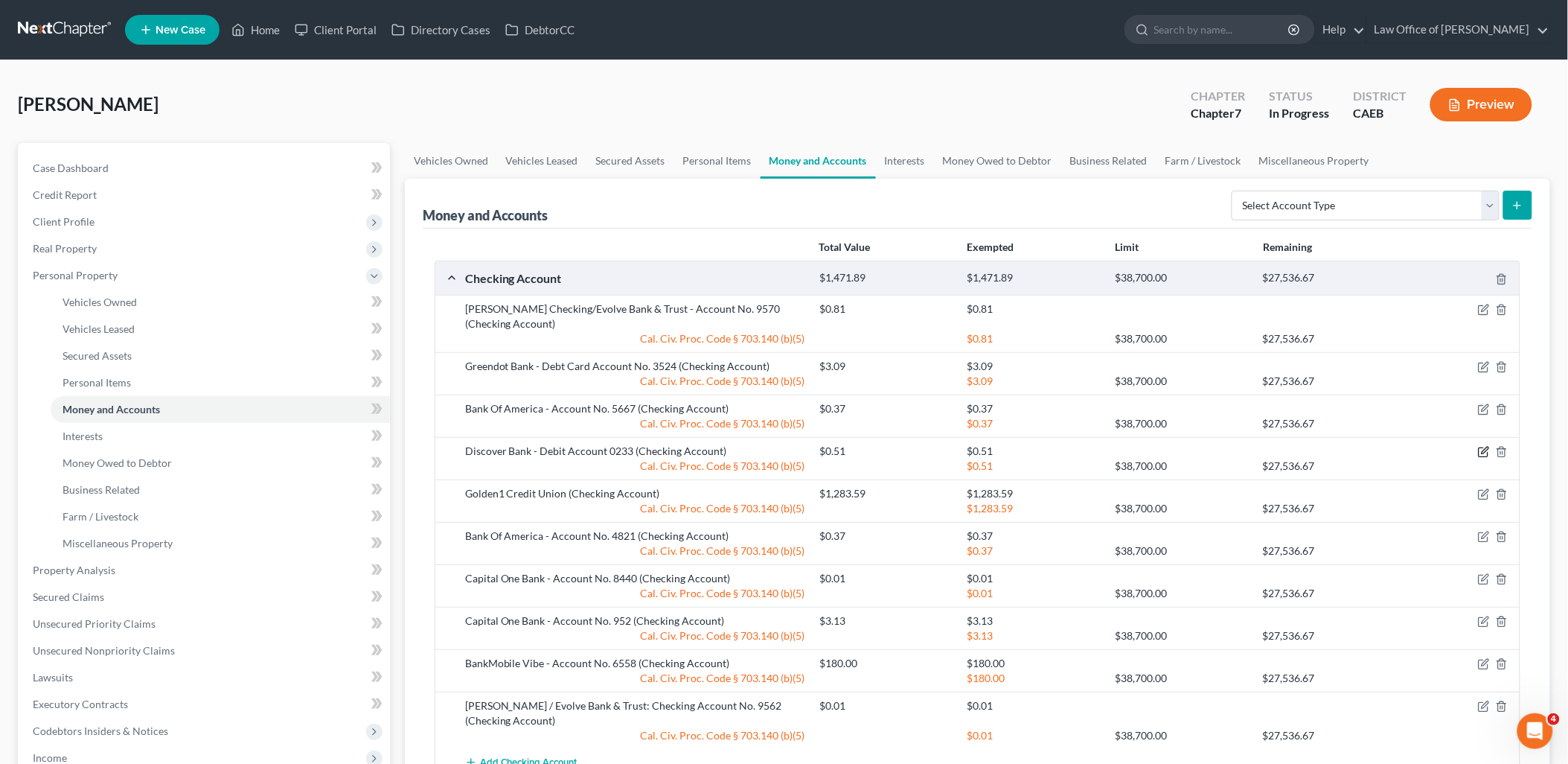
click at [1484, 454] on icon "button" at bounding box center [1484, 452] width 12 height 12
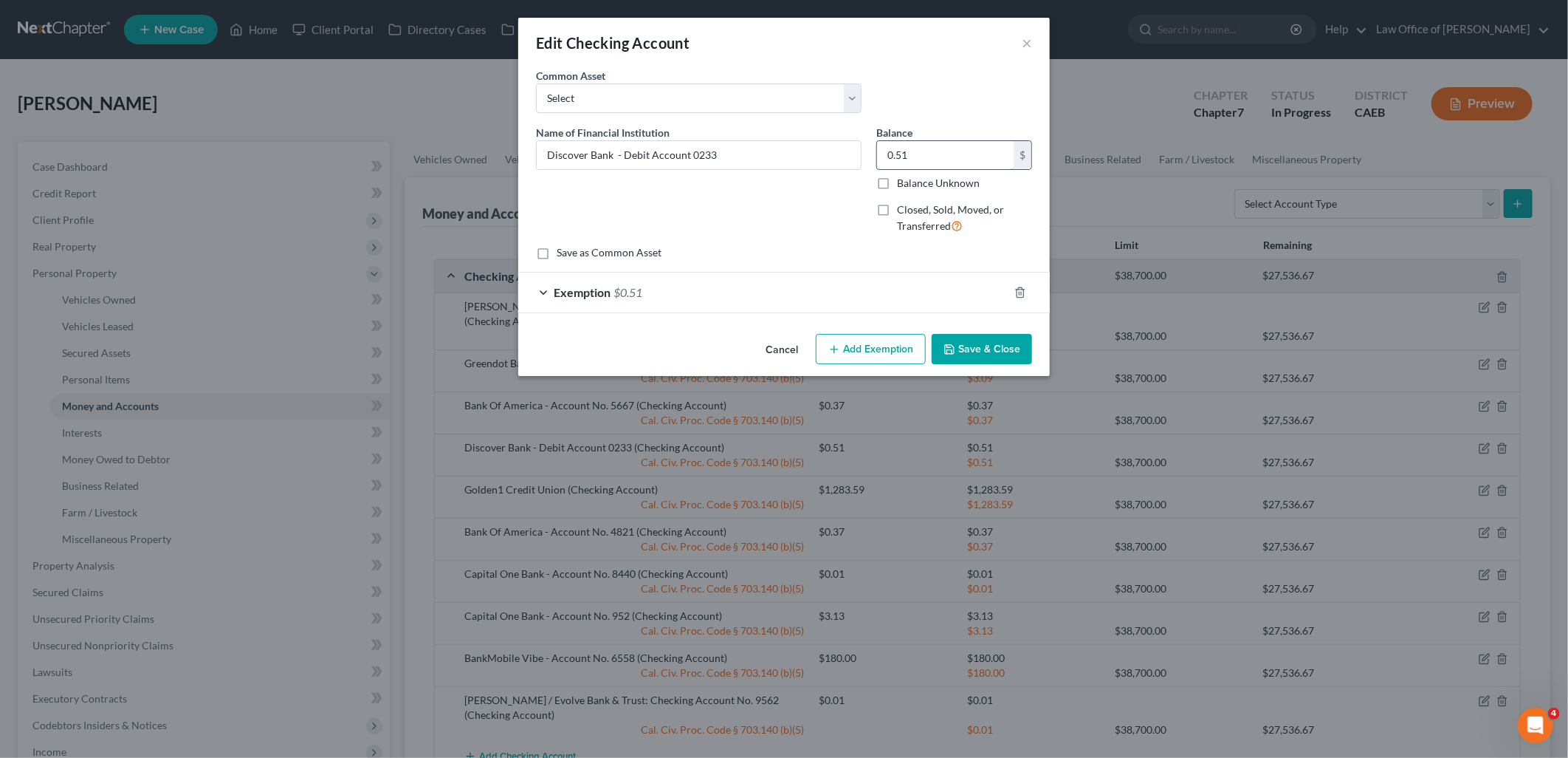
click at [932, 153] on input "0.51" at bounding box center [944, 154] width 137 height 28
type input "101.42"
click at [615, 288] on span "$0.51" at bounding box center [628, 292] width 28 height 14
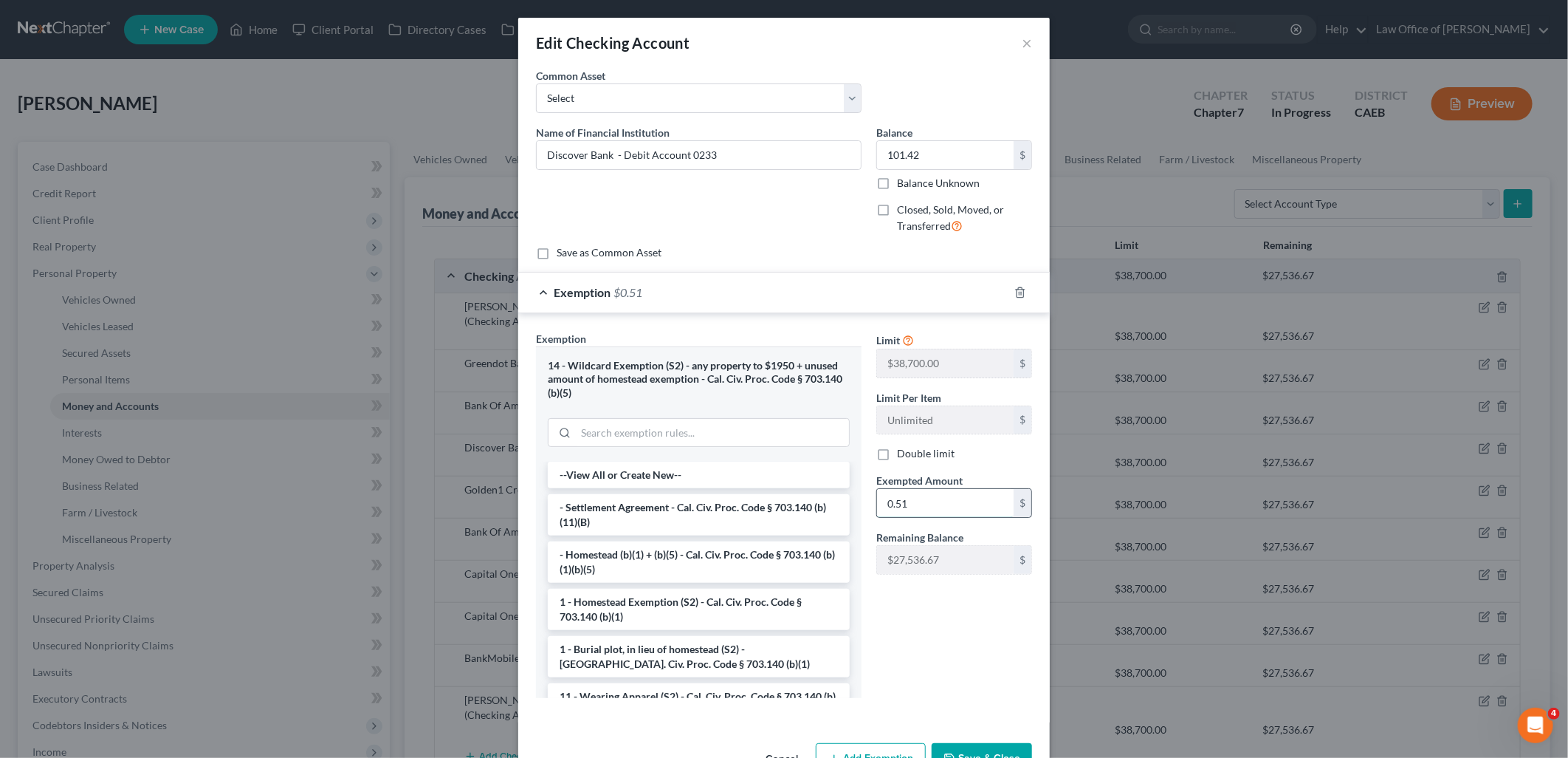
click at [913, 507] on input "0.51" at bounding box center [944, 502] width 137 height 28
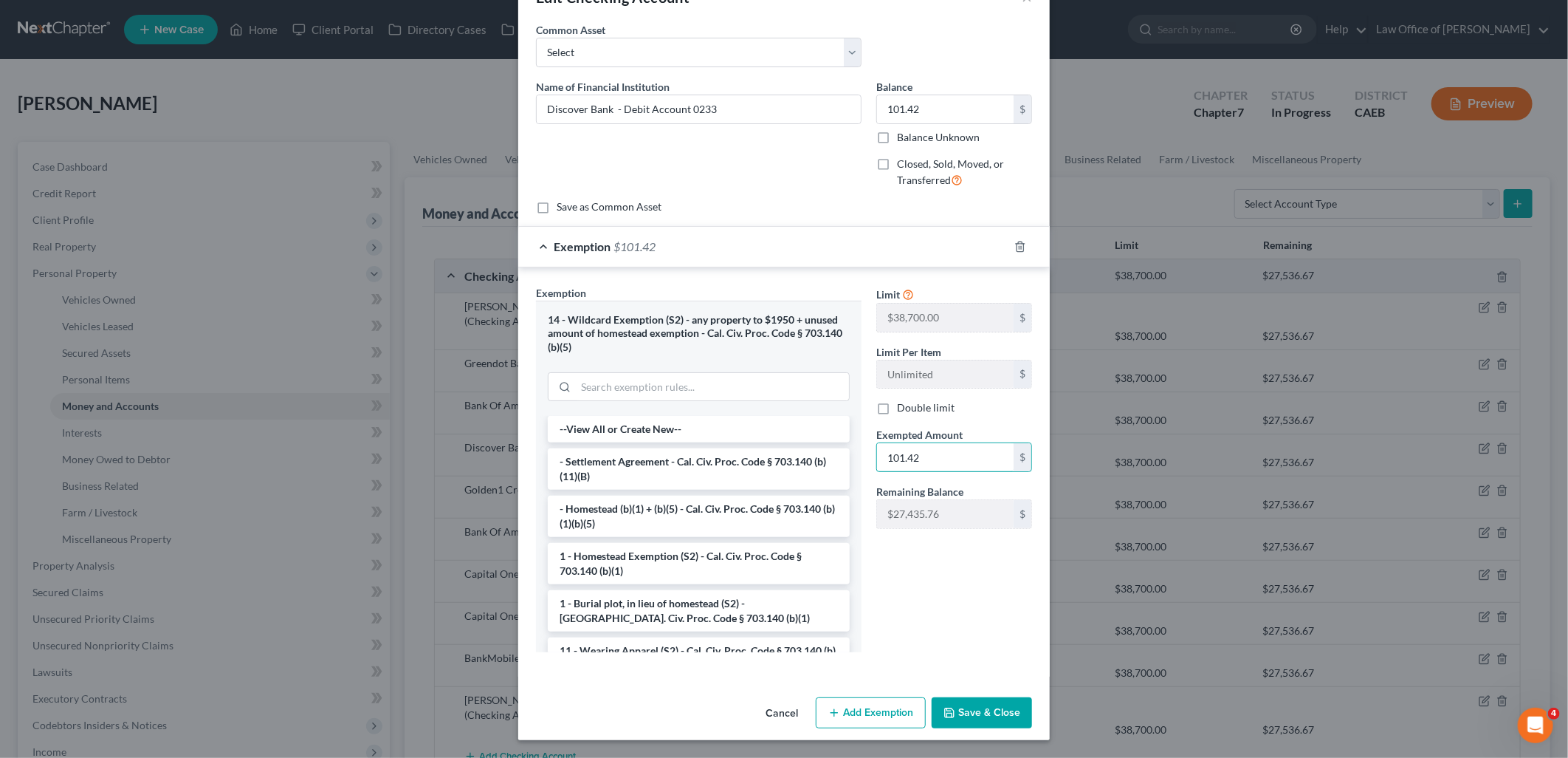
type input "101.42"
click at [981, 713] on button "Save & Close" at bounding box center [981, 712] width 101 height 31
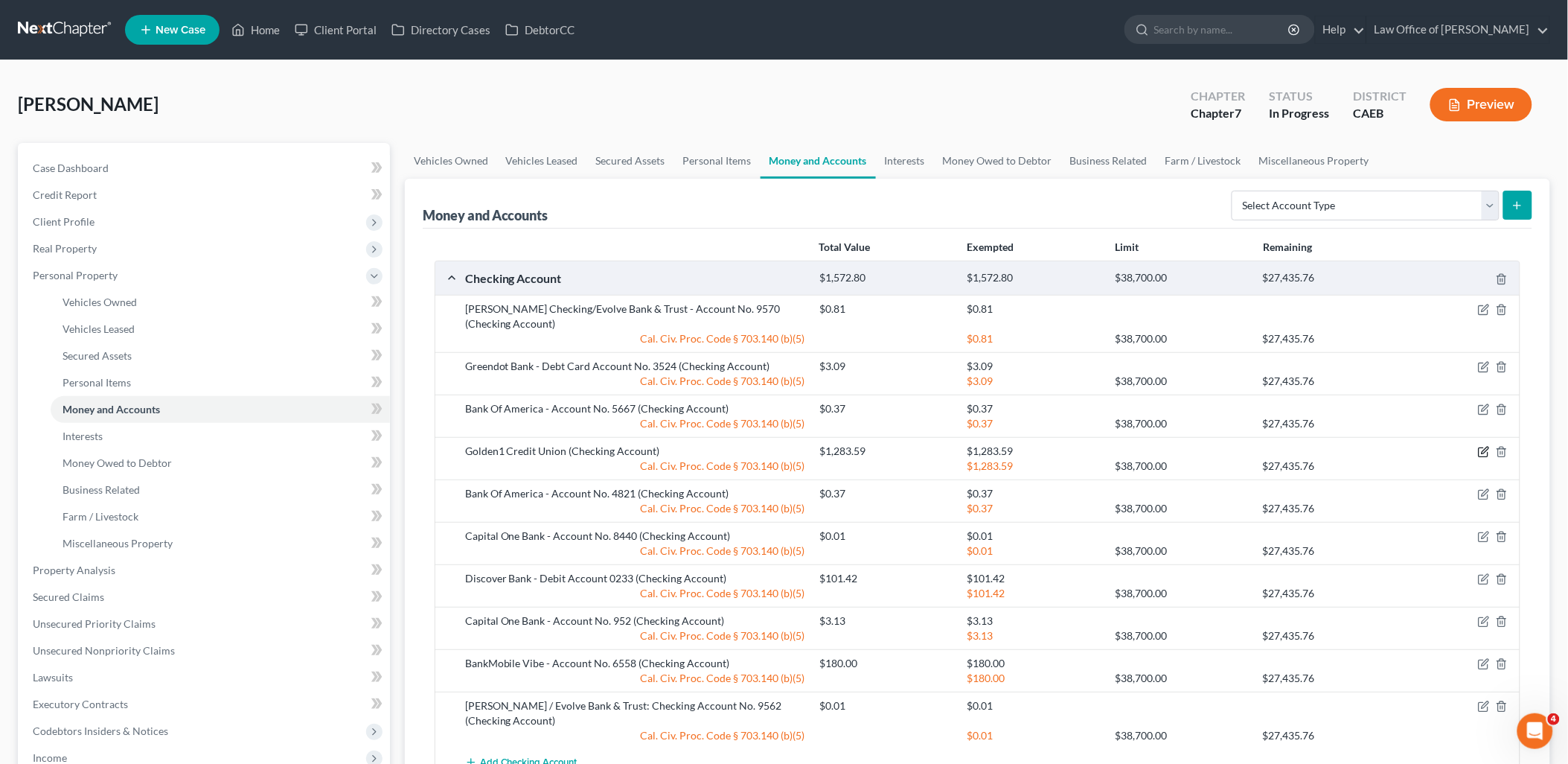
click at [1486, 451] on icon "button" at bounding box center [1484, 450] width 7 height 7
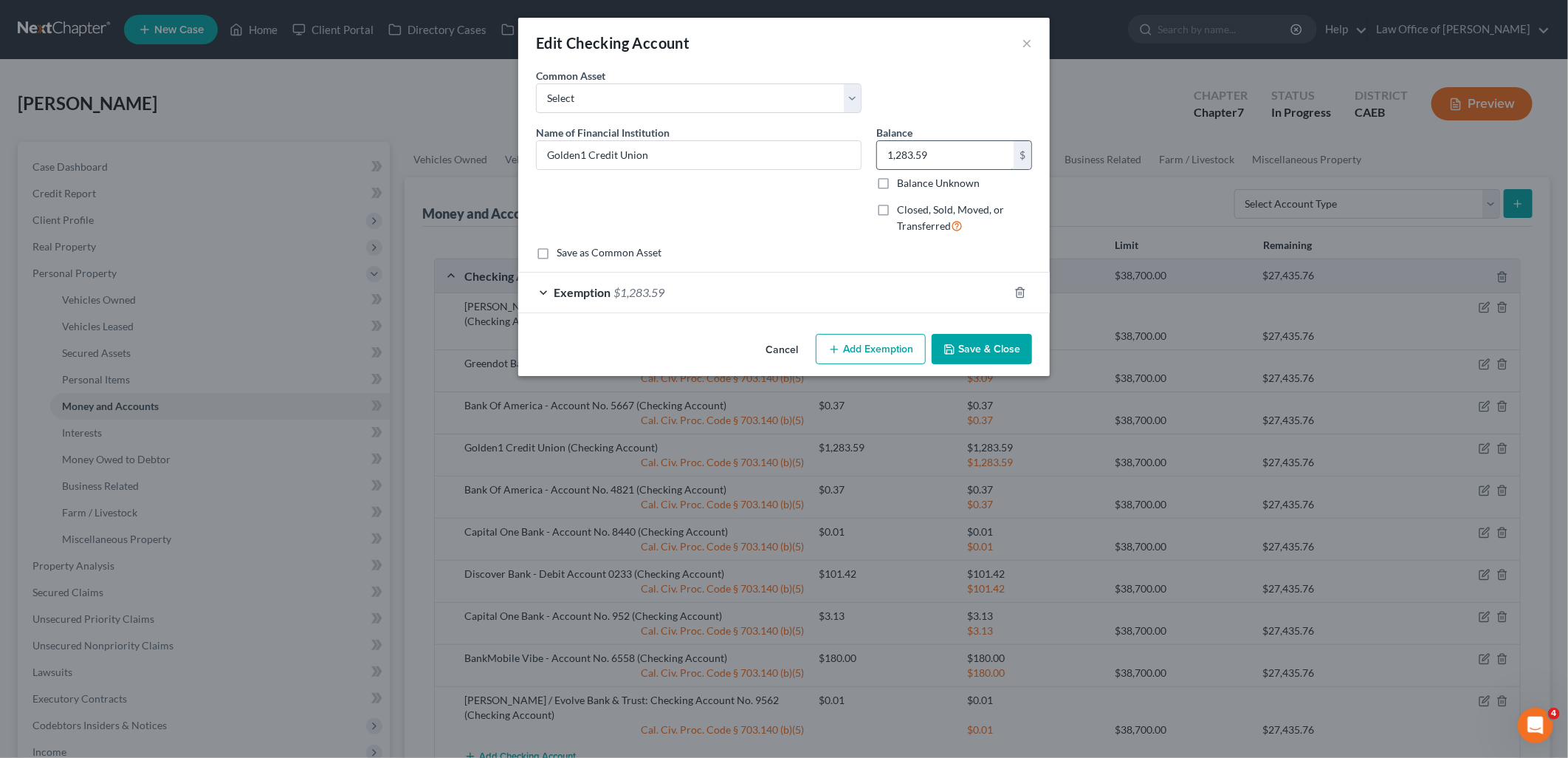
click at [947, 156] on input "1,283.59" at bounding box center [944, 154] width 137 height 28
type input "147.07"
click at [672, 288] on div "Exemption $1,283.59" at bounding box center [763, 292] width 490 height 39
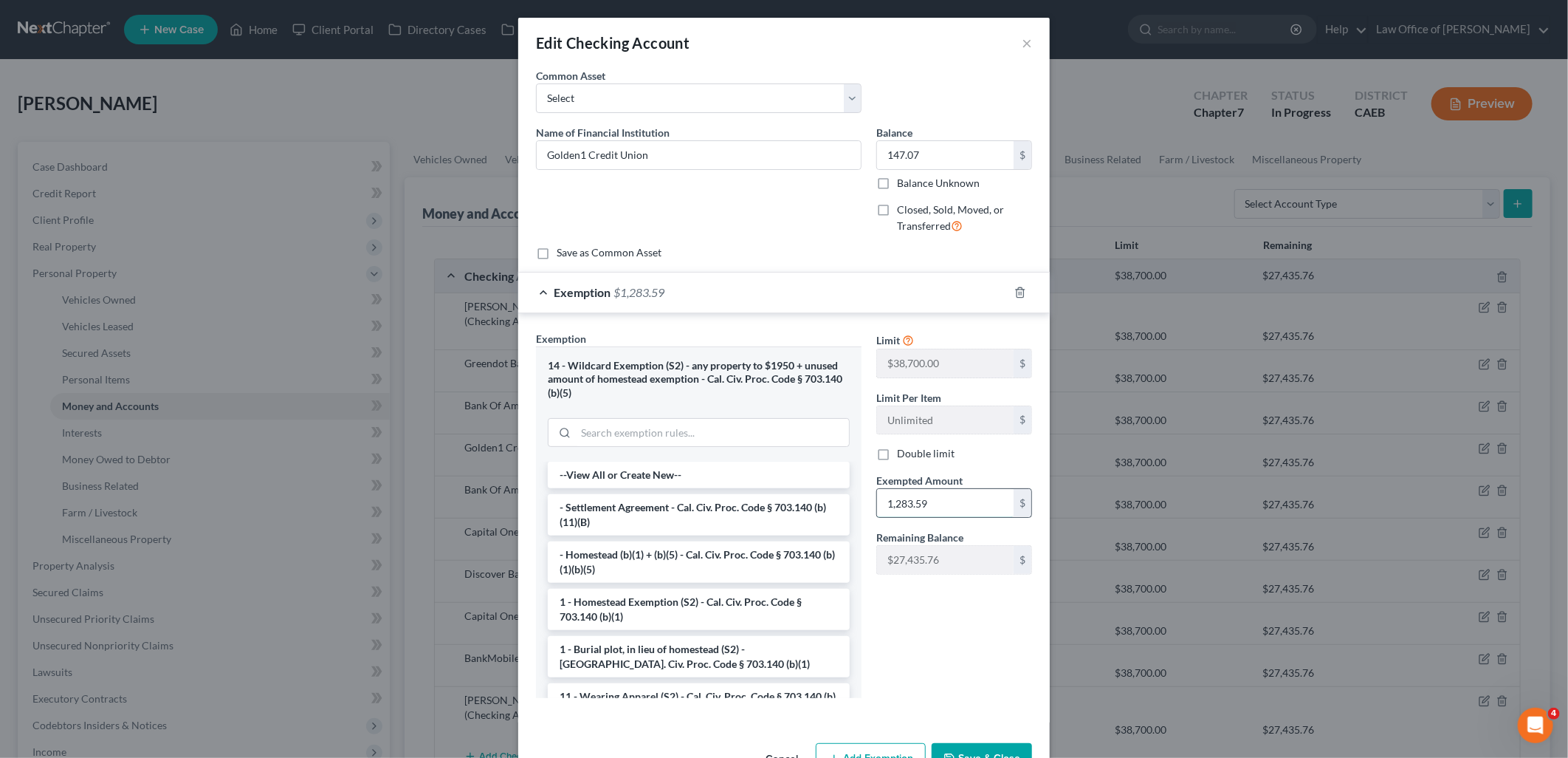
click at [942, 508] on input "1,283.59" at bounding box center [944, 502] width 137 height 28
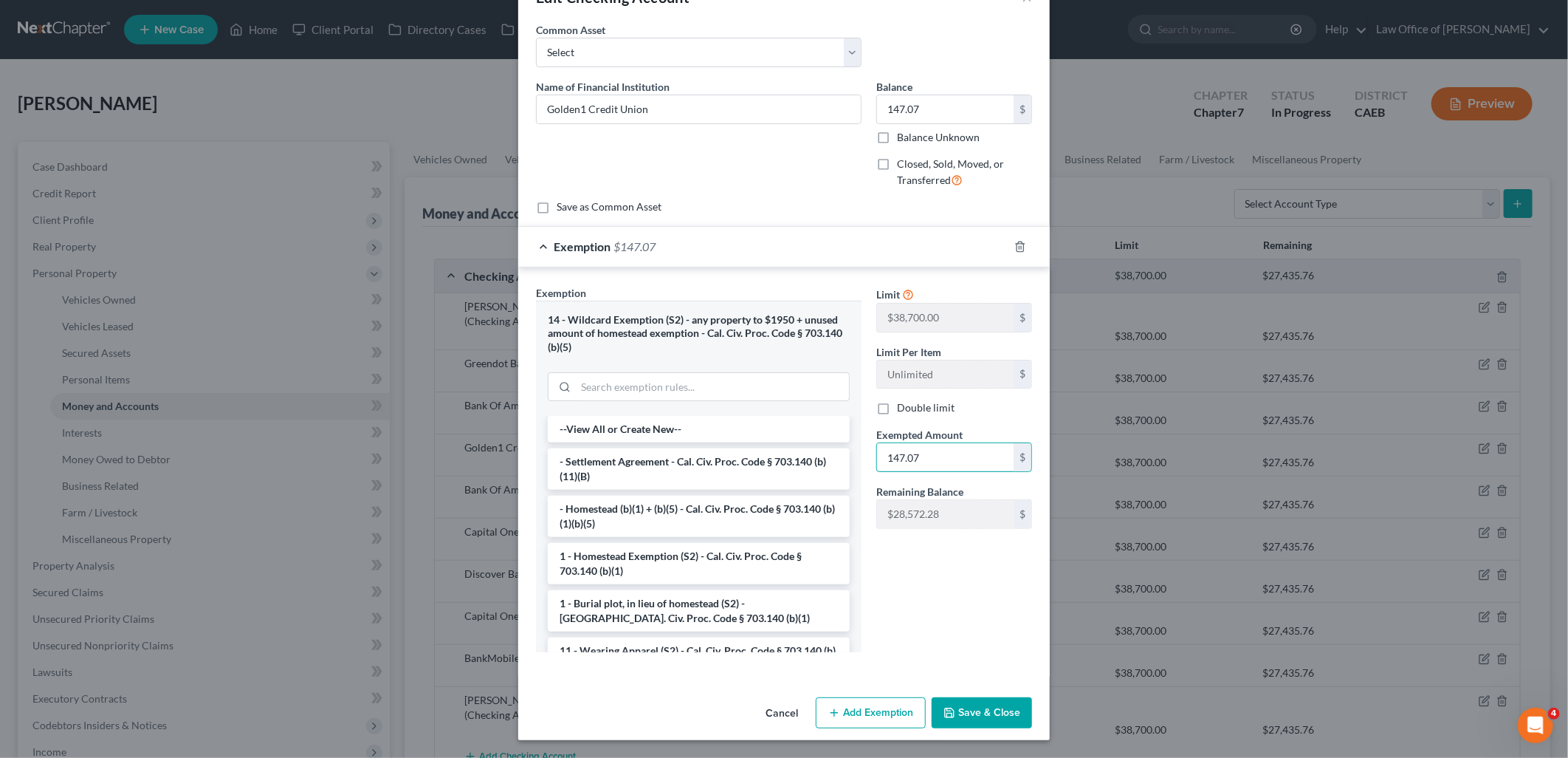
type input "147.07"
click at [971, 707] on button "Save & Close" at bounding box center [981, 712] width 101 height 31
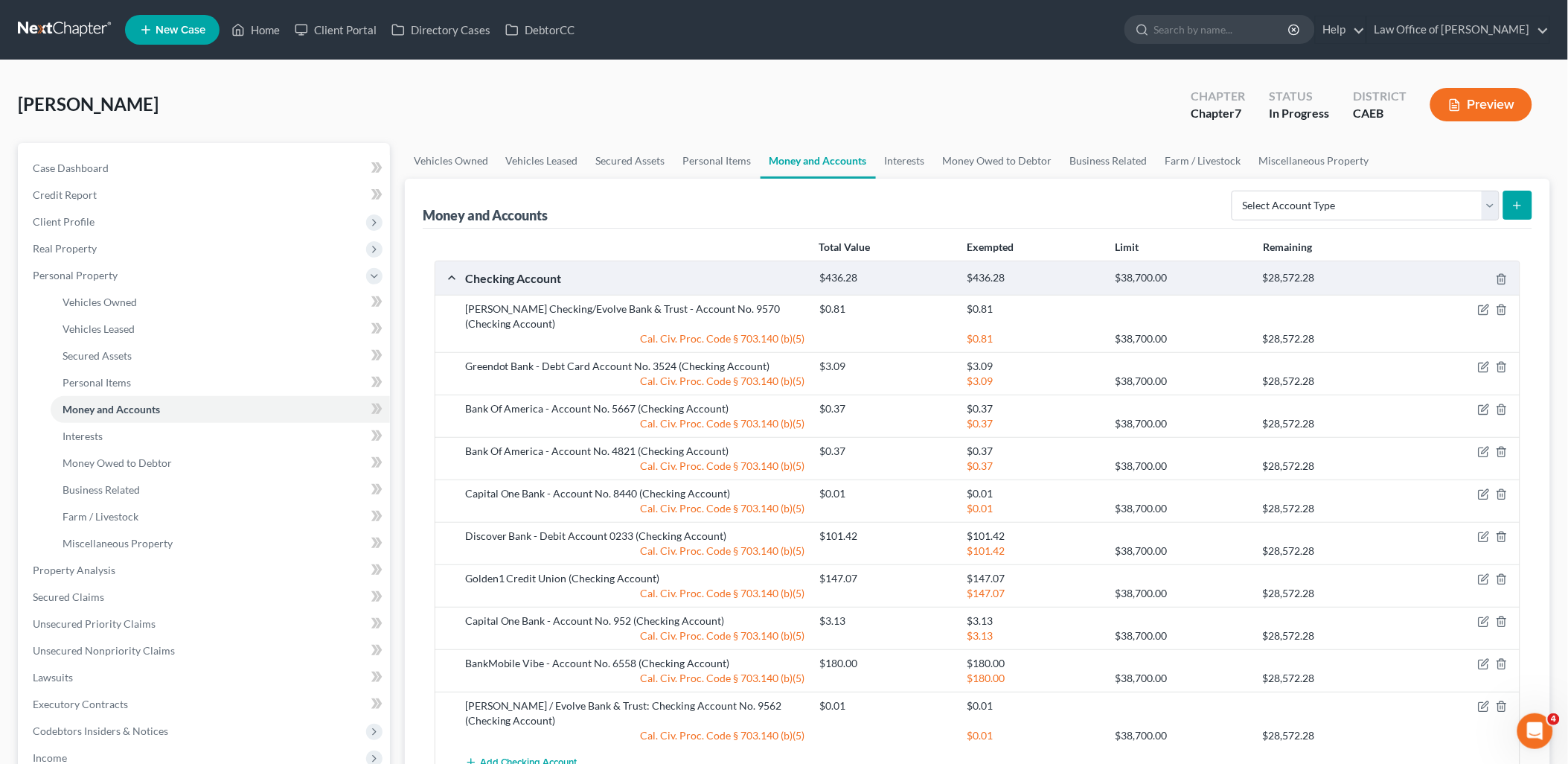
click at [1484, 614] on div at bounding box center [1462, 621] width 118 height 15
click at [1484, 615] on icon "button" at bounding box center [1484, 621] width 12 height 12
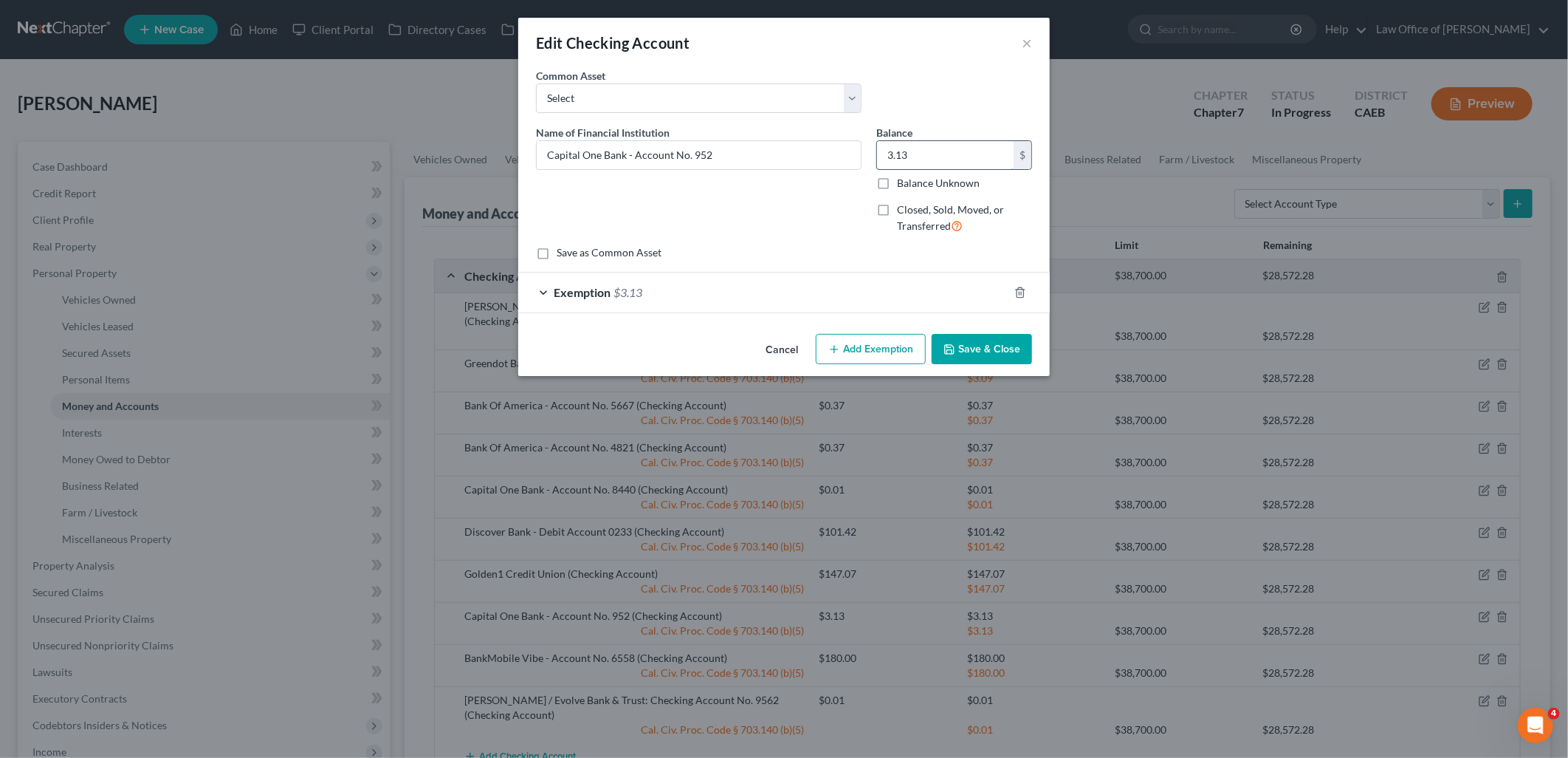
click at [932, 151] on input "3.13" at bounding box center [944, 154] width 137 height 28
type input "0.31"
click at [651, 289] on div "Exemption $3.13" at bounding box center [763, 292] width 490 height 39
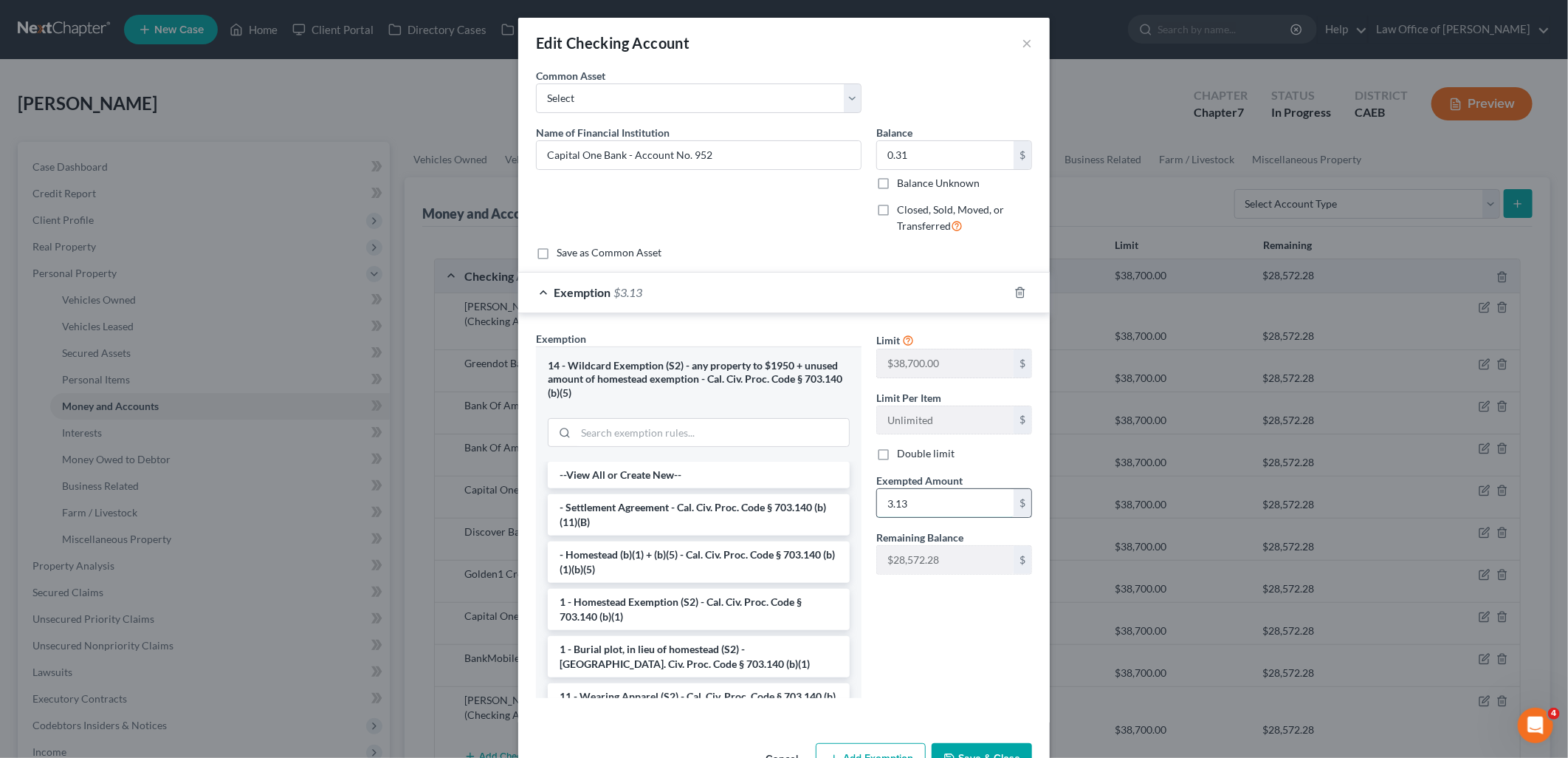
click at [940, 505] on input "3.13" at bounding box center [944, 502] width 137 height 28
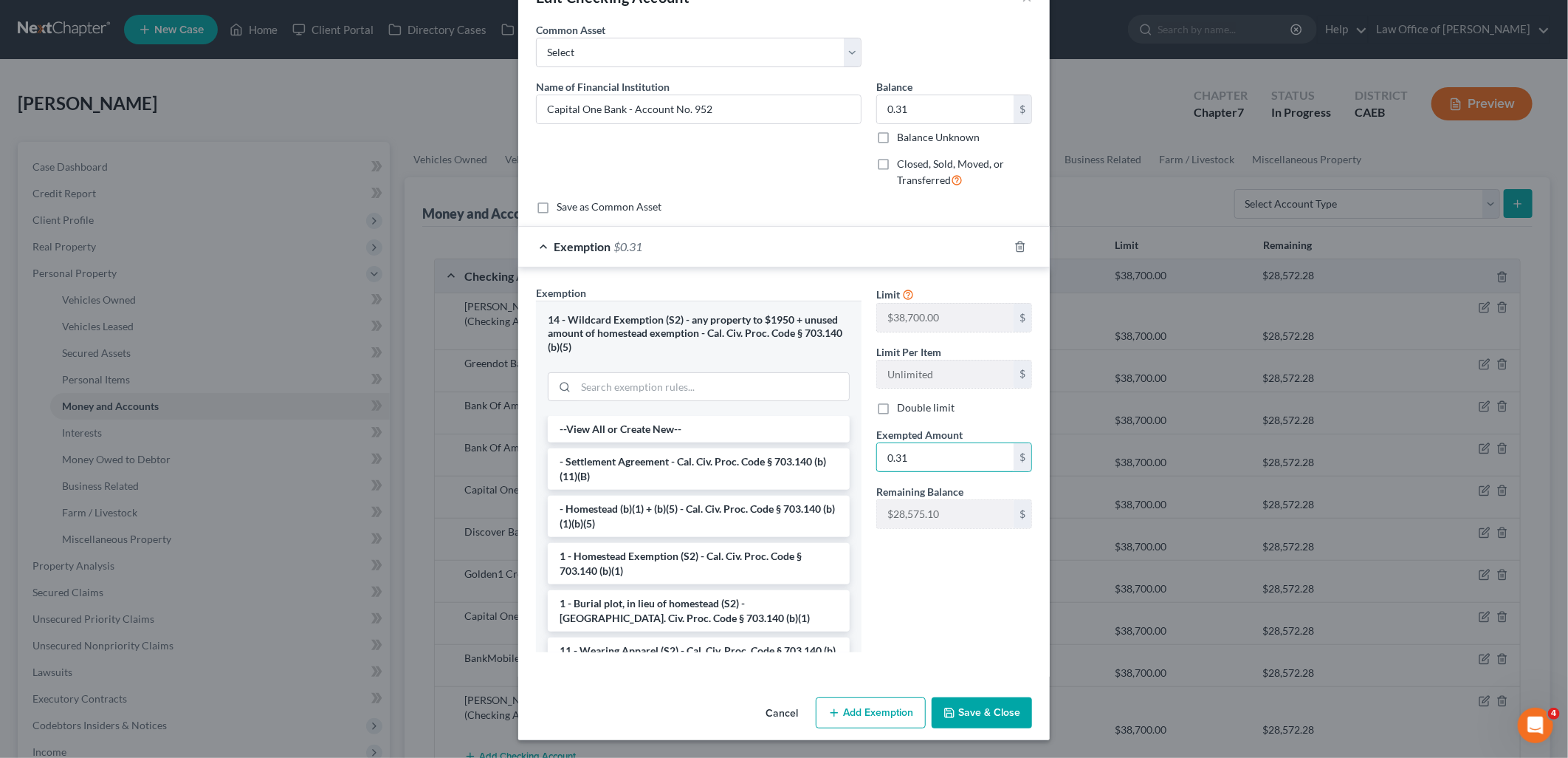
type input "0.31"
click at [971, 714] on button "Save & Close" at bounding box center [981, 712] width 101 height 31
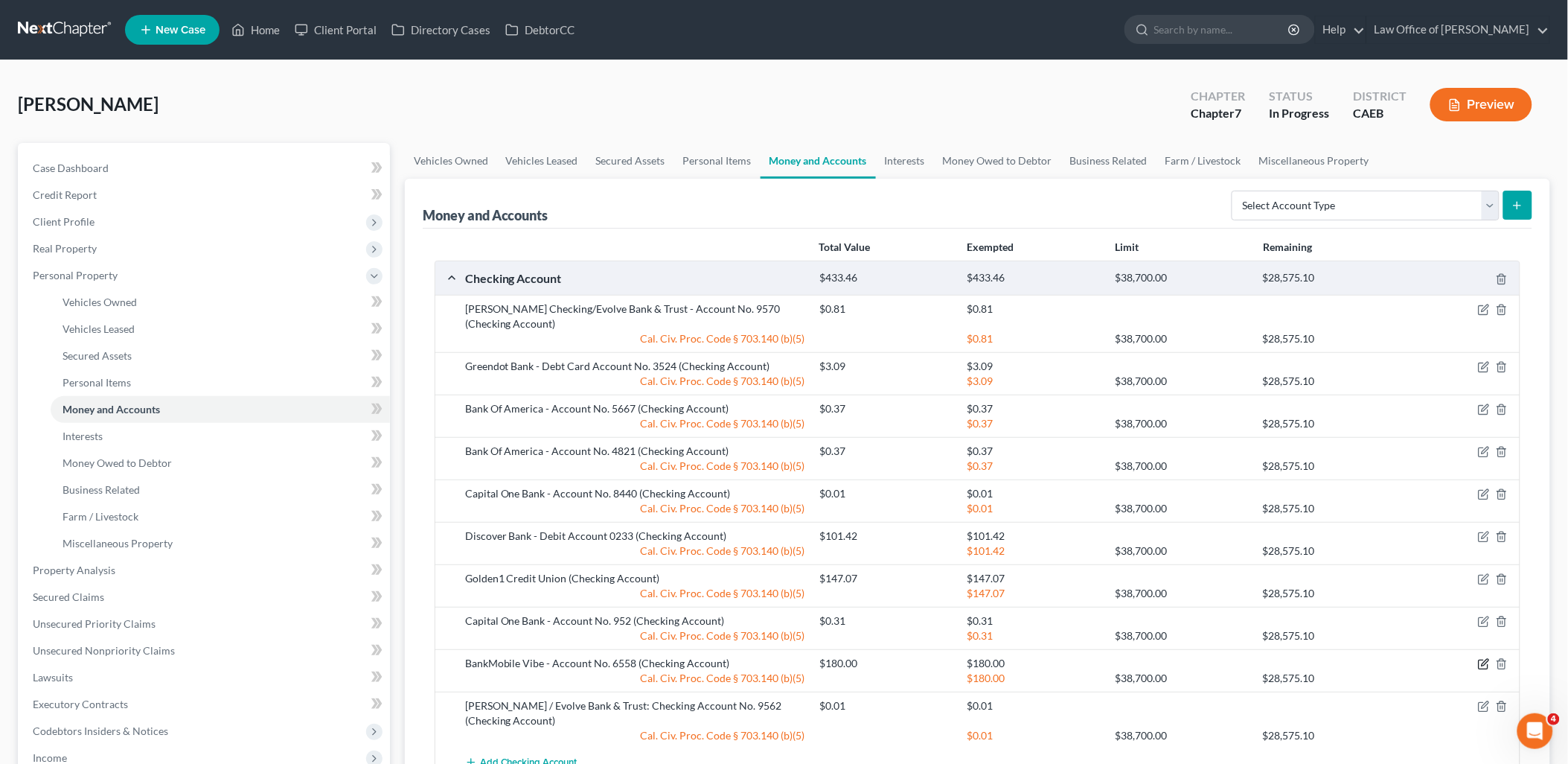
click at [1484, 663] on icon "button" at bounding box center [1484, 664] width 12 height 12
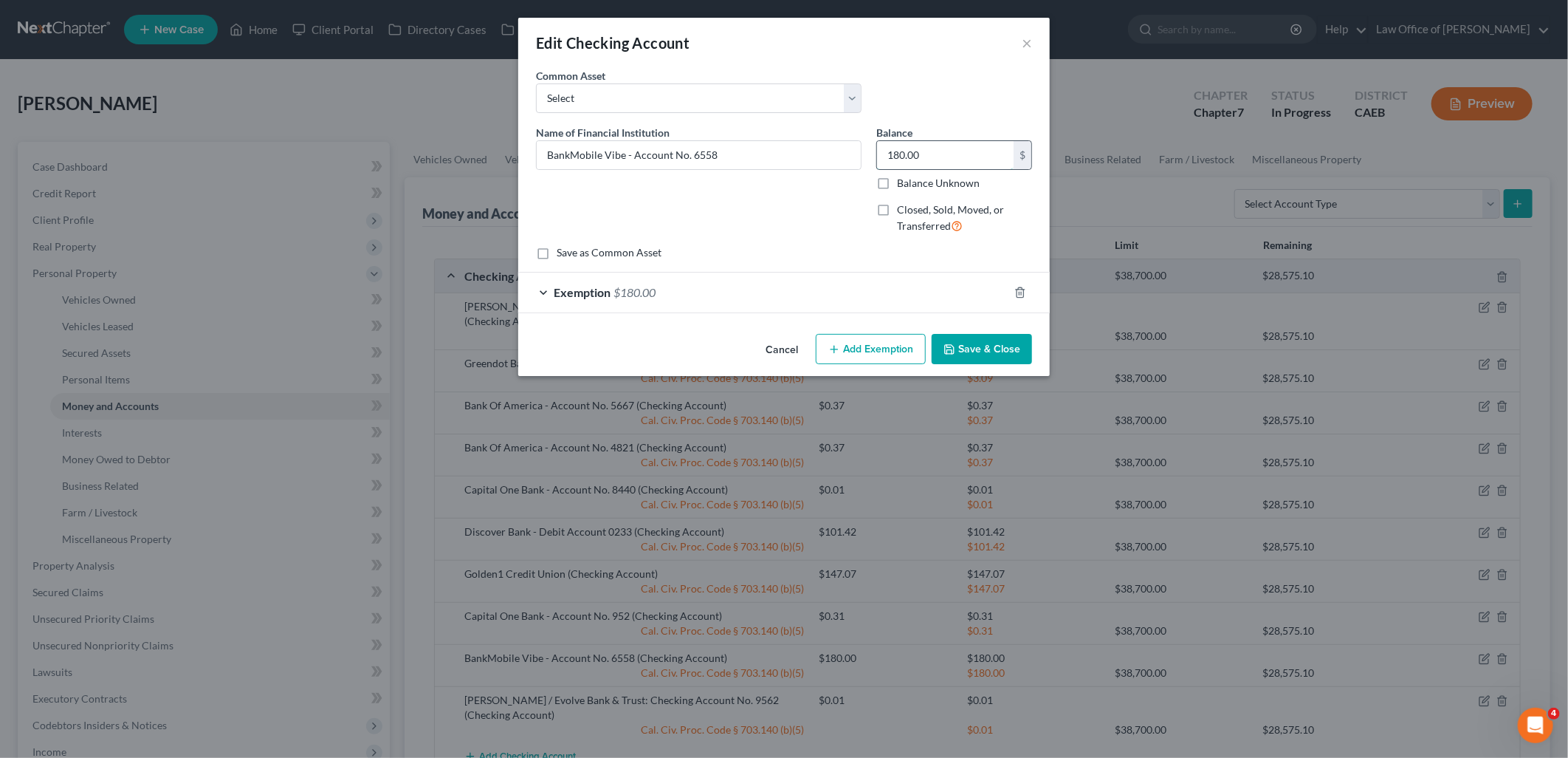
click at [948, 156] on input "180.00" at bounding box center [944, 154] width 137 height 28
type input "0.01"
click at [644, 290] on span "$180.00" at bounding box center [634, 292] width 42 height 14
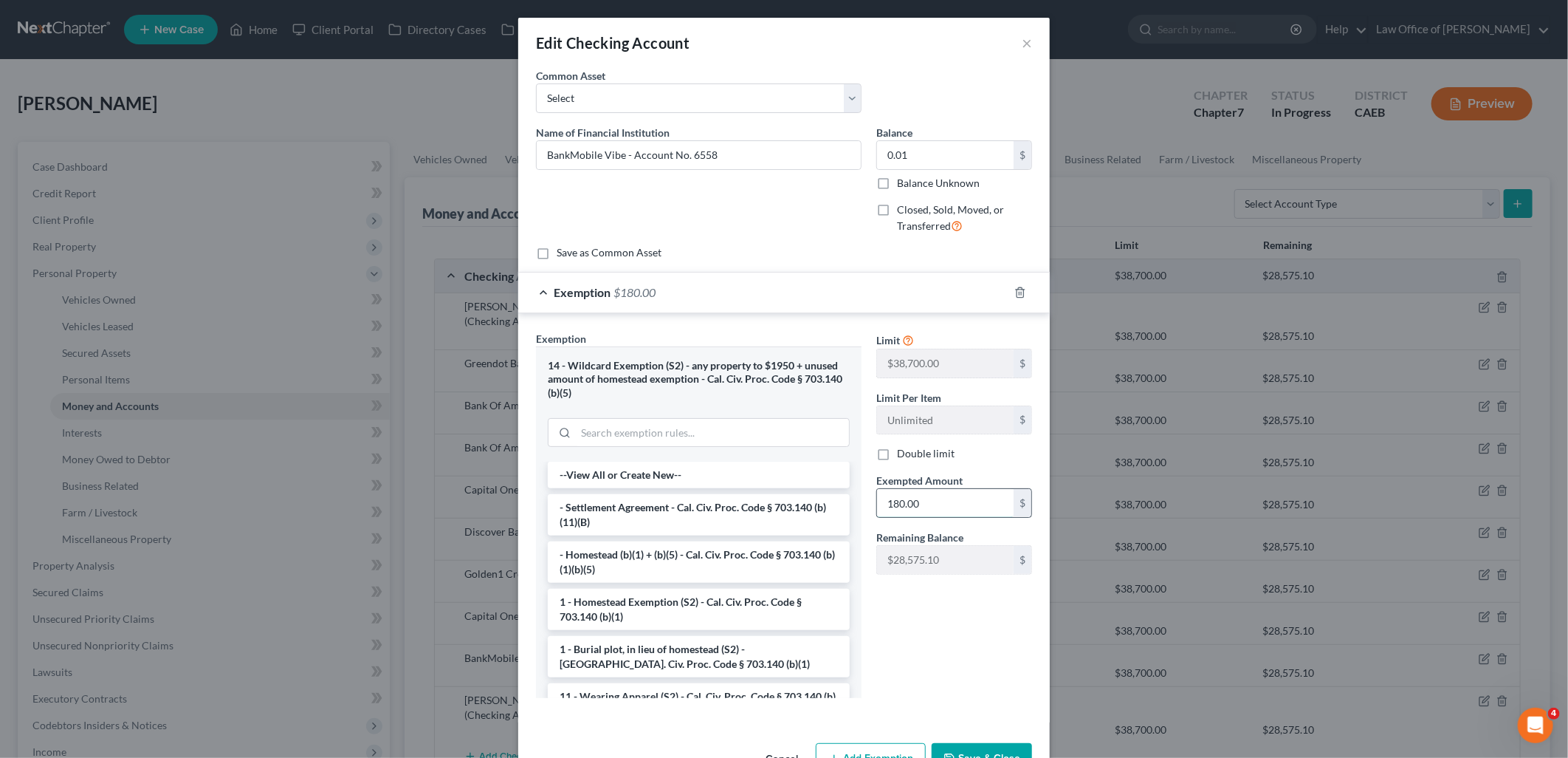
click at [962, 511] on input "180.00" at bounding box center [944, 502] width 137 height 28
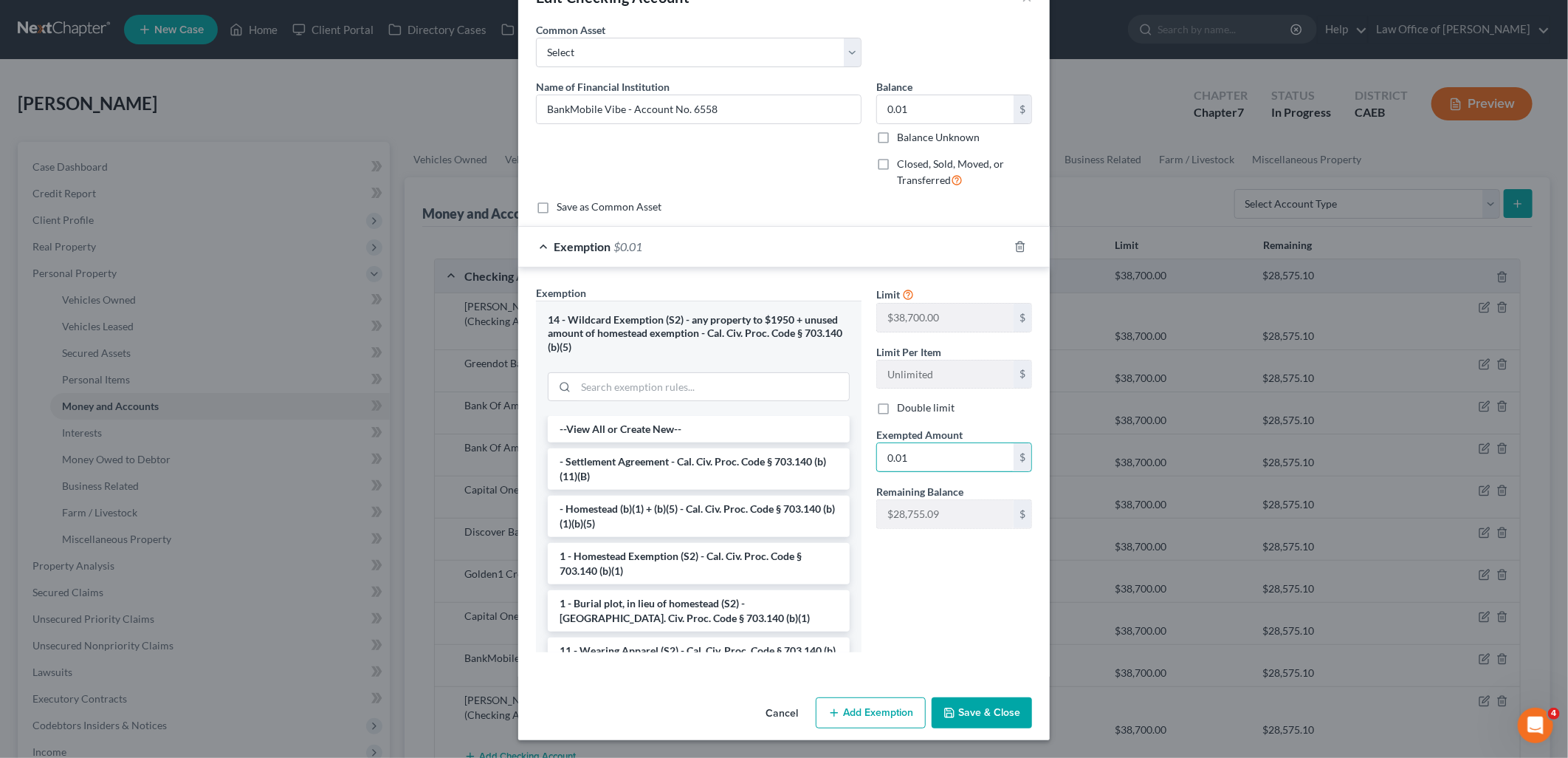
type input "0.01"
click at [971, 709] on button "Save & Close" at bounding box center [981, 712] width 101 height 31
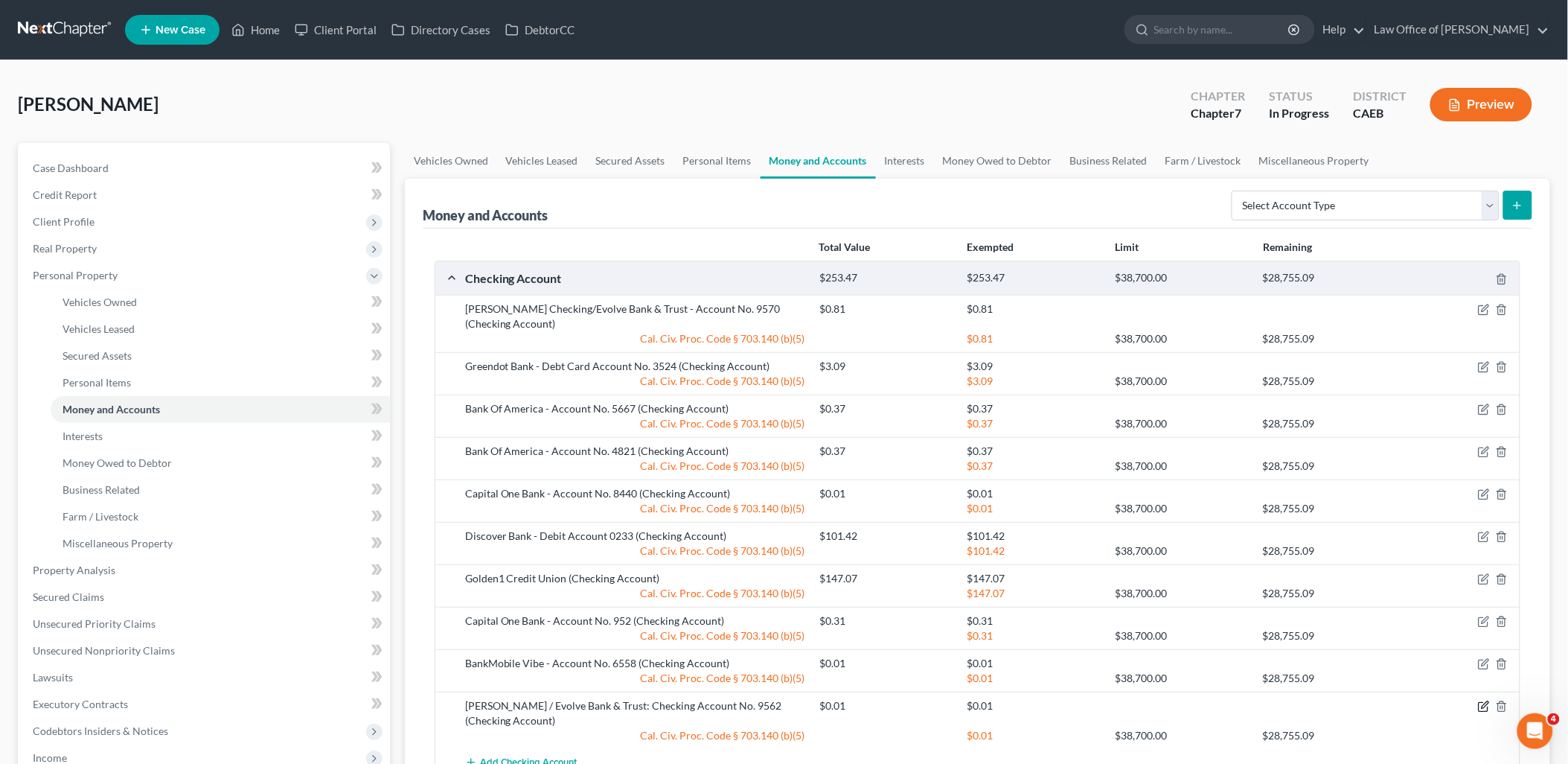
click at [1489, 706] on icon "button" at bounding box center [1484, 707] width 12 height 12
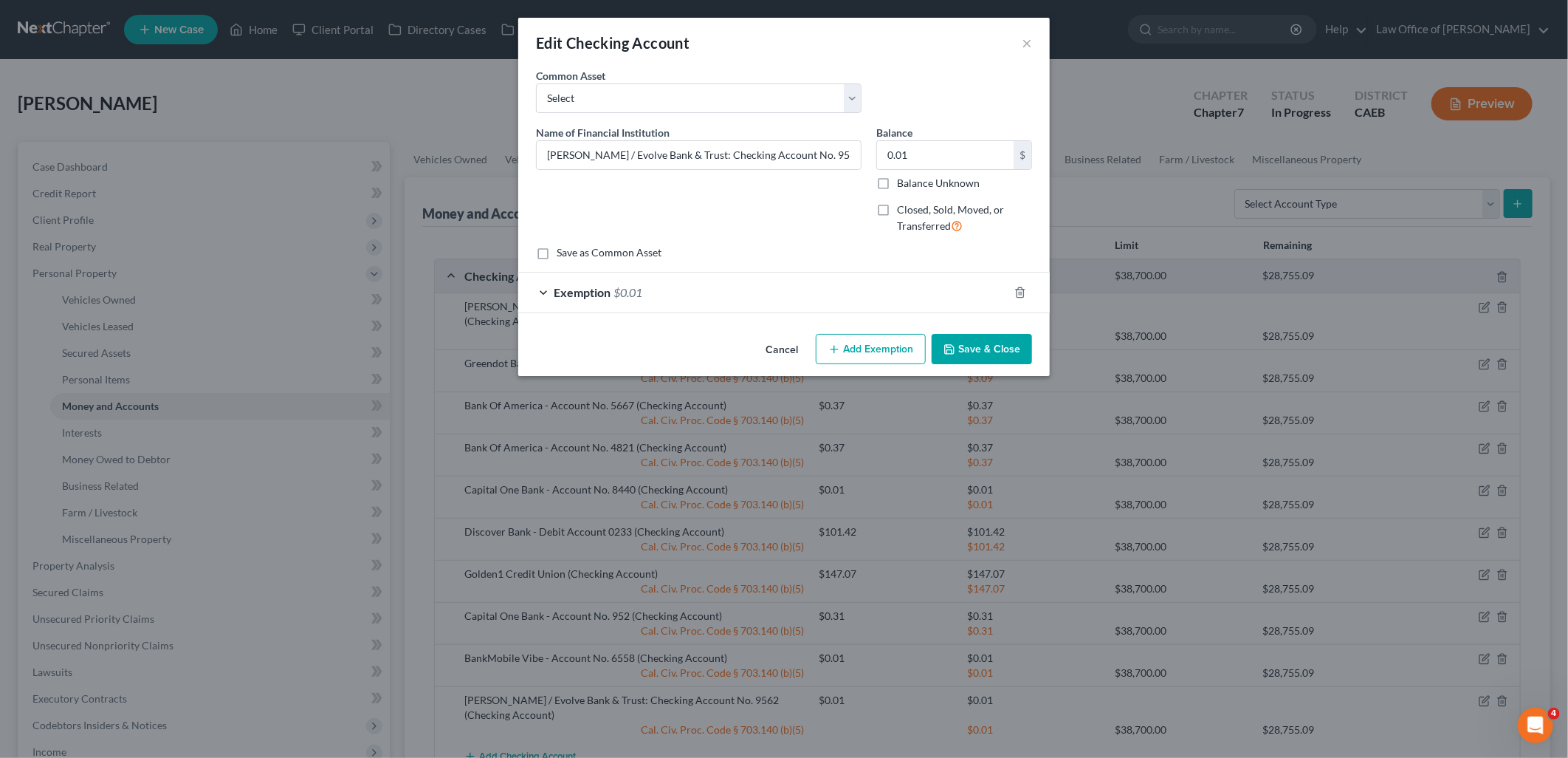
click at [994, 357] on button "Save & Close" at bounding box center [981, 349] width 101 height 31
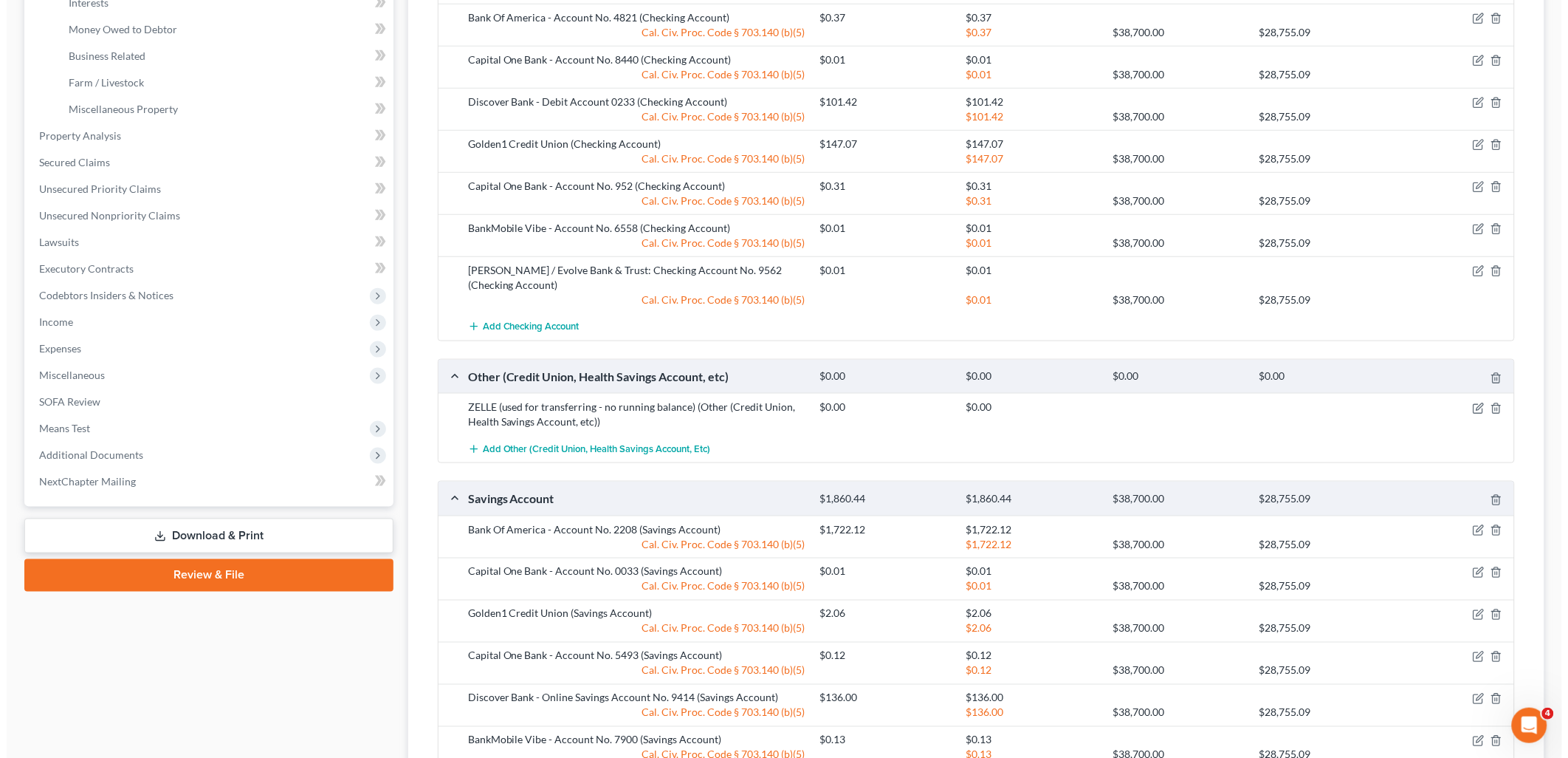
scroll to position [492, 0]
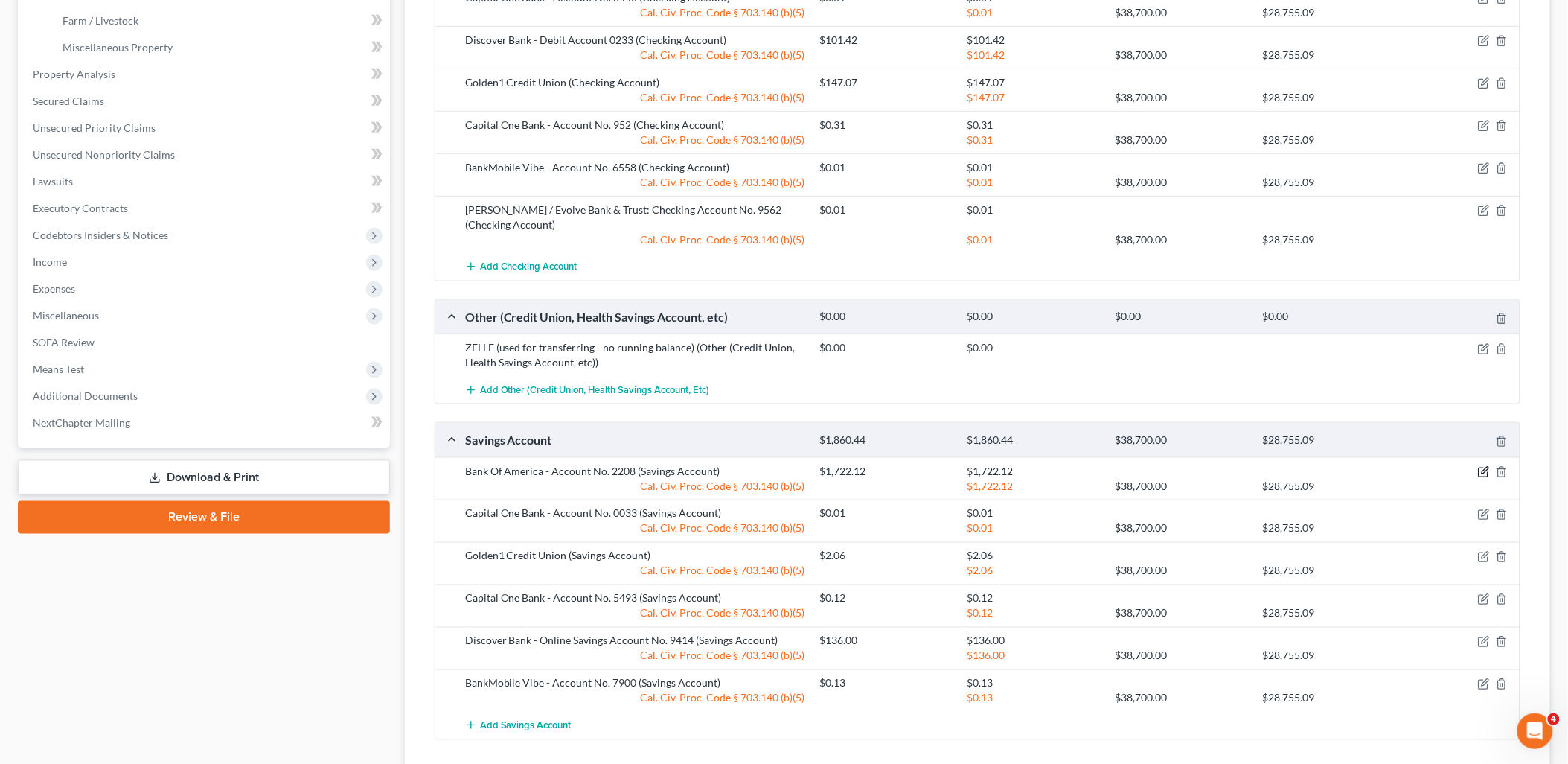
click at [1482, 470] on icon "button" at bounding box center [1484, 472] width 12 height 12
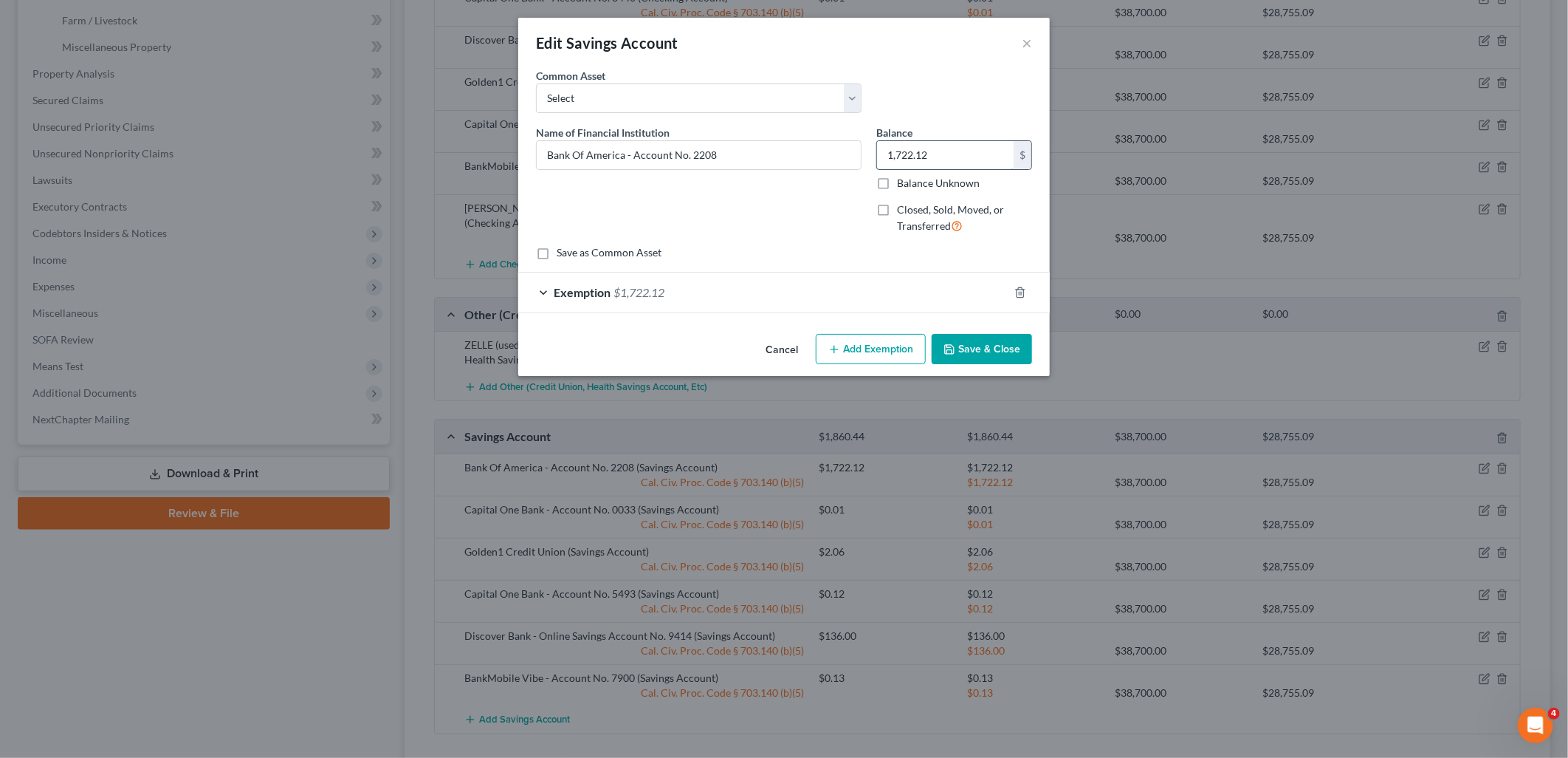
click at [934, 157] on input "1,722.12" at bounding box center [944, 154] width 137 height 28
type input "0.84"
click at [635, 292] on span "$1,722.12" at bounding box center [639, 292] width 51 height 14
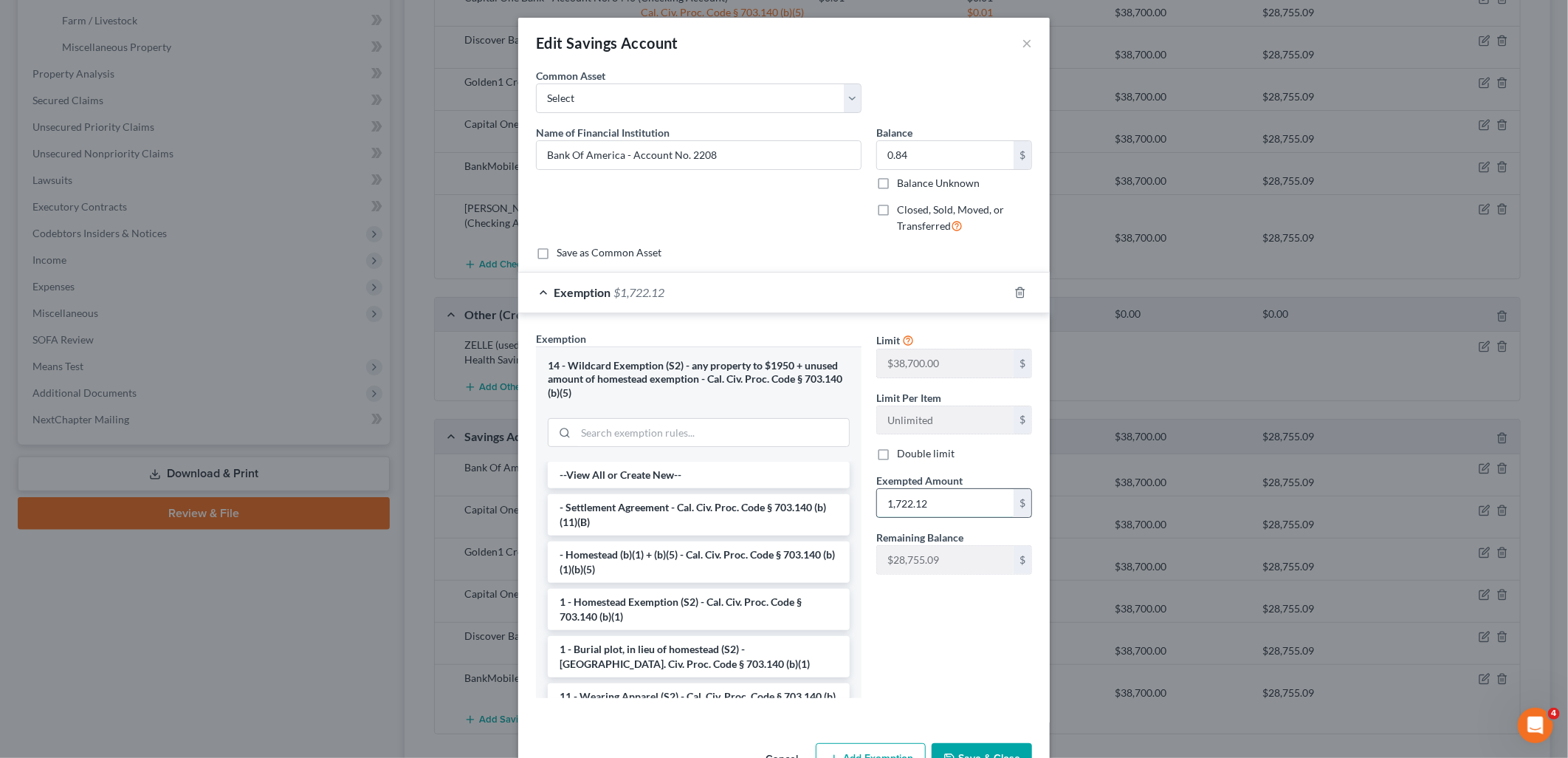
click at [962, 506] on input "1,722.12" at bounding box center [944, 502] width 137 height 28
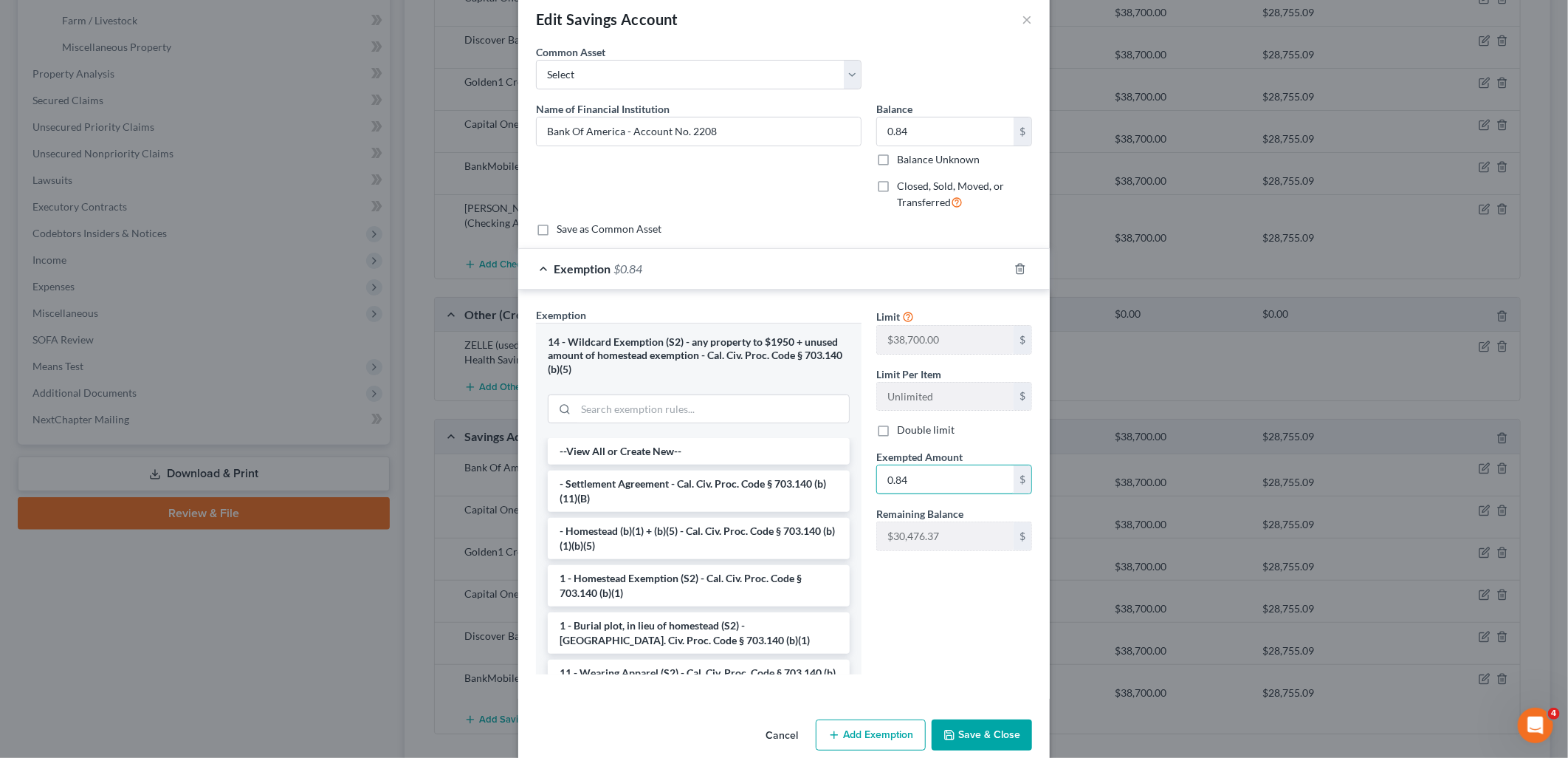
scroll to position [46, 0]
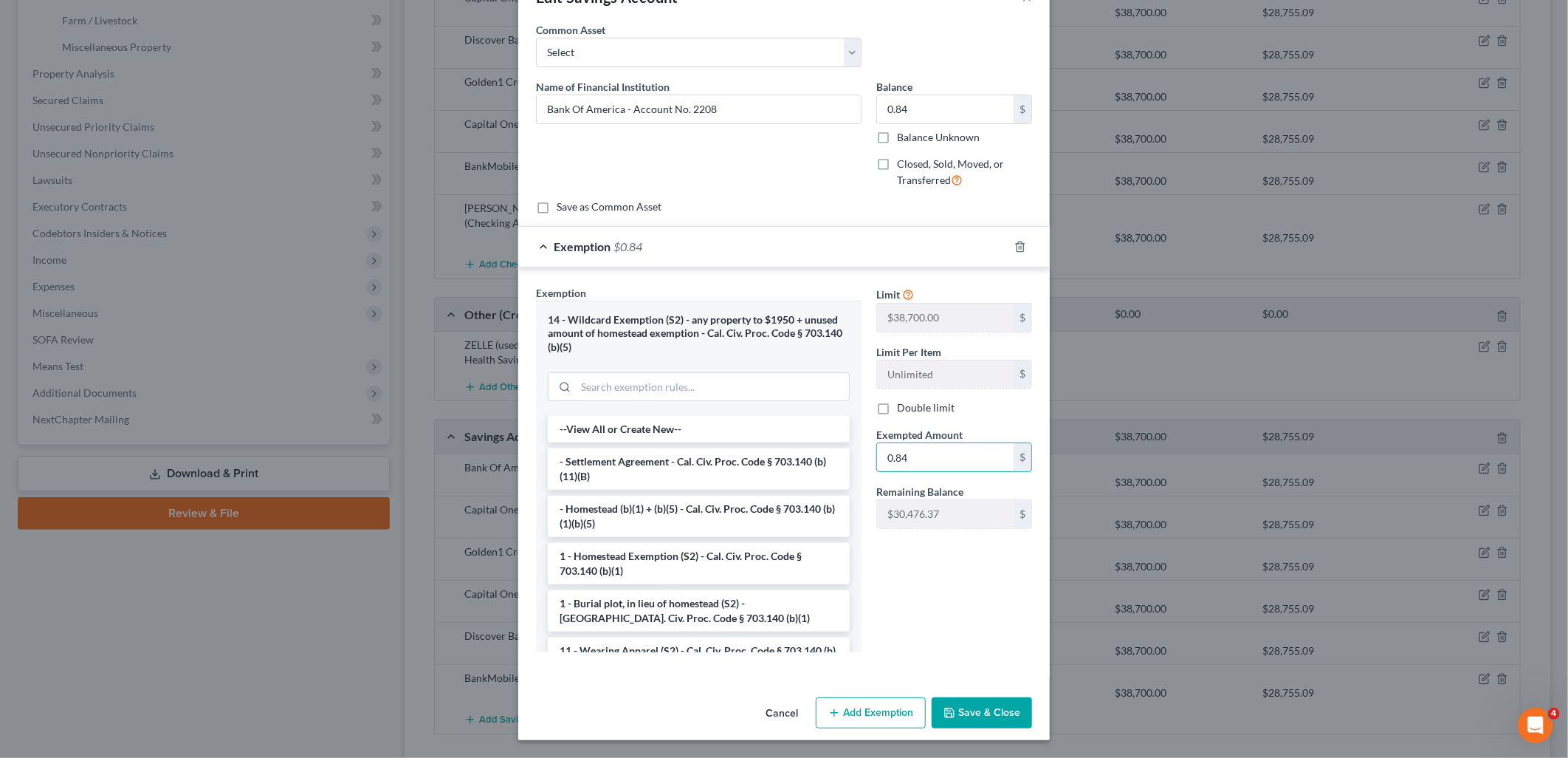
type input "0.84"
click at [986, 726] on button "Save & Close" at bounding box center [981, 712] width 101 height 31
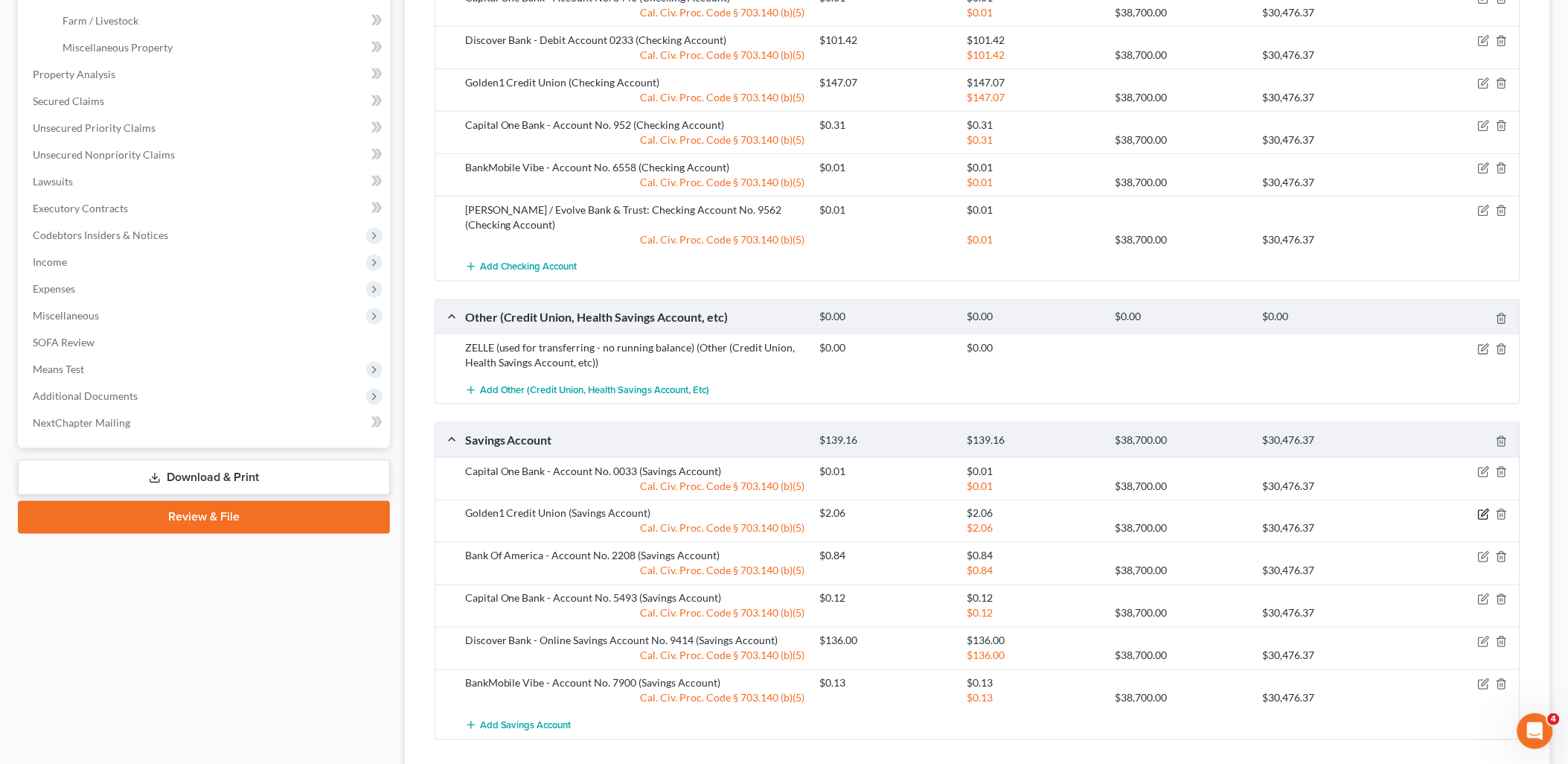
drag, startPoint x: 1483, startPoint y: 511, endPoint x: 1511, endPoint y: 489, distance: 35.6
click at [1483, 511] on icon "button" at bounding box center [1484, 515] width 12 height 12
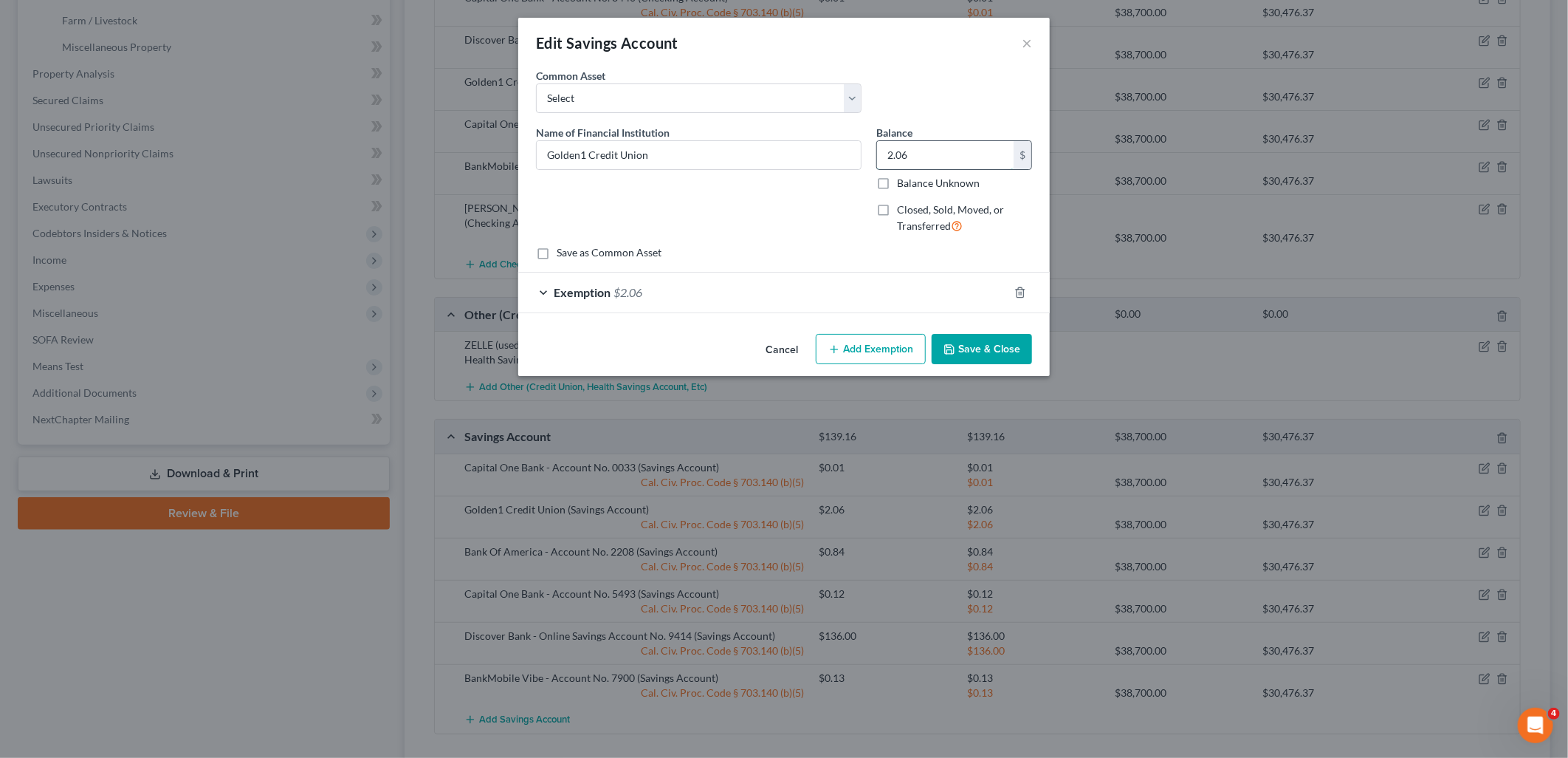
click at [938, 158] on input "2.06" at bounding box center [944, 154] width 137 height 28
type input "0.01"
click at [606, 292] on span "Exemption" at bounding box center [582, 292] width 57 height 14
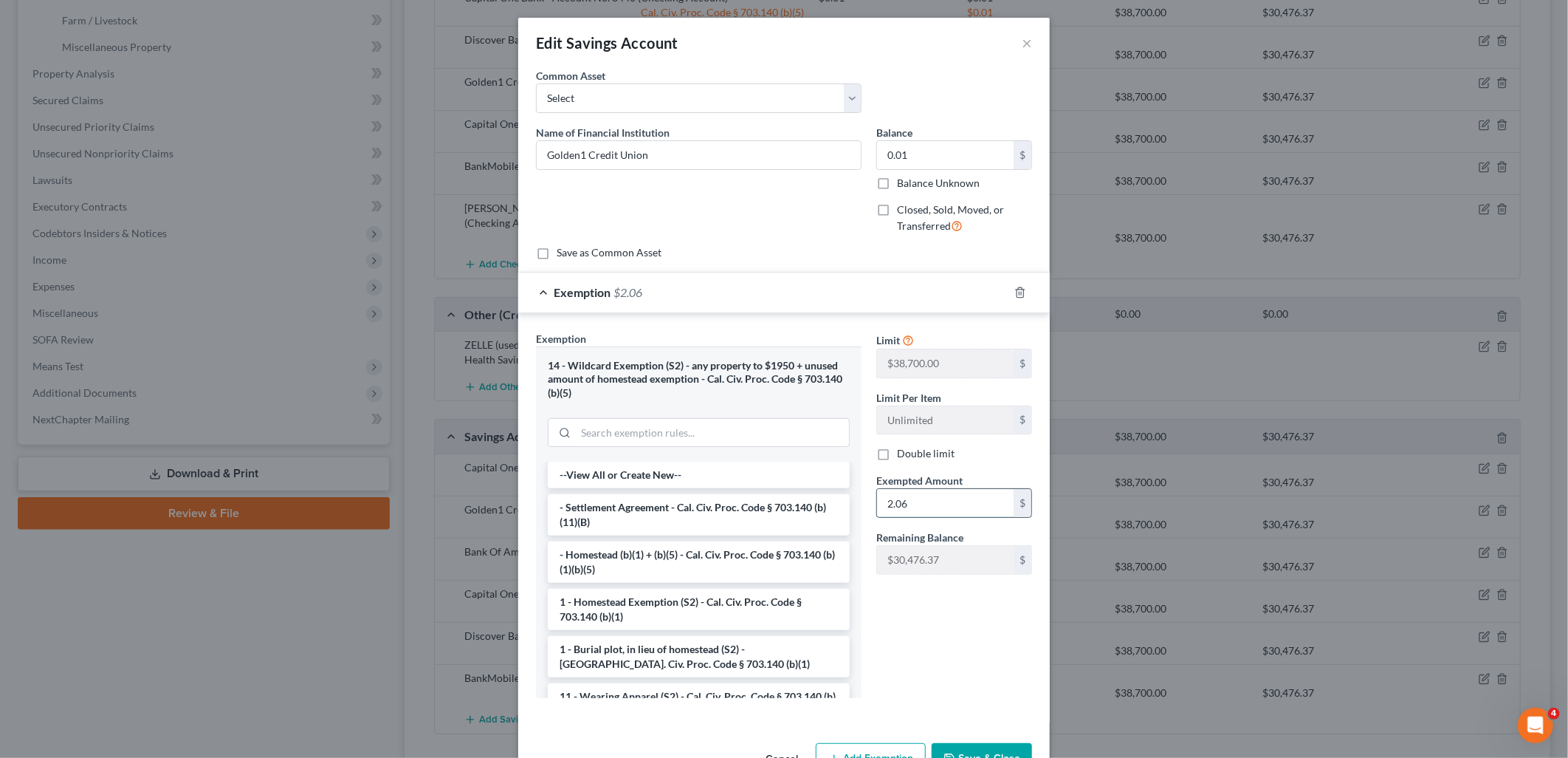
click at [947, 511] on input "2.06" at bounding box center [944, 502] width 137 height 28
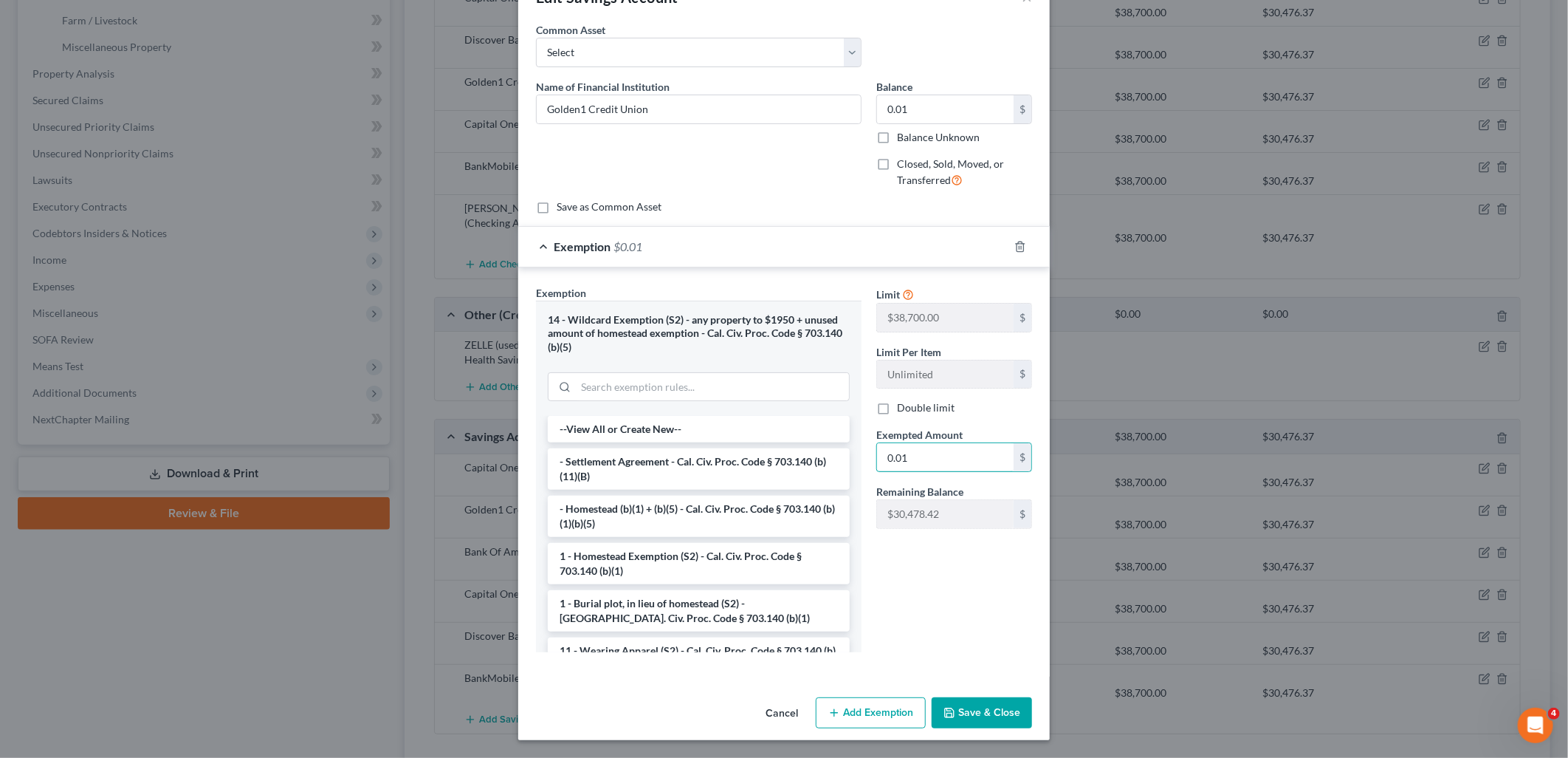
type input "0.01"
click at [1000, 714] on button "Save & Close" at bounding box center [981, 712] width 101 height 31
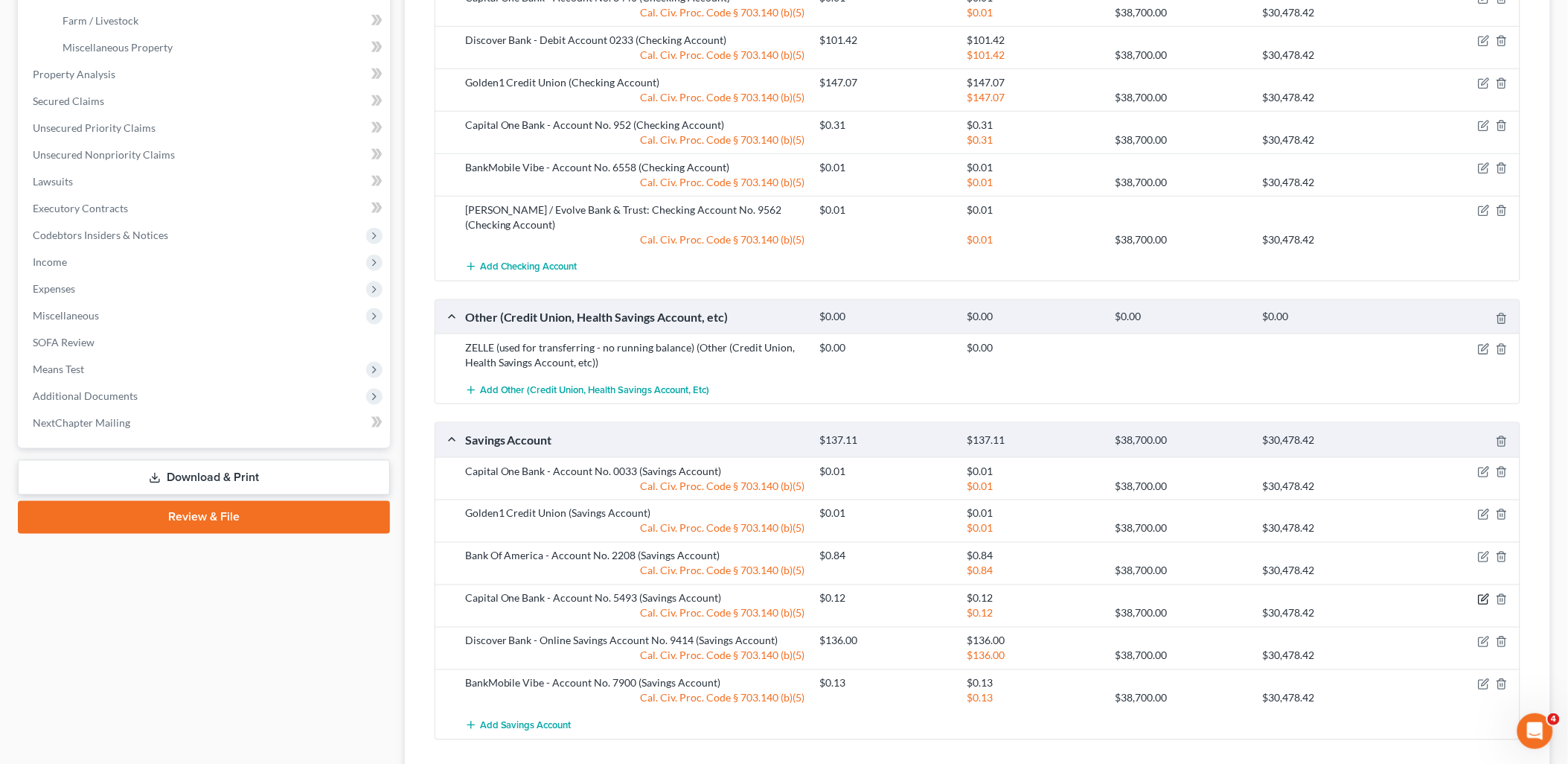
click at [1489, 602] on icon "button" at bounding box center [1484, 599] width 12 height 12
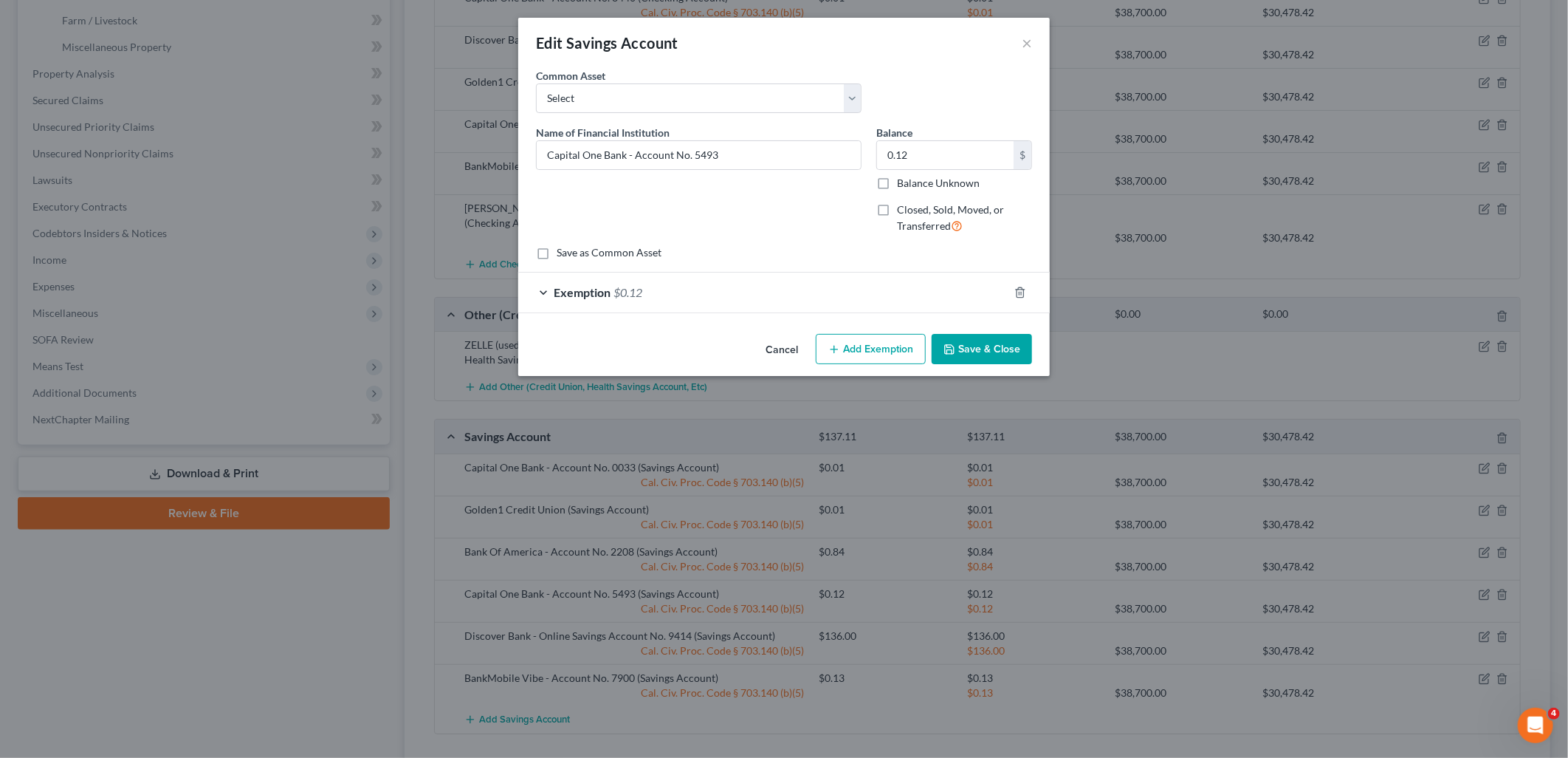
click at [981, 366] on div "Cancel Add Exemption Save & Close" at bounding box center [784, 352] width 531 height 49
click at [967, 350] on button "Save & Close" at bounding box center [981, 349] width 101 height 31
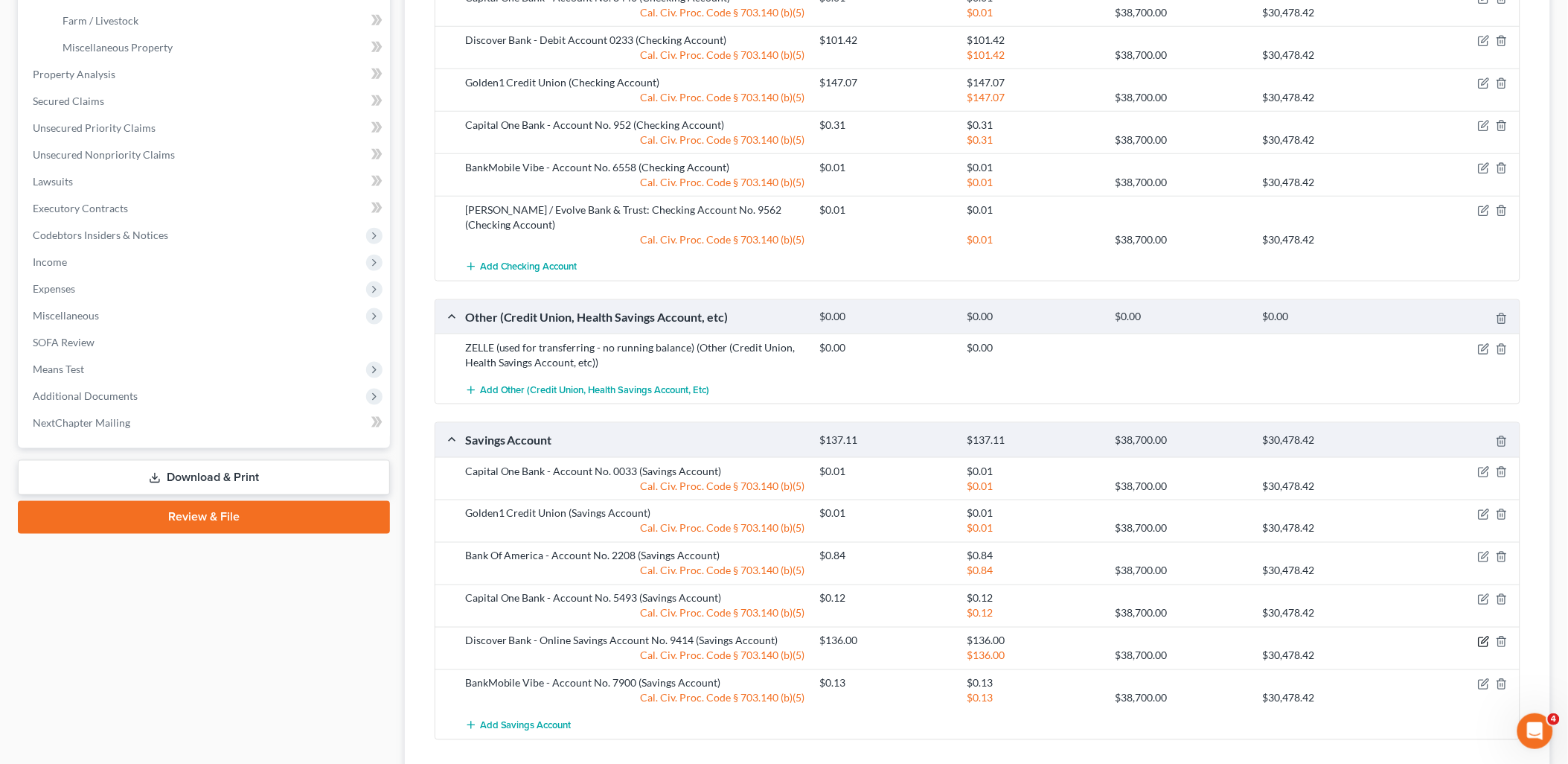
click at [1483, 641] on icon "button" at bounding box center [1484, 641] width 12 height 12
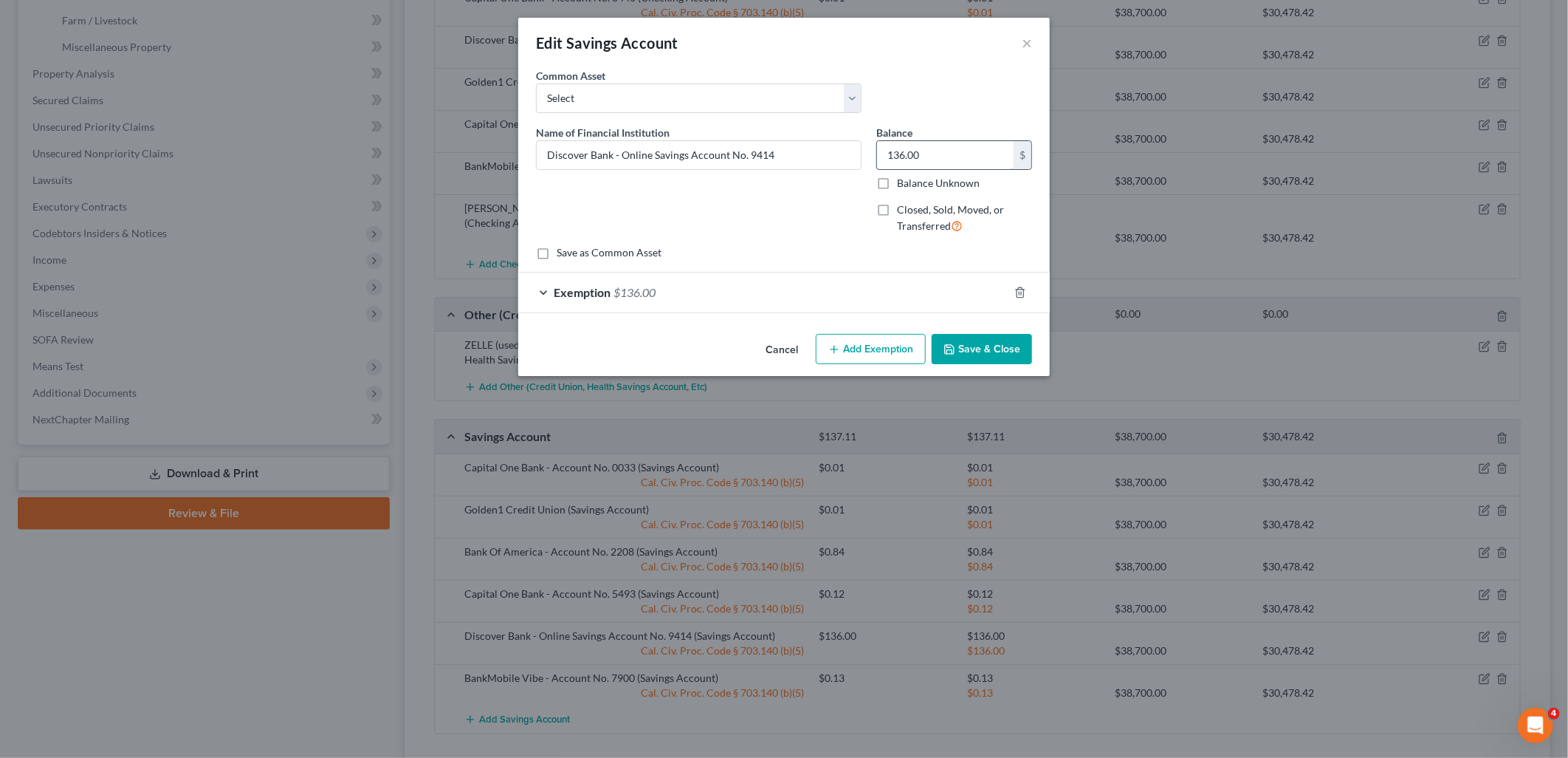
click at [960, 158] on input "136.00" at bounding box center [944, 154] width 137 height 28
type input "0.04"
click at [636, 295] on span "$136.00" at bounding box center [634, 292] width 42 height 14
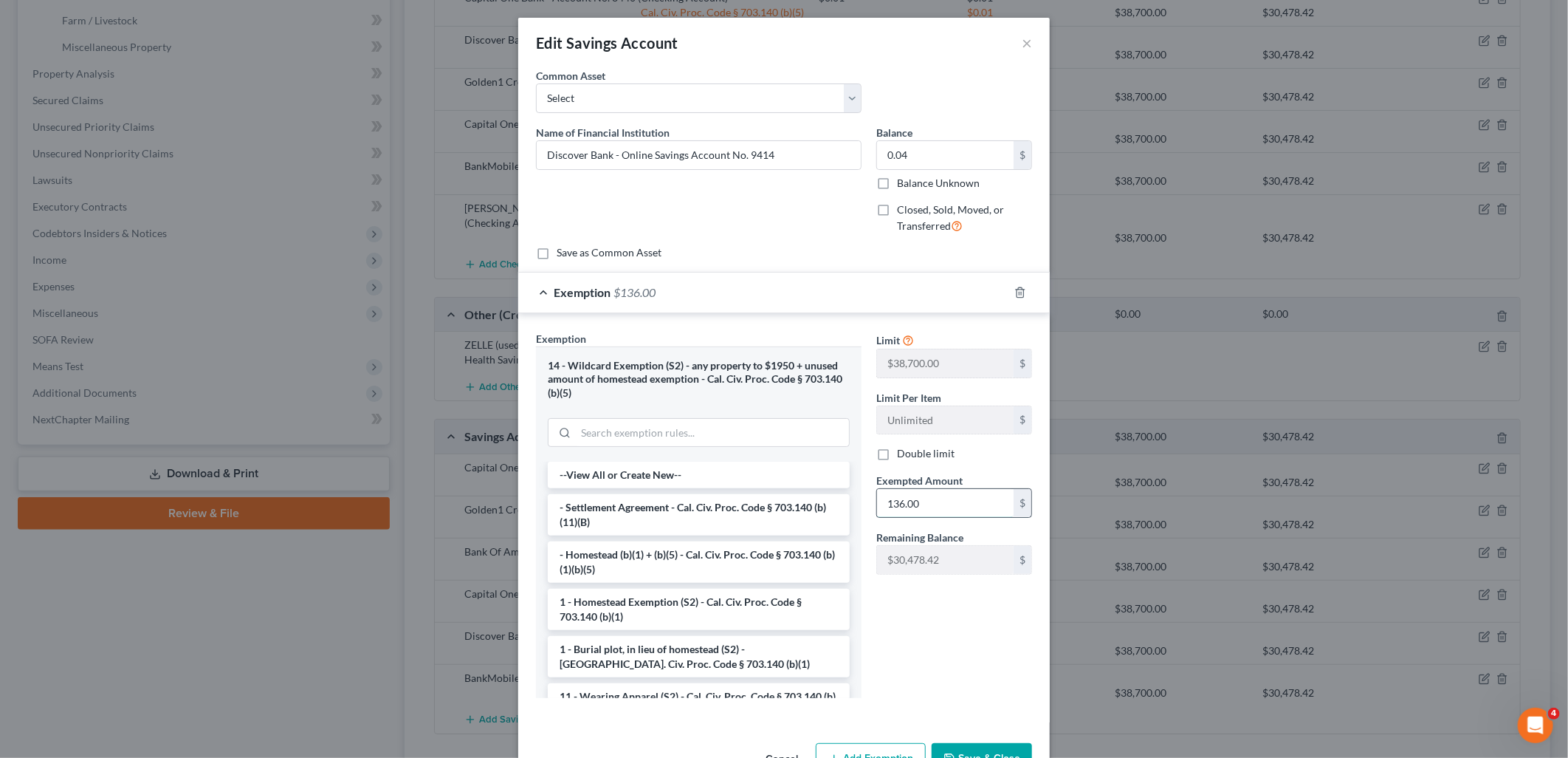
click at [933, 498] on input "136.00" at bounding box center [944, 502] width 137 height 28
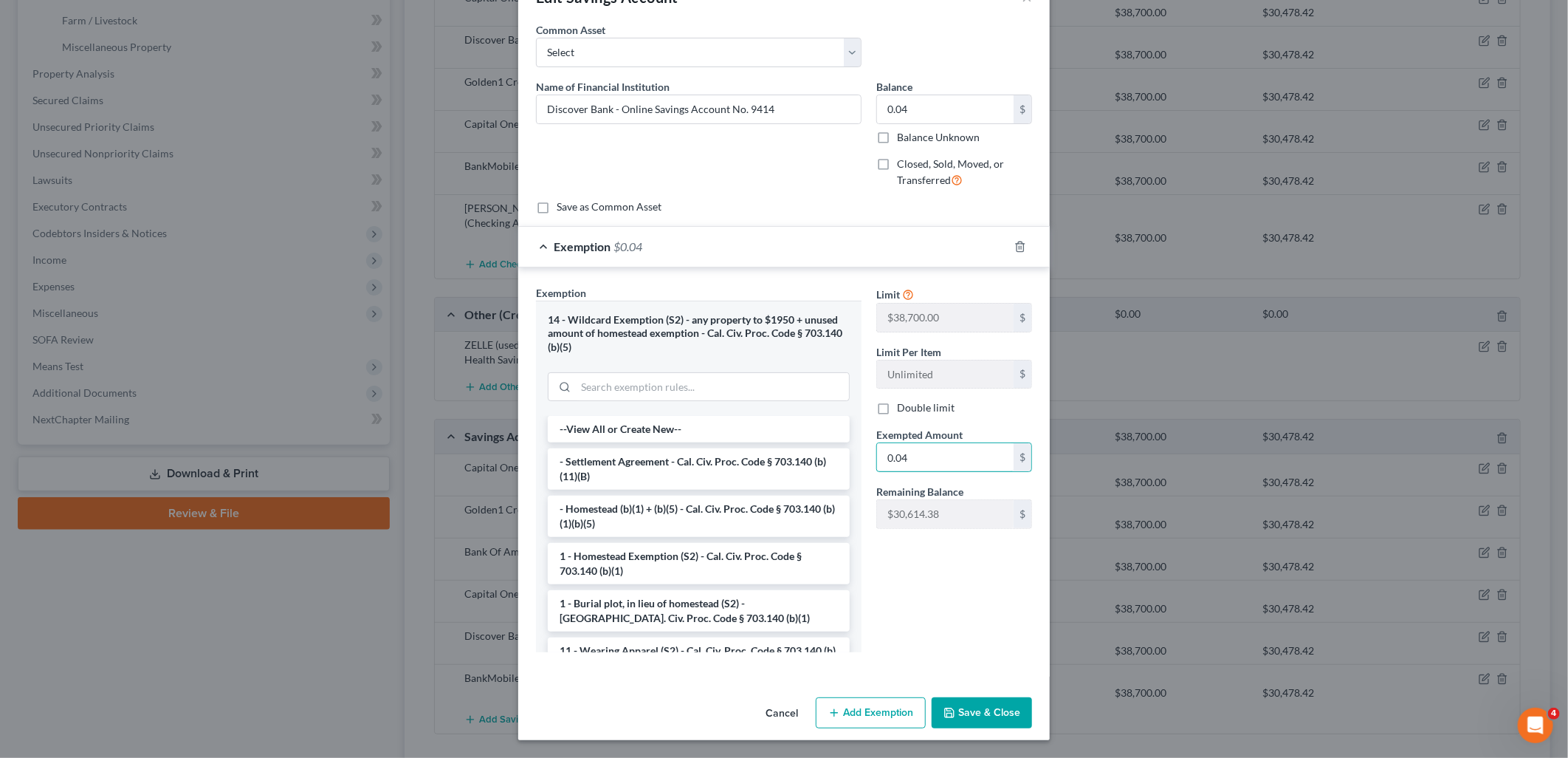
type input "0.04"
click at [996, 713] on button "Save & Close" at bounding box center [981, 712] width 101 height 31
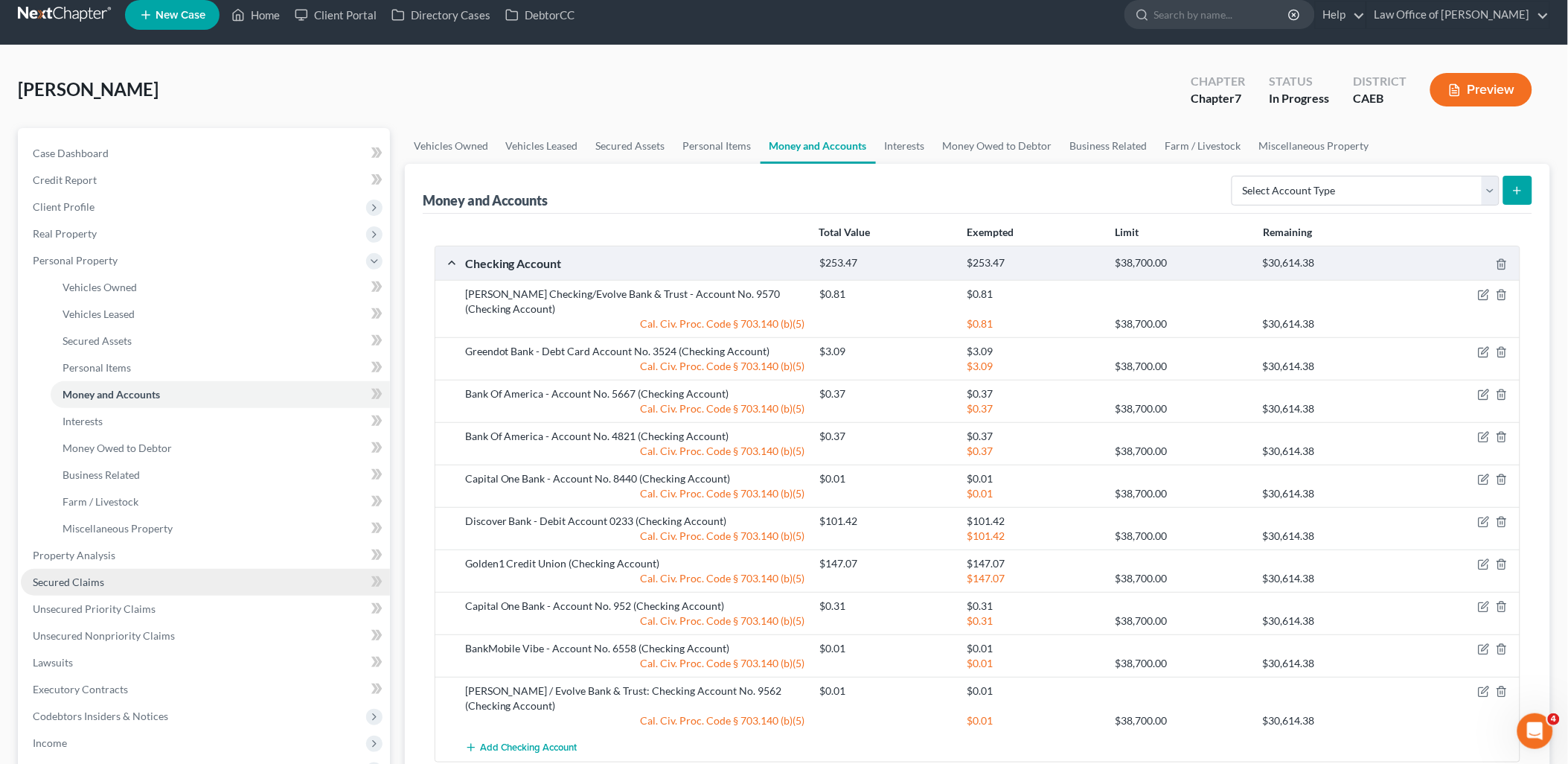
scroll to position [0, 0]
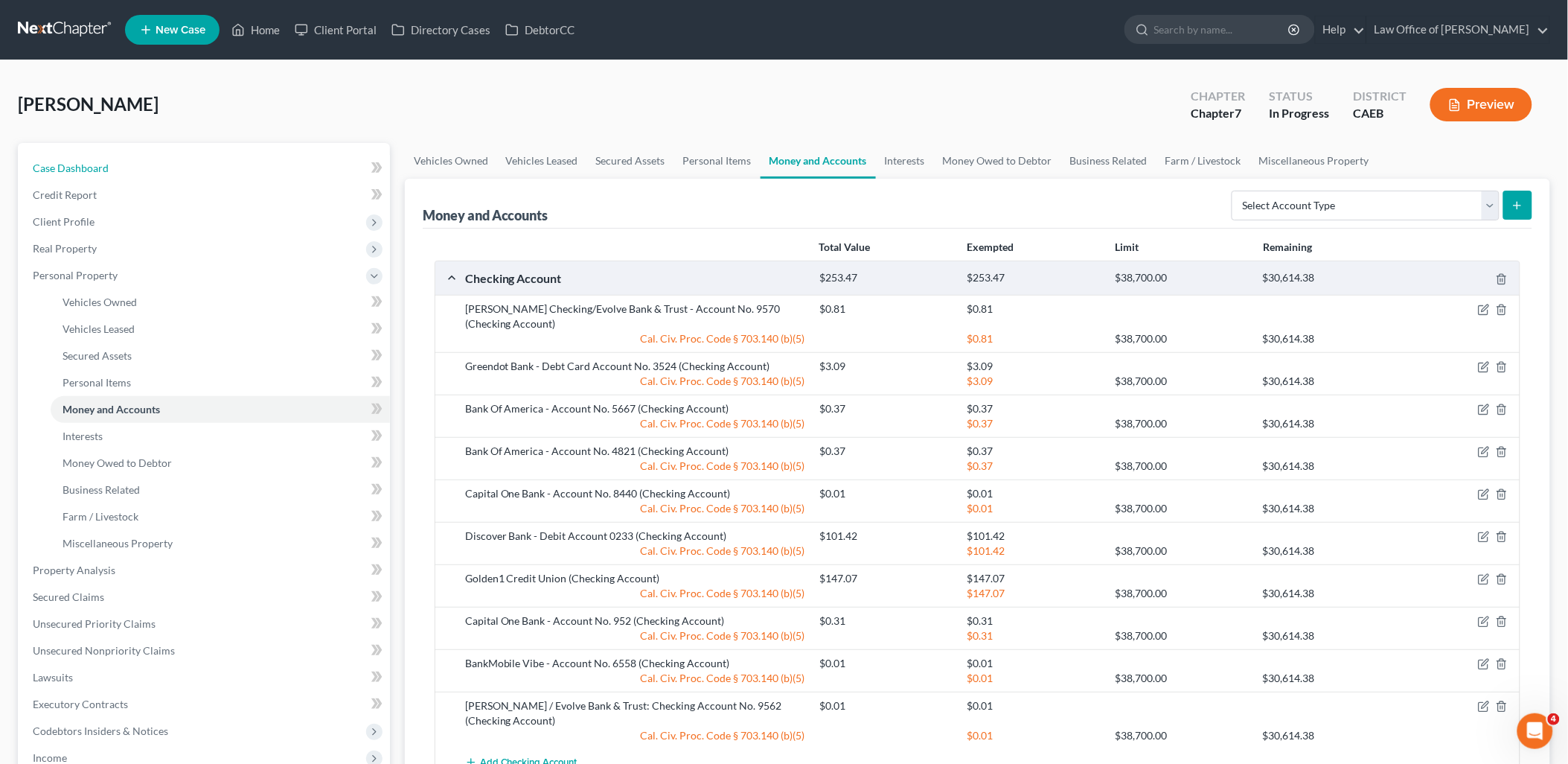
drag, startPoint x: 61, startPoint y: 169, endPoint x: 389, endPoint y: 305, distance: 355.1
click at [61, 169] on span "Case Dashboard" at bounding box center [71, 167] width 76 height 13
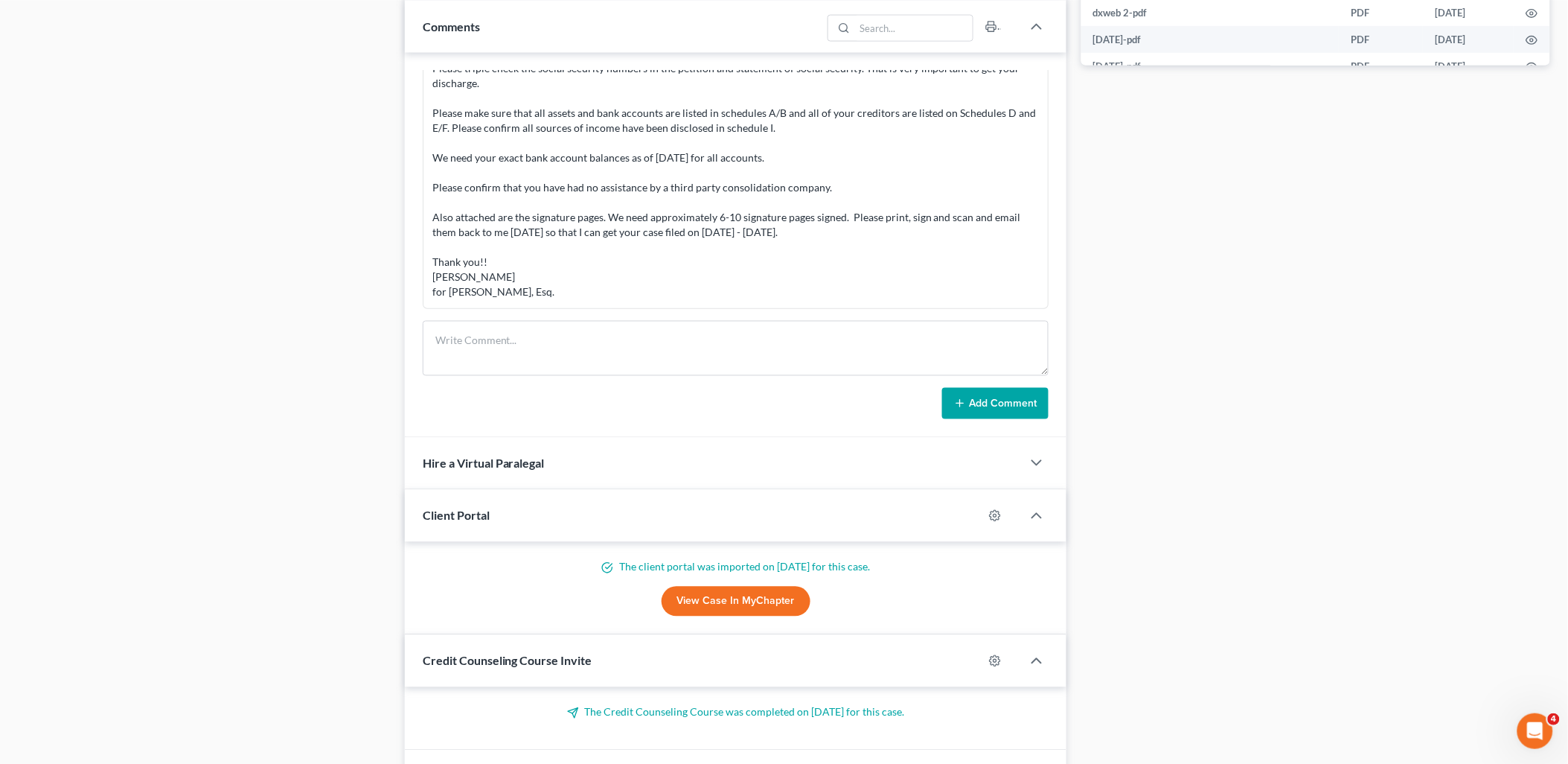
scroll to position [827, 0]
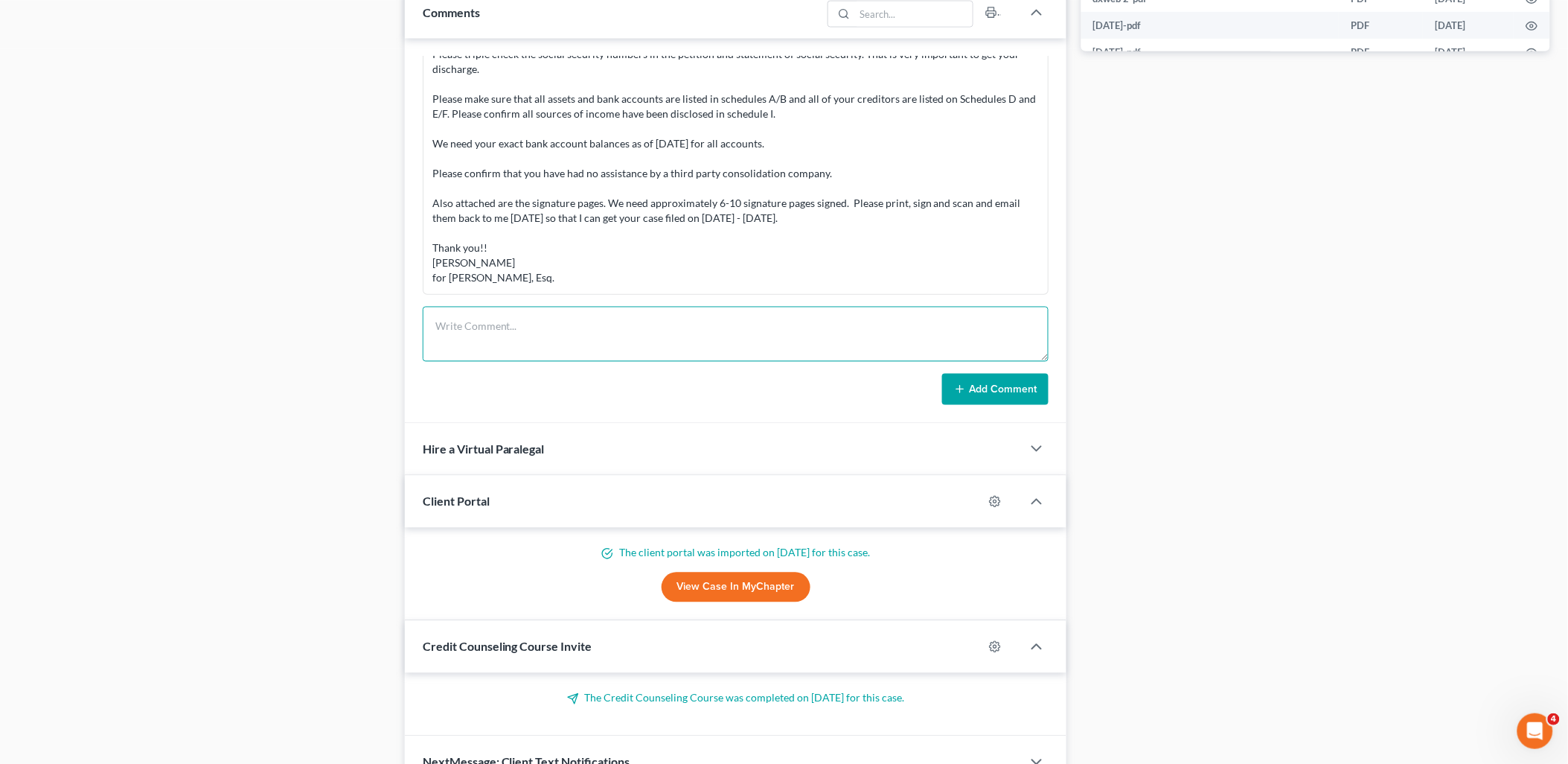
click at [520, 341] on textarea at bounding box center [736, 334] width 627 height 55
paste textarea "Thank you Alejandra! We will be filing your case today!! Responses are below: W…"
type textarea "Thank you Alejandra! We will be filing your case today!! Responses are below: W…"
click at [983, 396] on button "Add Comment" at bounding box center [995, 389] width 106 height 31
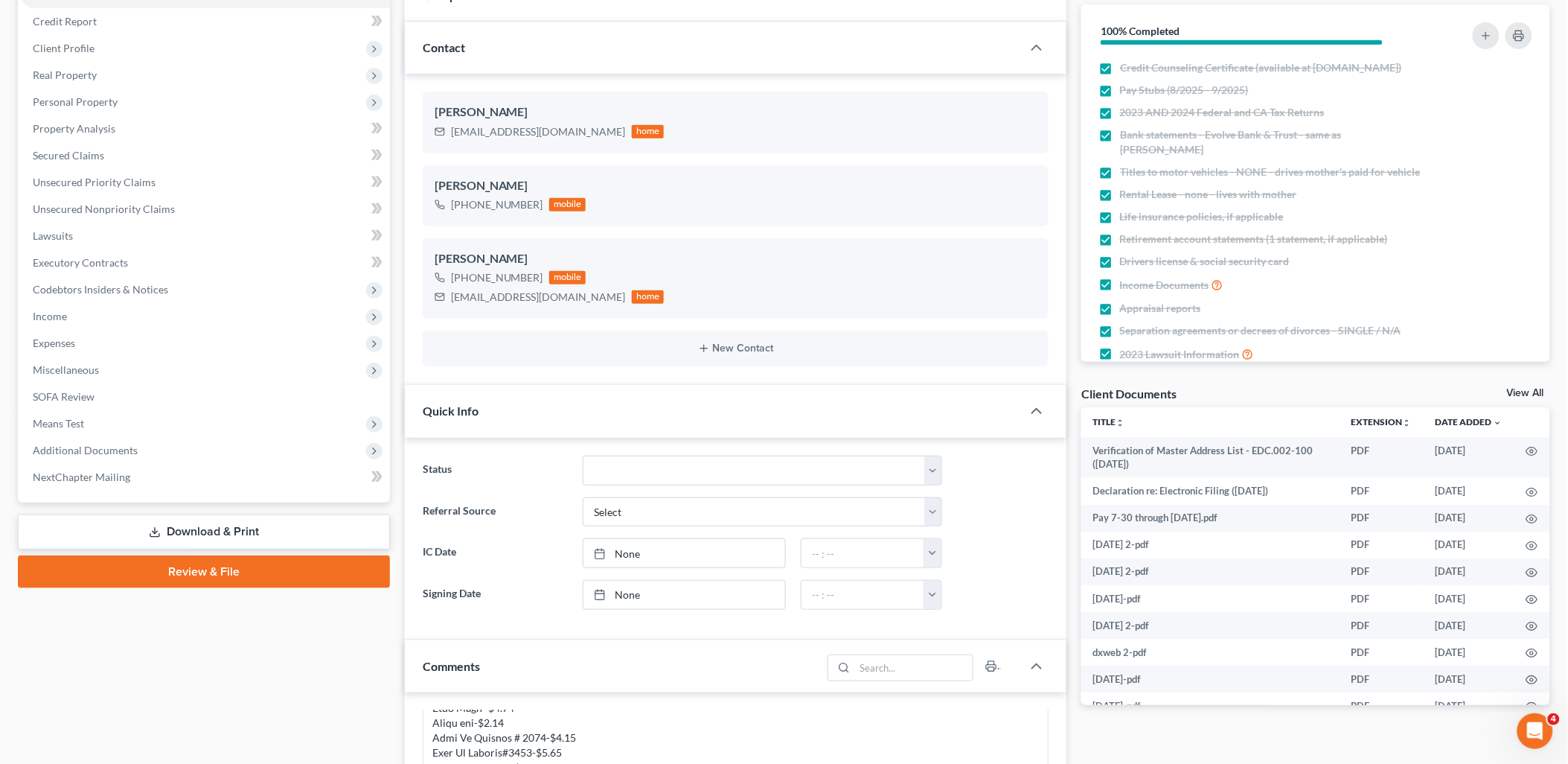
scroll to position [0, 0]
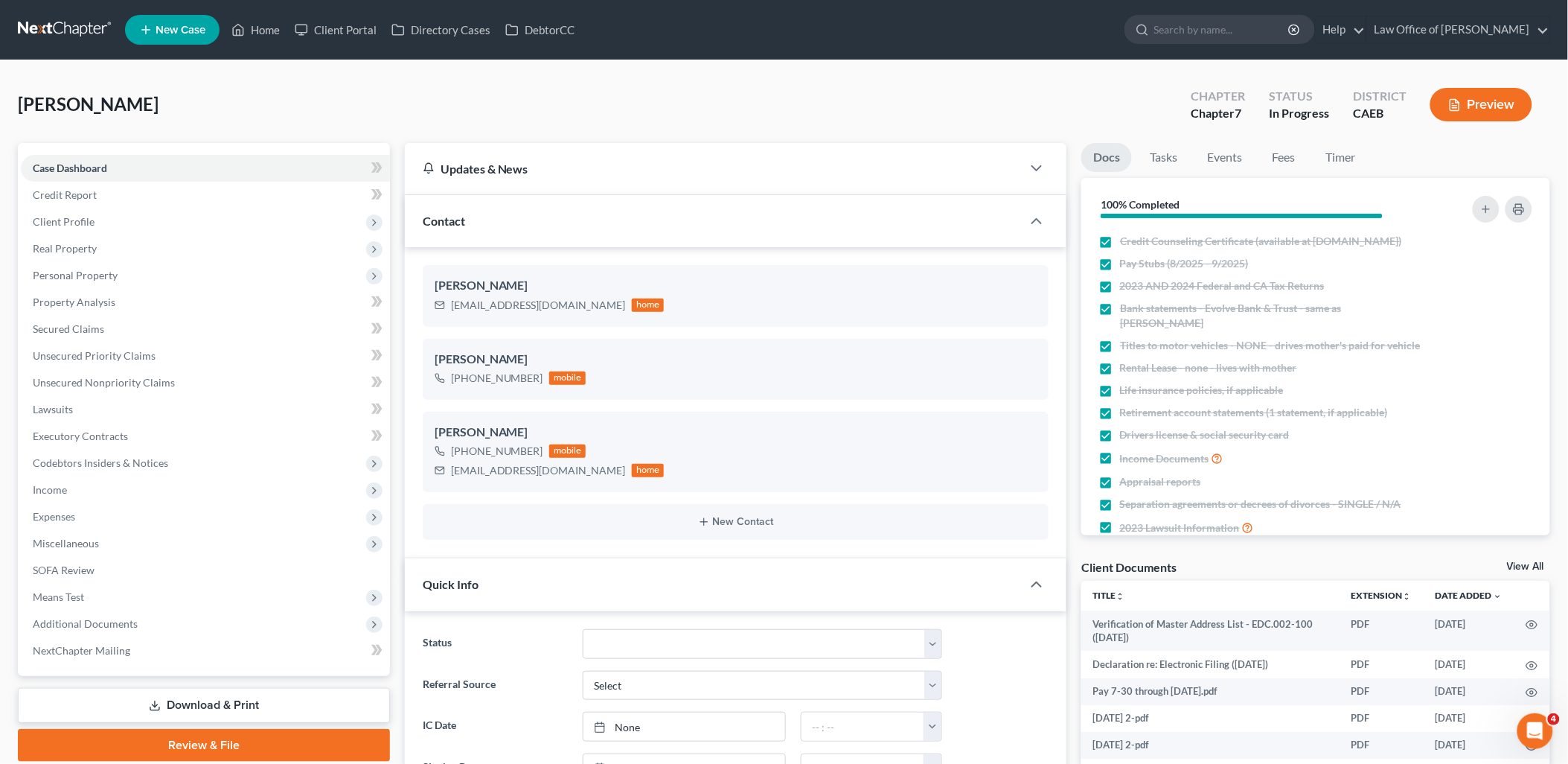
drag, startPoint x: 1530, startPoint y: 561, endPoint x: 1038, endPoint y: 128, distance: 655.4
click at [1530, 561] on link "View All" at bounding box center [1525, 566] width 37 height 10
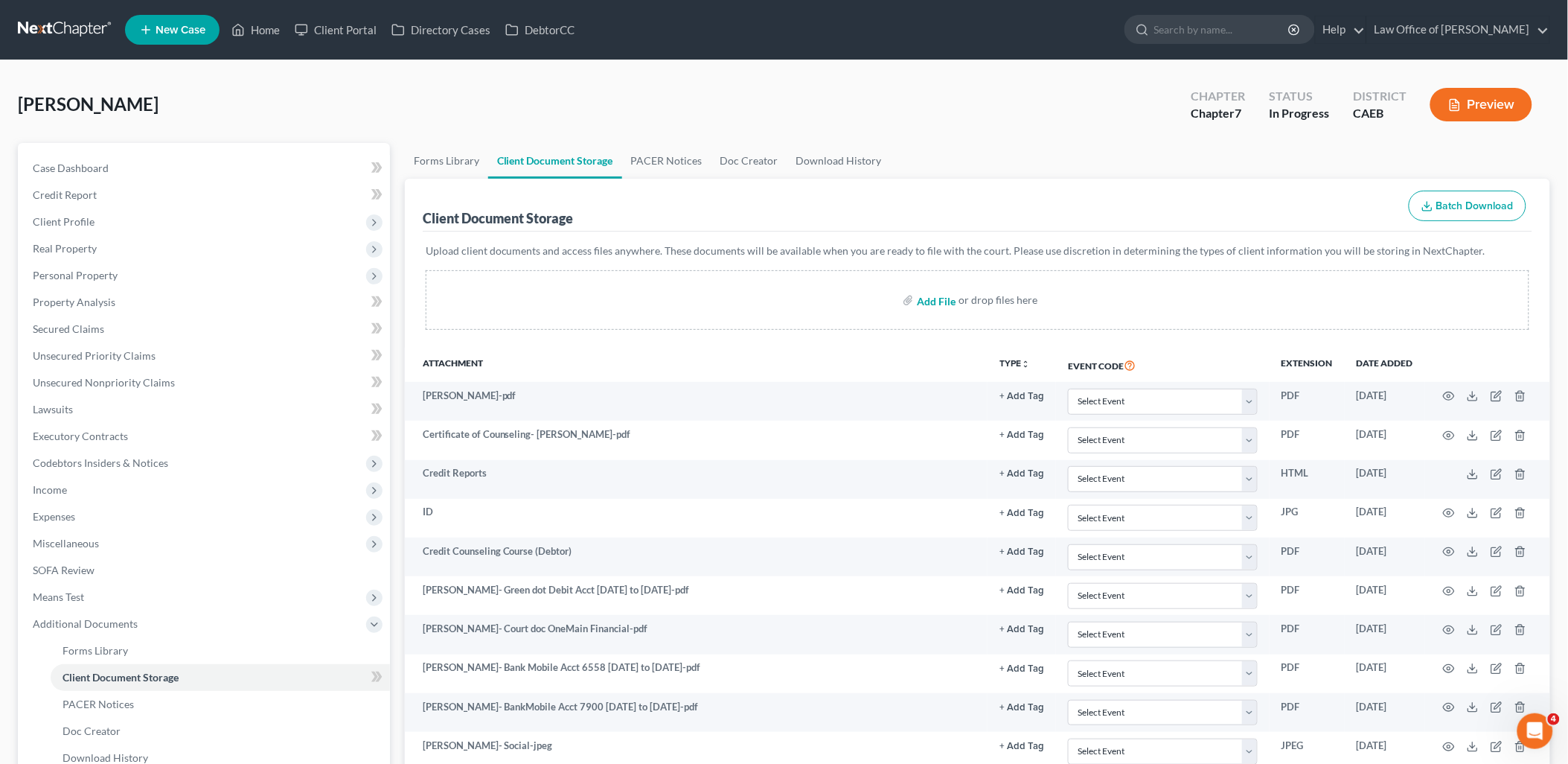
click at [933, 299] on input "file" at bounding box center [934, 300] width 35 height 27
type input "C:\fakepath\SIGN PAGES SIGNED.pdf"
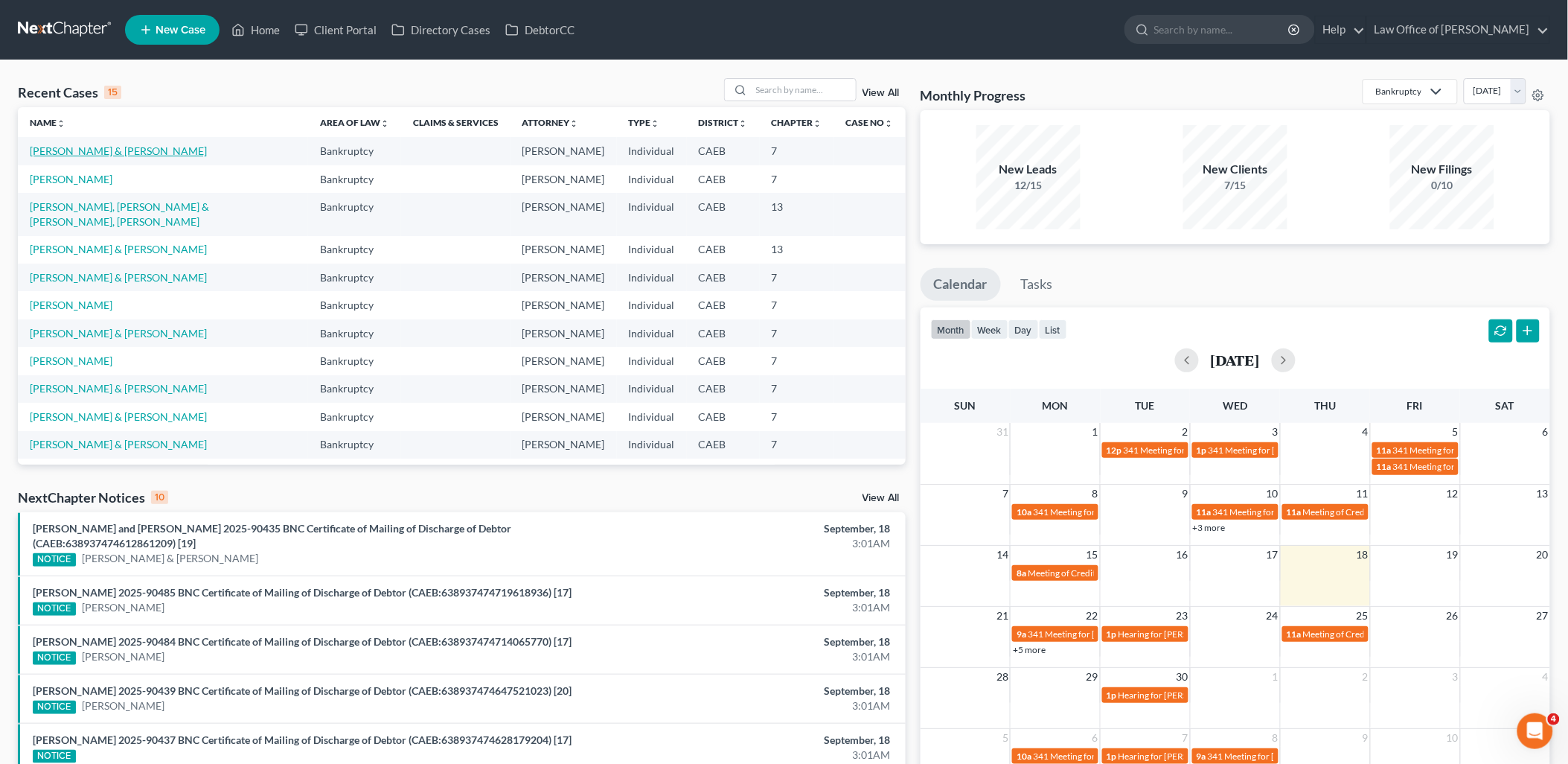
click at [95, 147] on link "Putnam, Amanda & Marc" at bounding box center [118, 150] width 177 height 13
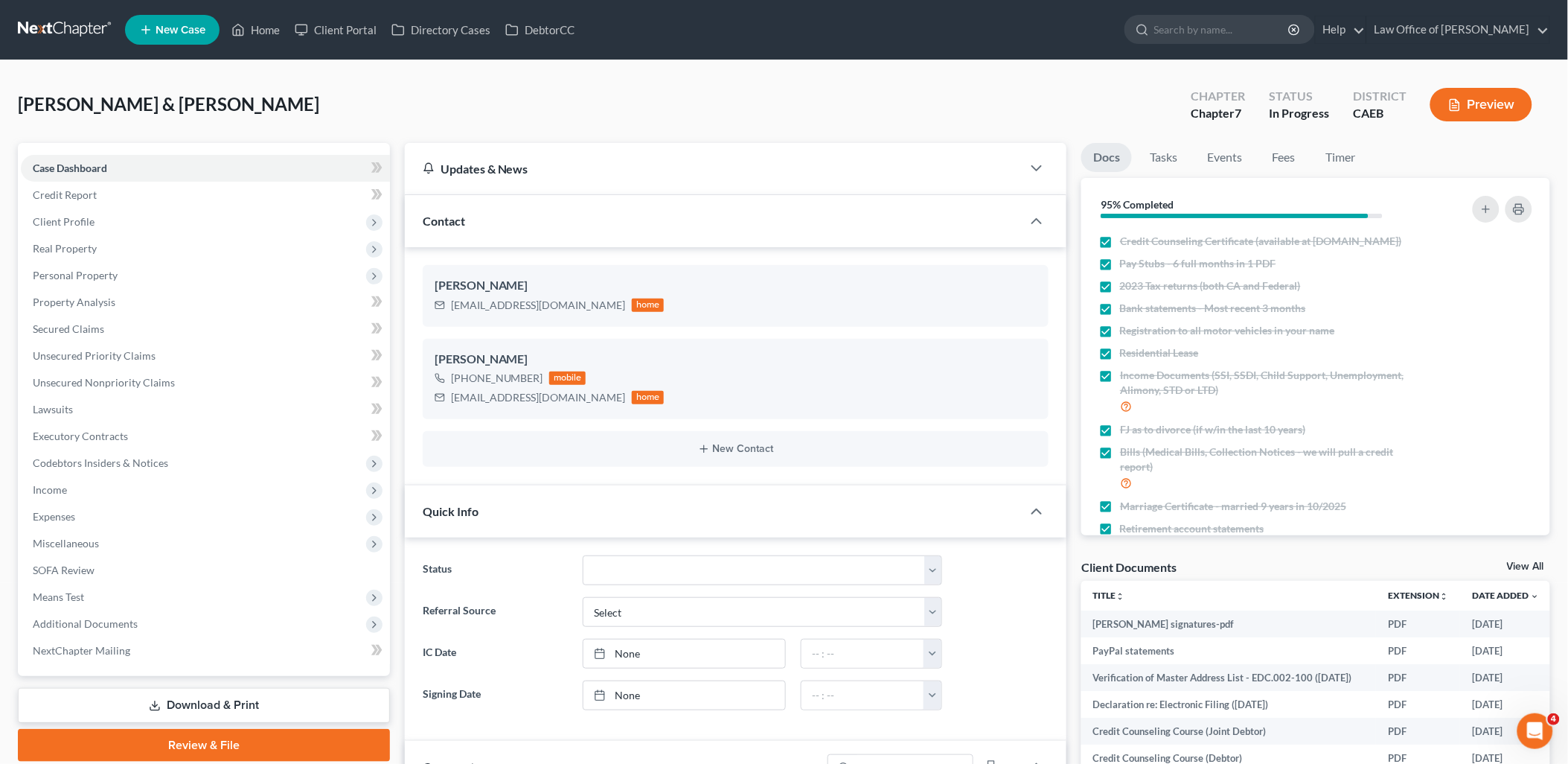
scroll to position [1953, 0]
click at [1528, 565] on link "View All" at bounding box center [1525, 566] width 37 height 10
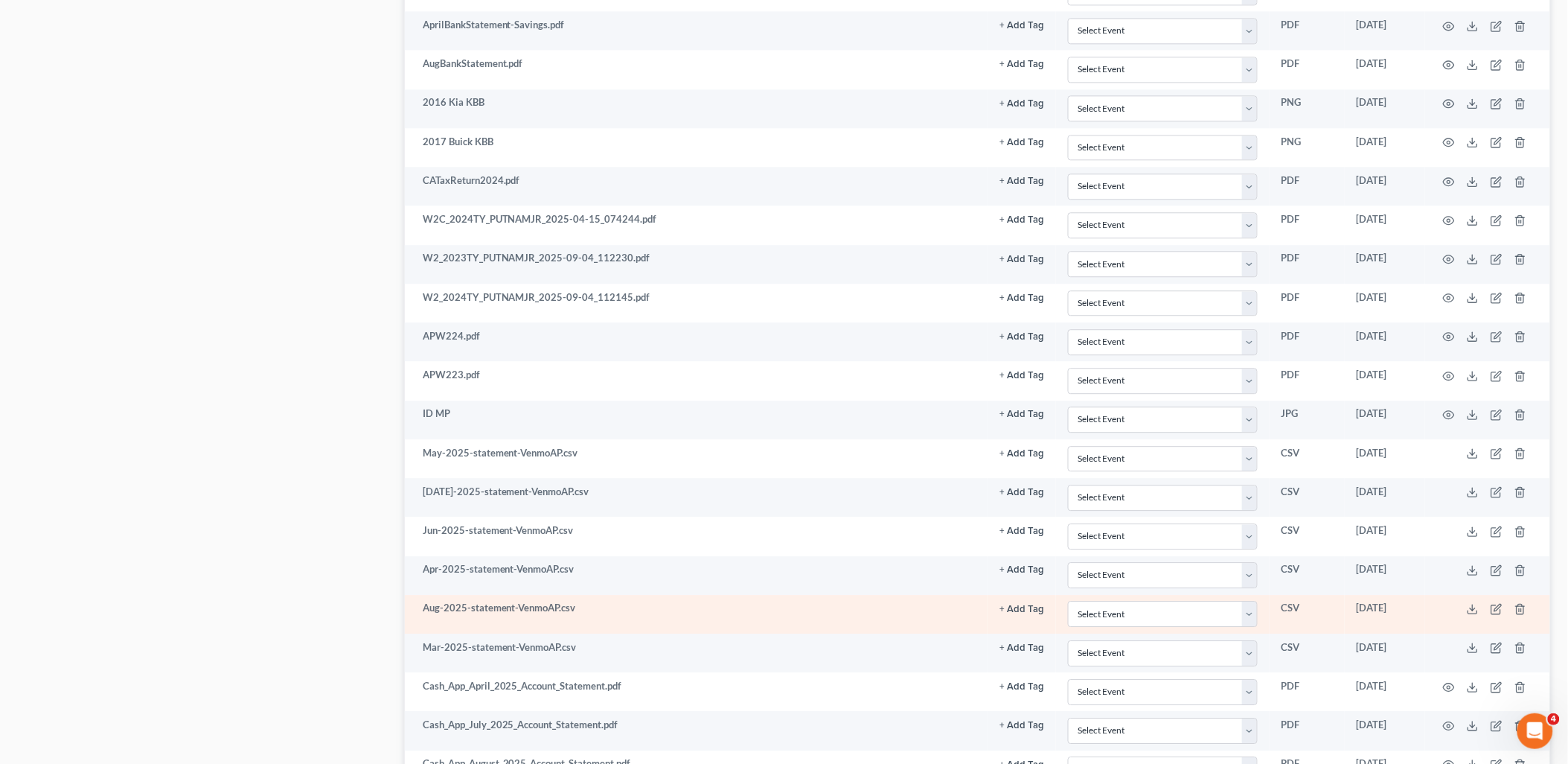
scroll to position [1191, 0]
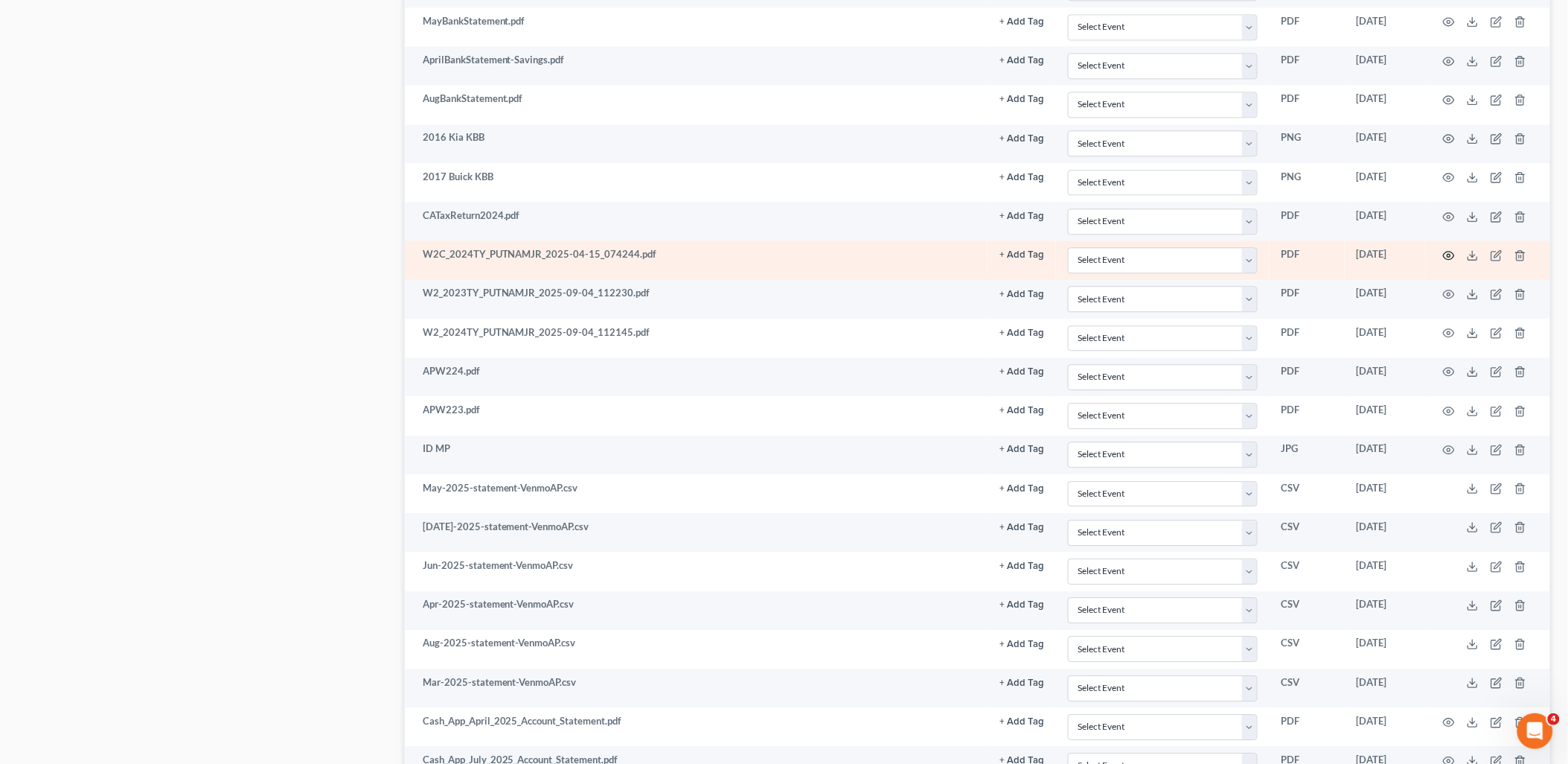
click at [1454, 258] on icon "button" at bounding box center [1449, 255] width 11 height 8
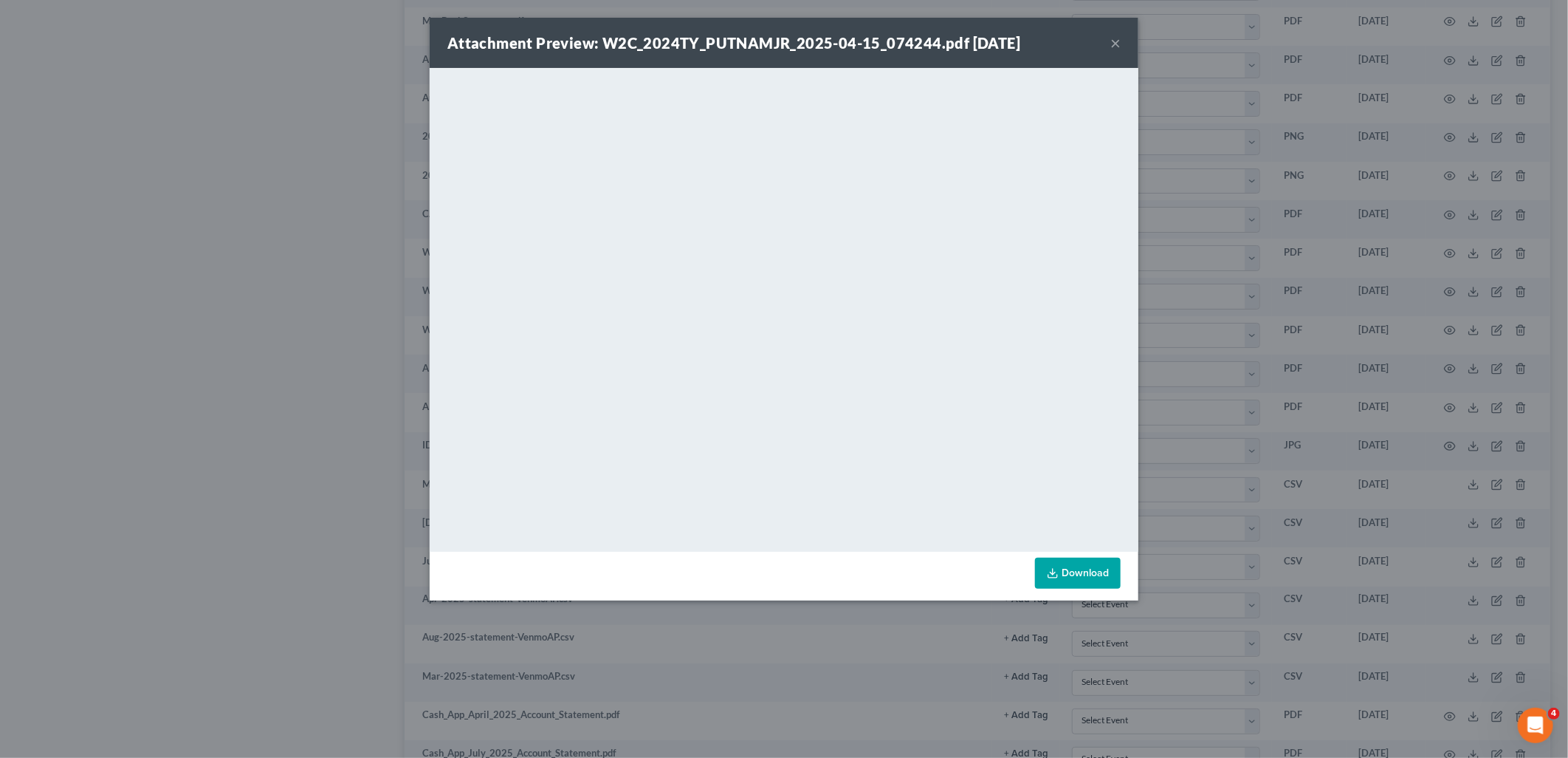
click at [1116, 46] on button "×" at bounding box center [1115, 43] width 10 height 18
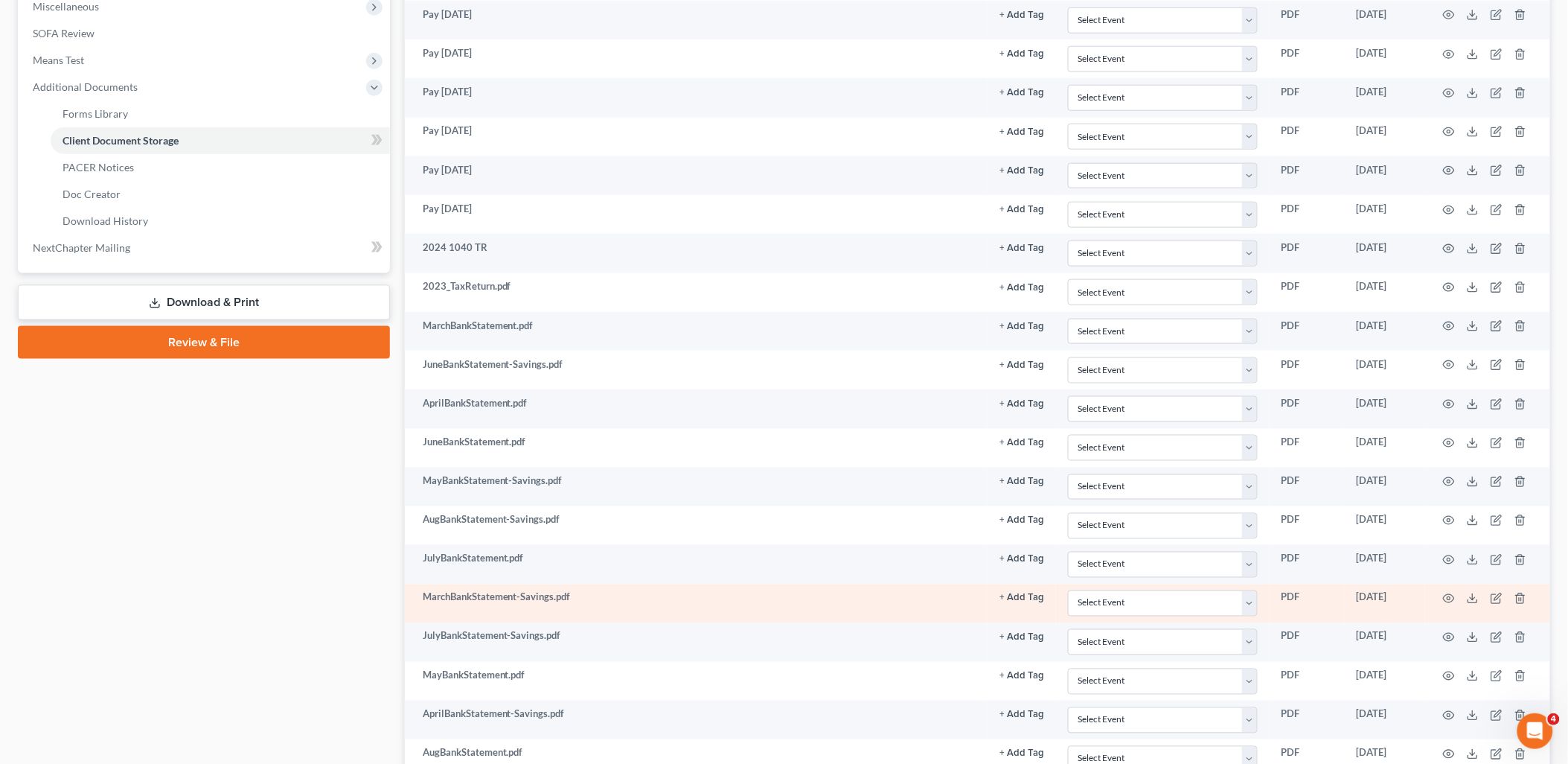
scroll to position [529, 0]
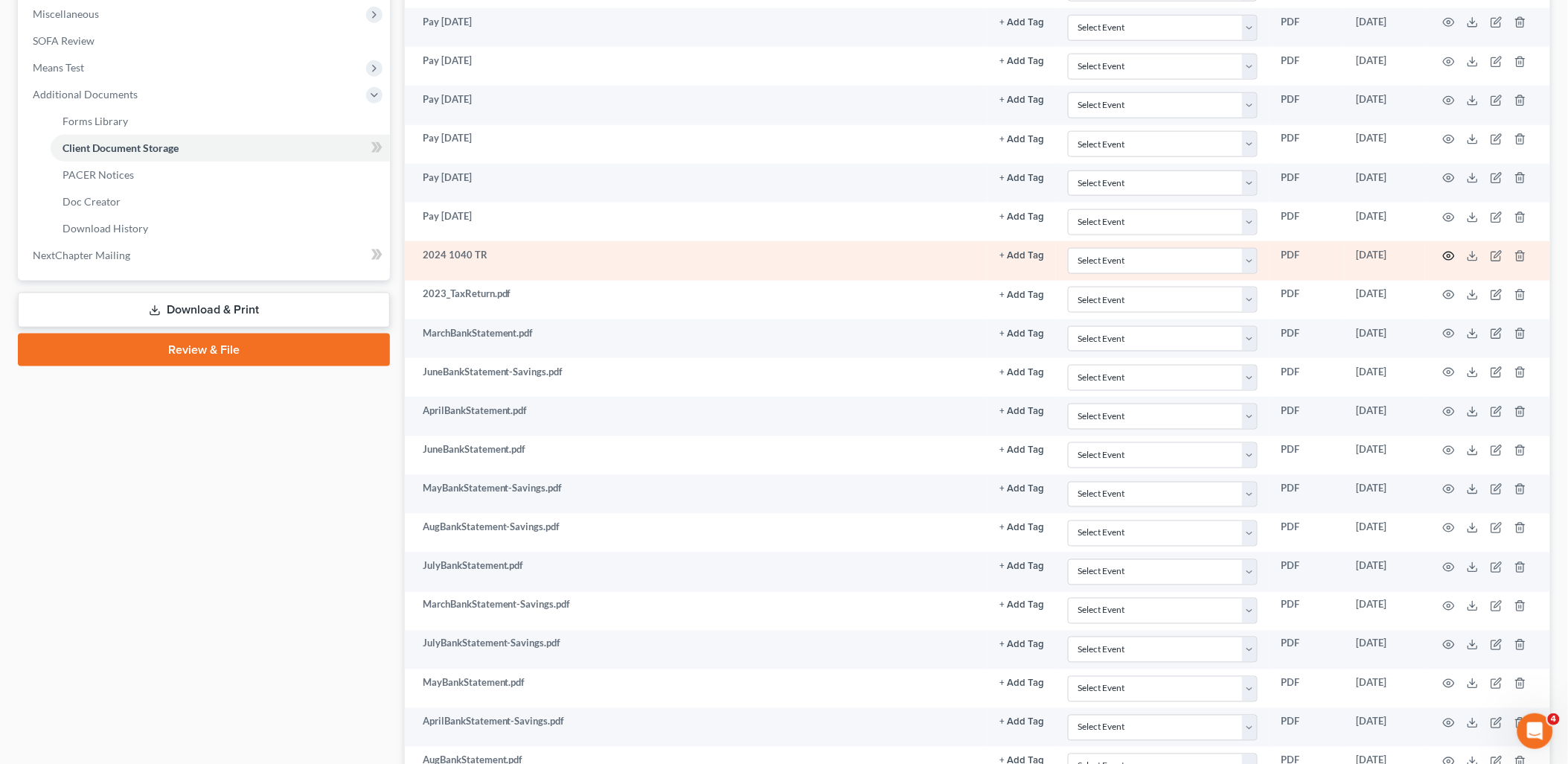
click at [1450, 258] on circle "button" at bounding box center [1449, 256] width 3 height 3
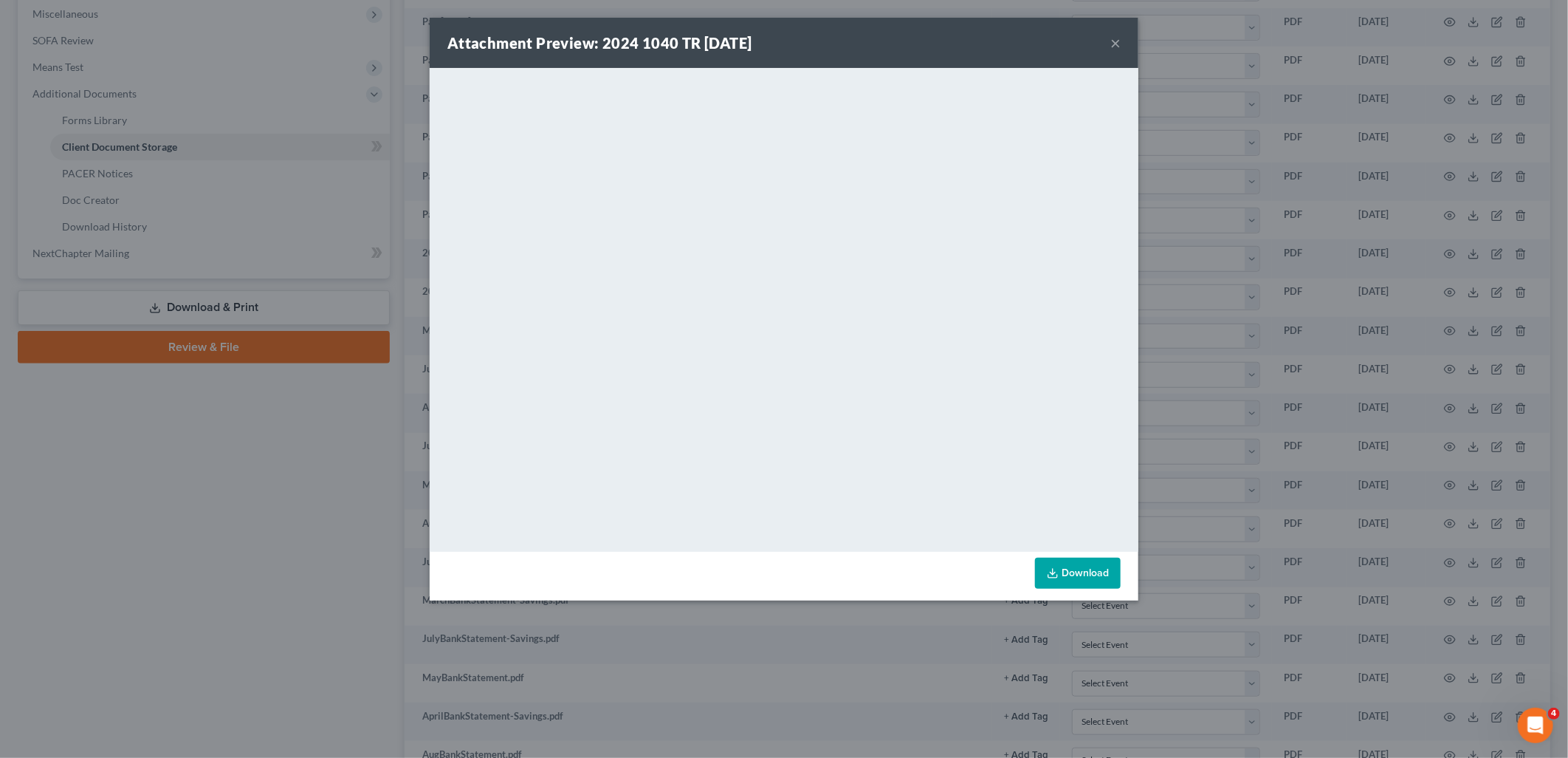
click at [1118, 43] on button "×" at bounding box center [1115, 43] width 10 height 18
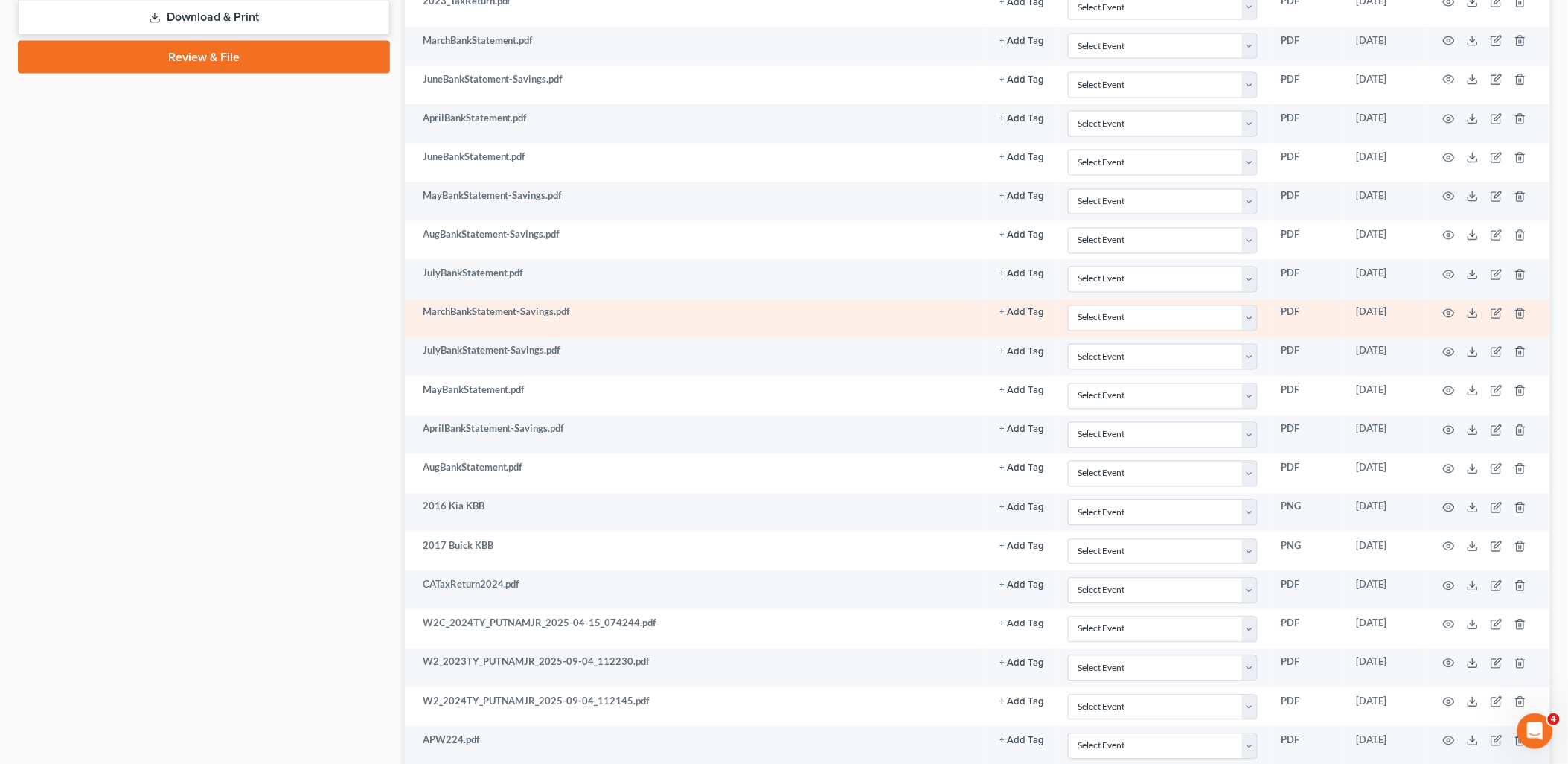
scroll to position [860, 0]
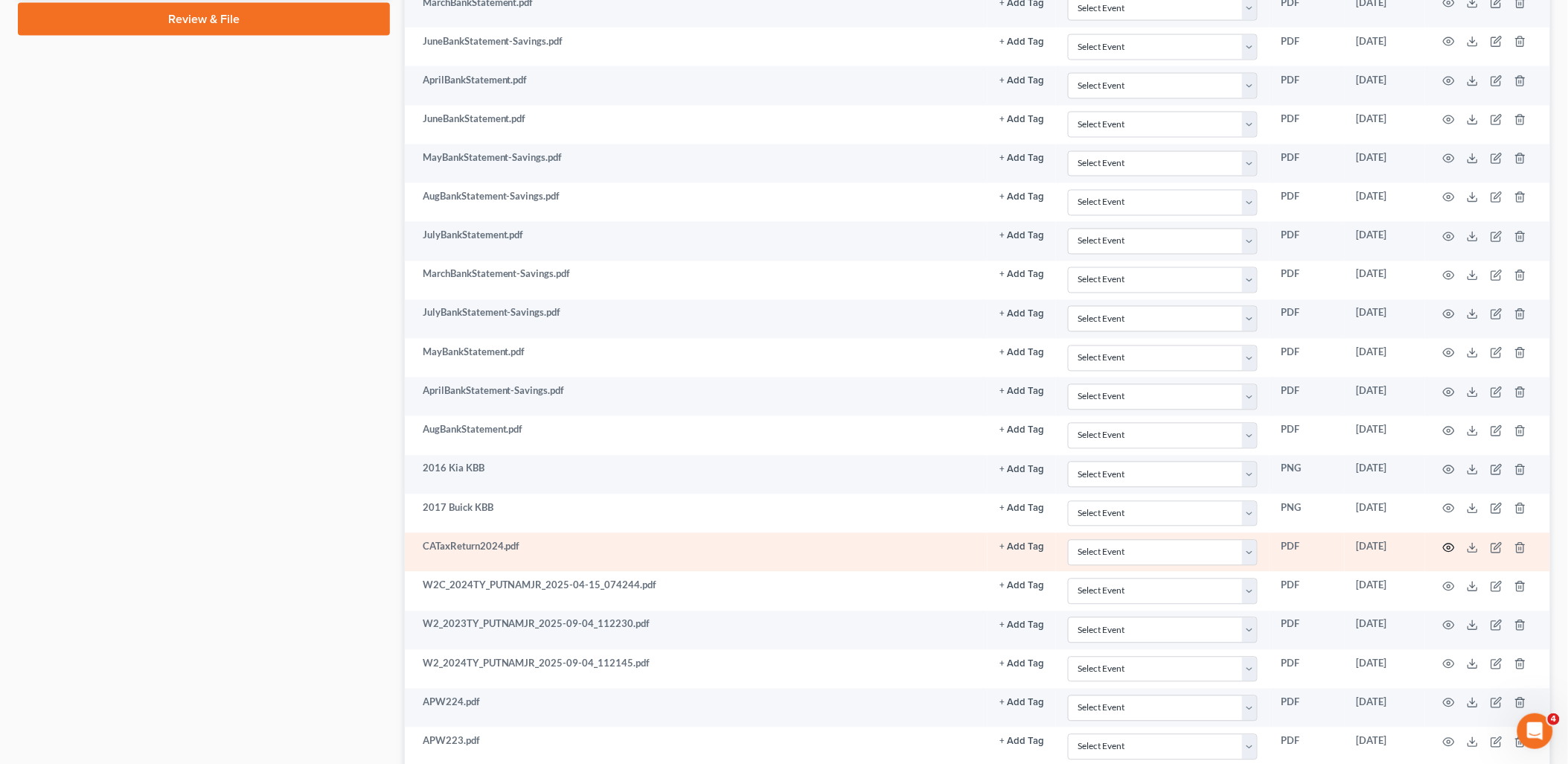
click at [1448, 549] on circle "button" at bounding box center [1449, 548] width 3 height 3
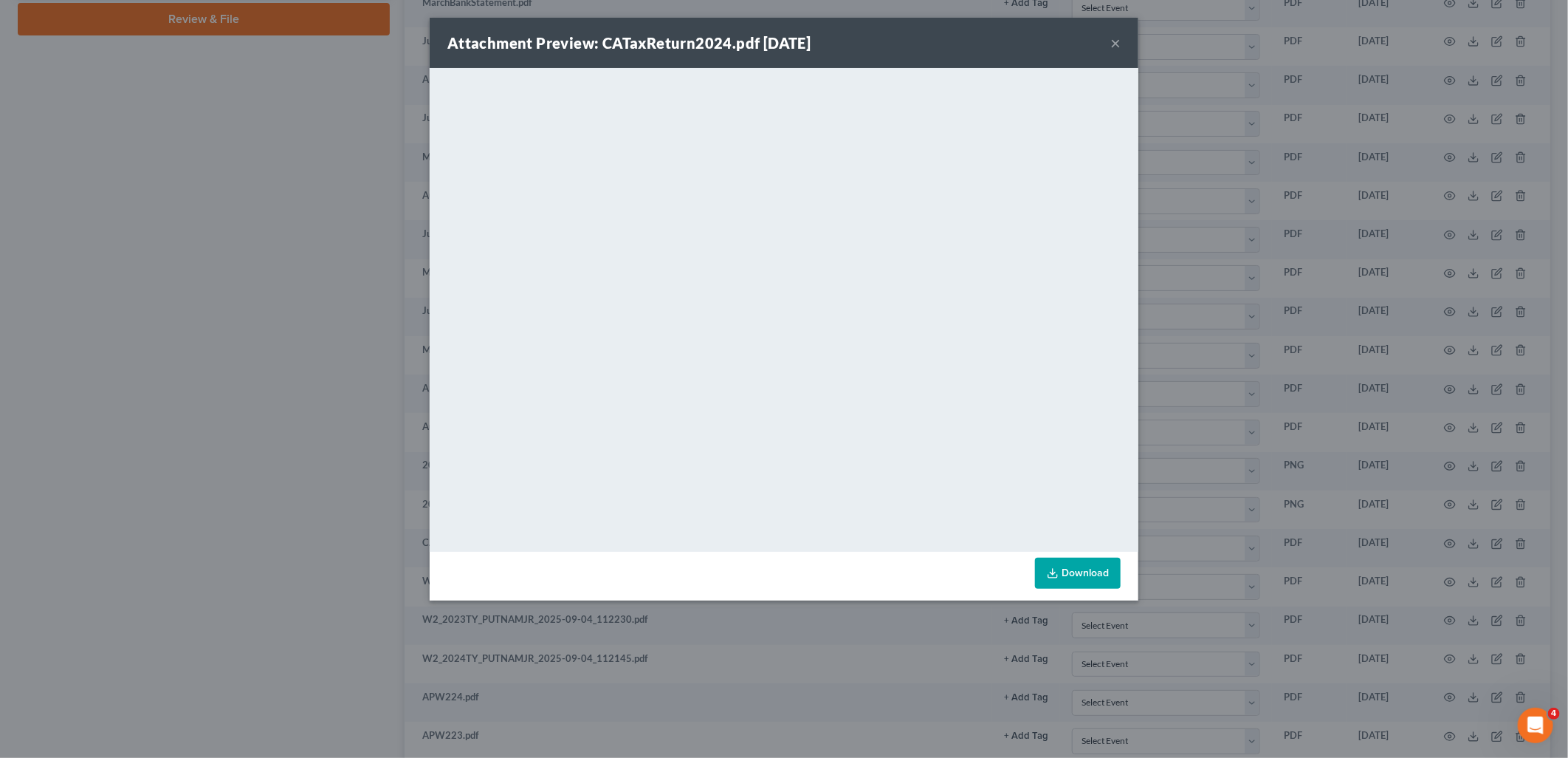
click at [1119, 41] on button "×" at bounding box center [1115, 43] width 10 height 18
